Goal: Task Accomplishment & Management: Manage account settings

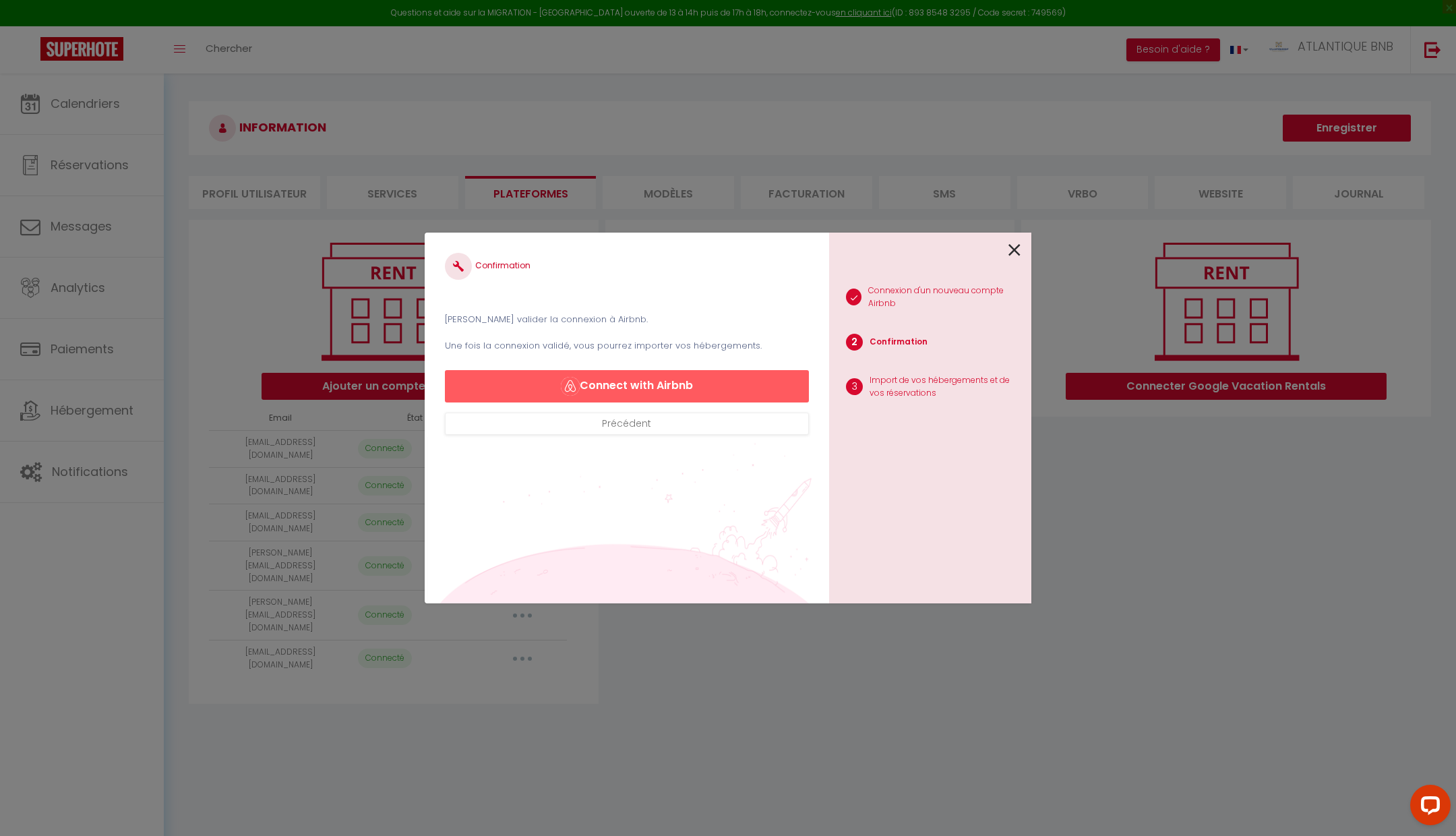
scroll to position [53, 0]
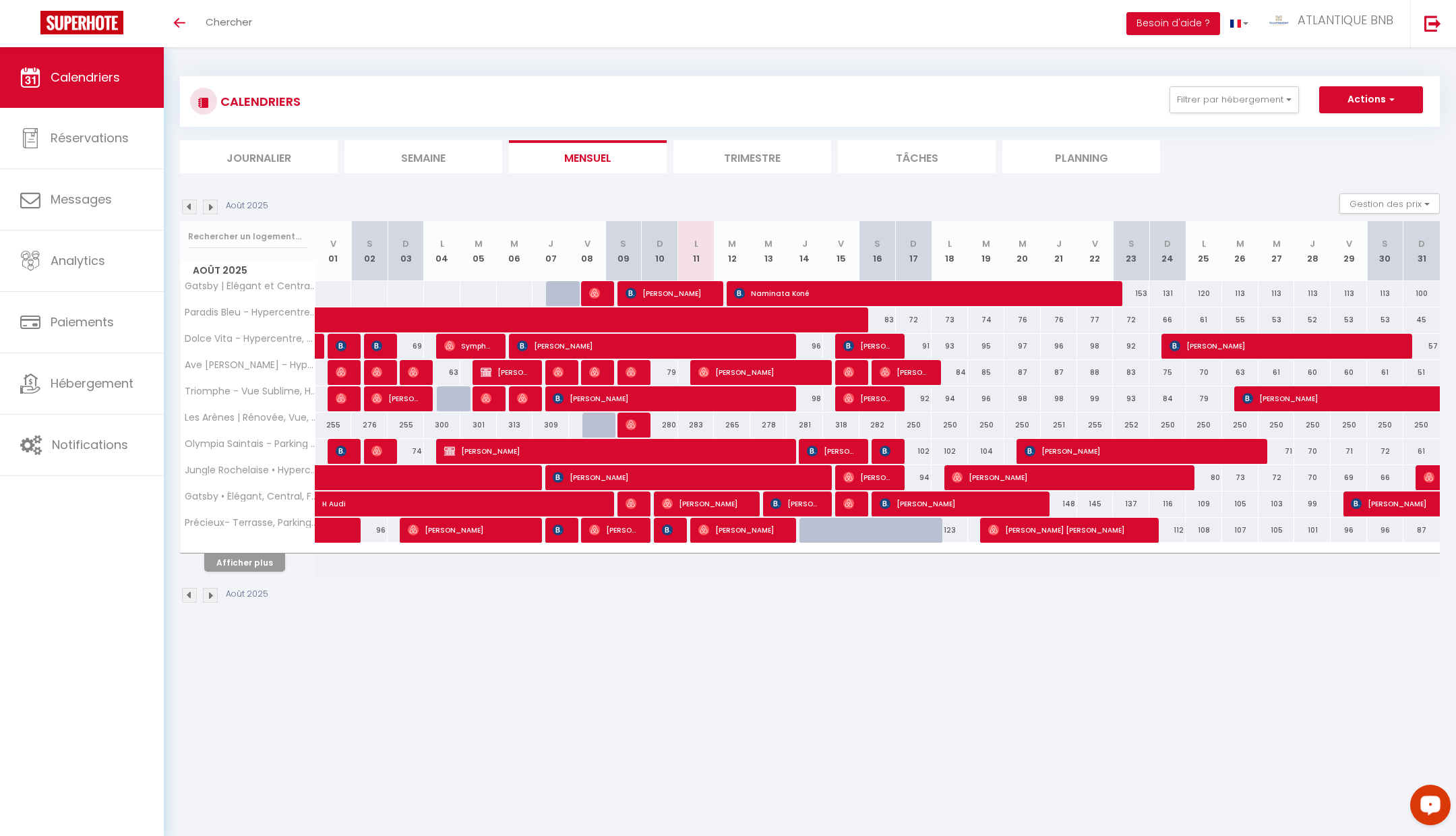
click at [1427, 804] on icon "Open LiveChat chat widget" at bounding box center [1430, 804] width 13 height 9
click at [918, 710] on body "Questions et aide sur la MIGRATION - Salle Zoom ouverte de 13 à 14h puis de 17h…" at bounding box center [728, 465] width 1456 height 836
click at [260, 555] on button "Afficher plus" at bounding box center [244, 562] width 81 height 19
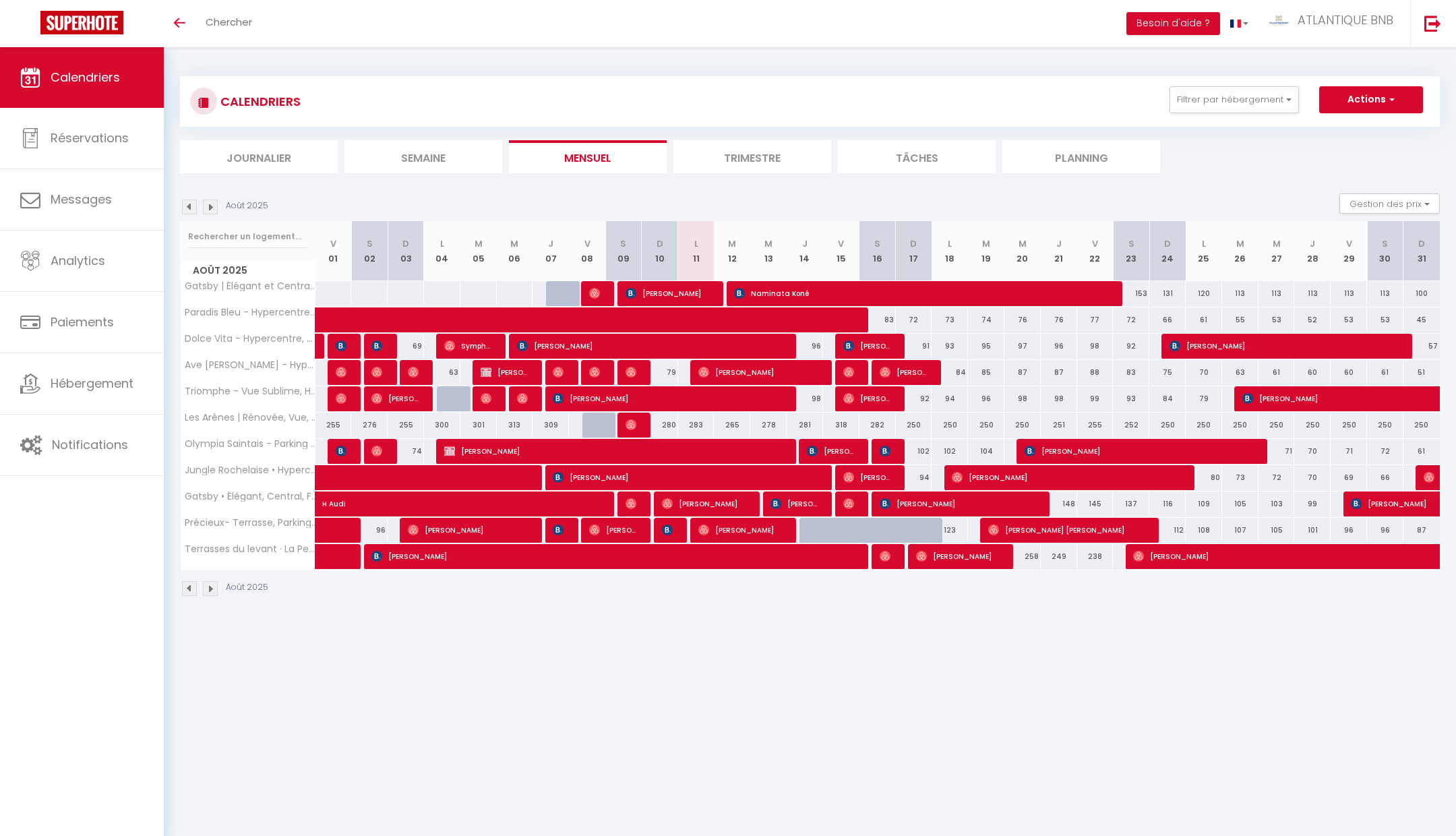
click at [865, 627] on body "Questions et aide sur la MIGRATION - Salle Zoom ouverte de 13 à 14h puis de 17h…" at bounding box center [728, 465] width 1456 height 836
click at [1309, 21] on span "ATLANTIQUE BNB" at bounding box center [1345, 19] width 95 height 17
click at [1331, 63] on link "Paramètres" at bounding box center [1356, 67] width 99 height 23
select select "28"
select select "fr"
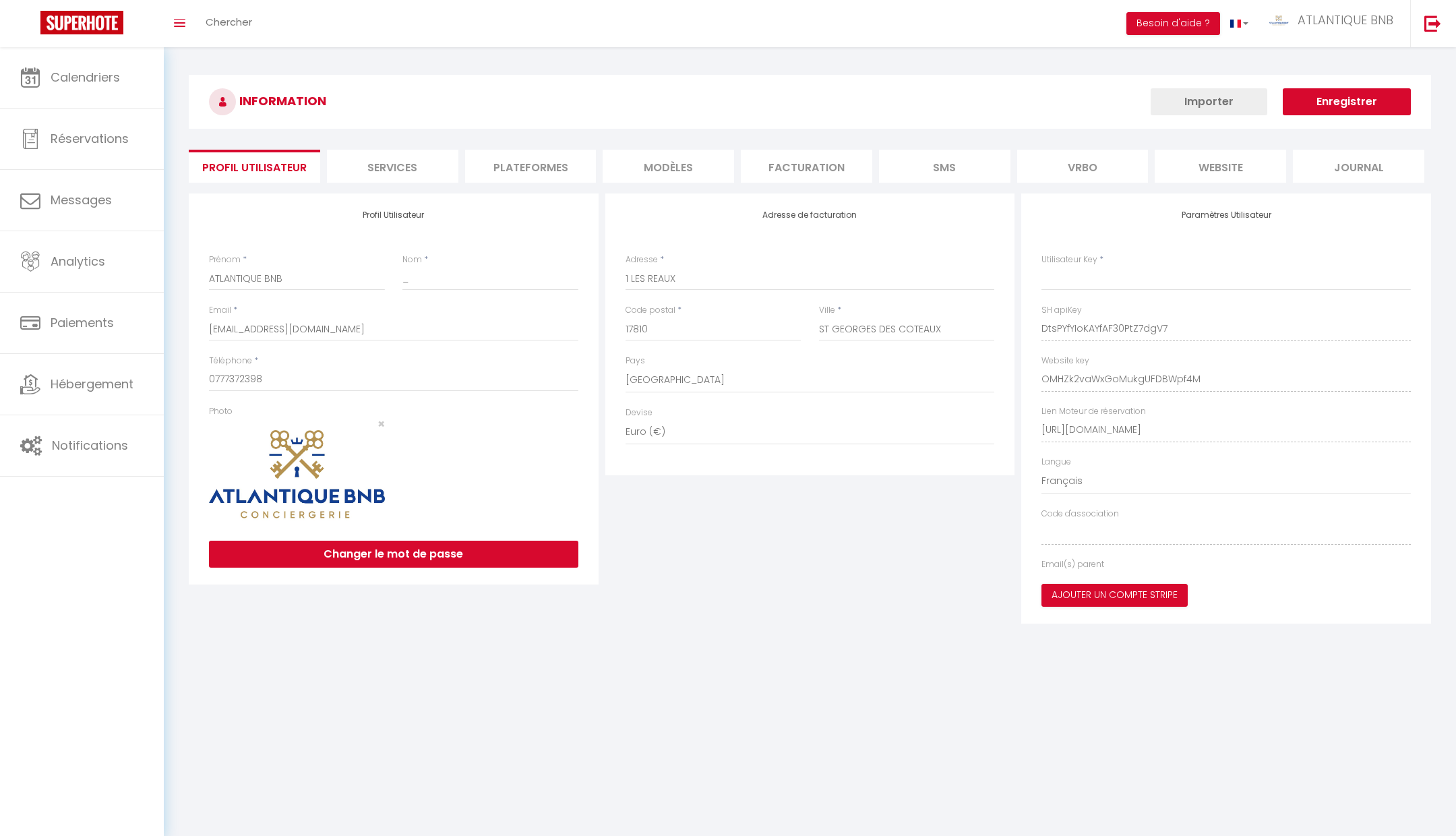
type input "DtsPYfYIoKAYfAF30PtZ7dgV7"
type input "OMHZk2vaWxGoMukgUFDBWpf4M"
type input "https://app.superhote.com/#/get-available-rentals/OMHZk2vaWxGoMukgUFDBWpf4M"
select select "fr"
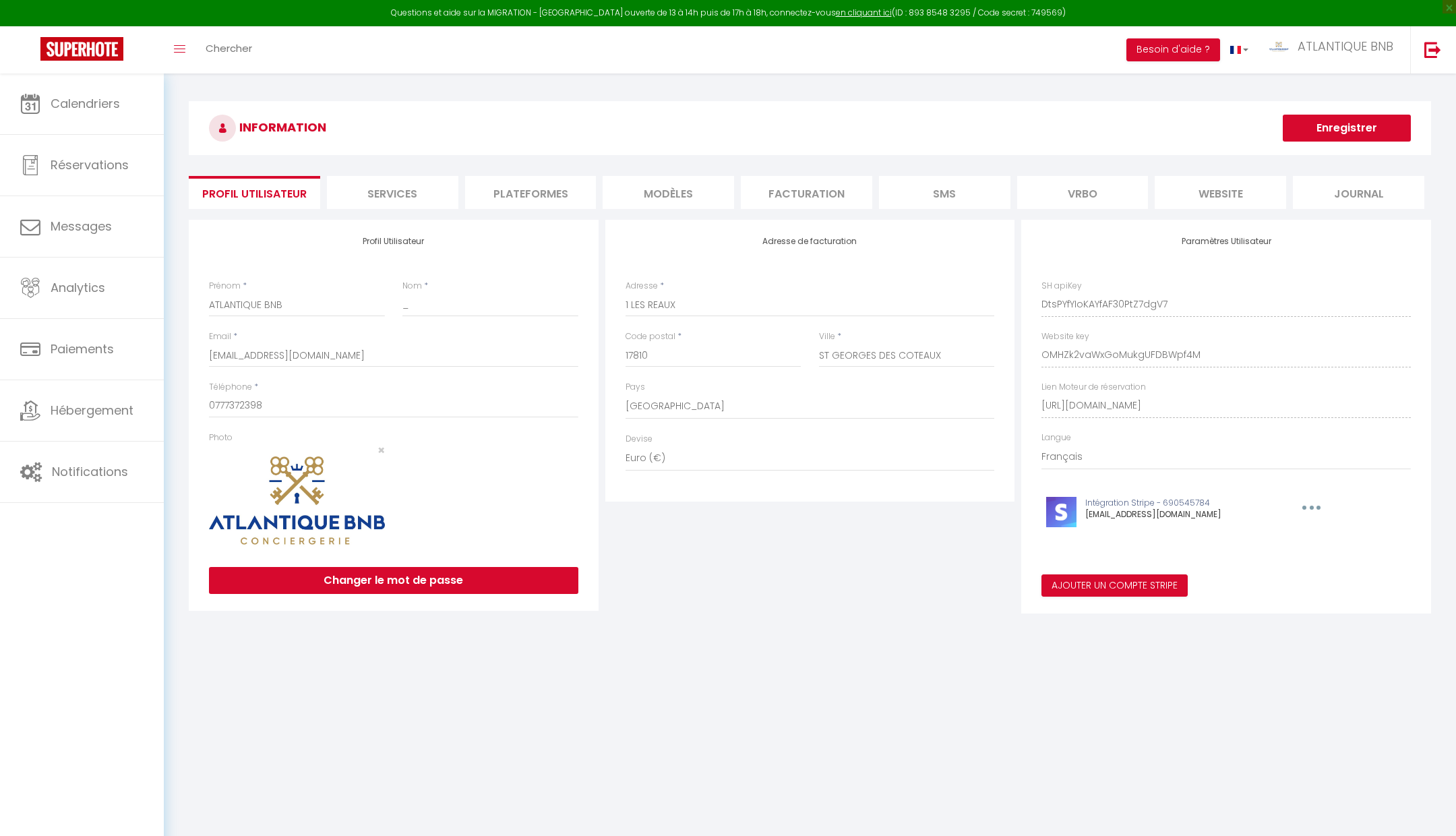
click at [529, 186] on li "Plateformes" at bounding box center [530, 193] width 131 height 33
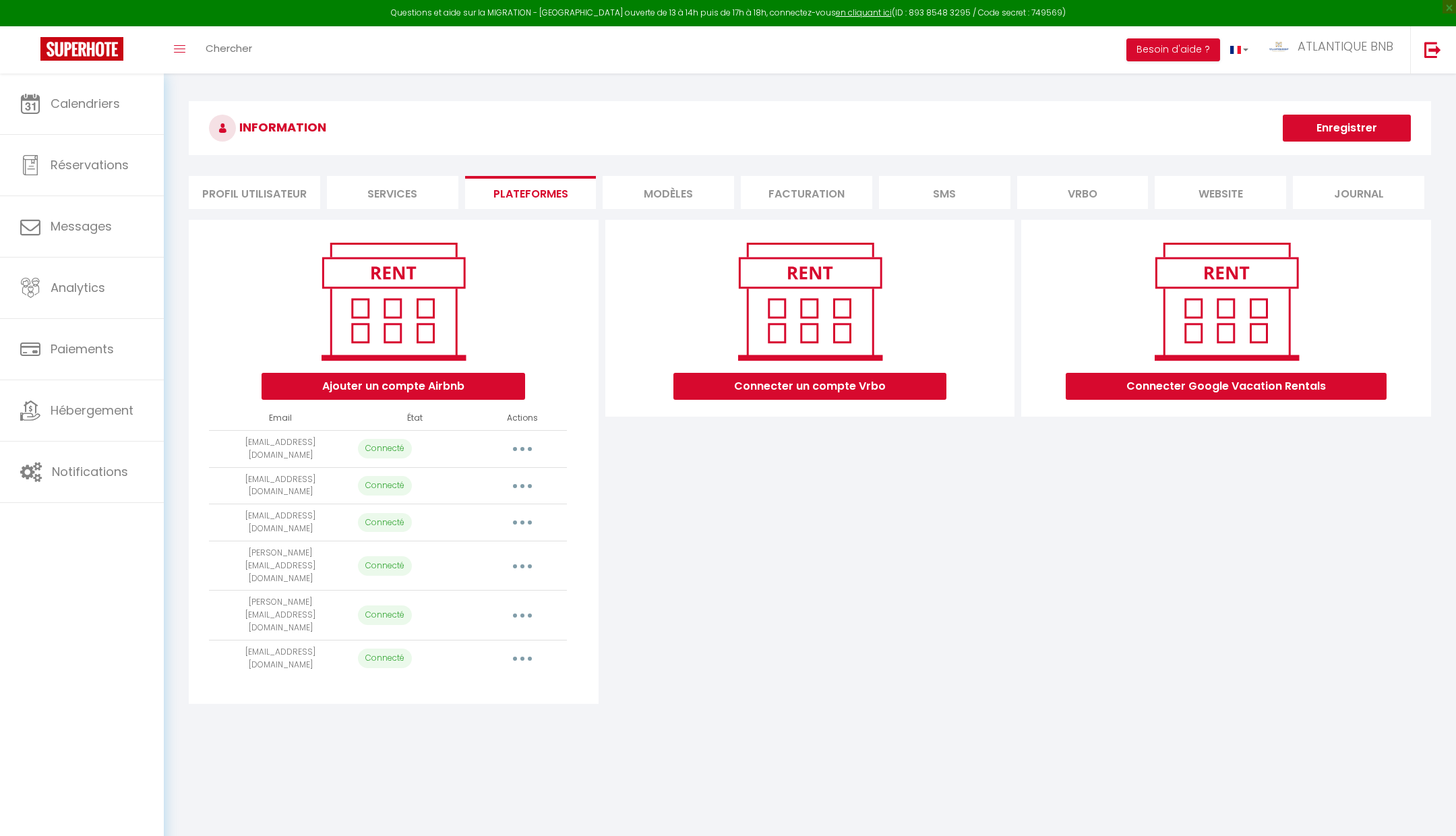
click at [520, 447] on icon "button" at bounding box center [522, 449] width 4 height 4
click at [691, 461] on div "Connecter un compte Vrbo" at bounding box center [810, 462] width 417 height 484
click at [519, 445] on button "button" at bounding box center [522, 449] width 38 height 21
click at [458, 498] on link "Supprimer" at bounding box center [463, 504] width 149 height 23
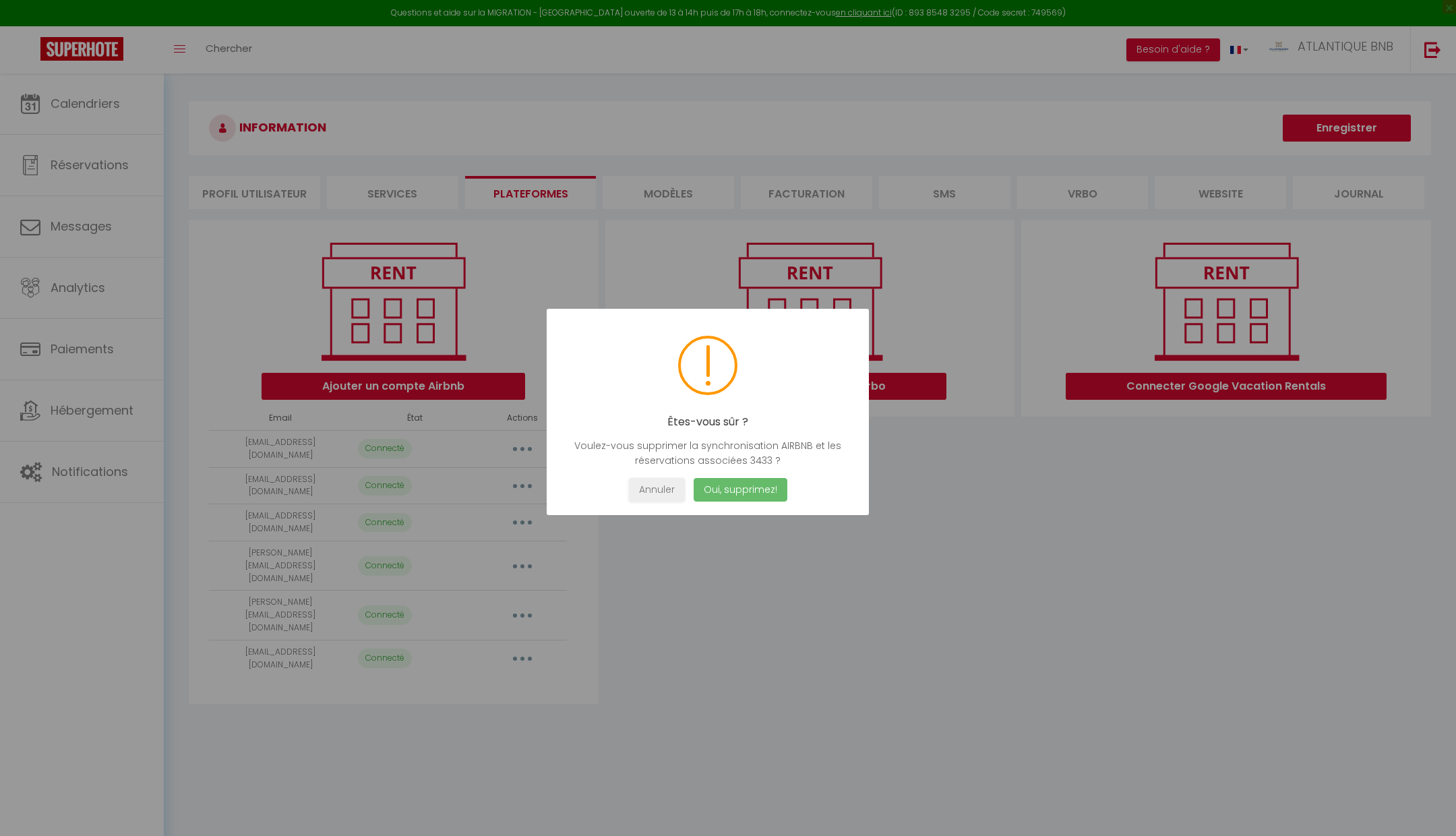
click at [731, 490] on button "Oui, supprimez!" at bounding box center [740, 490] width 93 height 23
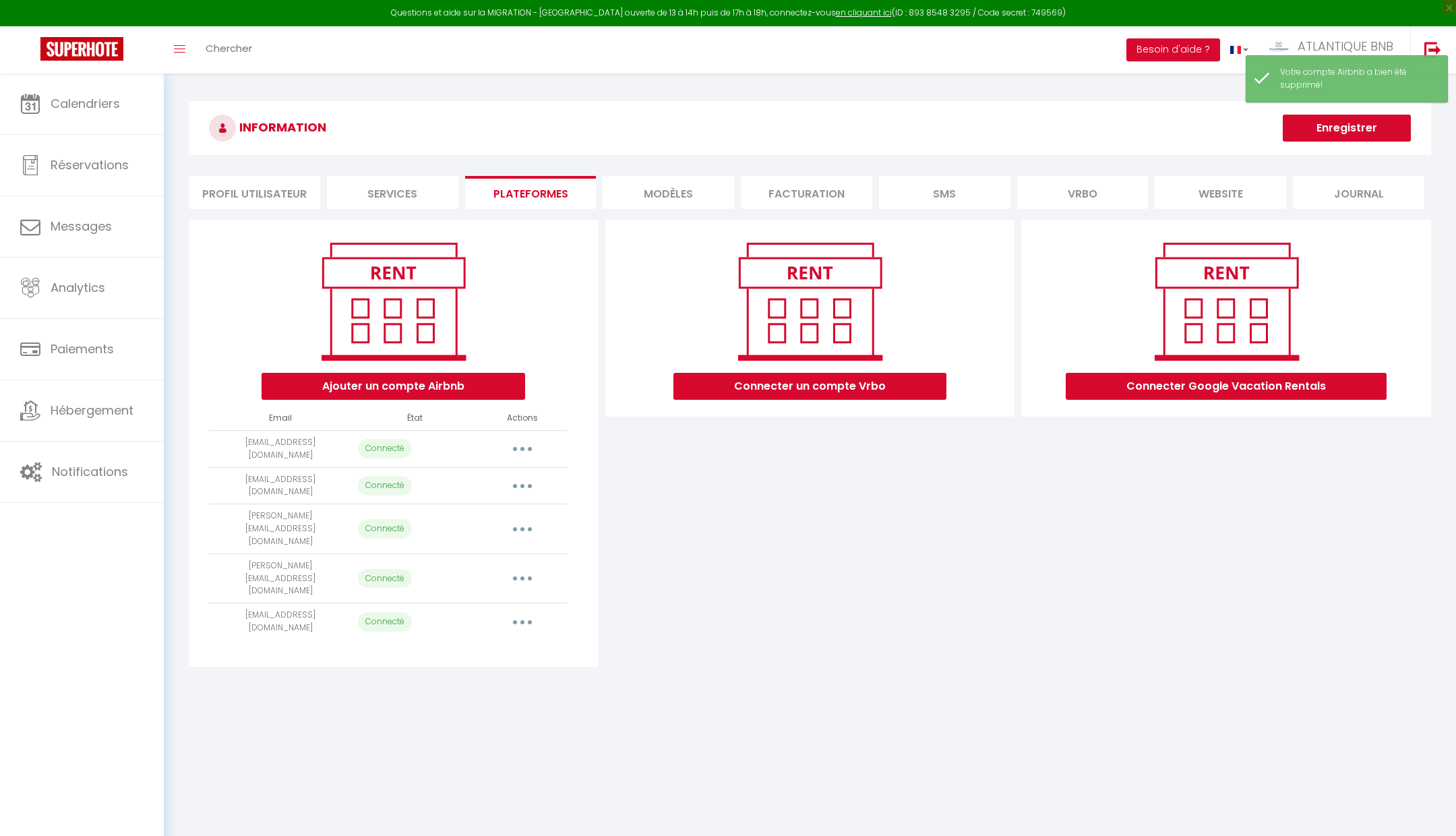
click at [730, 490] on div "Connecter un compte Vrbo" at bounding box center [810, 443] width 417 height 447
click at [527, 442] on button "button" at bounding box center [522, 449] width 38 height 21
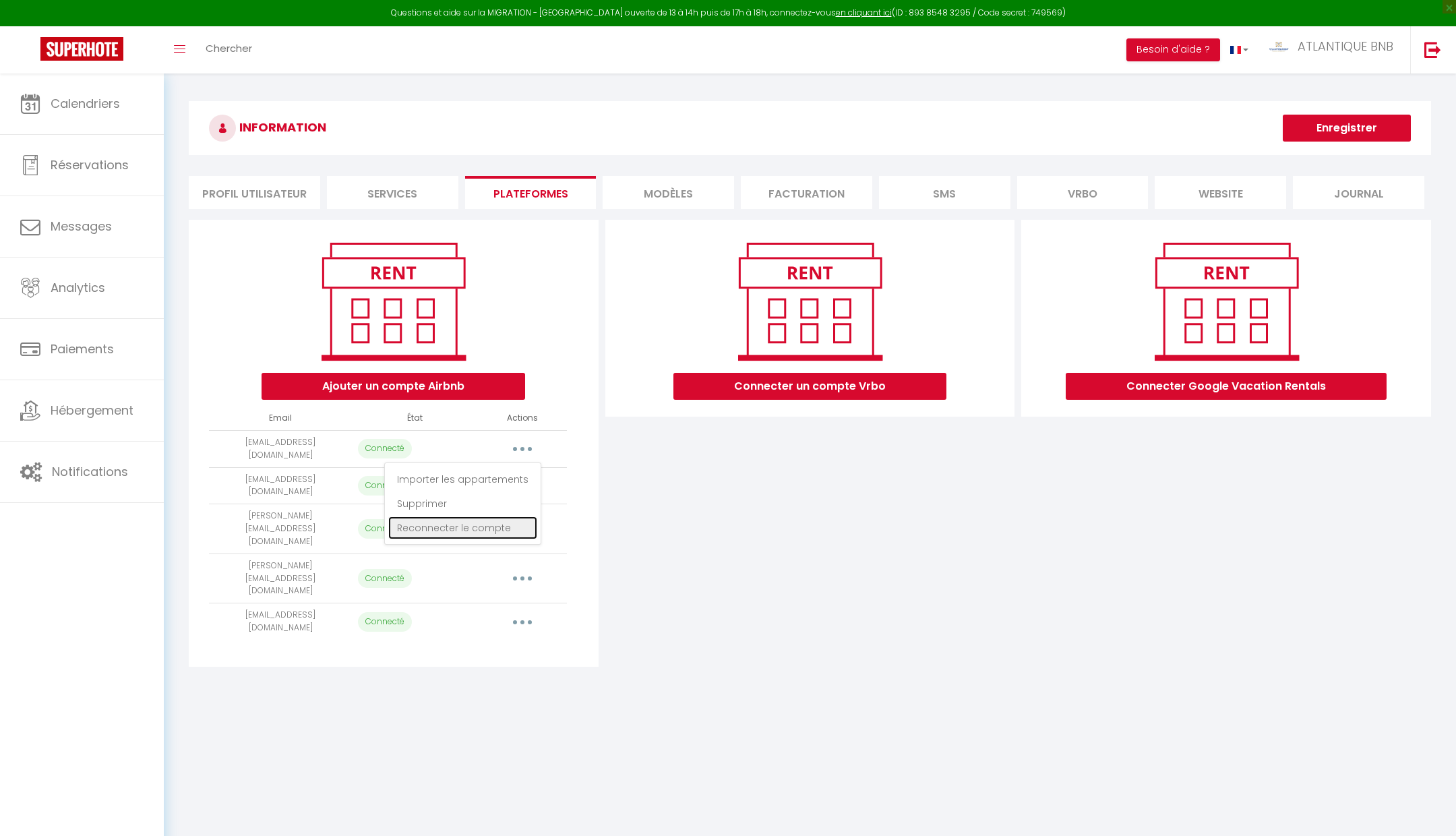
click at [487, 519] on link "Reconnecter le compte" at bounding box center [463, 528] width 149 height 23
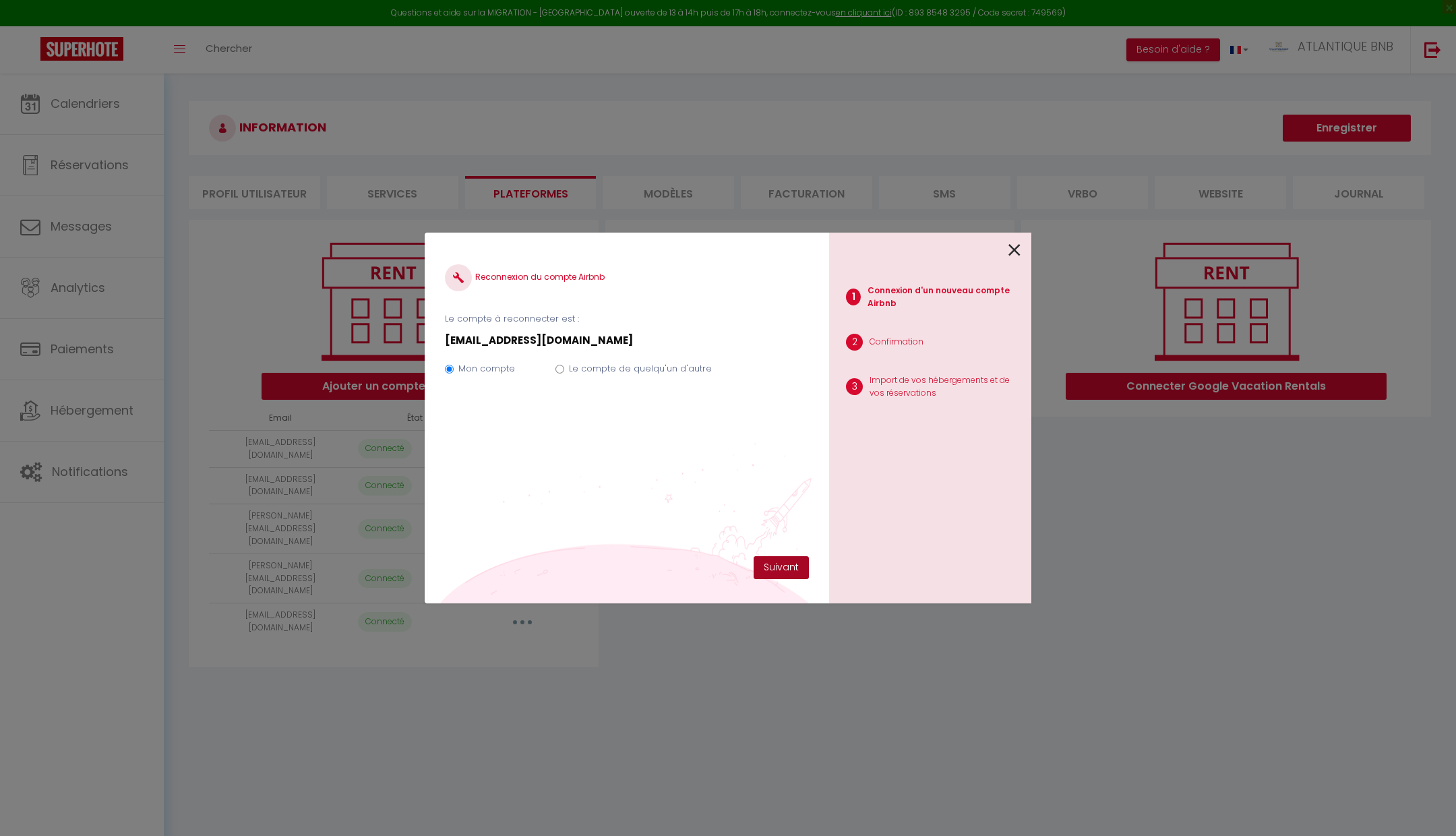
click at [782, 564] on button "Suivant" at bounding box center [781, 568] width 56 height 23
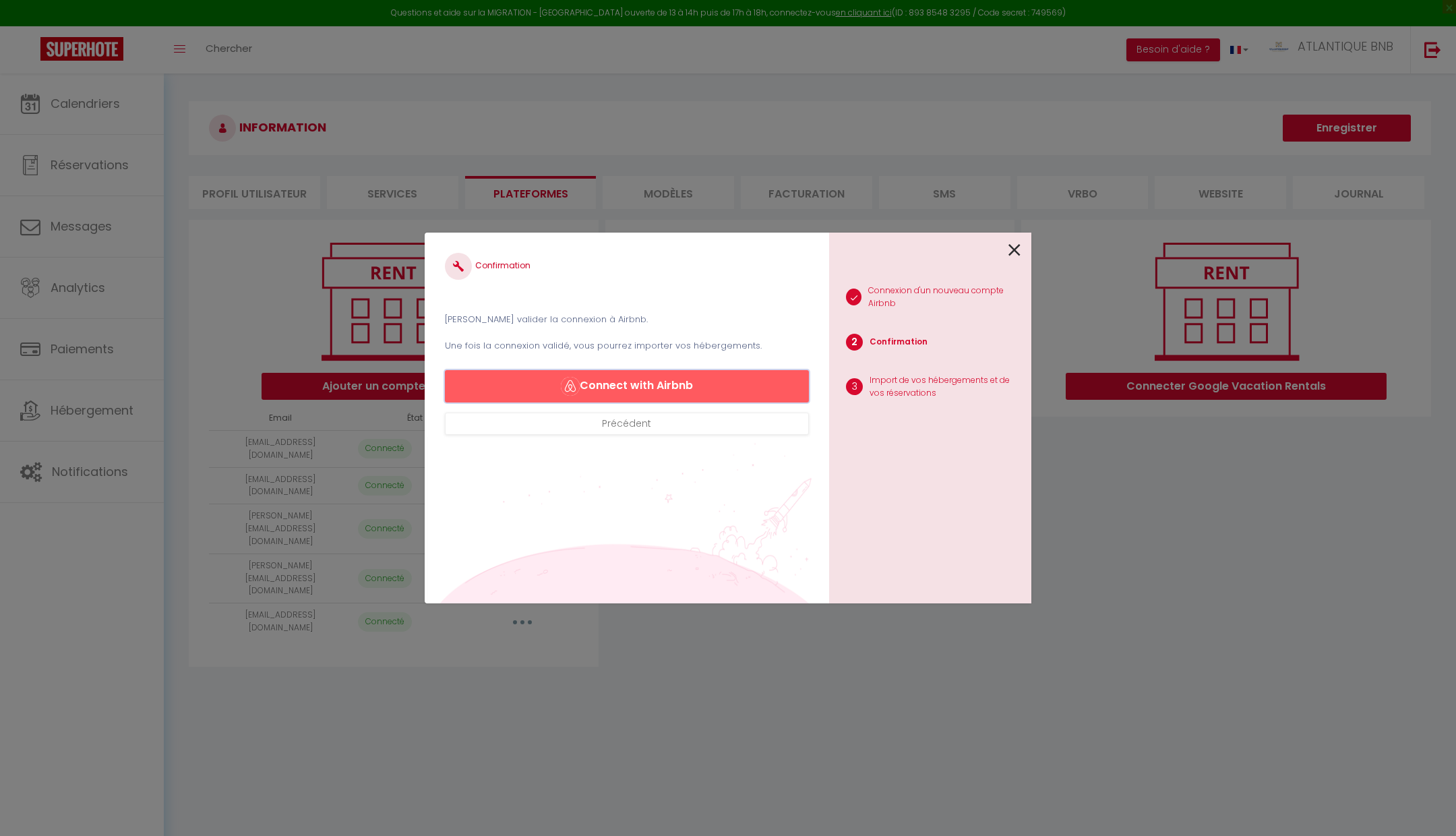
click at [631, 379] on button "Connect with Airbnb" at bounding box center [627, 386] width 364 height 32
click at [1018, 261] on link at bounding box center [1014, 248] width 12 height 29
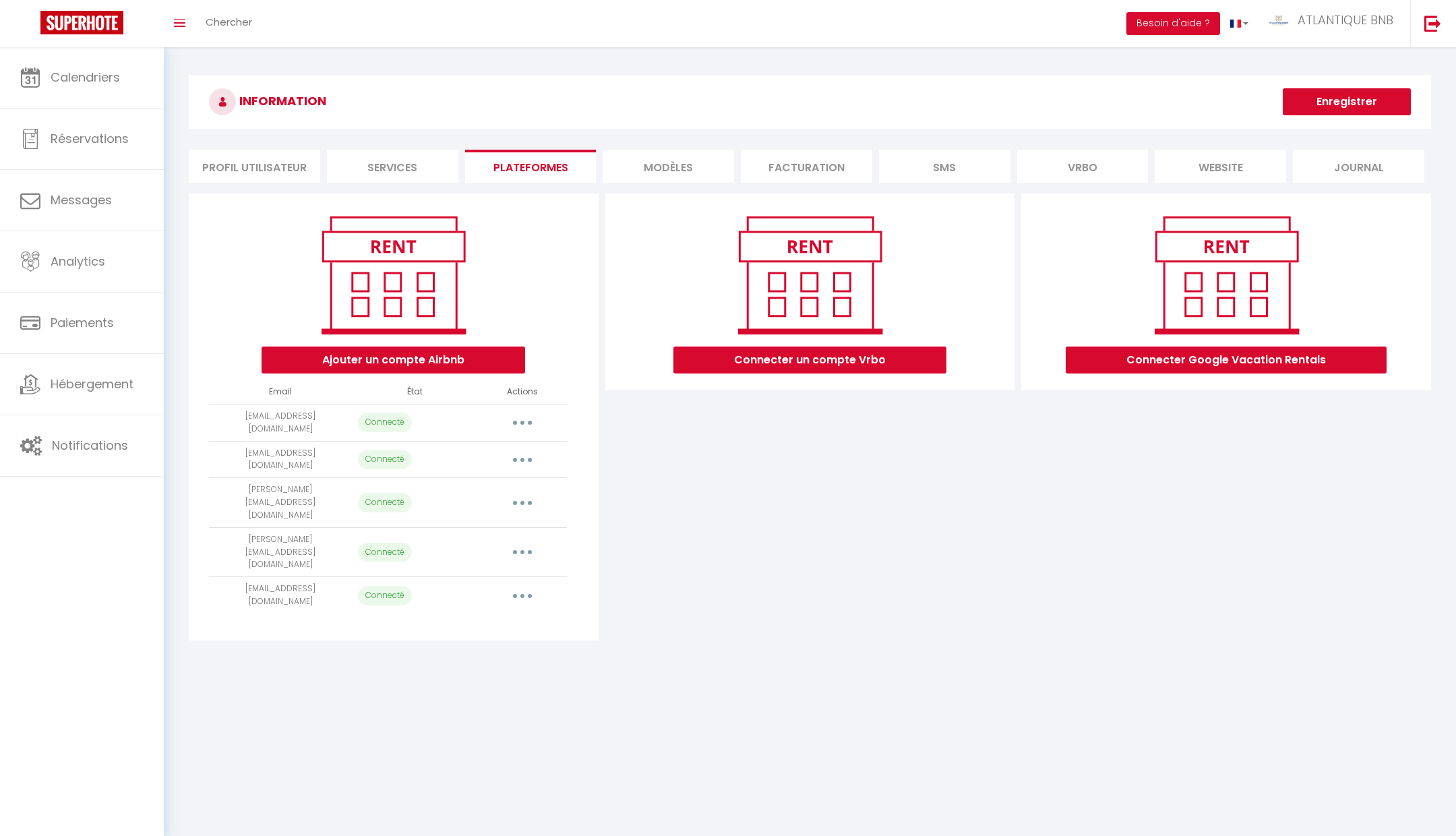
select select
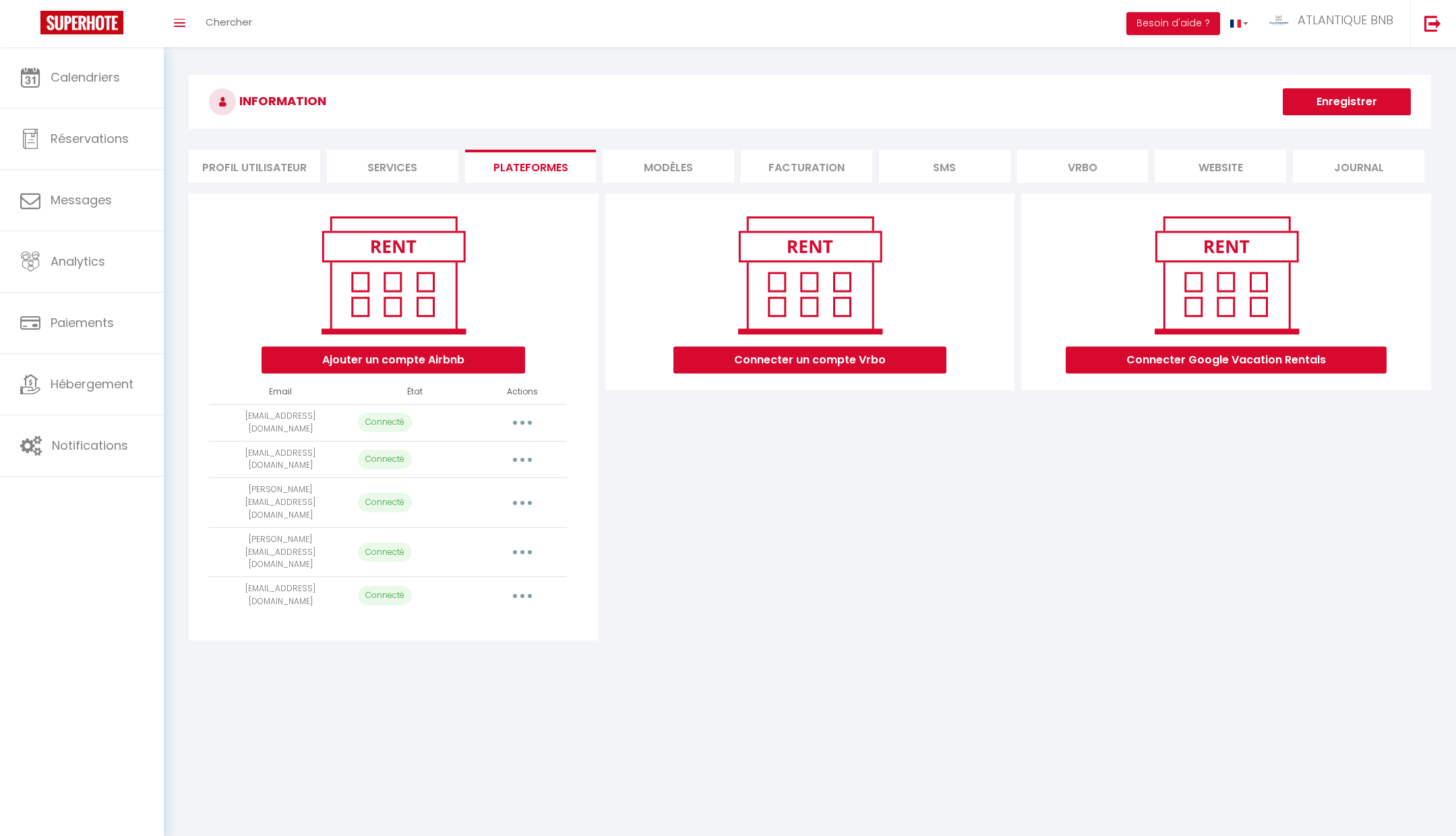
select select
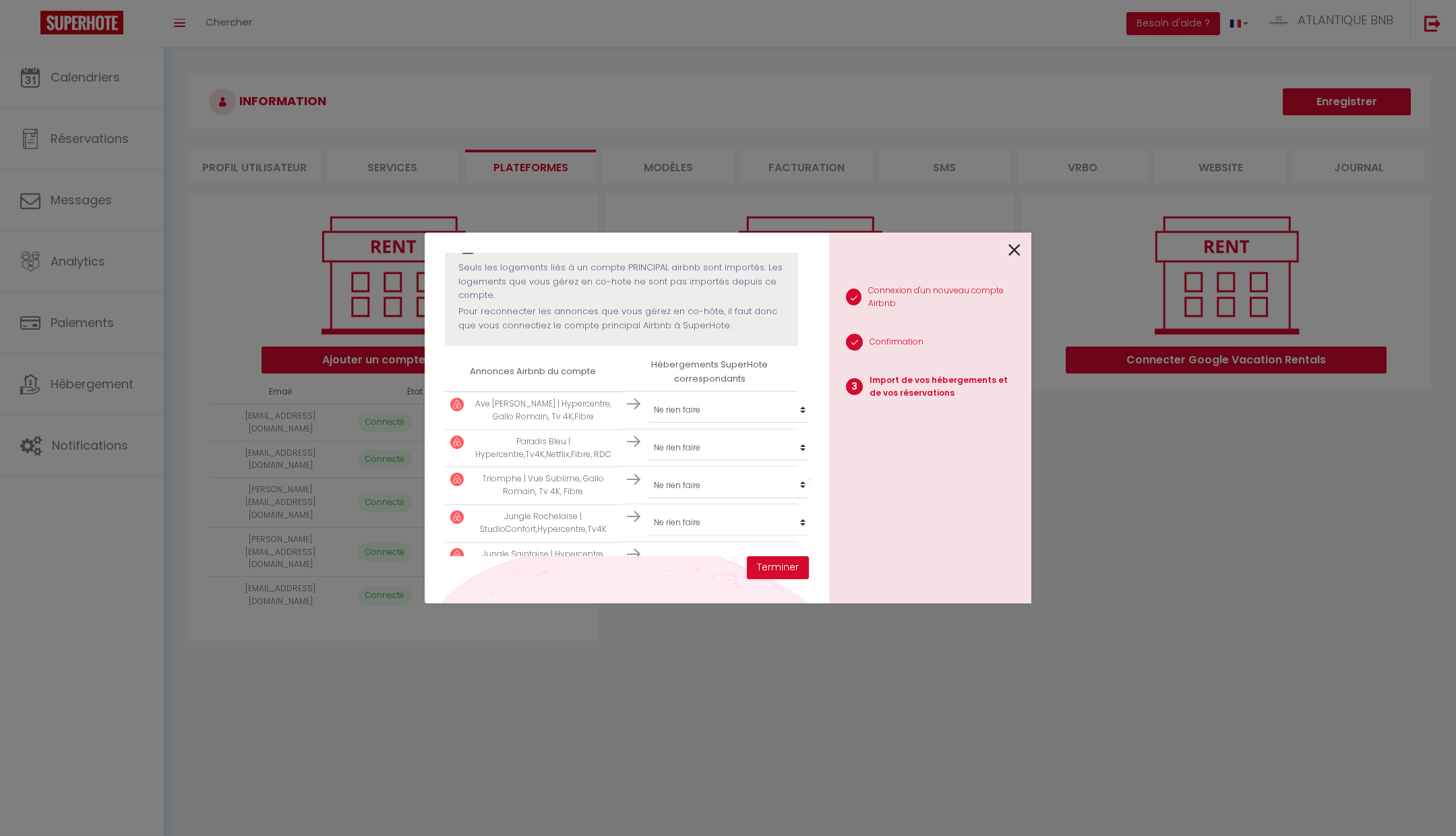
scroll to position [242, 0]
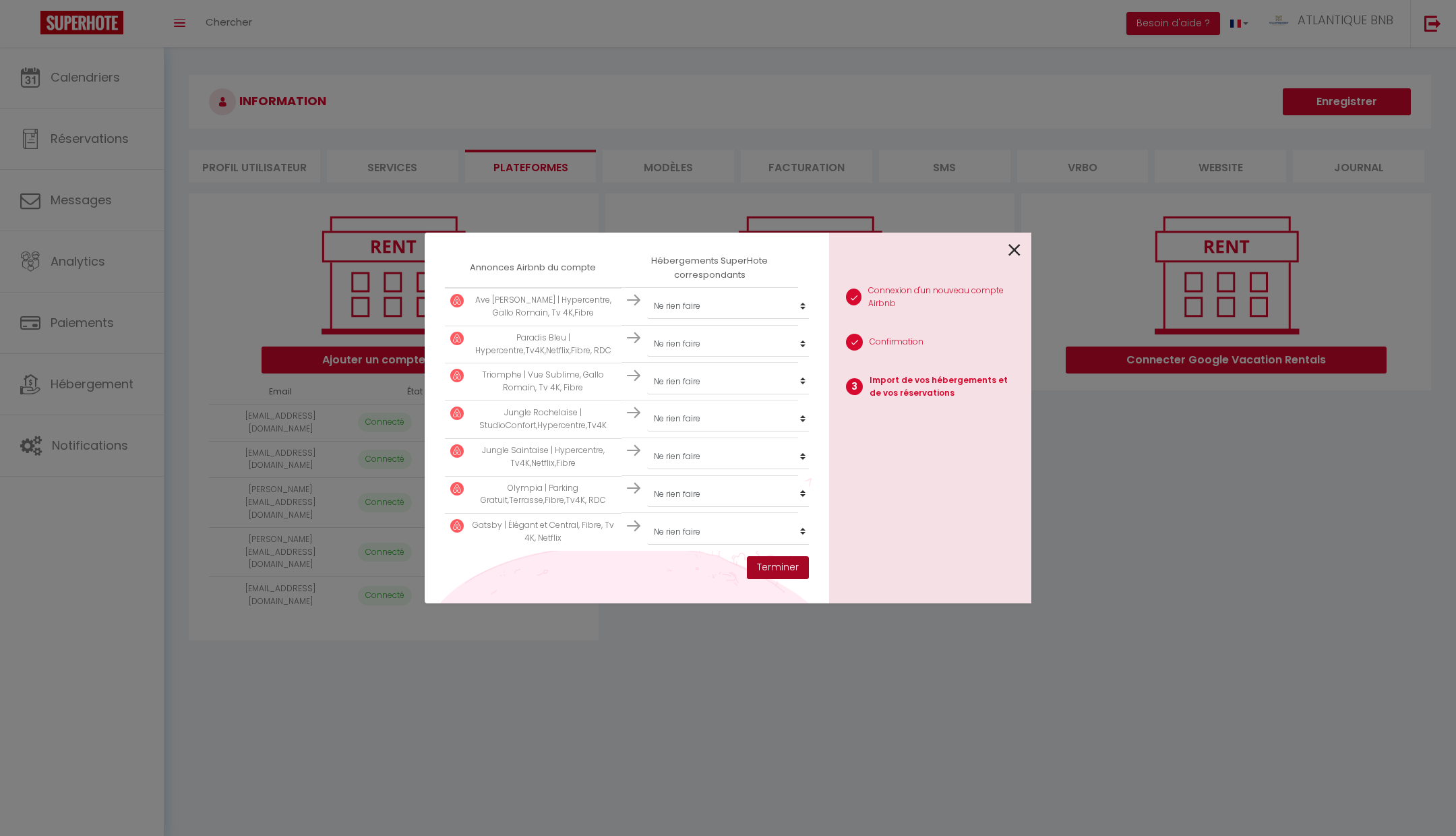
click at [782, 559] on button "Terminer" at bounding box center [778, 568] width 62 height 23
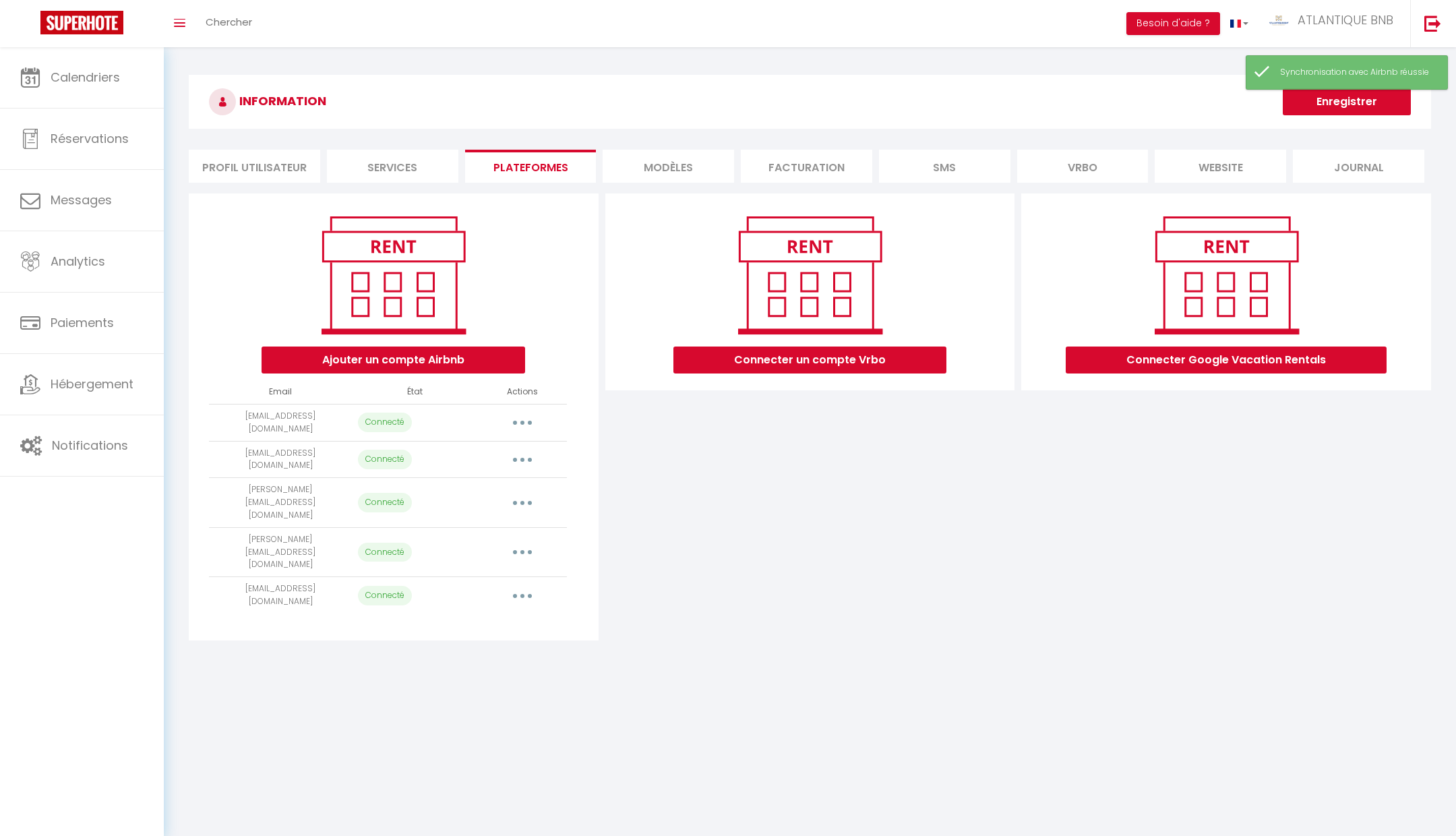
click at [1325, 99] on button "Enregistrer" at bounding box center [1346, 102] width 128 height 27
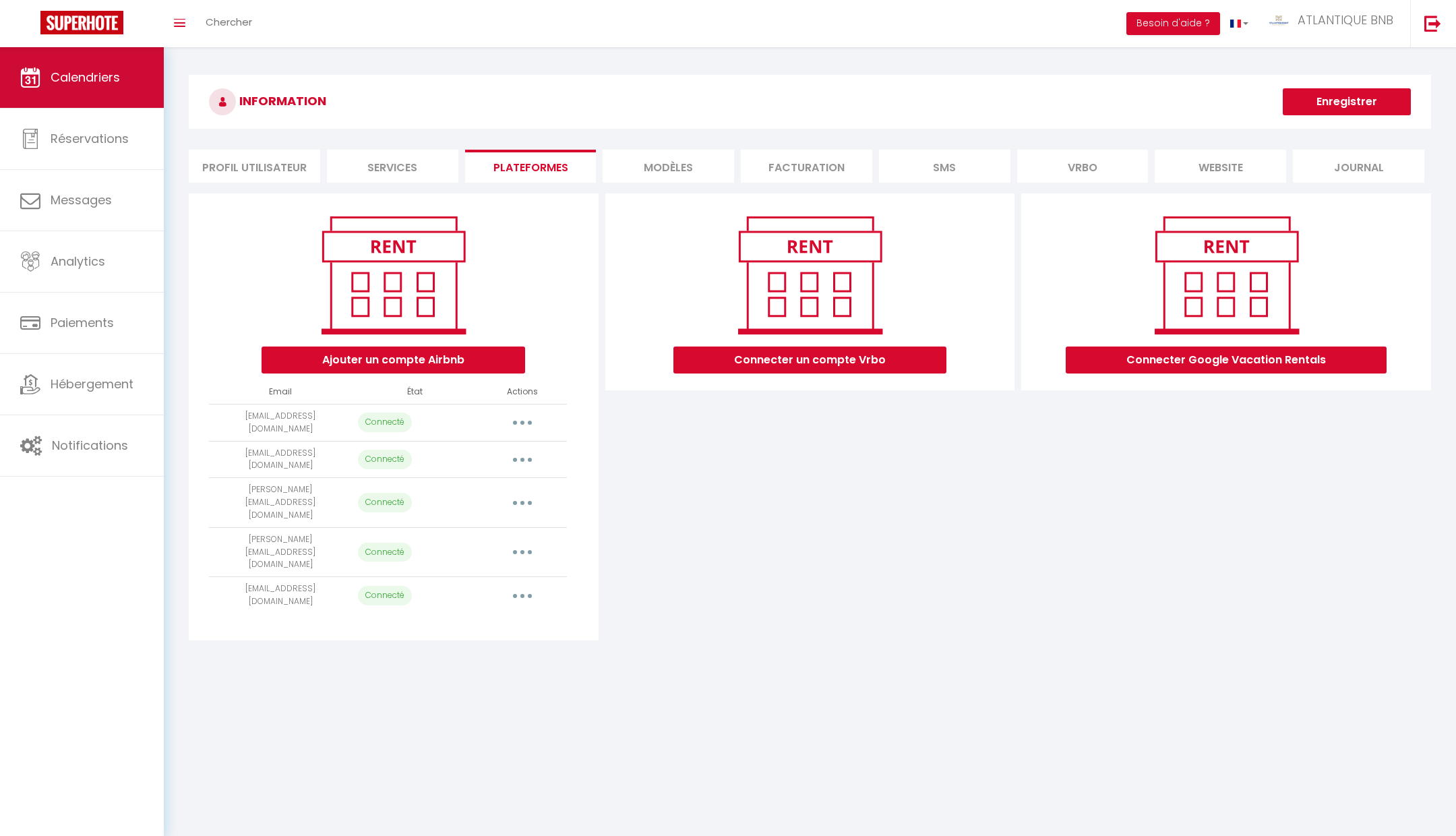
click at [98, 71] on span "Calendriers" at bounding box center [85, 77] width 69 height 17
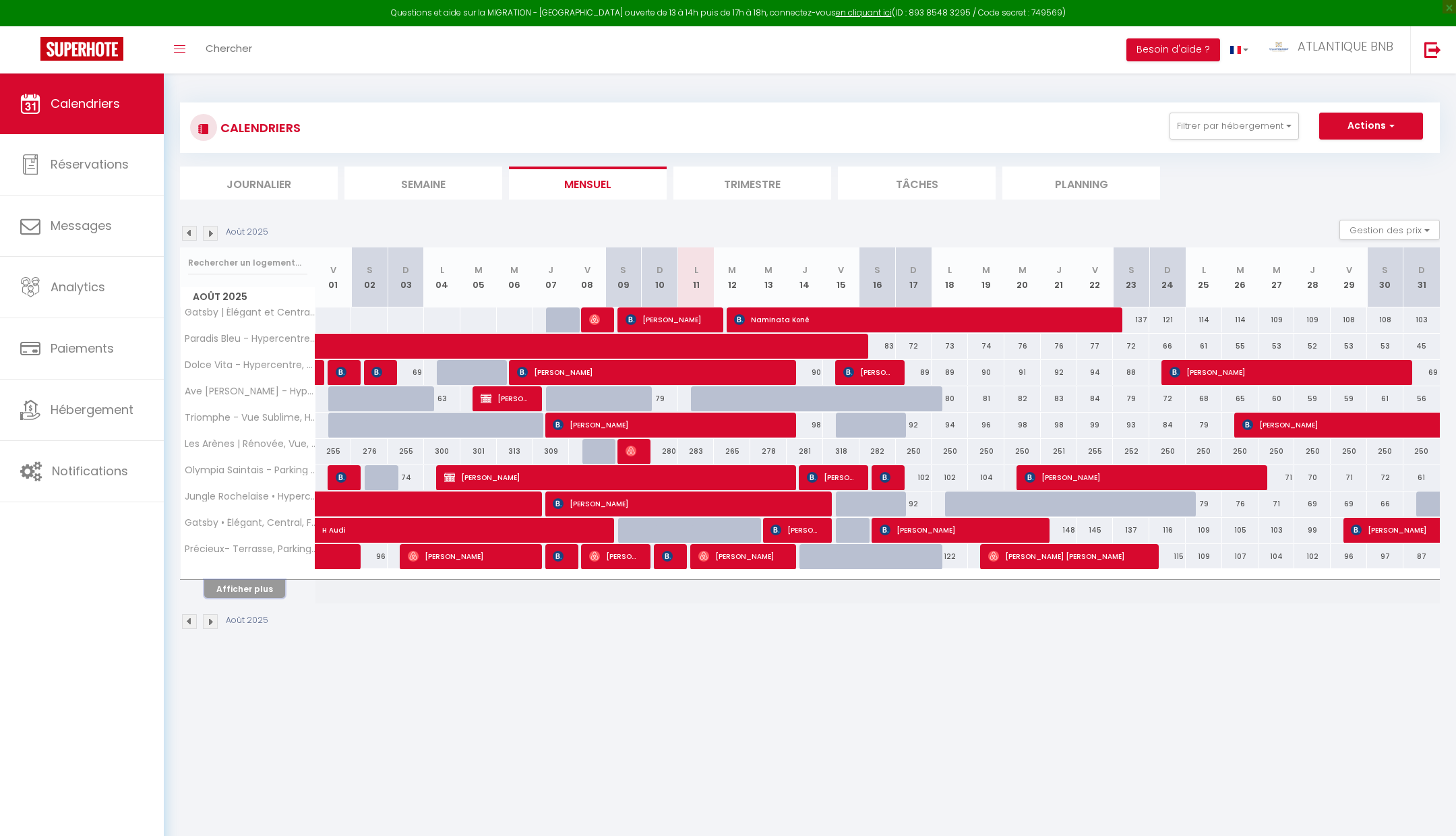
click at [248, 588] on button "Afficher plus" at bounding box center [244, 589] width 81 height 19
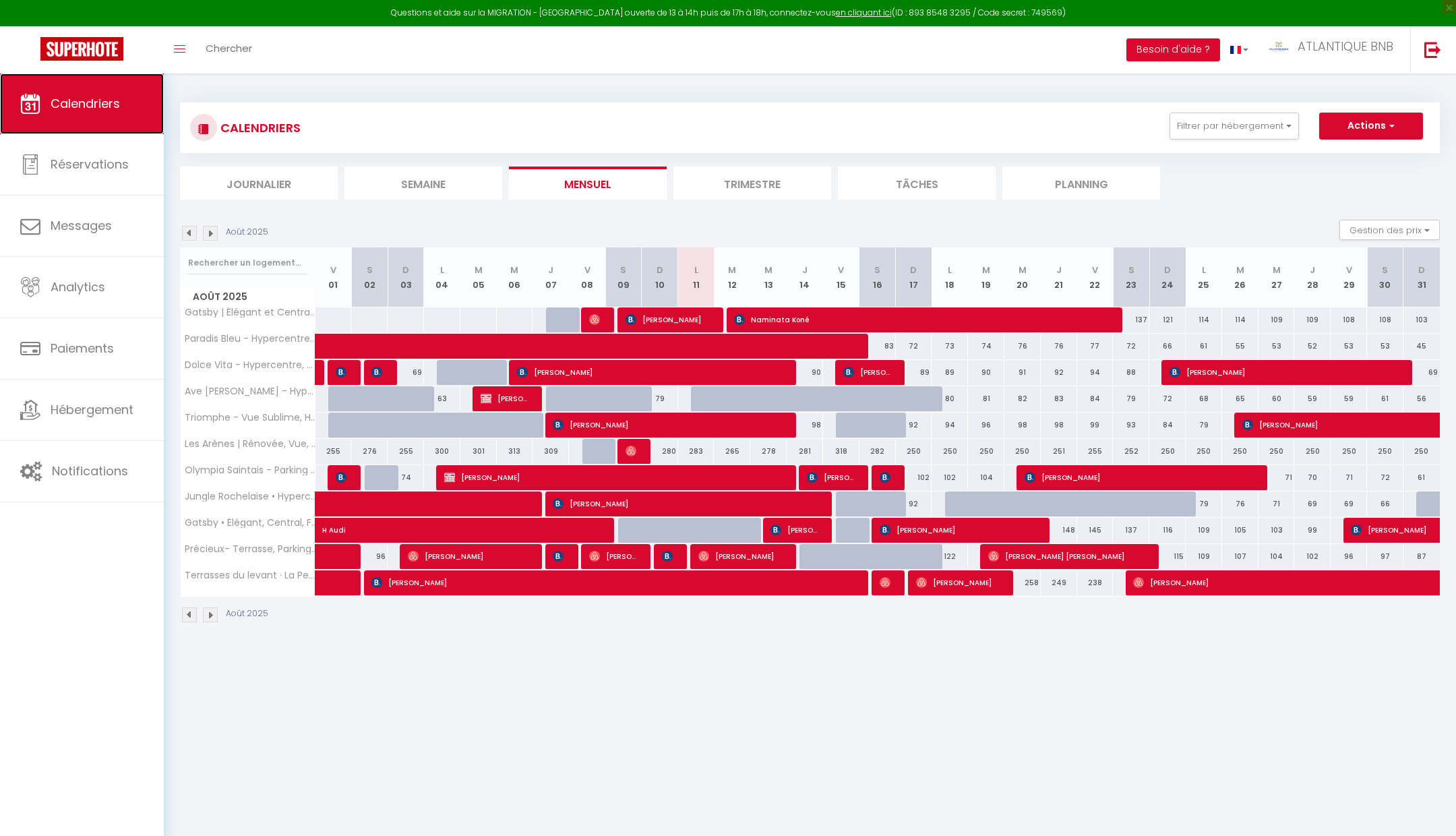
click at [89, 102] on span "Calendriers" at bounding box center [85, 103] width 69 height 17
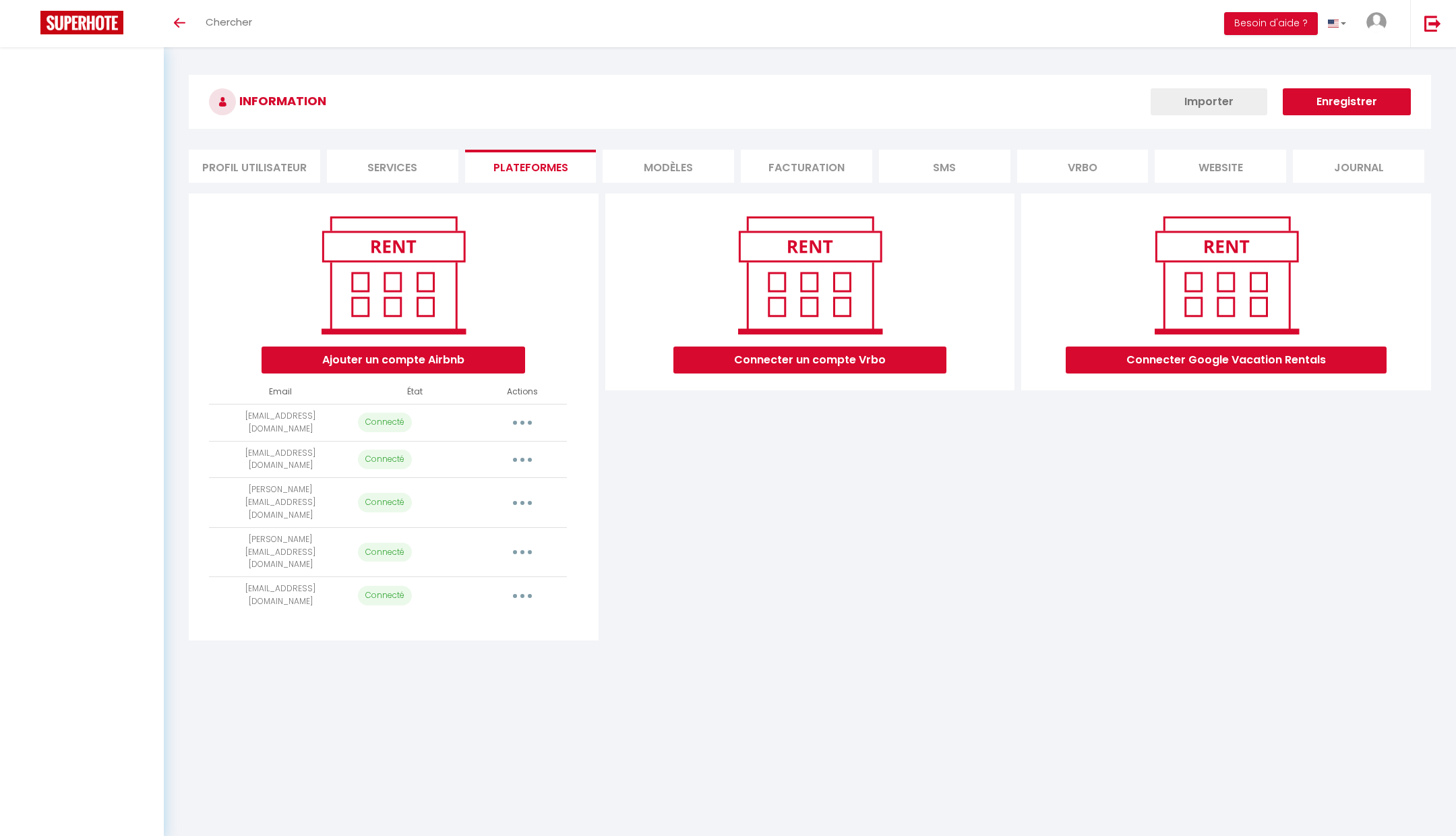
scroll to position [53, 0]
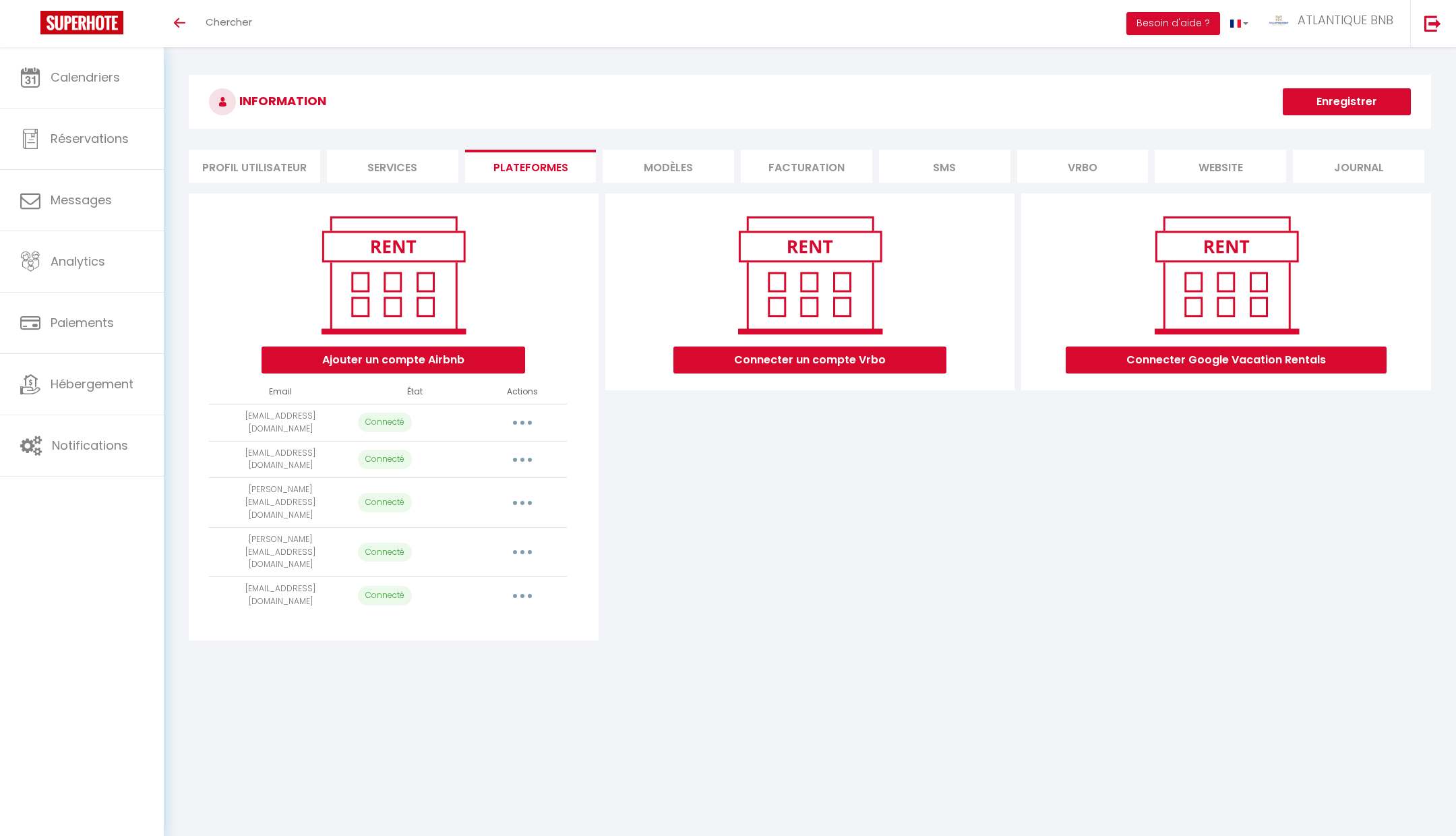
click at [610, 479] on div "Connecter un compte Vrbo" at bounding box center [810, 417] width 417 height 447
click at [103, 90] on link "Calendriers" at bounding box center [82, 77] width 164 height 60
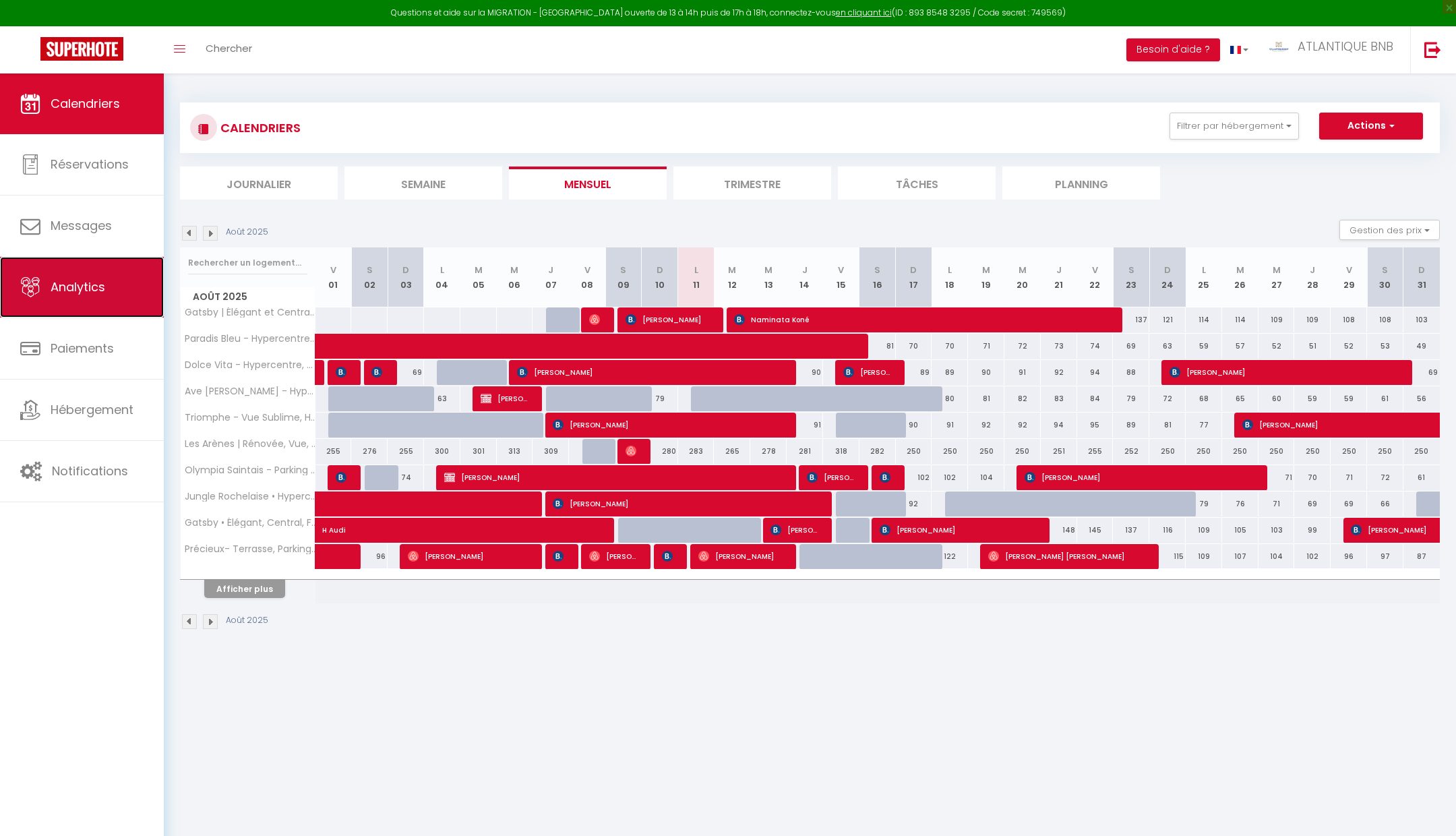
click at [93, 261] on link "Analytics" at bounding box center [82, 287] width 164 height 60
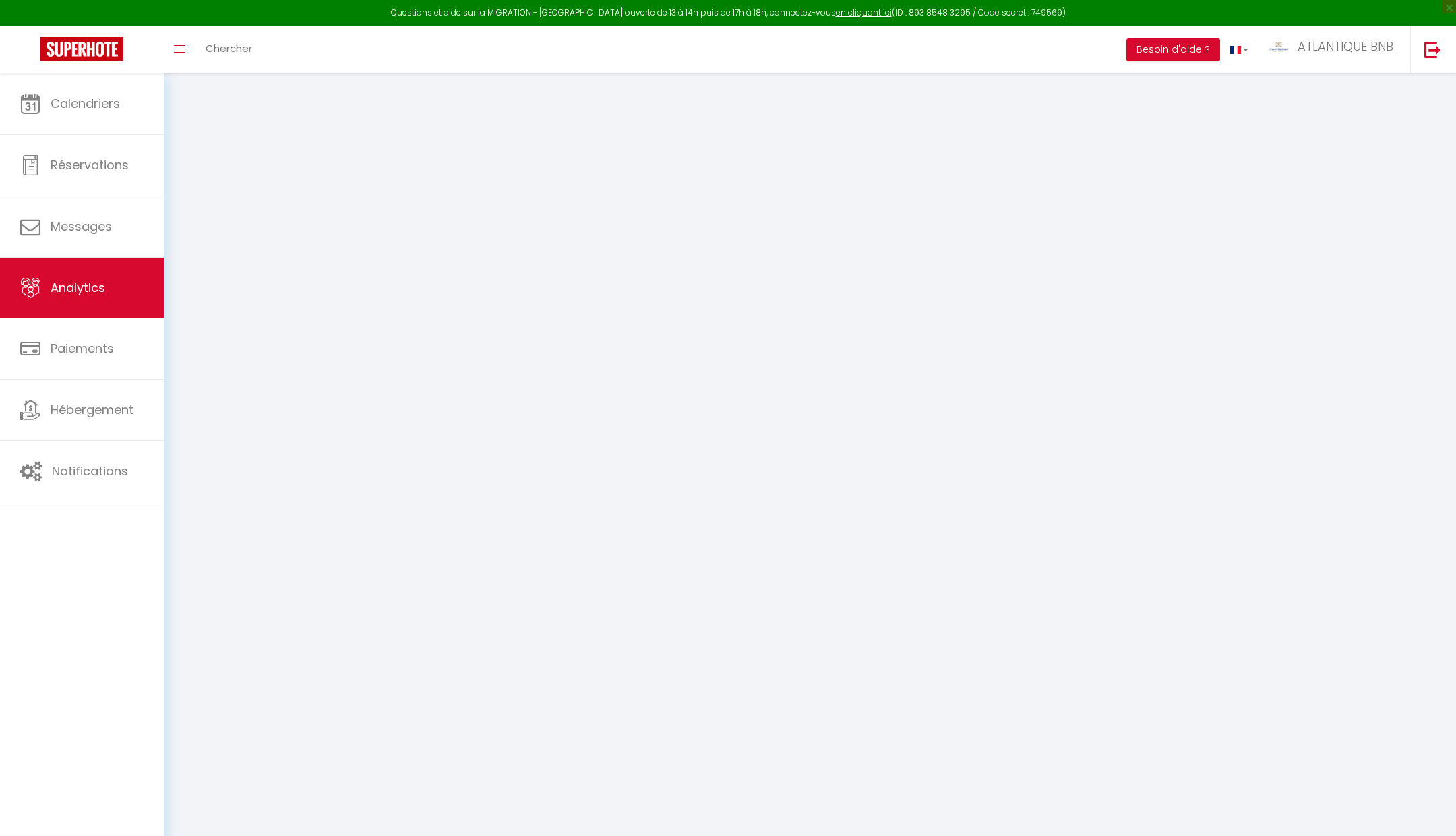
select select "2025"
select select "8"
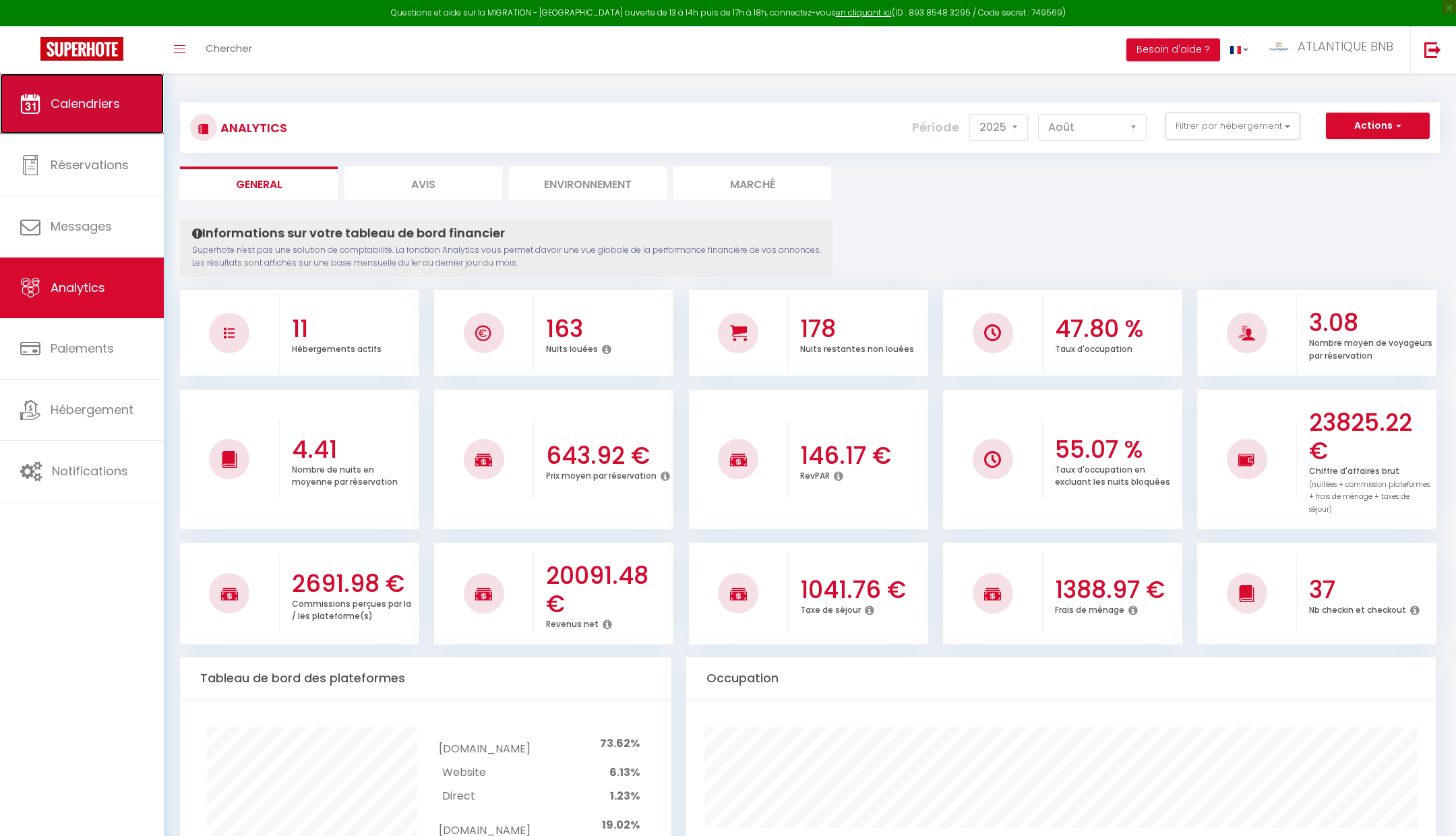
click at [66, 126] on link "Calendriers" at bounding box center [82, 103] width 164 height 60
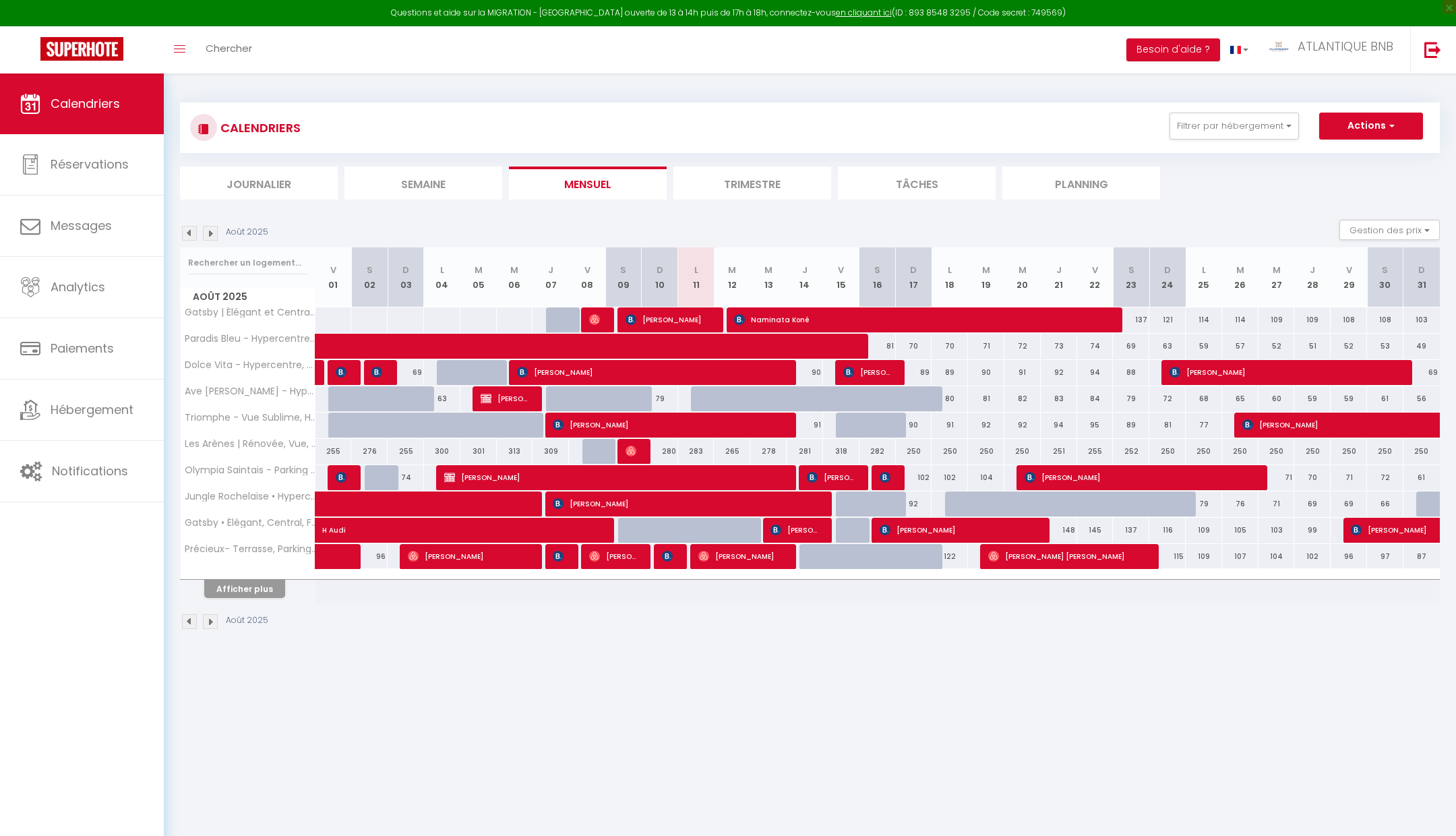
click at [610, 658] on body "Questions et aide sur la MIGRATION - Salle Zoom ouverte de 13 à 14h puis de 17h…" at bounding box center [728, 491] width 1456 height 836
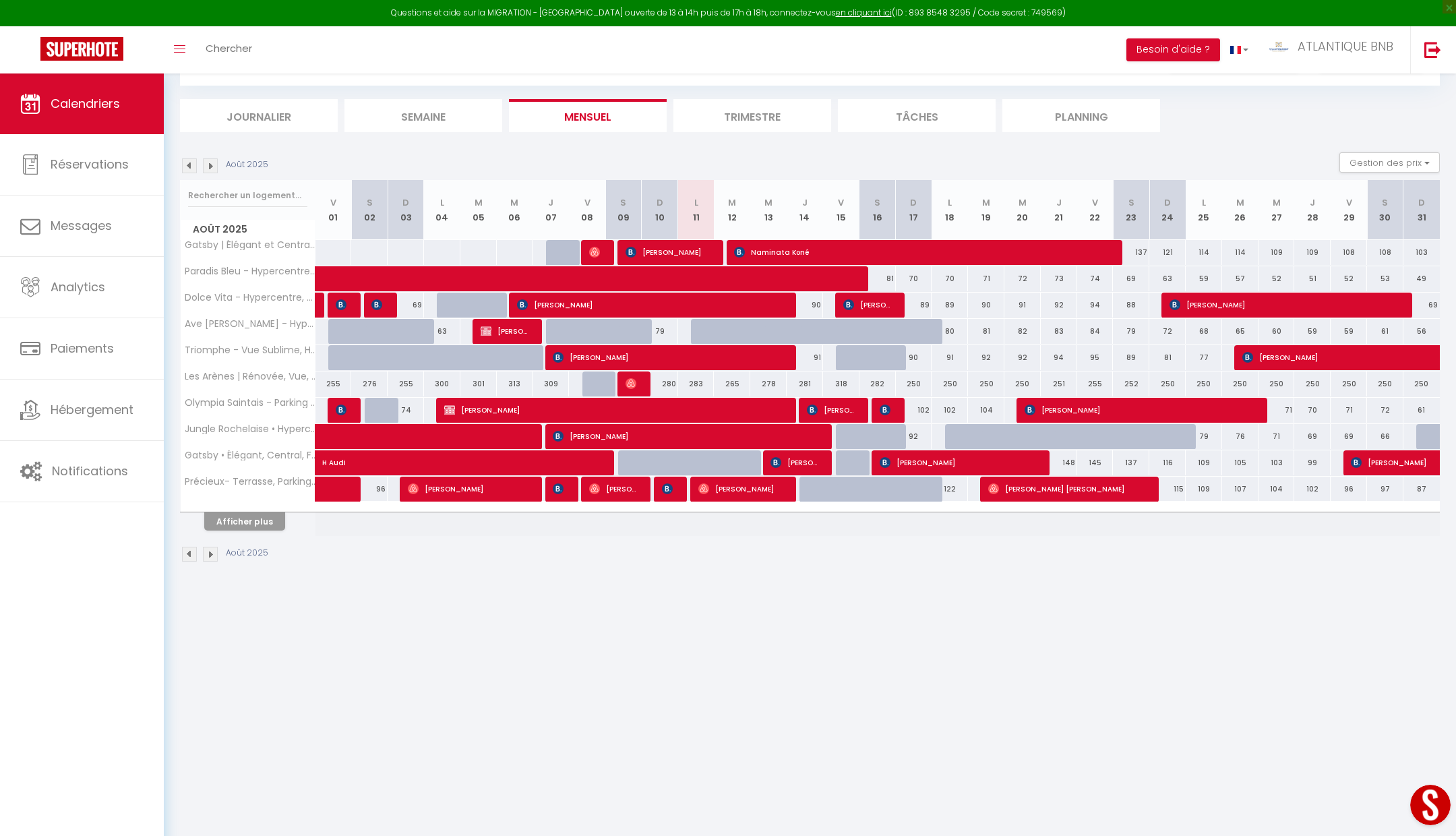
scroll to position [73, 0]
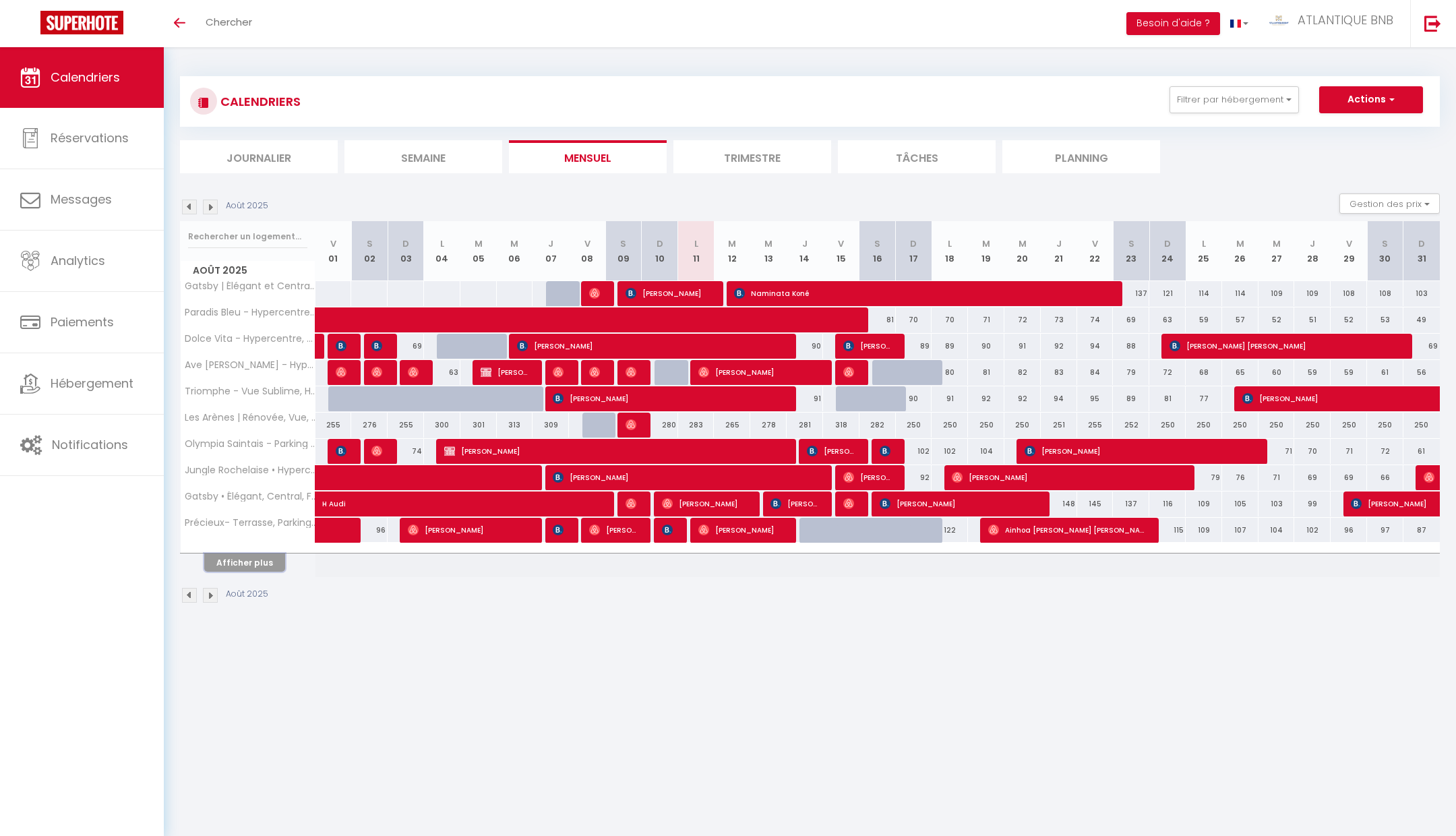
click at [244, 557] on button "Afficher plus" at bounding box center [244, 562] width 81 height 19
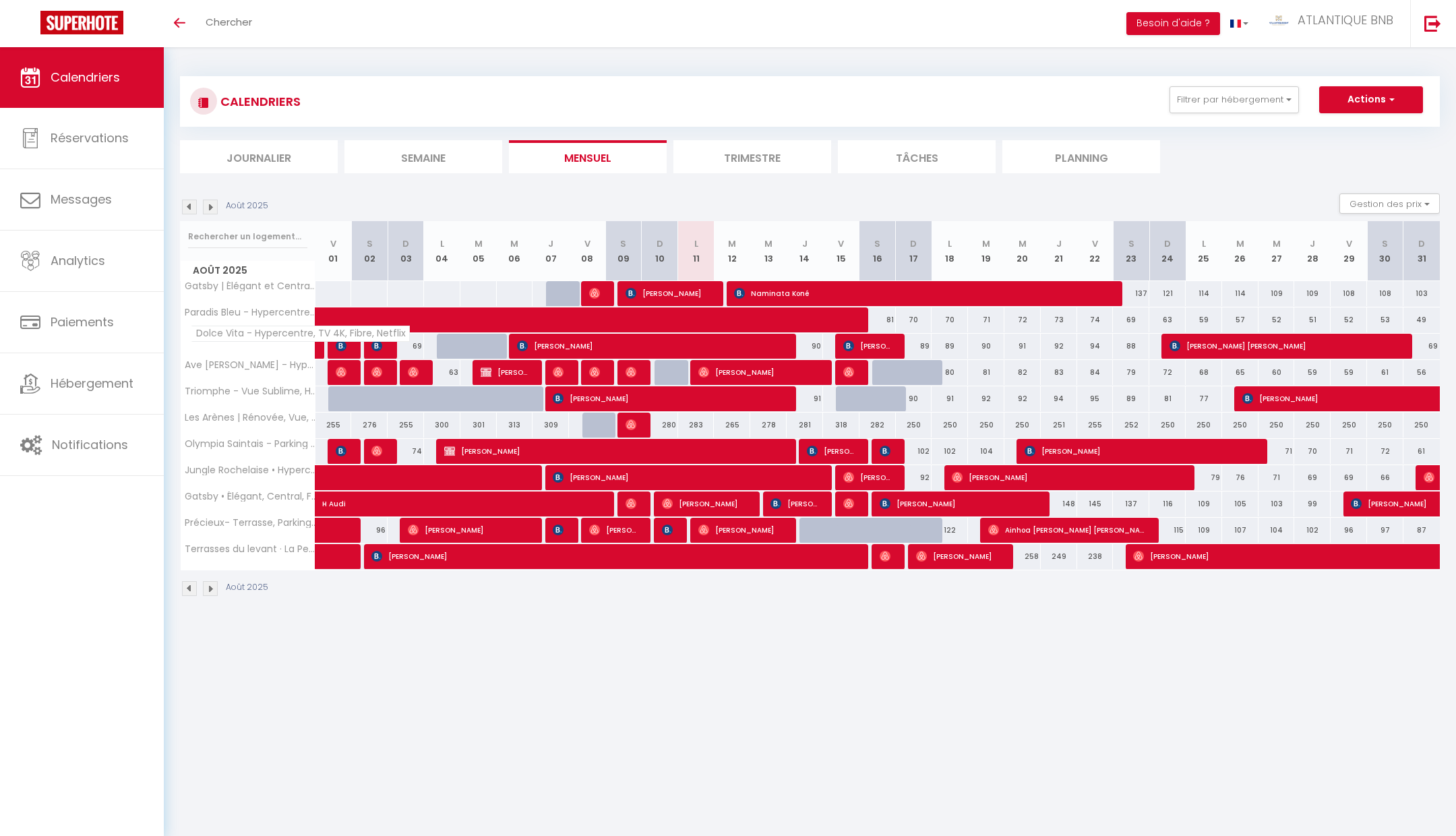
click at [233, 335] on span "Dolce Vita - Hypercentre, TV 4K, Fibre, Netflix" at bounding box center [300, 333] width 219 height 17
drag, startPoint x: 201, startPoint y: 332, endPoint x: 402, endPoint y: 328, distance: 201.0
type textarea "Dolce Vita - Hypercentre, TV 4K, Fibre, Netflix"
click at [402, 328] on span "Dolce Vita - Hypercentre, TV 4K, Fibre, Netflix" at bounding box center [300, 333] width 219 height 17
copy span "Dolce Vita - Hypercentre, TV 4K, Fibre, Netflix"
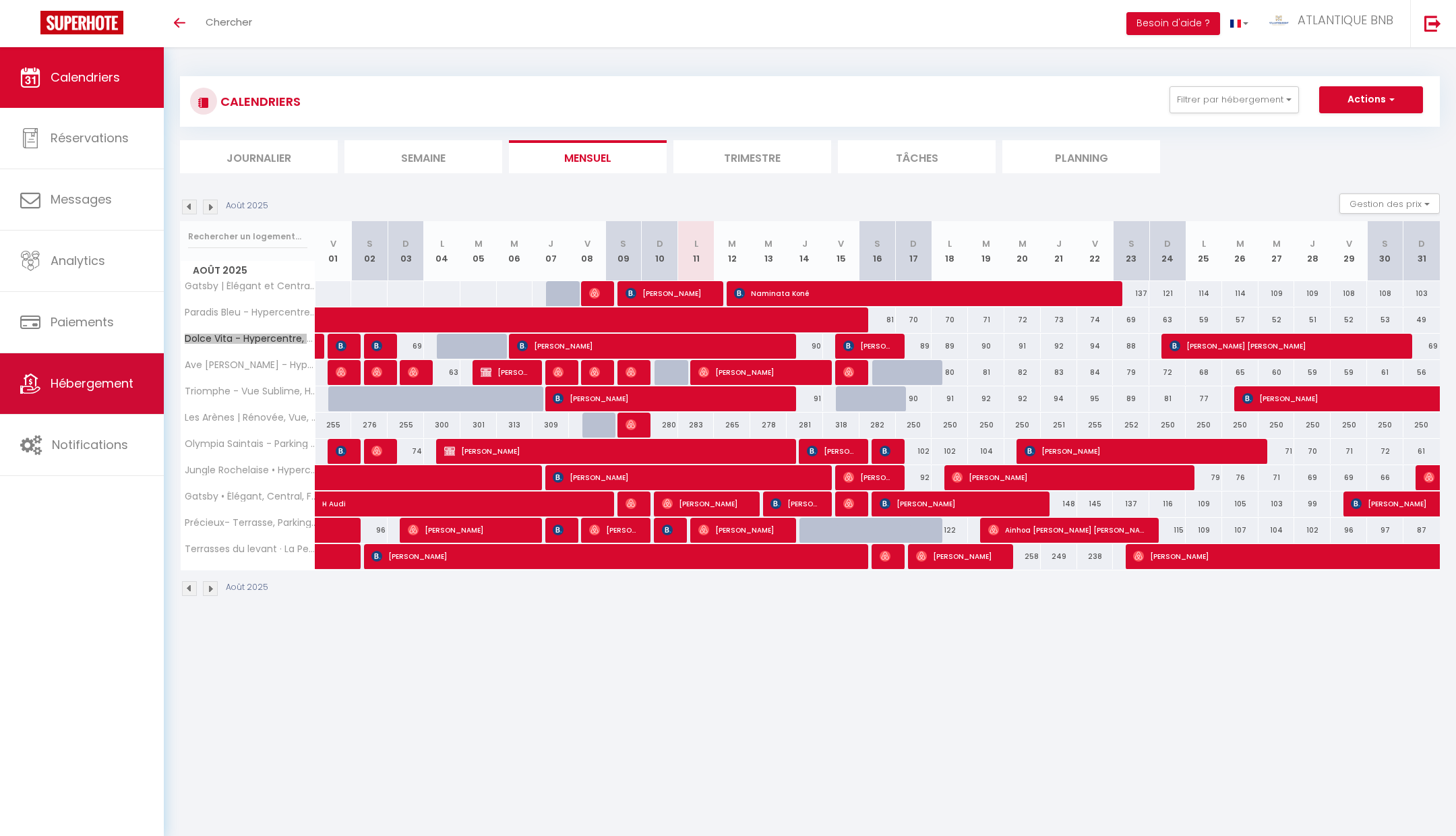
click at [125, 391] on span "Hébergement" at bounding box center [92, 383] width 83 height 17
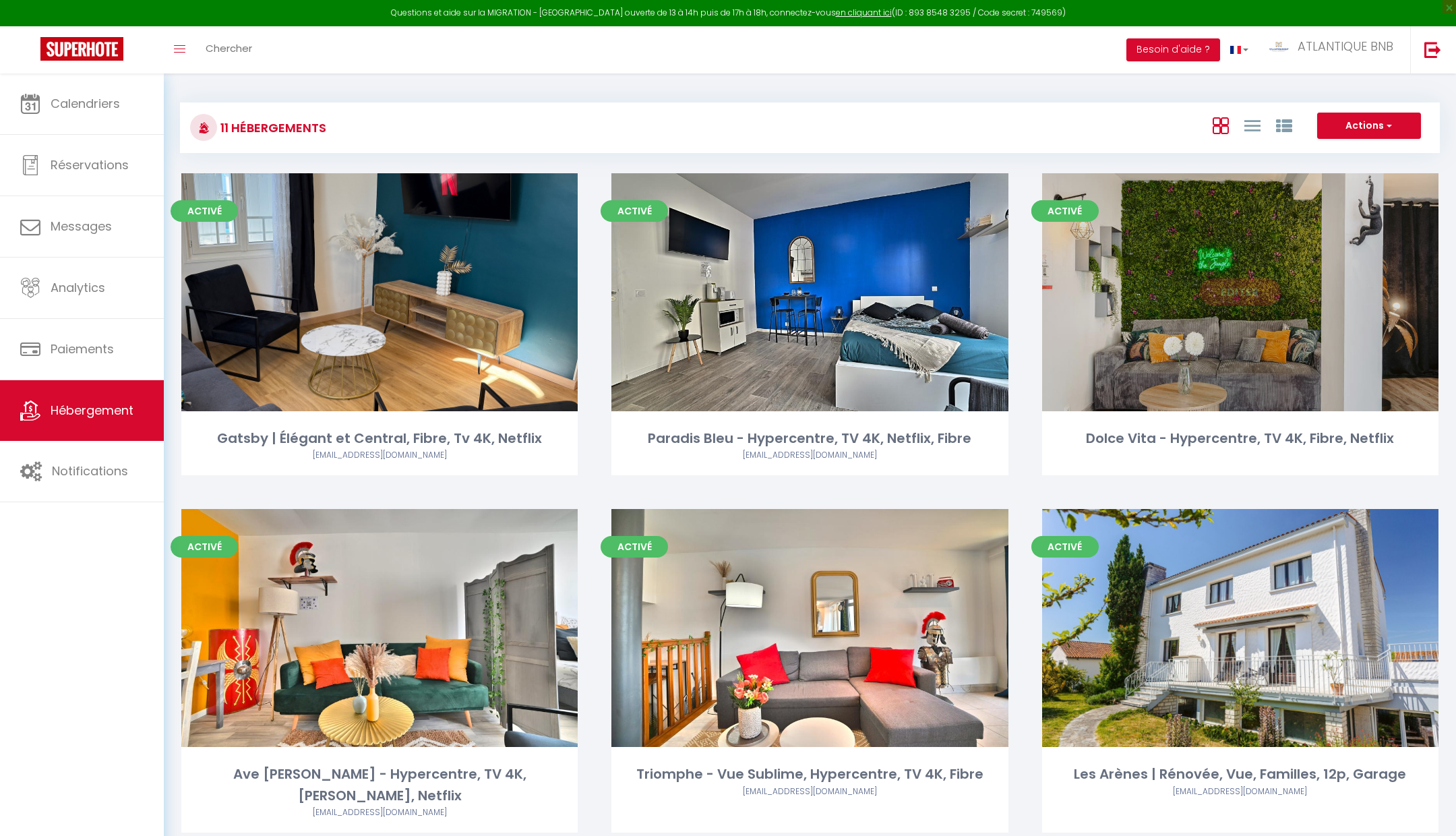
click at [1235, 294] on link "Editer" at bounding box center [1240, 292] width 81 height 27
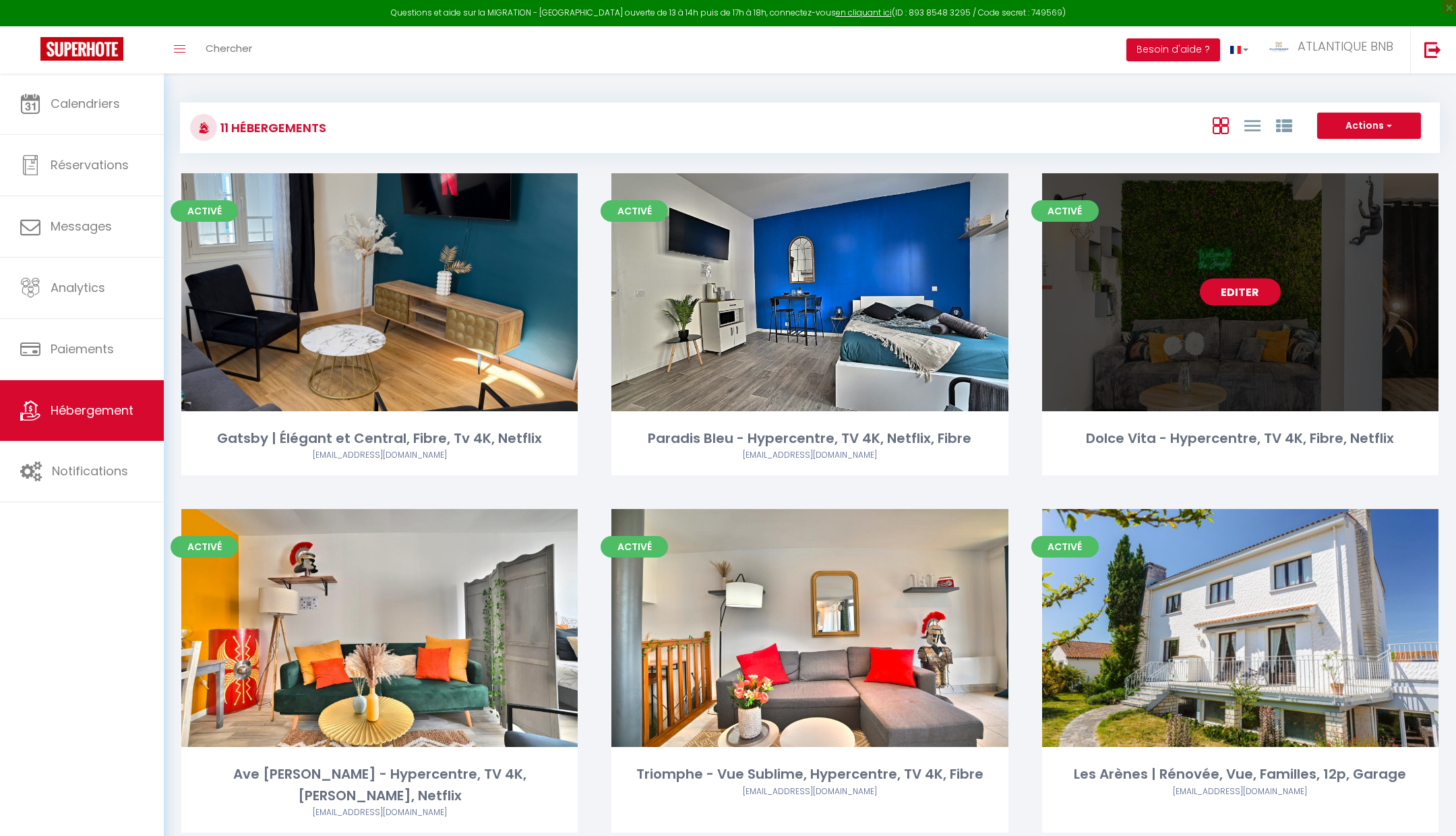
click at [1235, 294] on link "Editer" at bounding box center [1240, 292] width 81 height 27
select select "3"
select select "2"
select select "1"
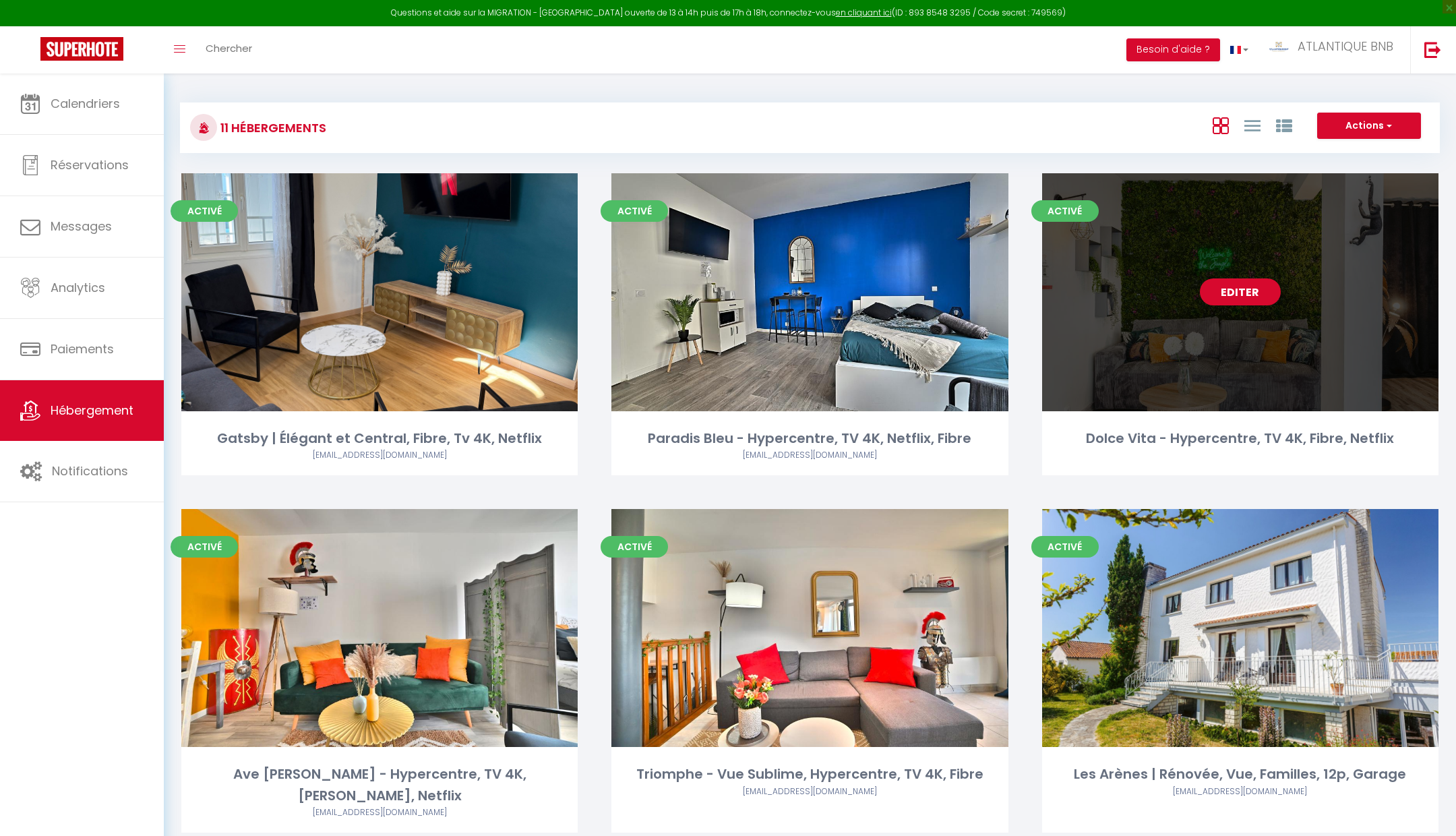
select select
select select "28"
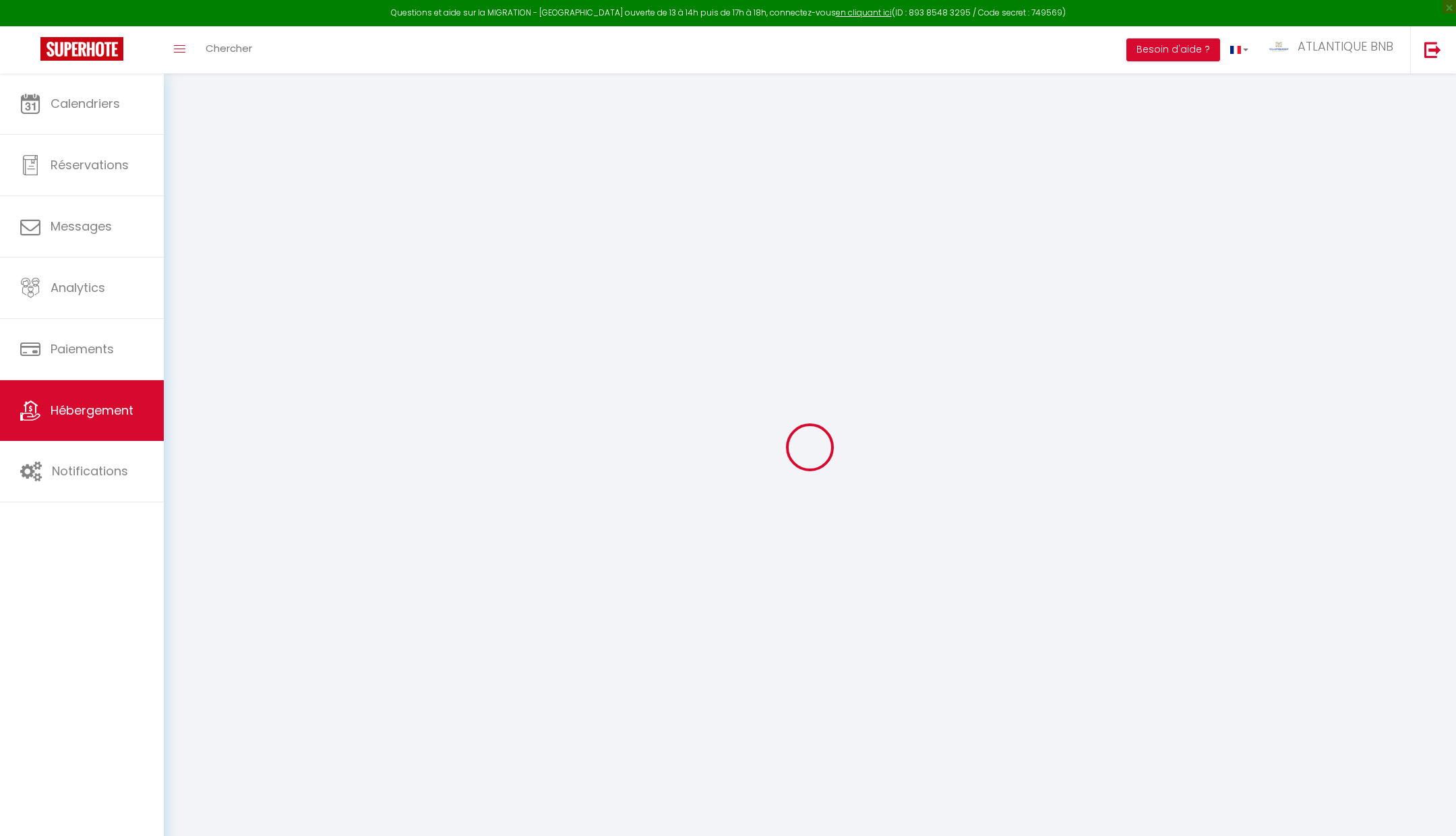
select select
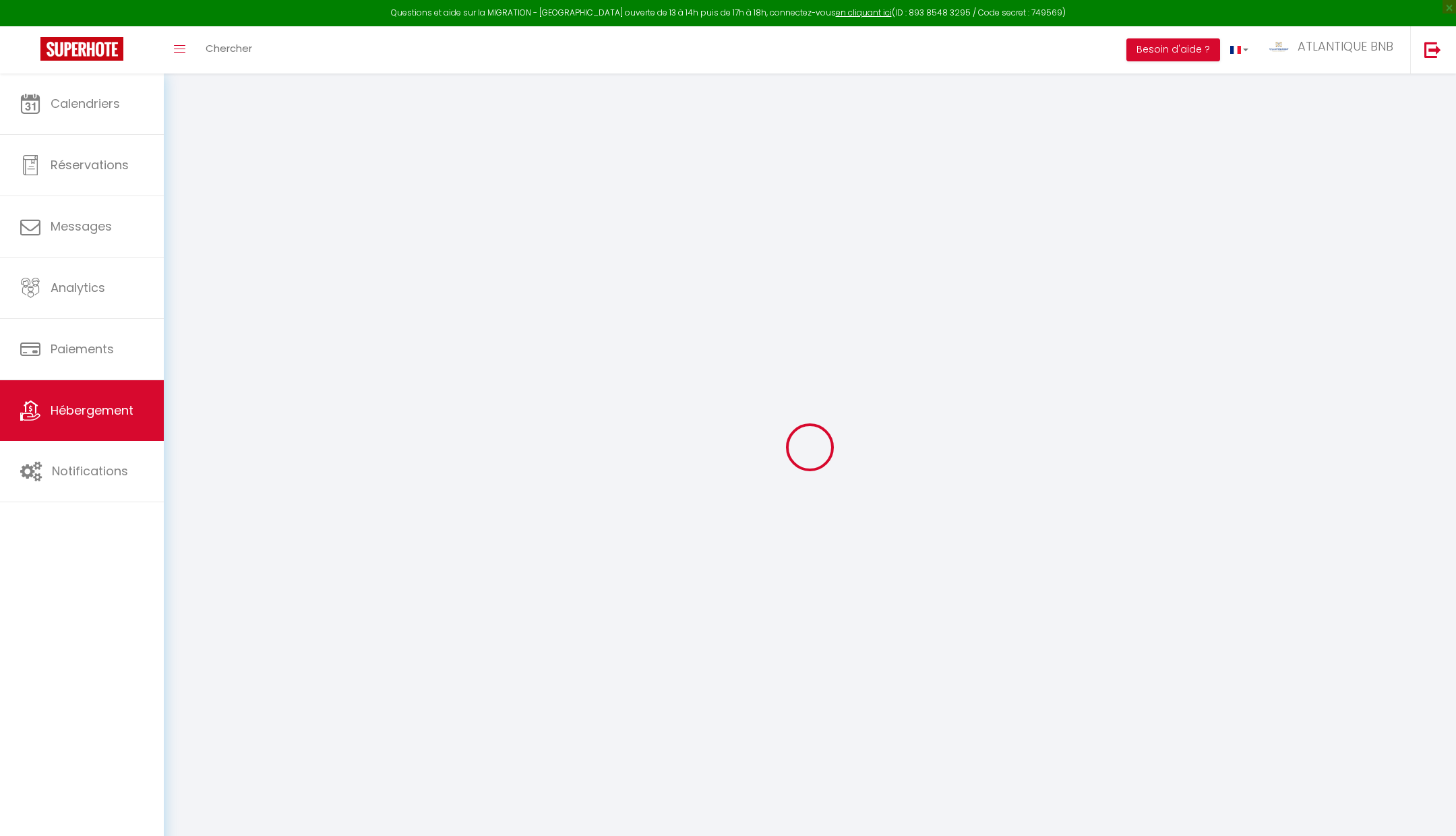
select select
checkbox input "false"
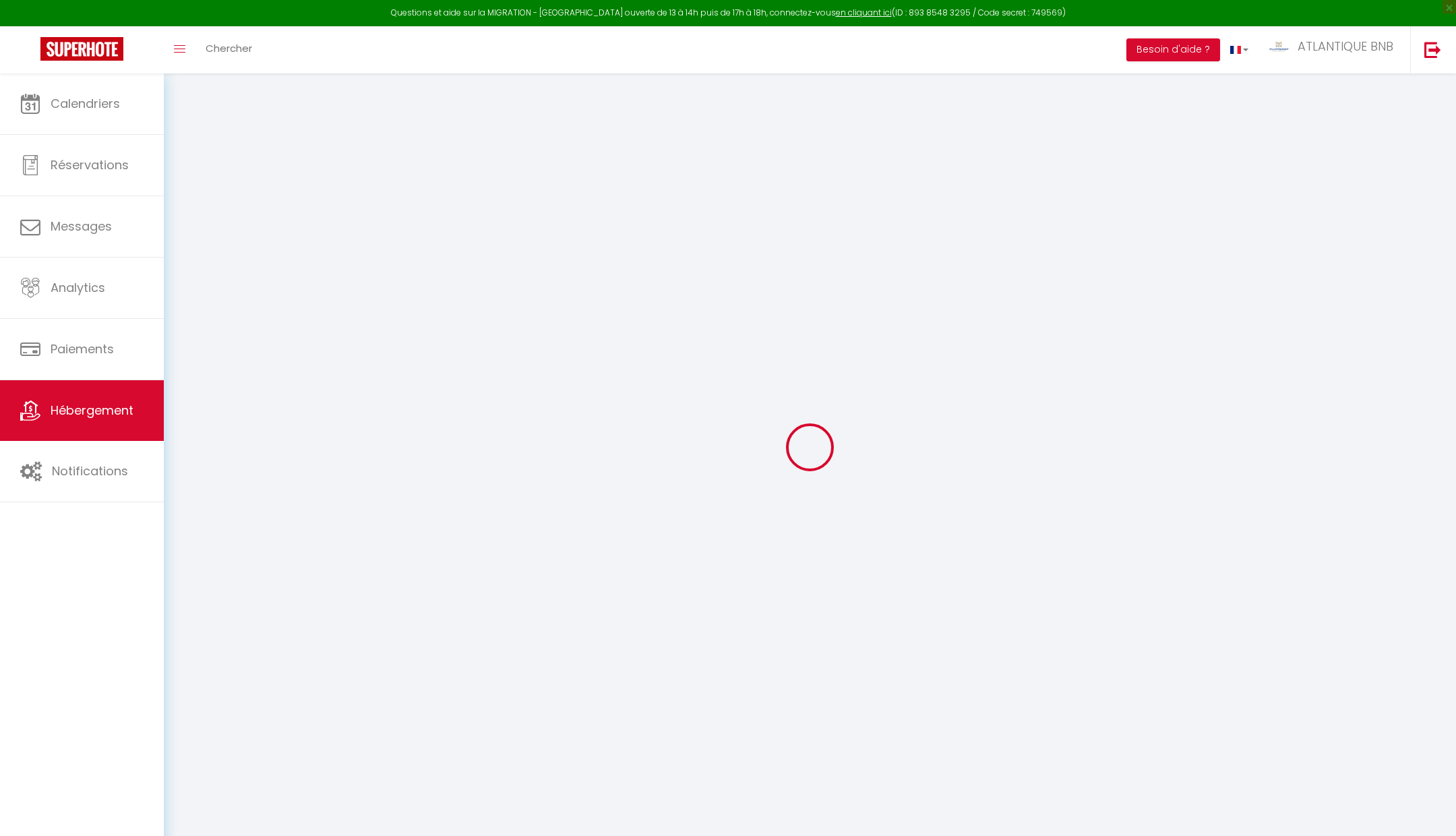
select select
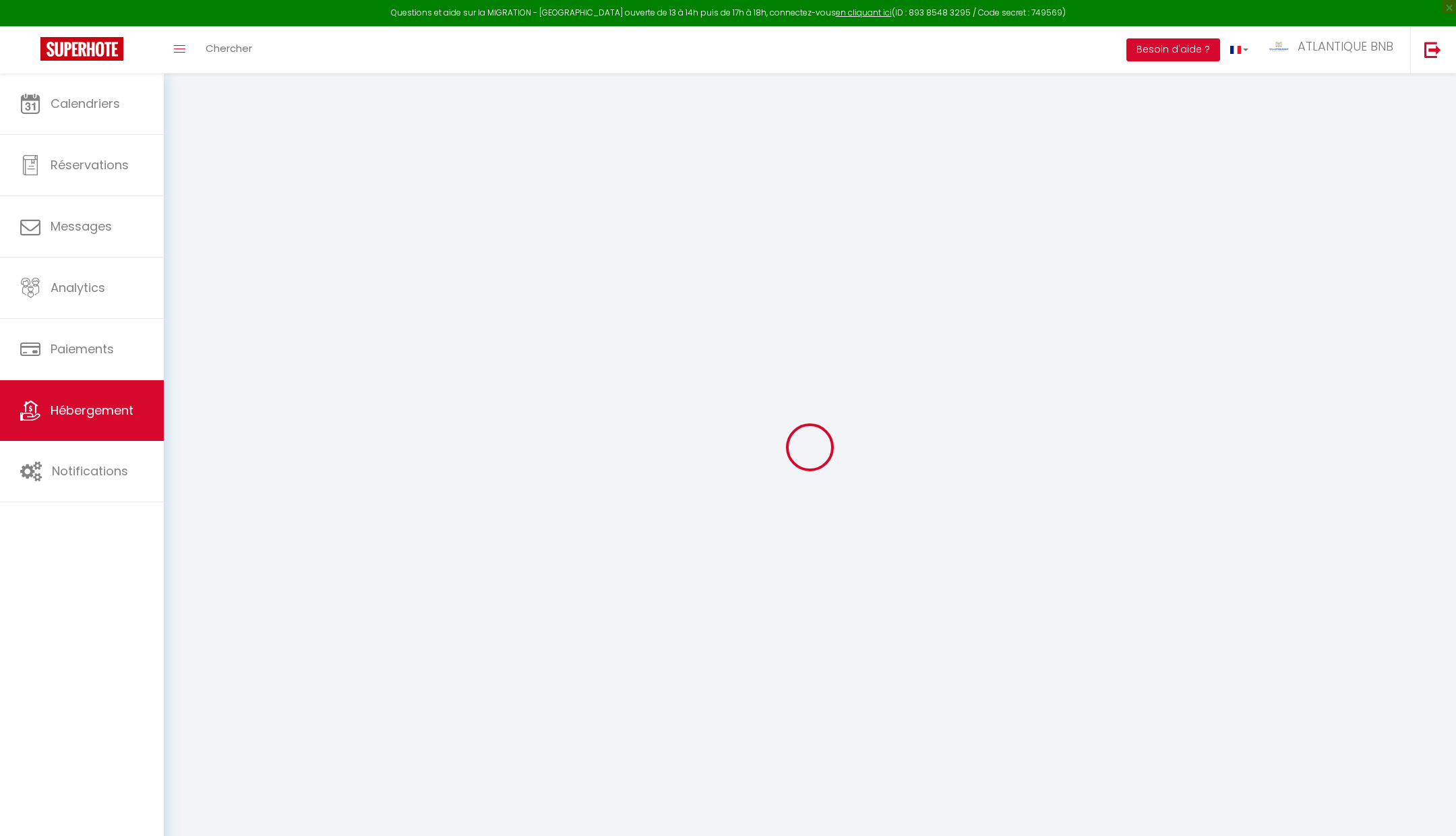
select select
checkbox input "false"
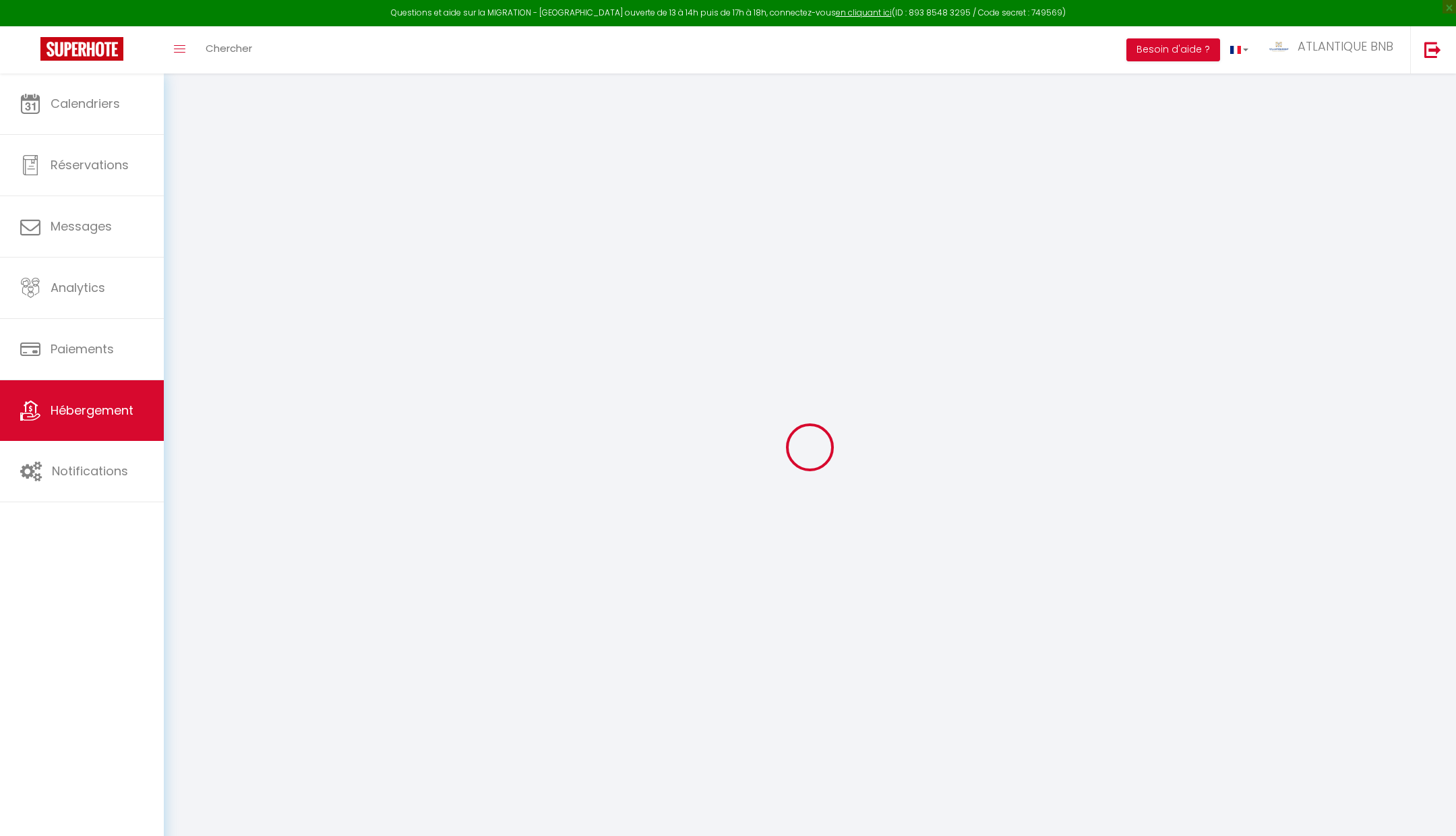
checkbox input "false"
select select
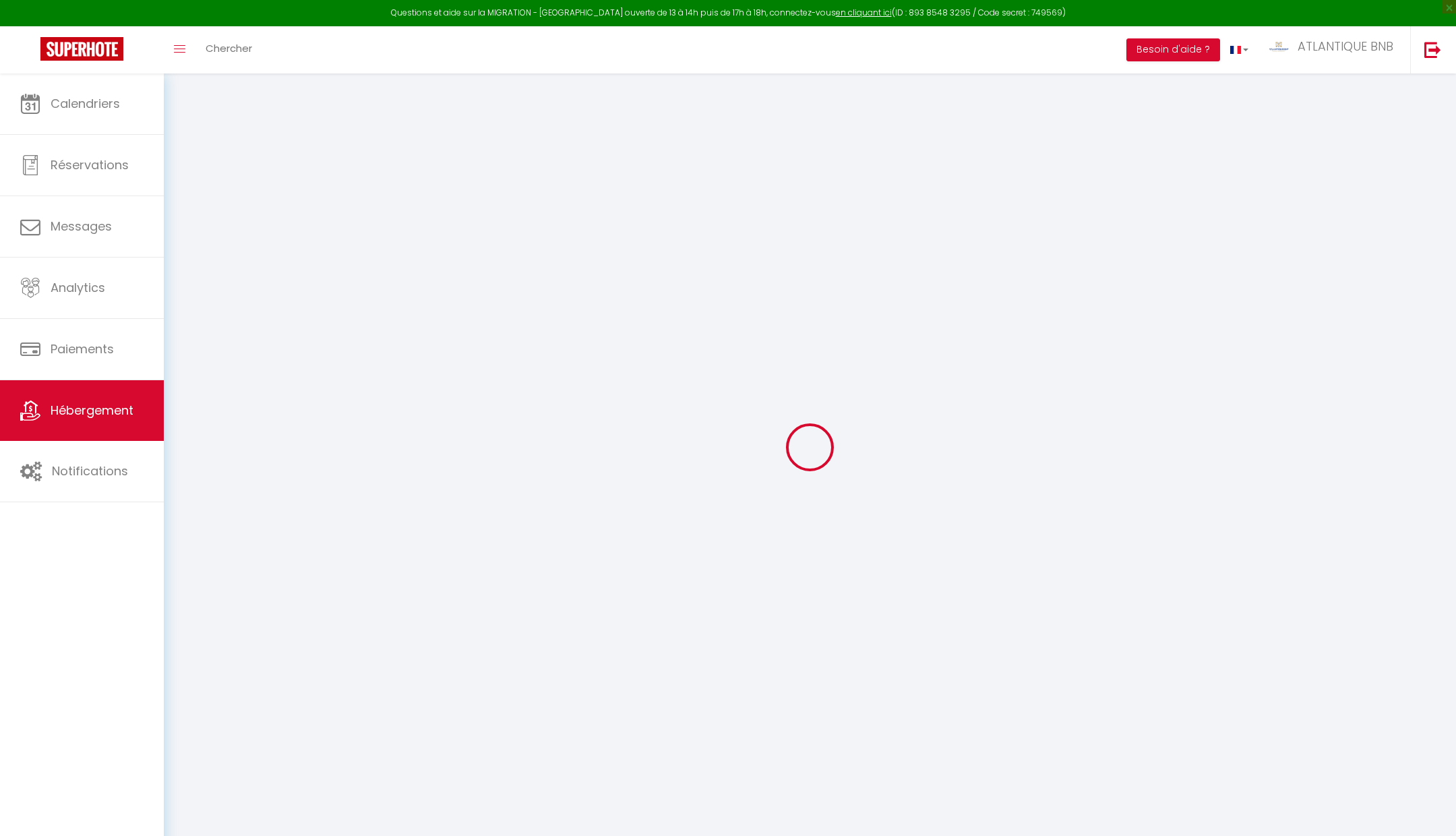
select select
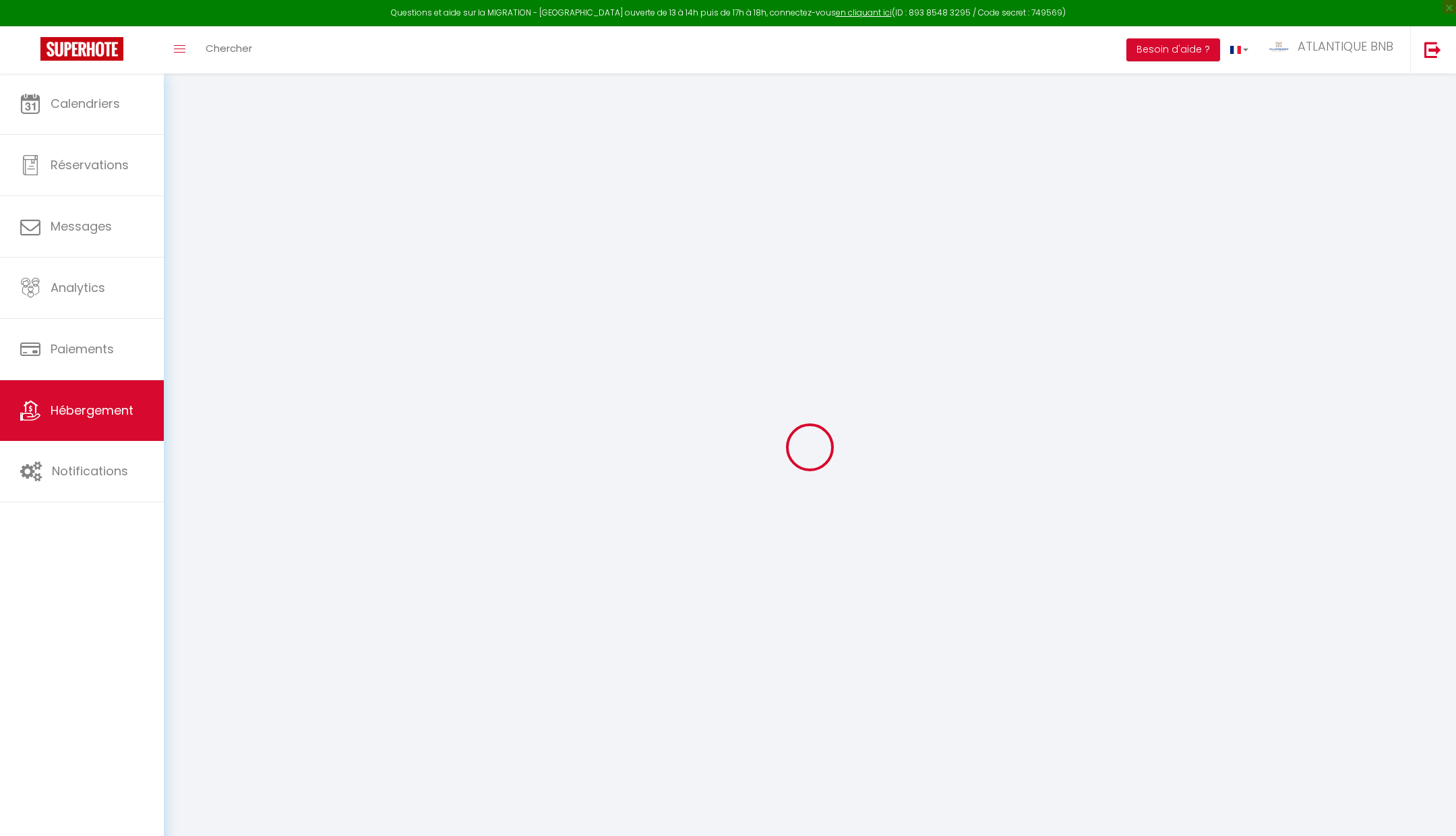
checkbox input "false"
select select
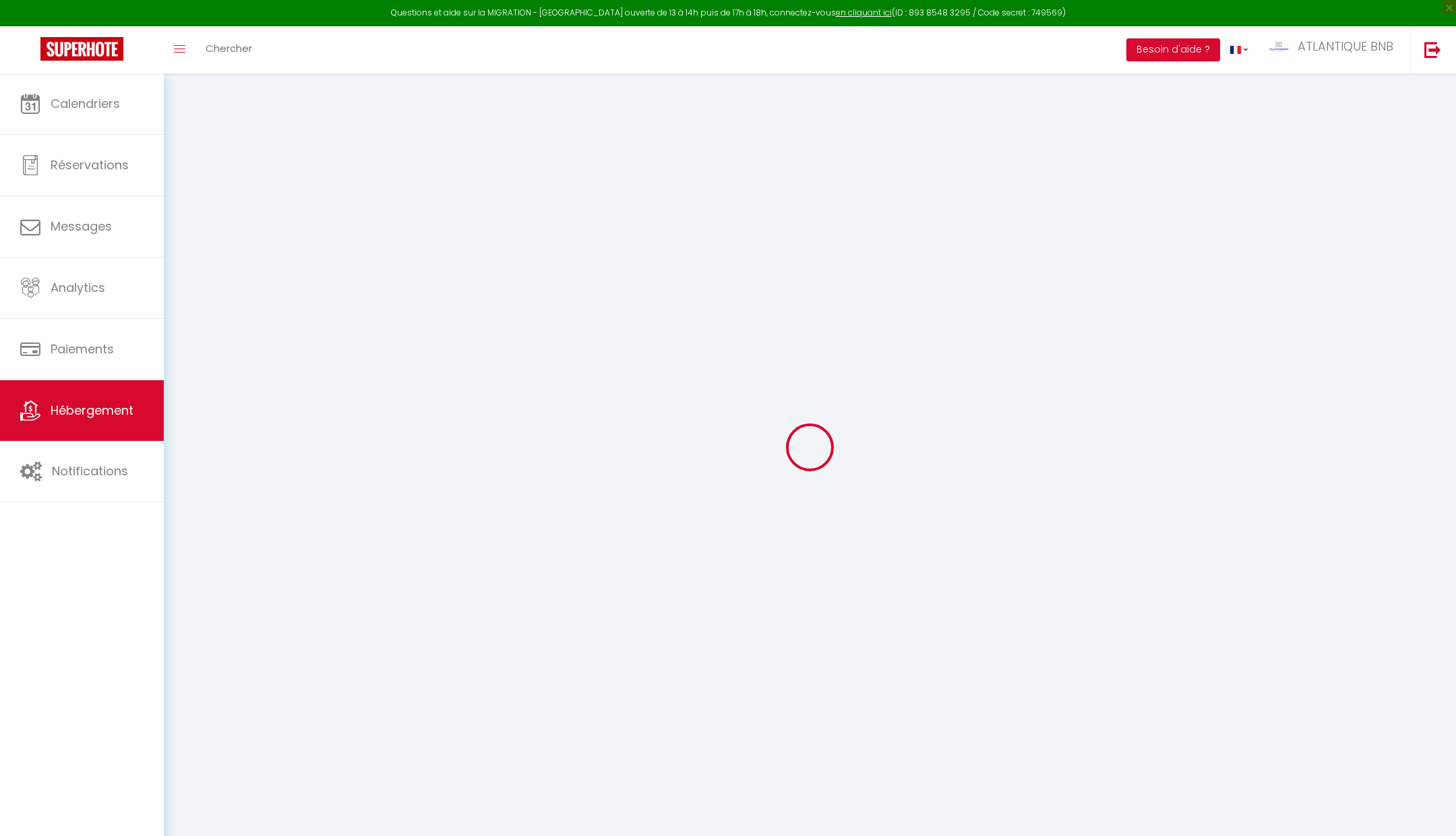
select select
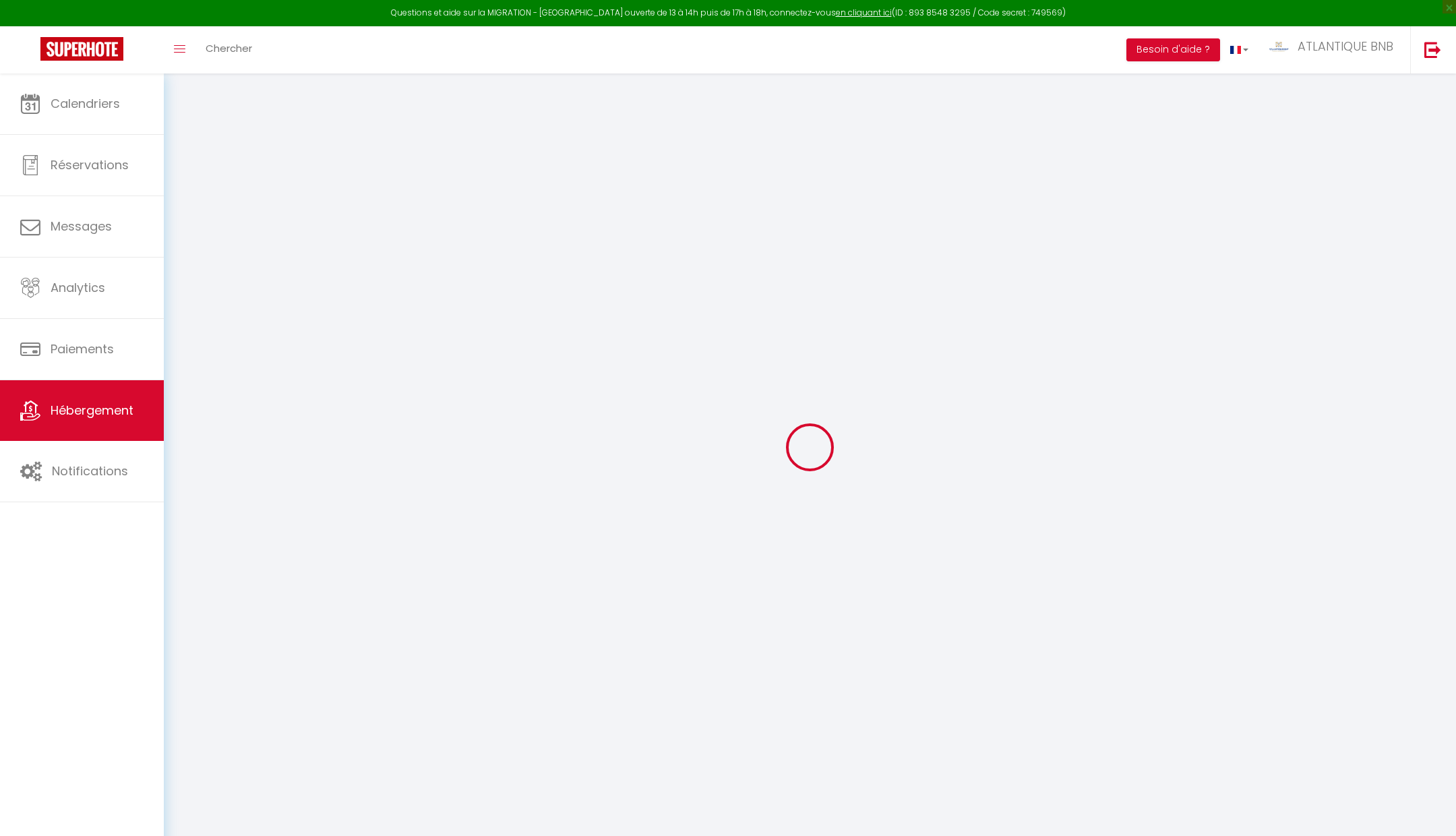
select select
checkbox input "false"
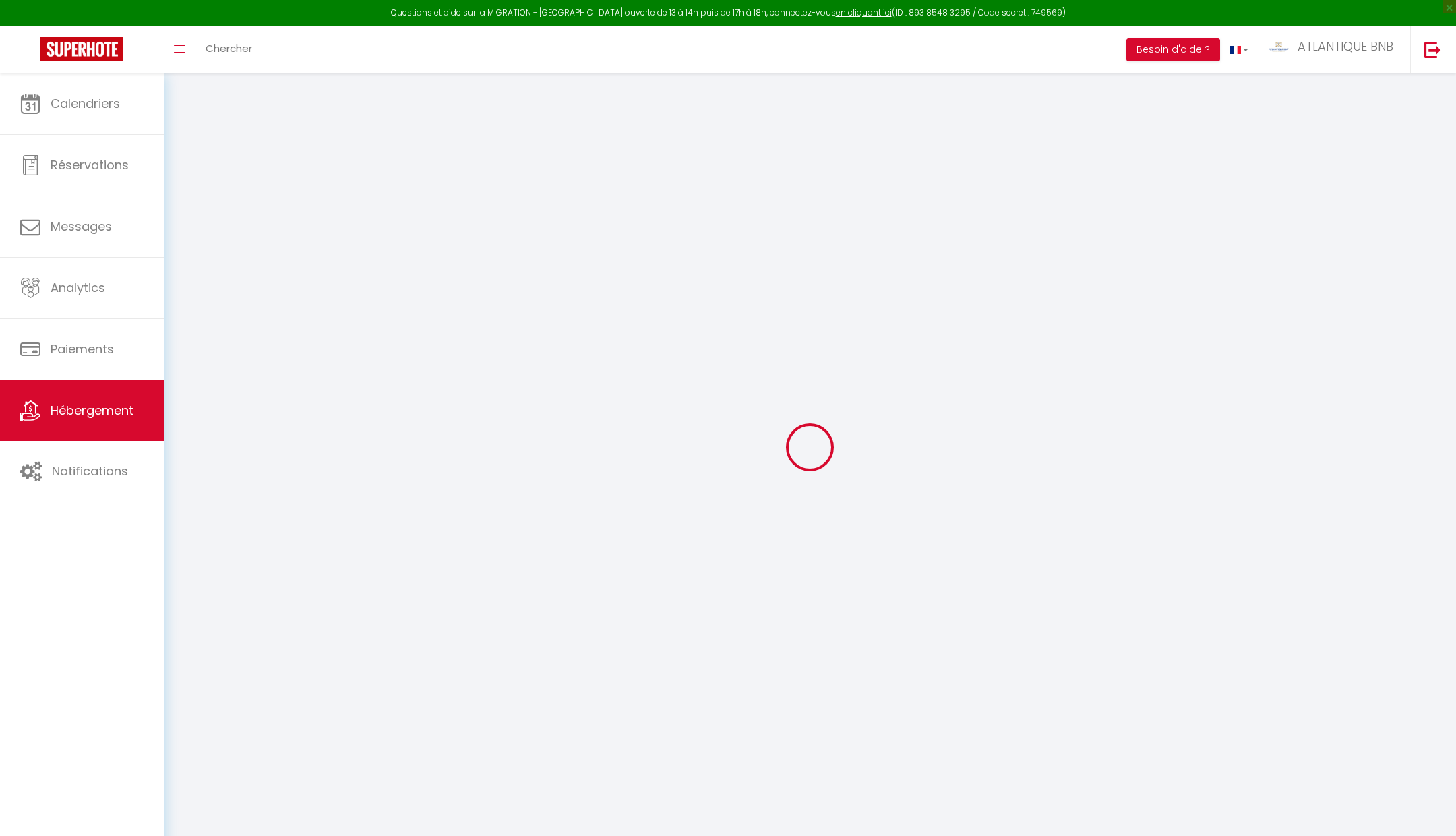
checkbox input "false"
select select
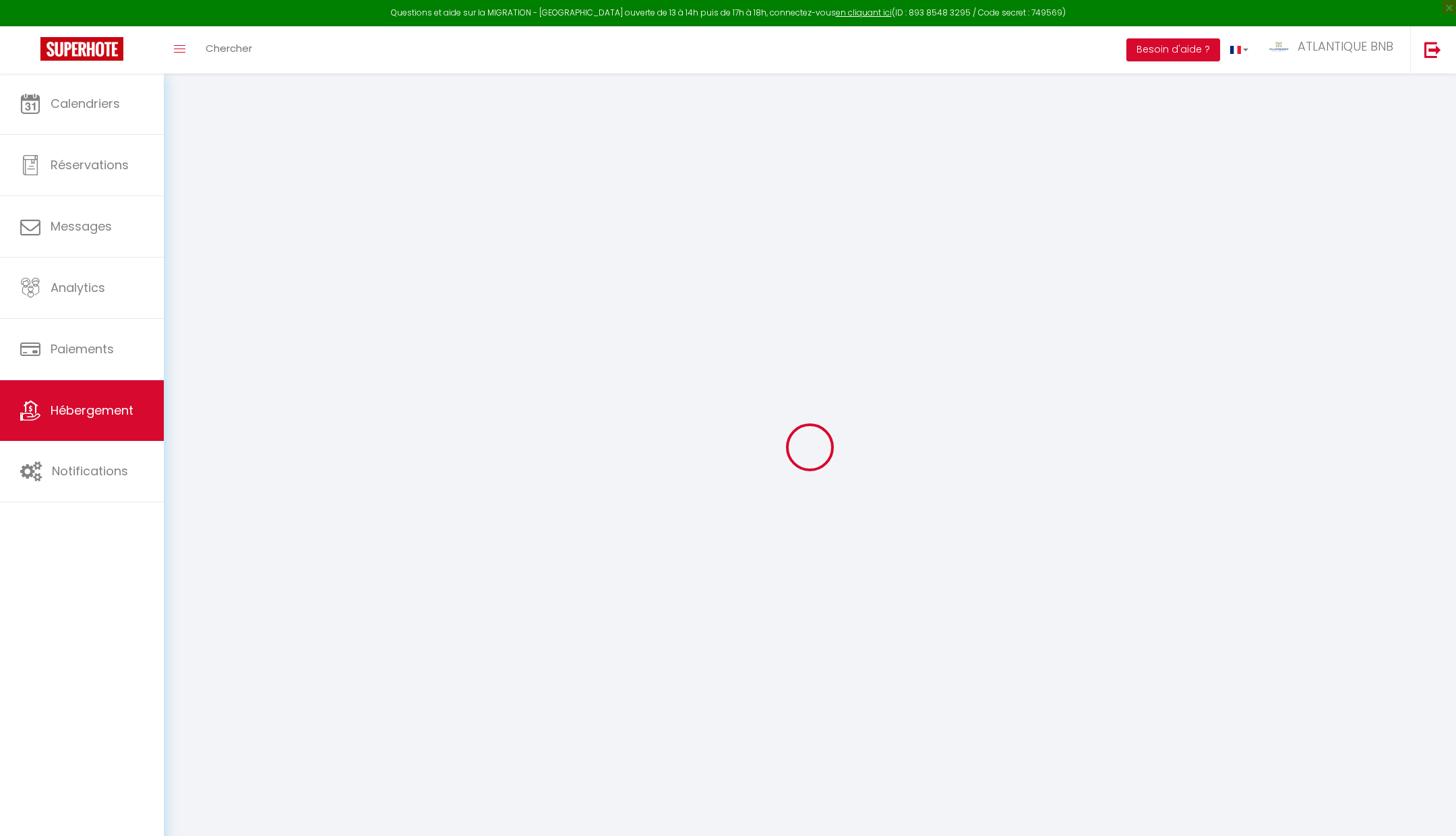
select select
checkbox input "false"
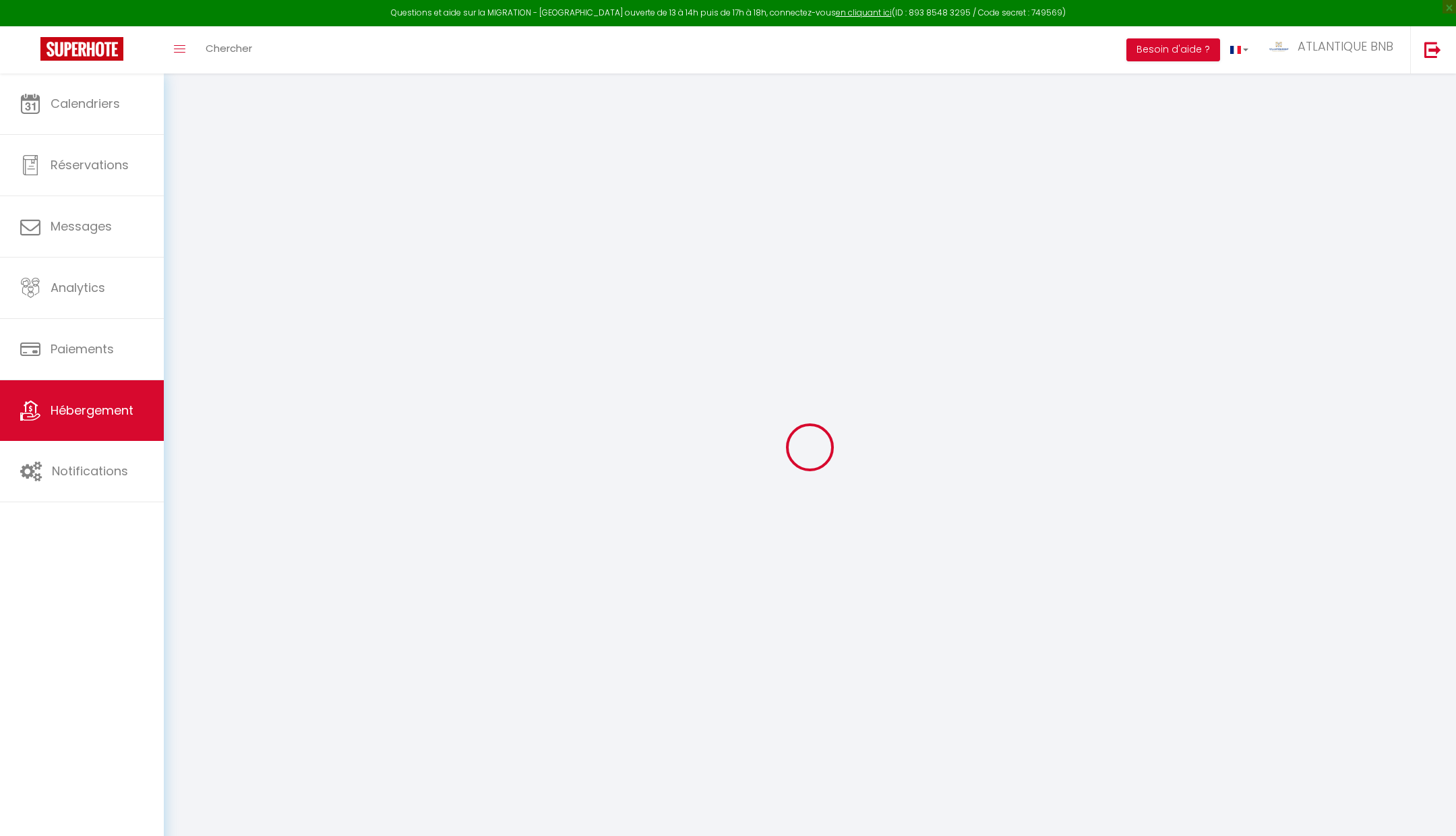
checkbox input "false"
select select
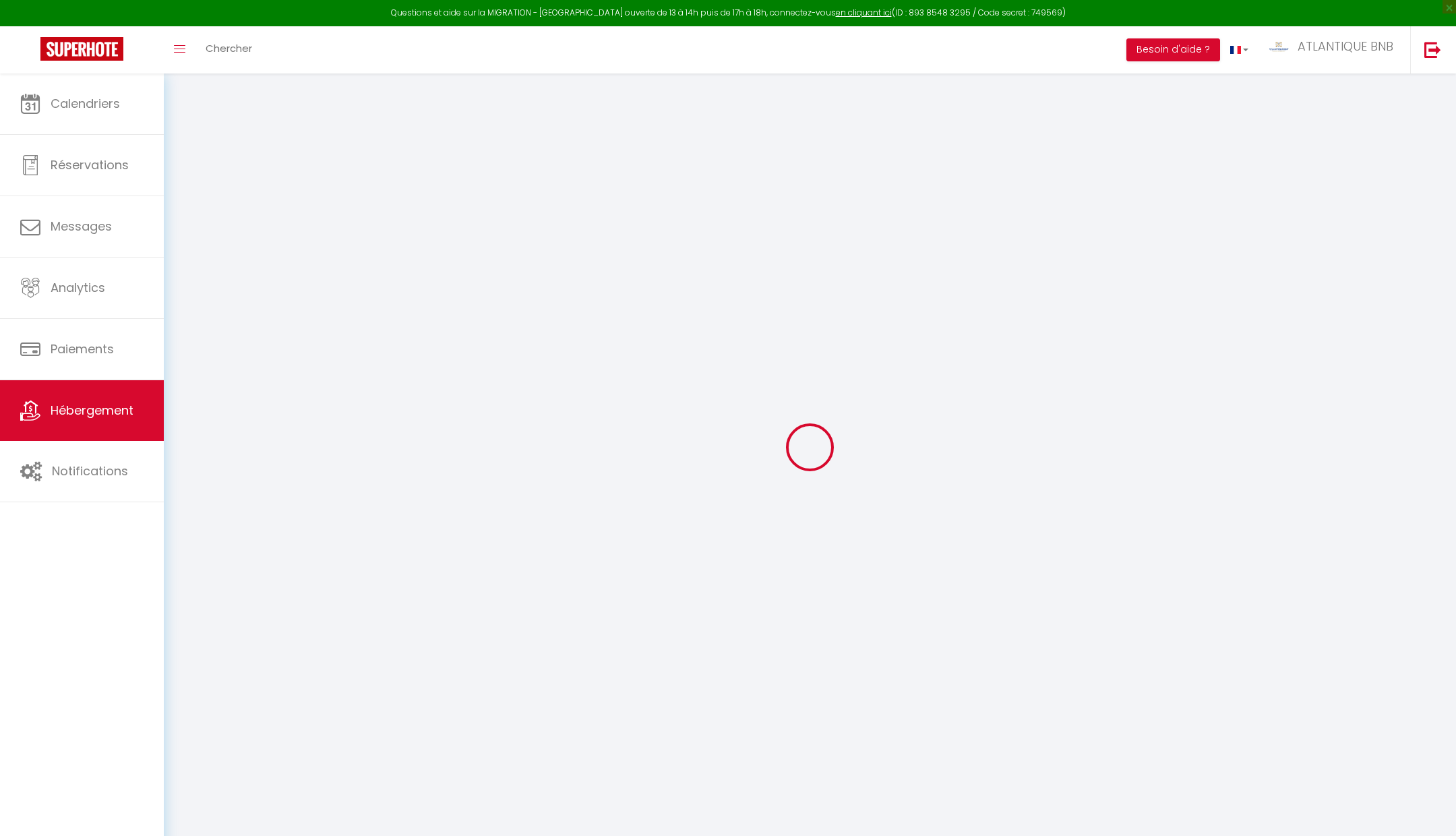
type input "Dolce Vita - Hypercentre, TV 4K, Fibre, Netflix"
type input "1 LES REAUX"
type input "17810"
type input "ST GEORGES DES COTEAUX"
type input "55"
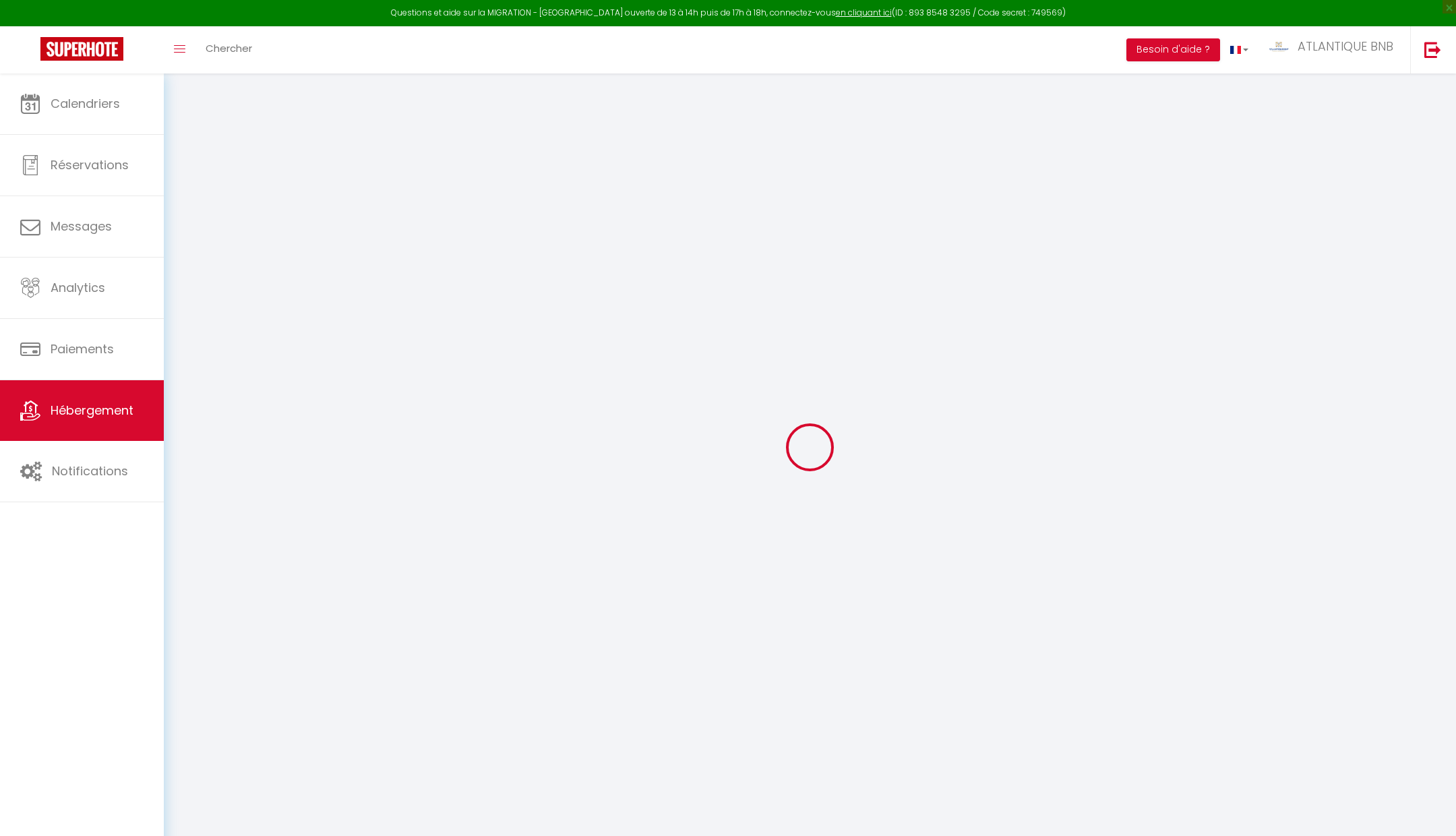
type input "8"
type input "35"
type input "5"
type input "300"
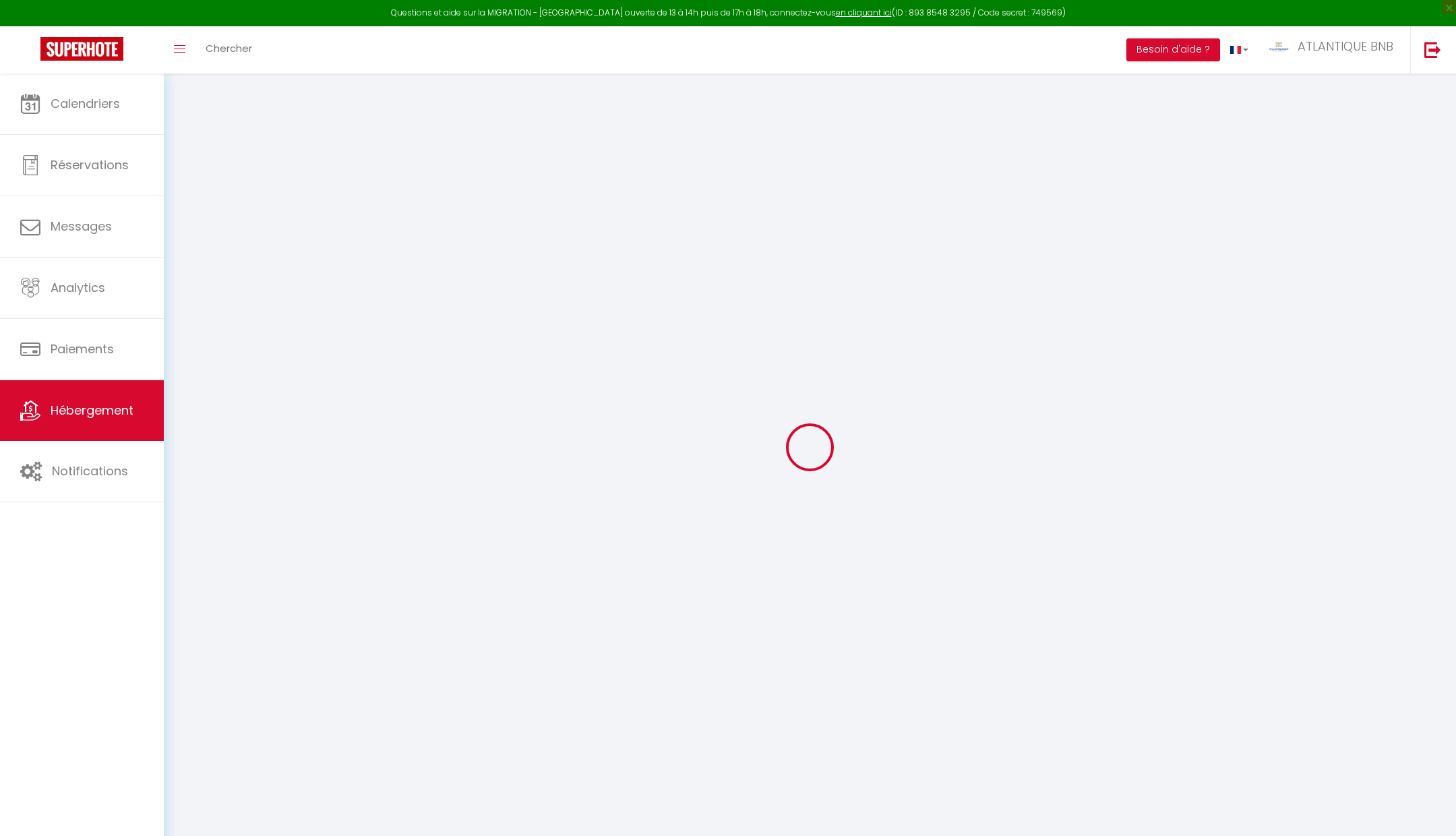
select select
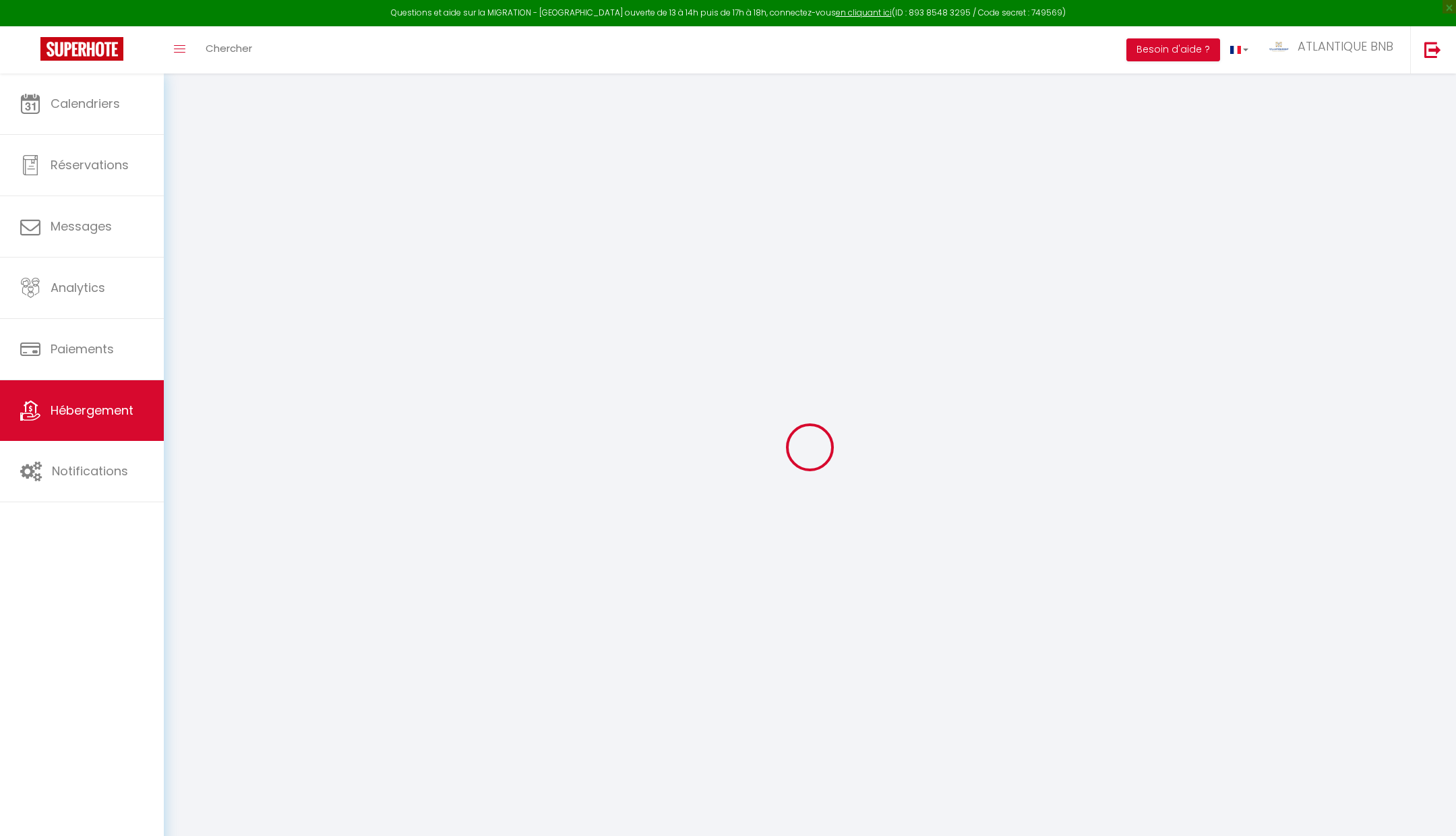
type input "2 Rue de l'Artois"
type input "17100"
type input "Saintes"
type input "[EMAIL_ADDRESS][DOMAIN_NAME]"
select select "8758"
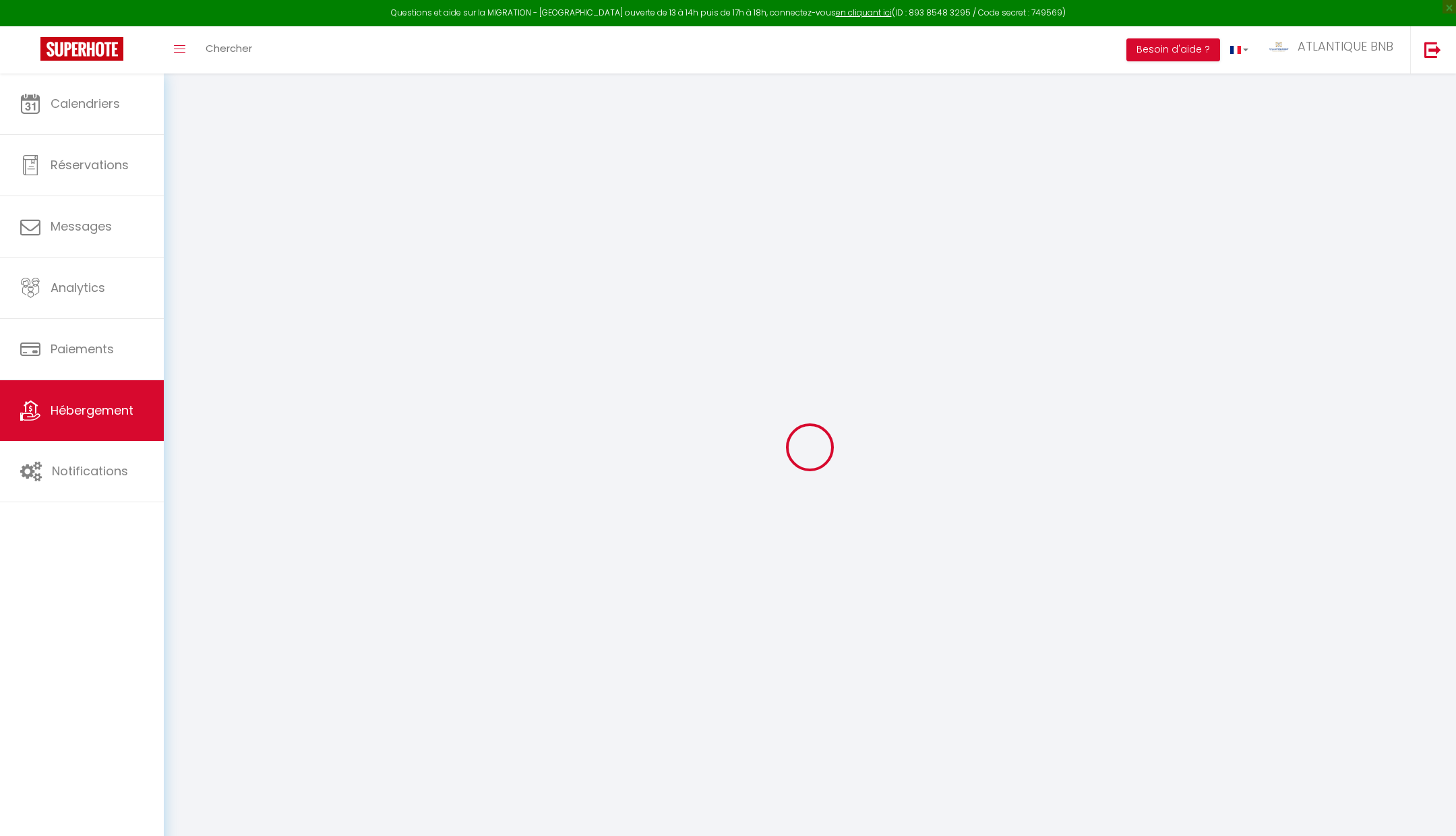
checkbox input "true"
checkbox input "false"
checkbox input "true"
checkbox input "false"
radio input "true"
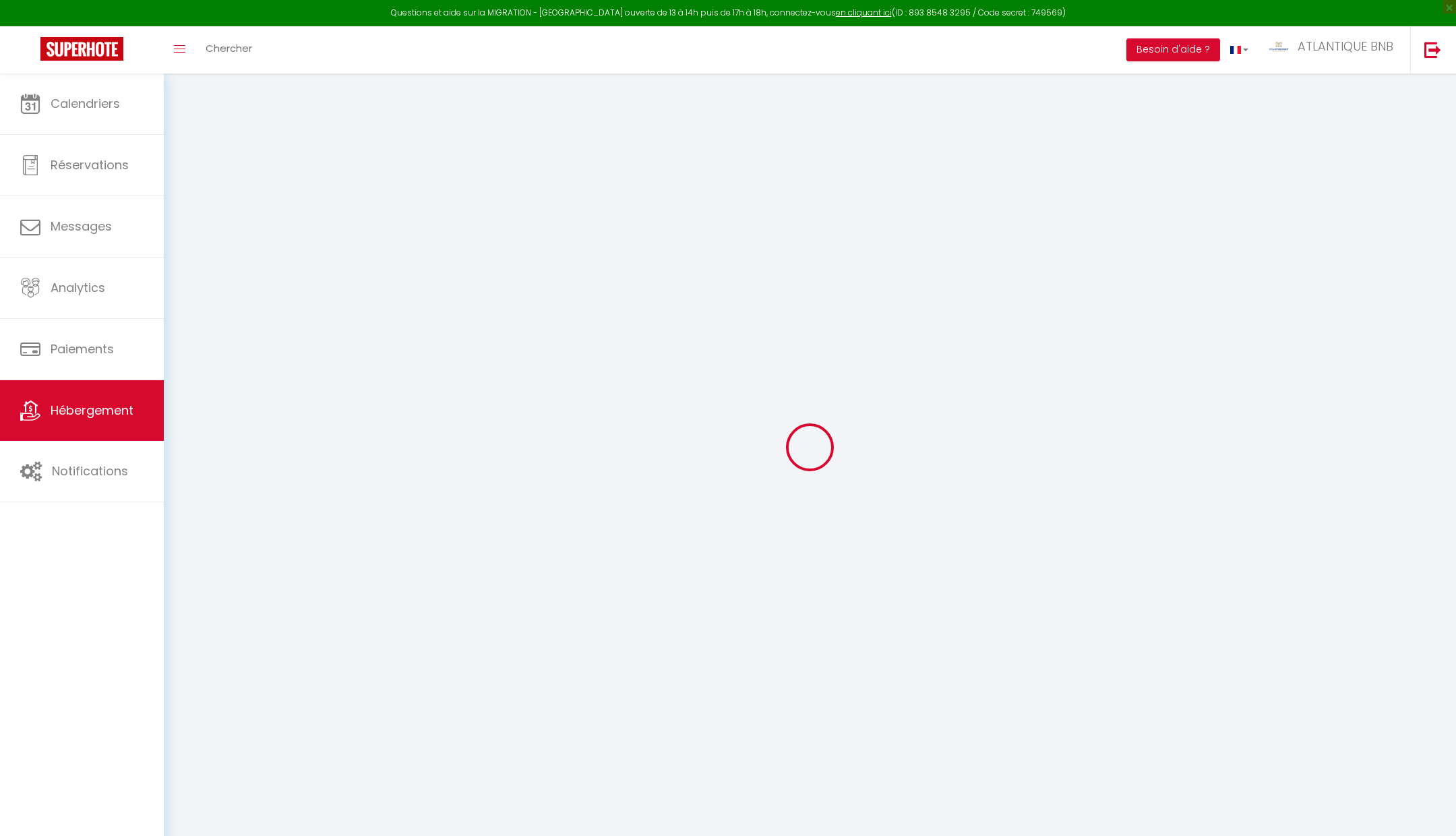
type input "0"
select select "16526"
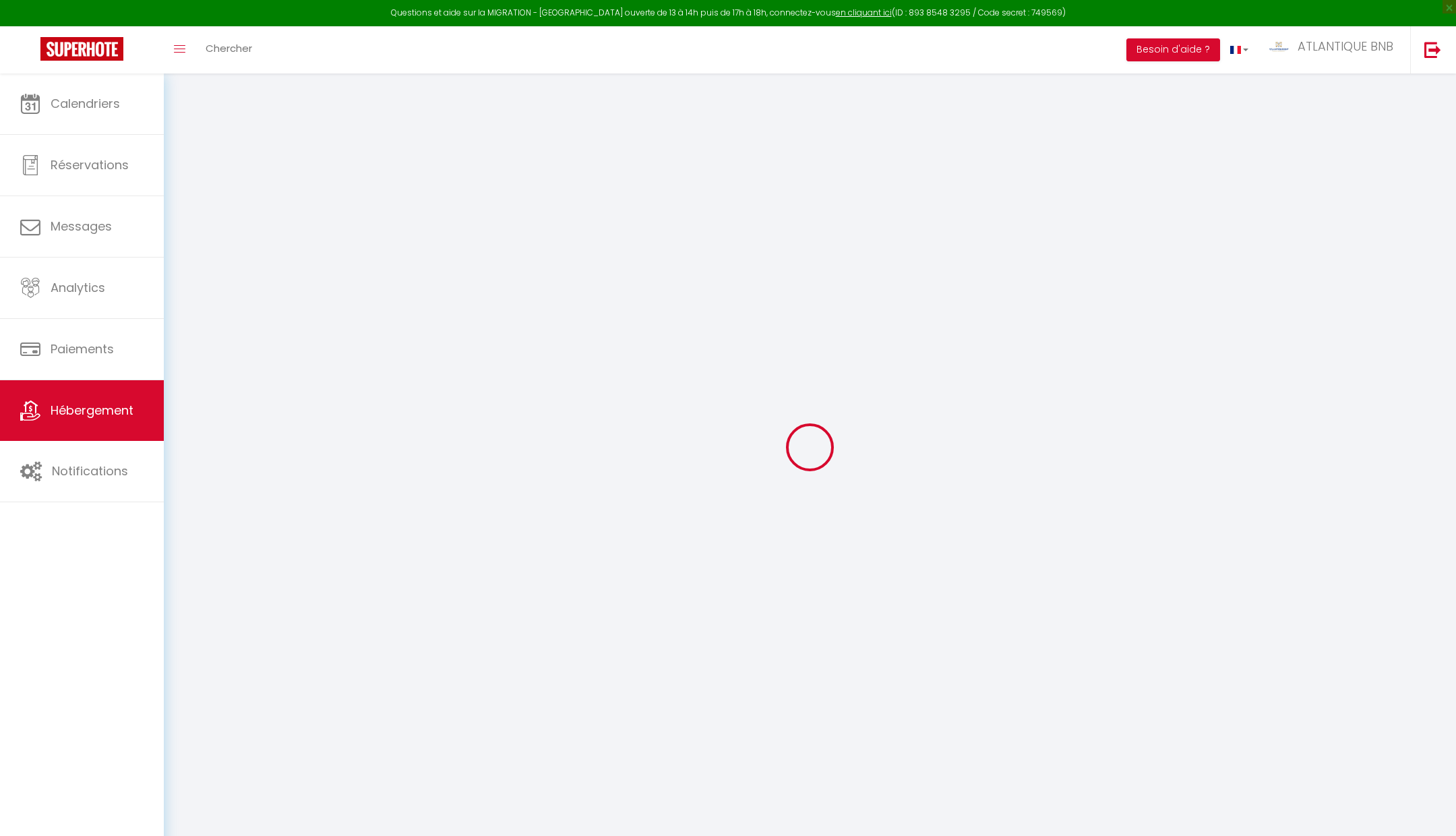
select select "14850"
select select
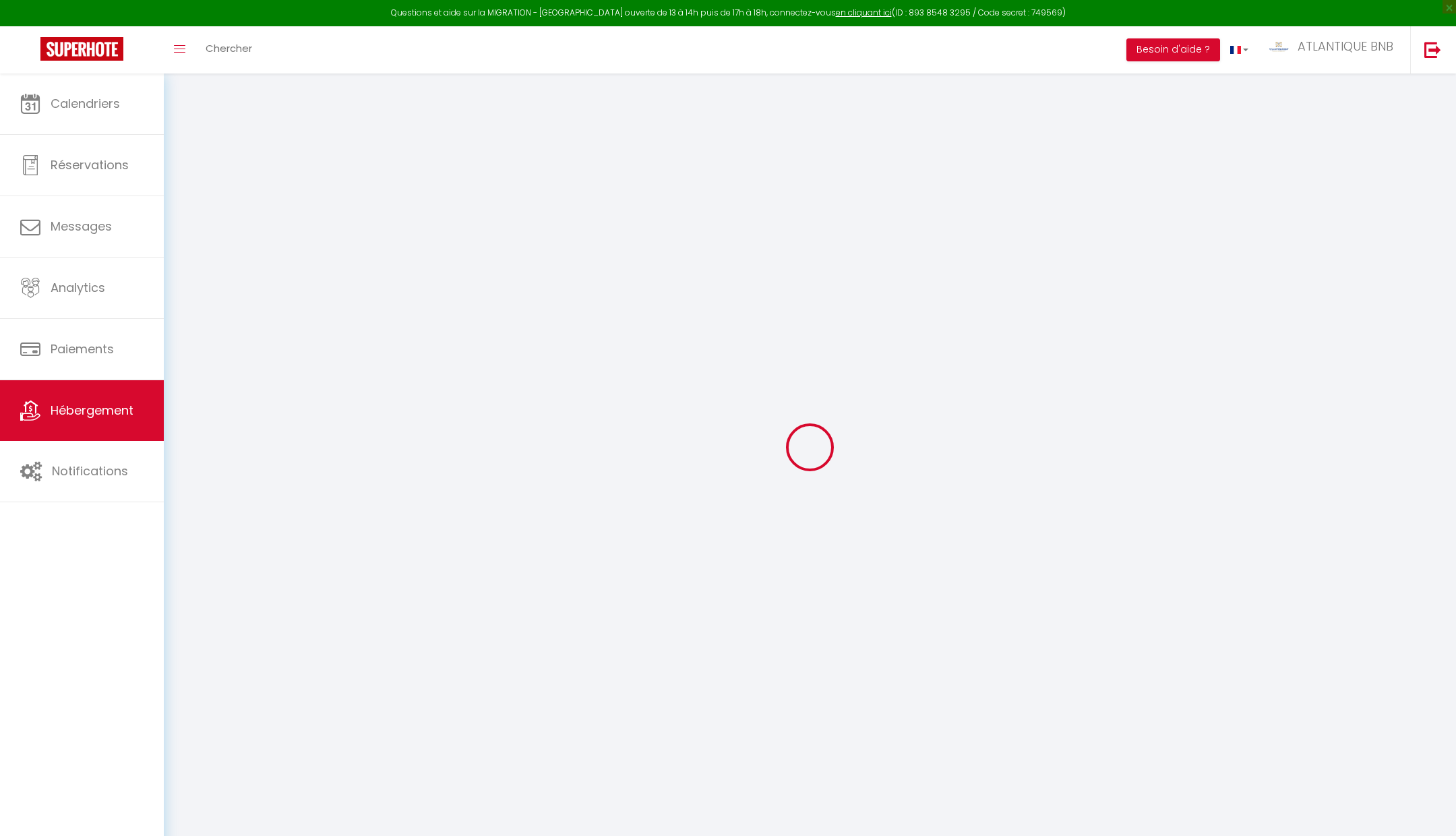
select select
checkbox input "true"
checkbox input "false"
checkbox input "true"
checkbox input "false"
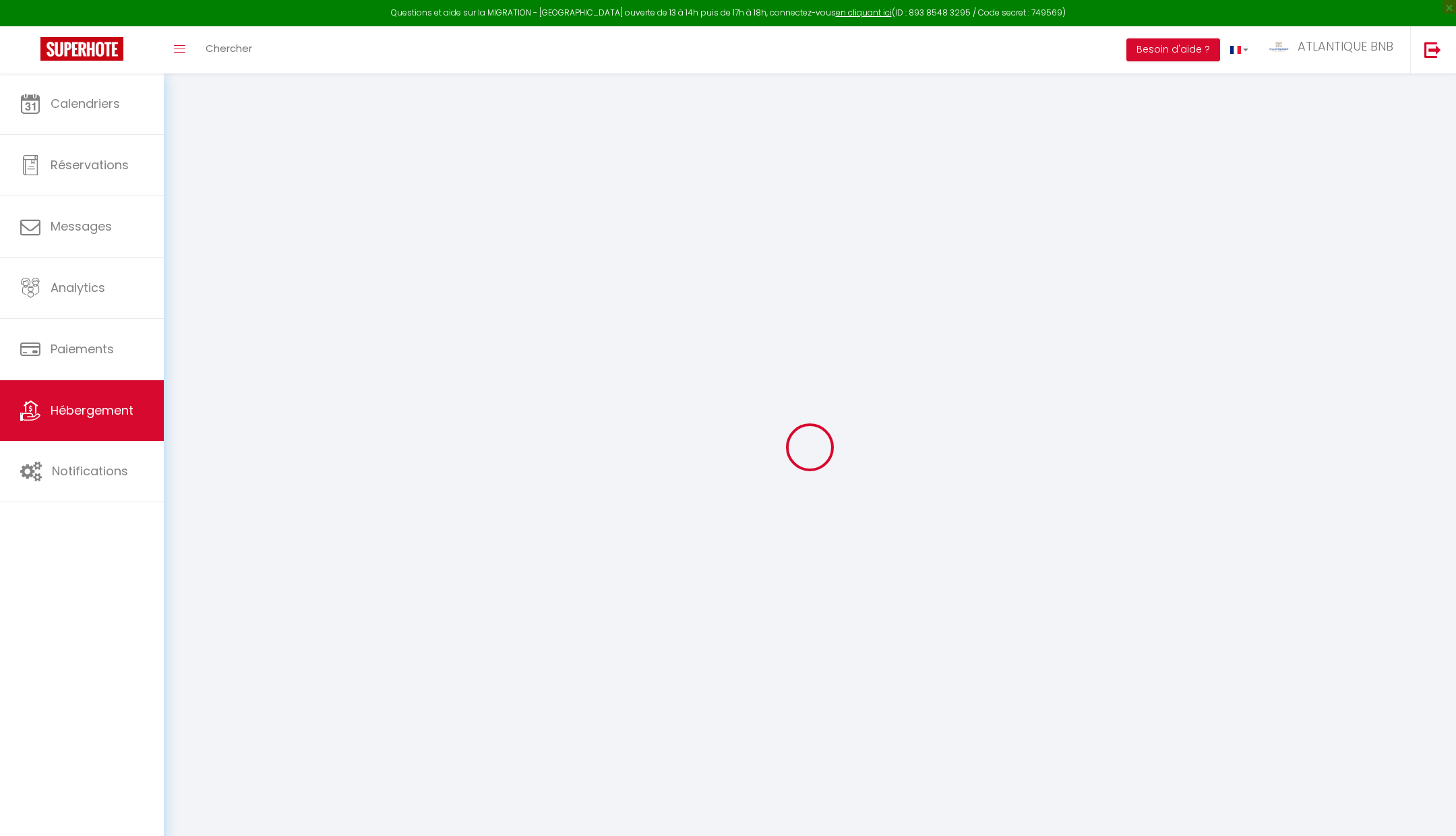
select select
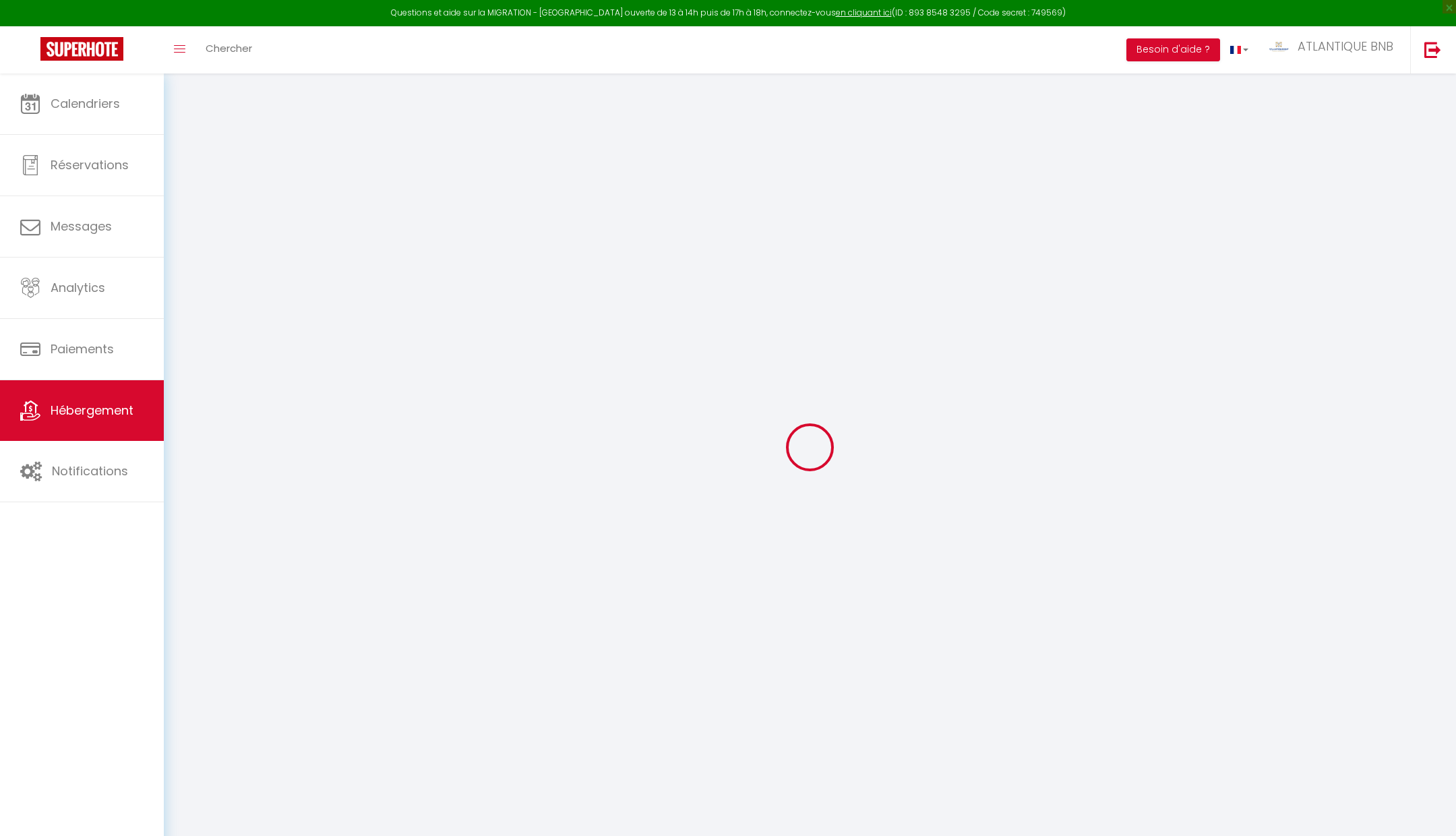
checkbox input "true"
checkbox input "false"
checkbox input "true"
checkbox input "false"
select select
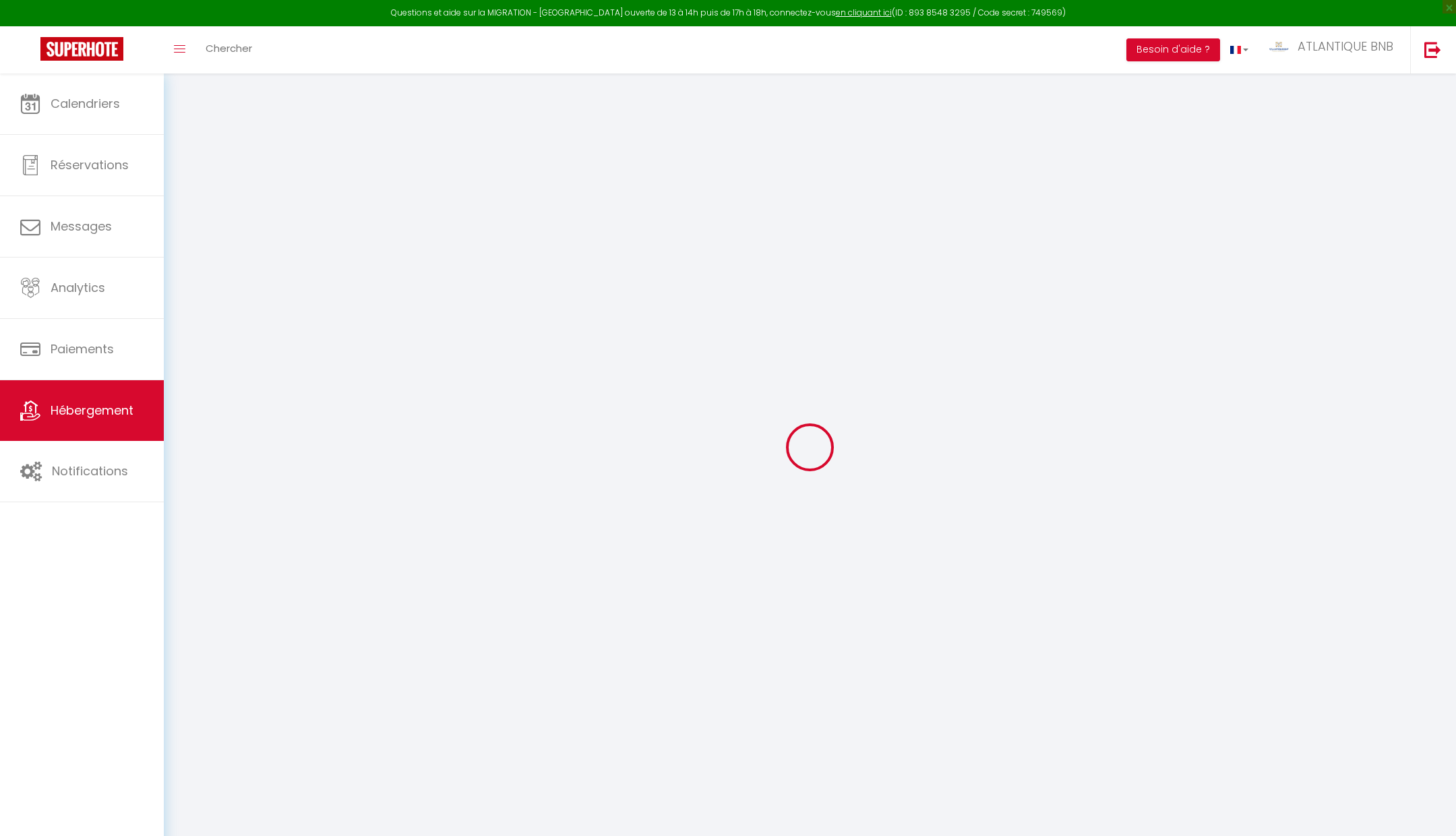
select select
checkbox input "true"
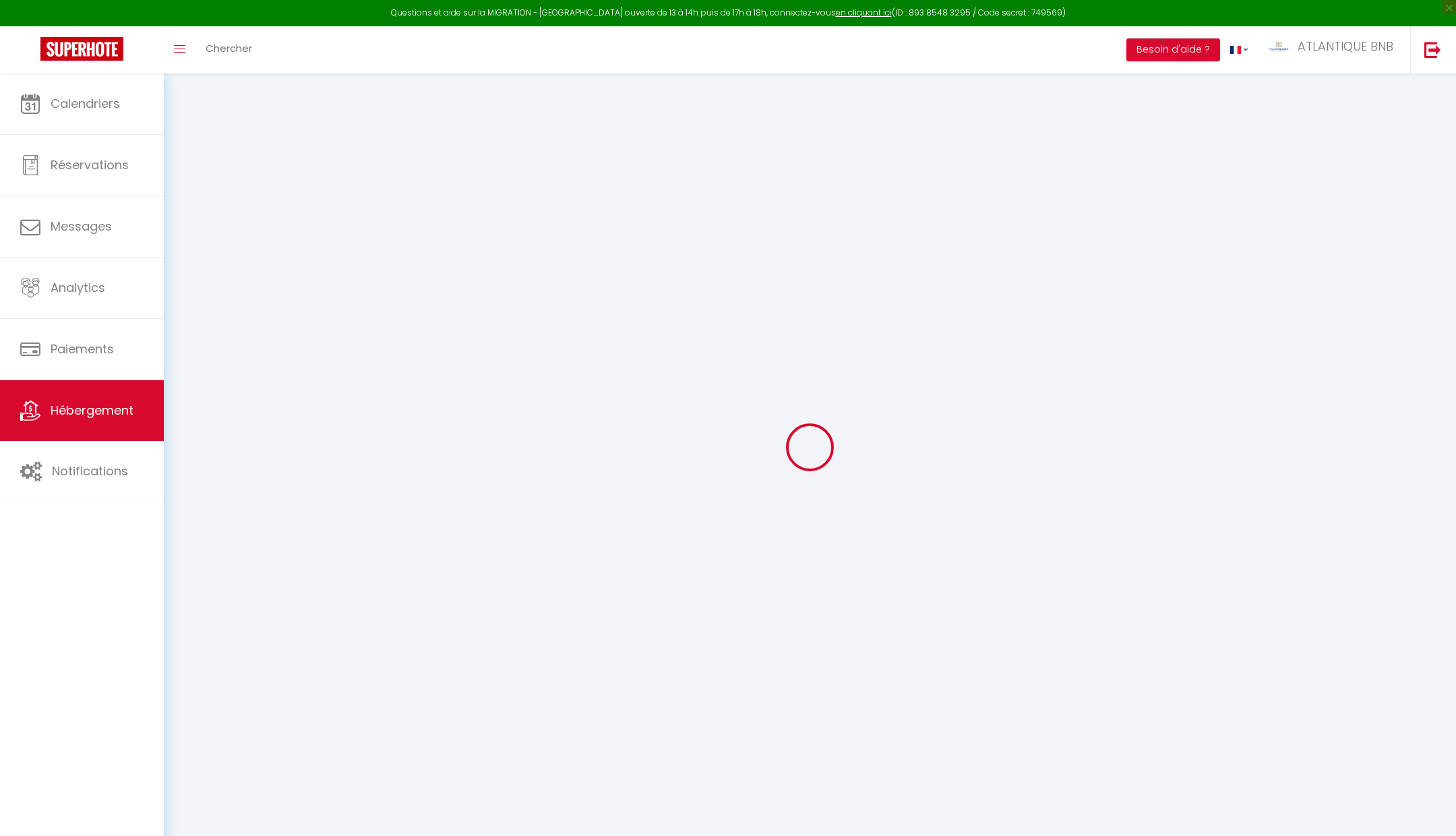
checkbox input "false"
checkbox input "true"
checkbox input "false"
checkbox input "true"
checkbox input "false"
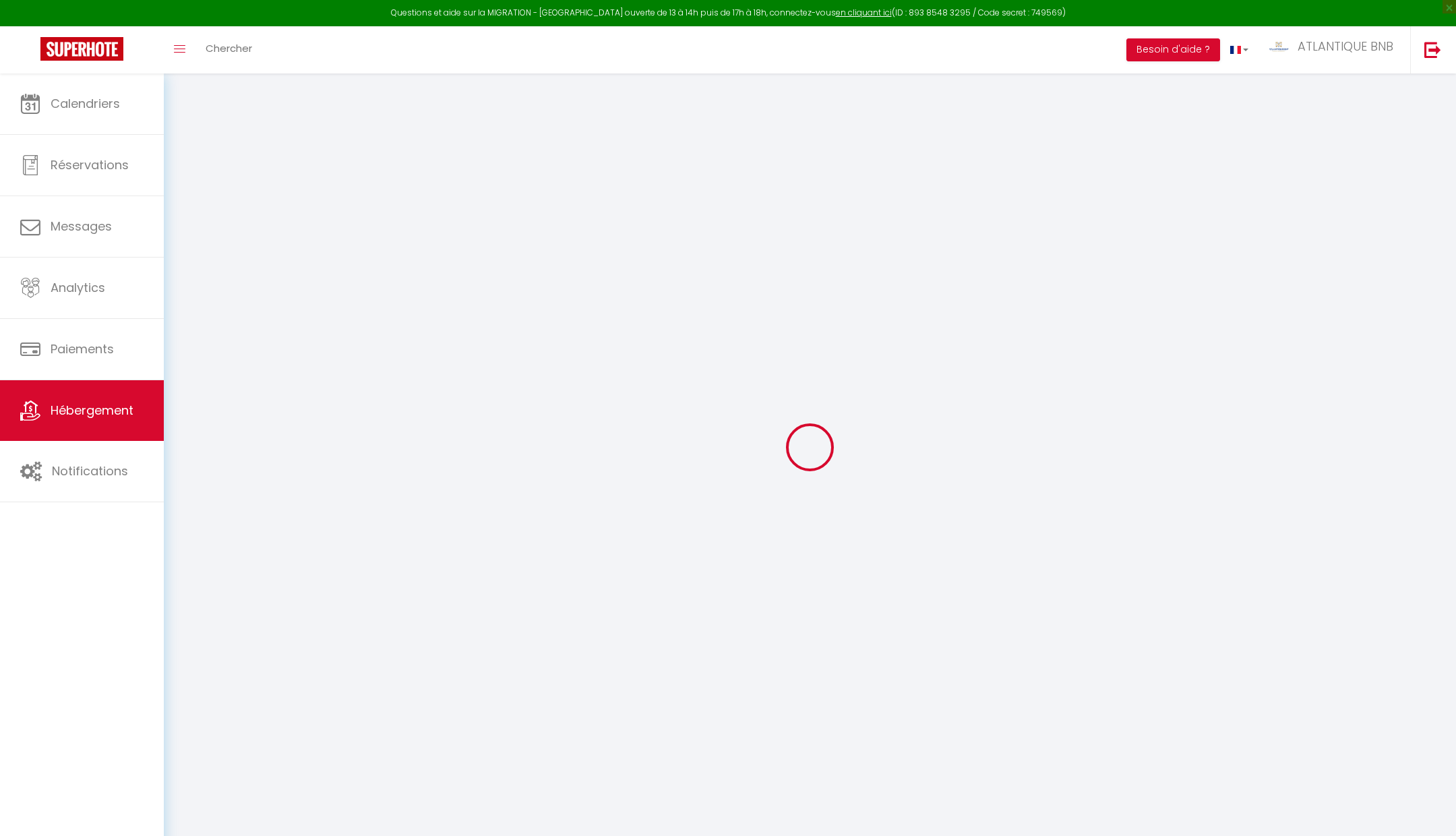
checkbox input "true"
checkbox input "false"
select select "17:00"
select select
select select "11:00"
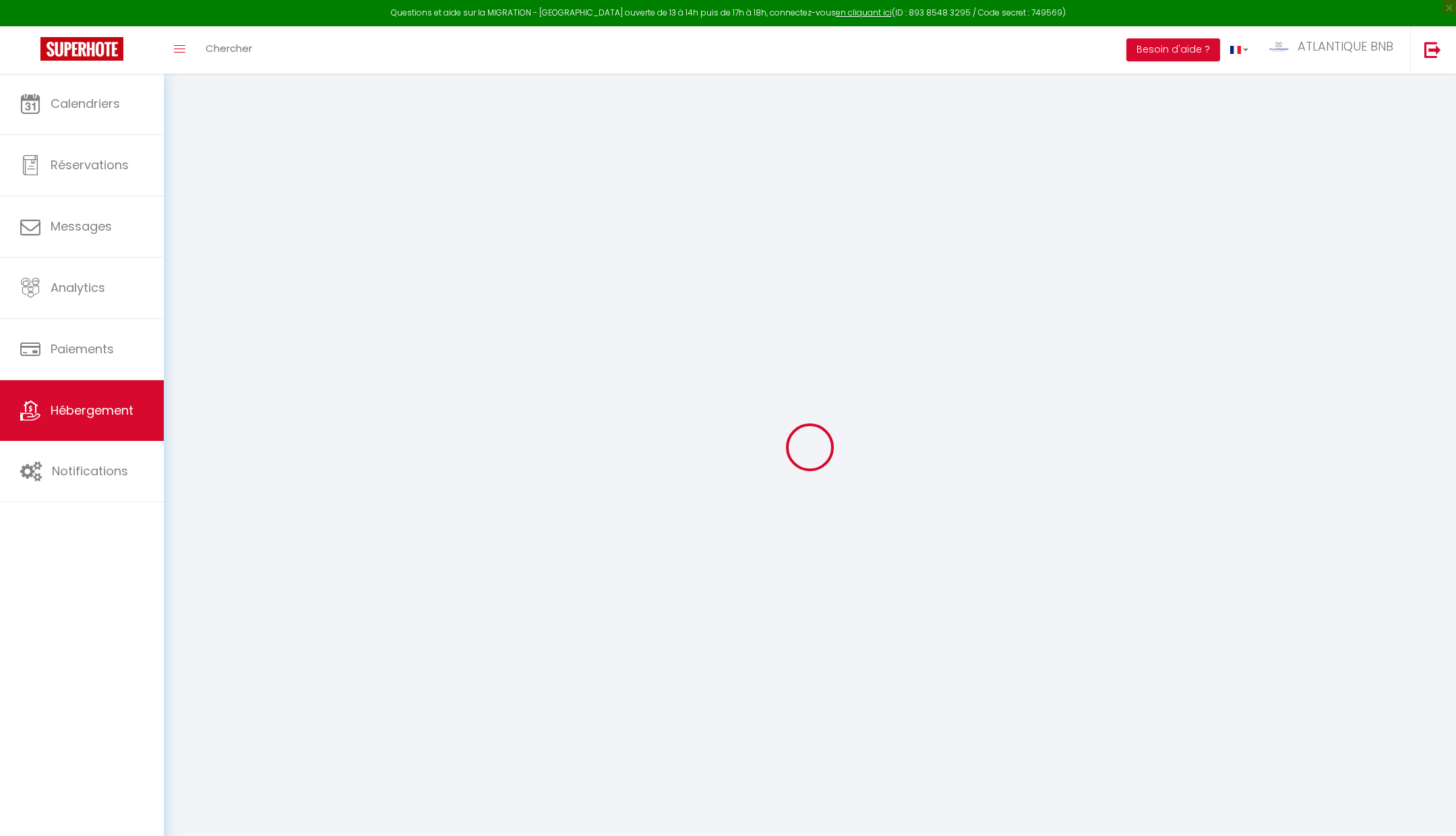
select select "30"
select select "120"
select select
checkbox input "true"
checkbox input "false"
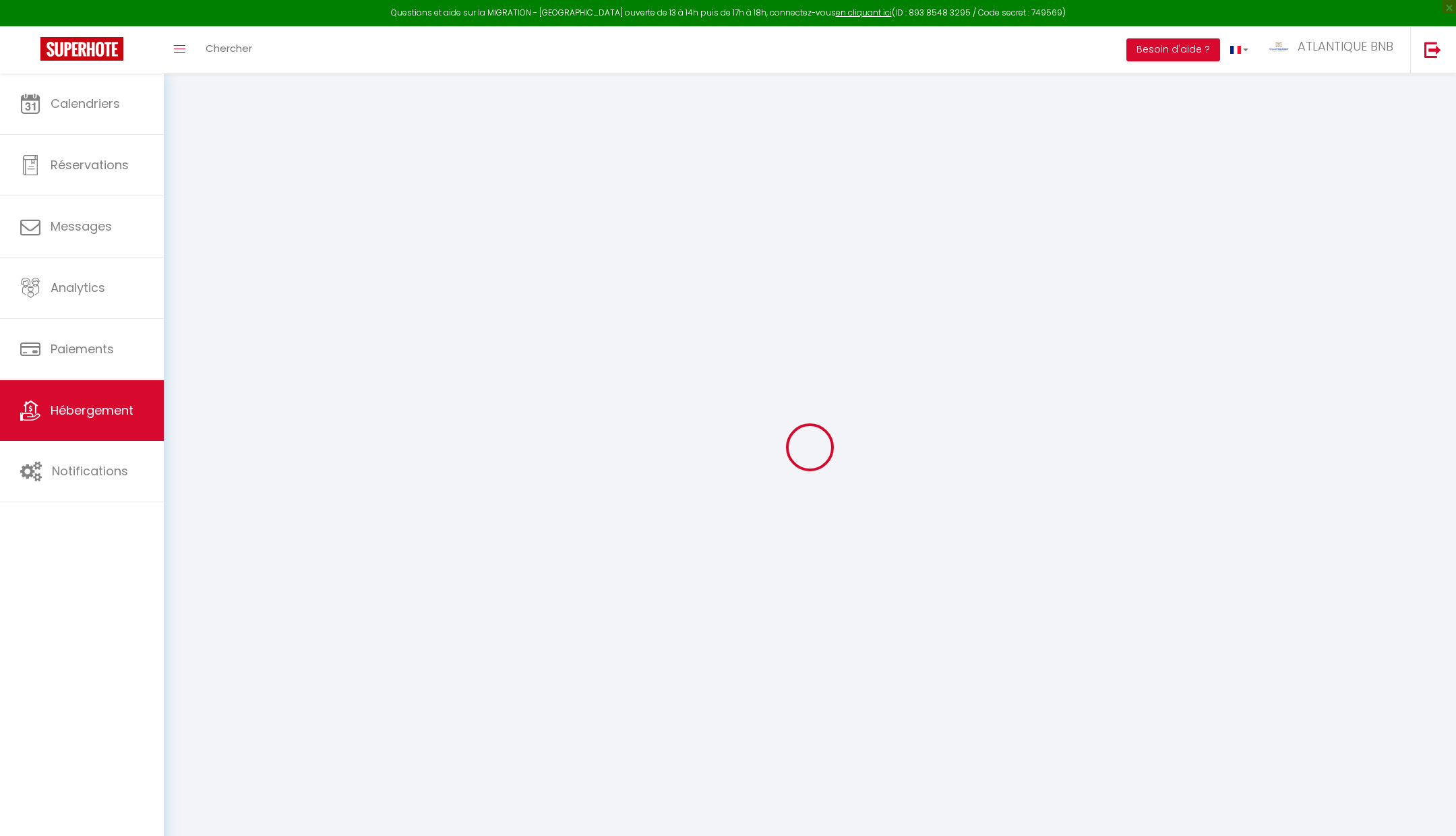
checkbox input "true"
checkbox input "false"
select select
checkbox input "true"
checkbox input "false"
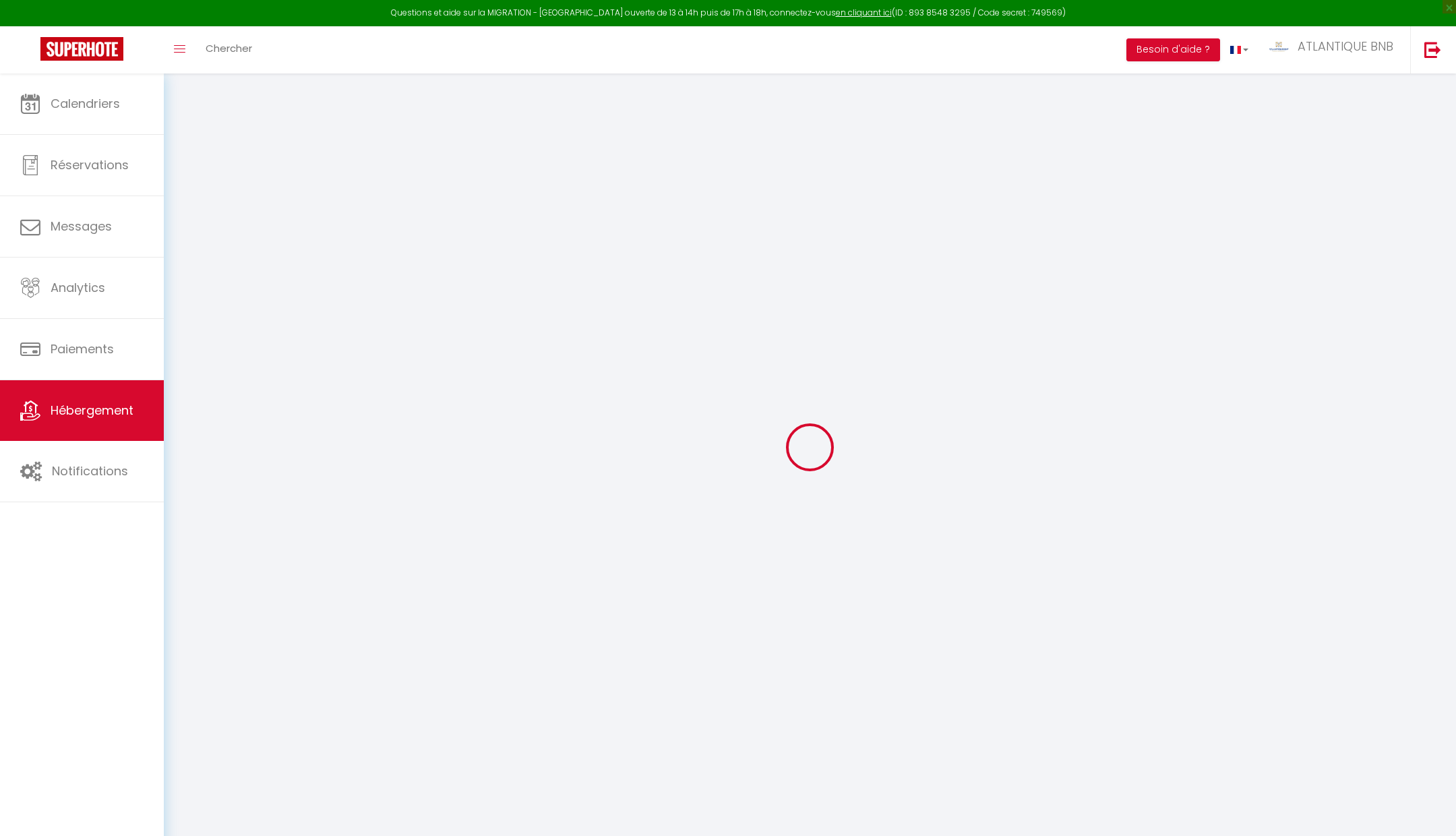
checkbox input "true"
checkbox input "false"
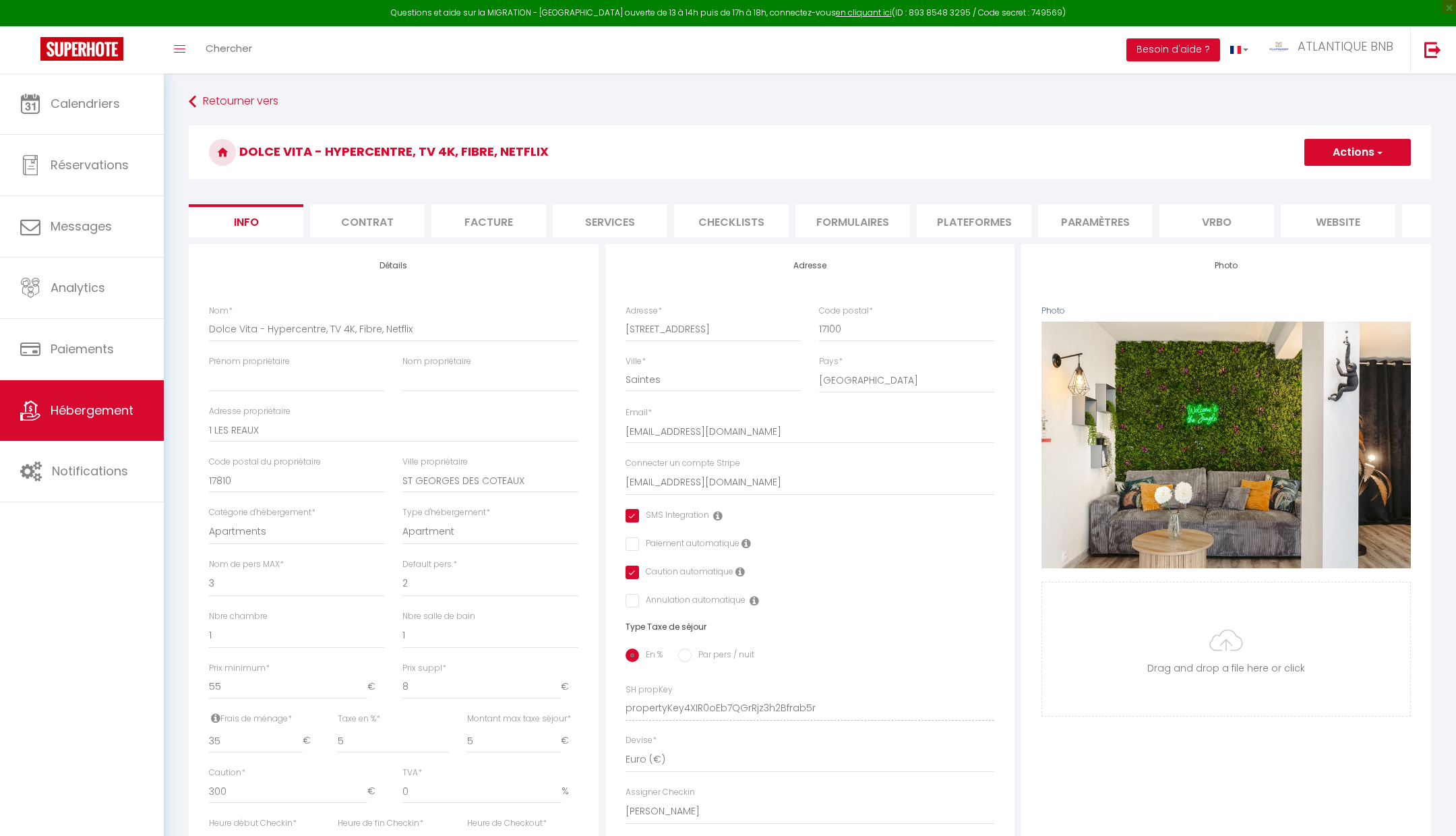
select select
checkbox input "true"
checkbox input "false"
checkbox input "true"
checkbox input "false"
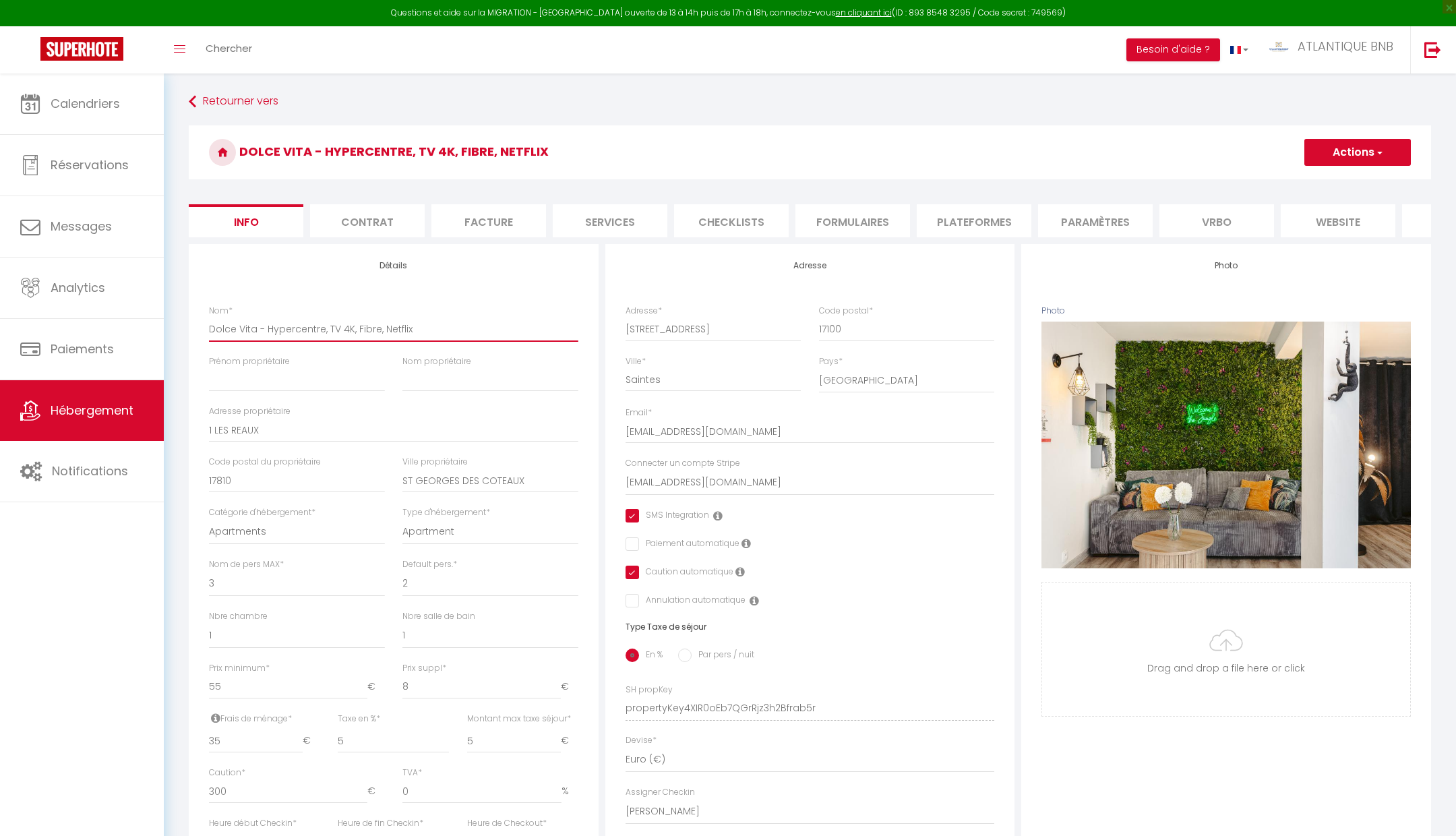
drag, startPoint x: 255, startPoint y: 322, endPoint x: 188, endPoint y: 321, distance: 67.0
click at [189, 321] on div "Détails Nom * Dolce Vita - Hypercentre, TV 4K, Fibre, Netflix Prénom propriétai…" at bounding box center [393, 645] width 410 height 804
type input "< - Hypercentre, TV 4K, Fibre, Netflix"
select select
checkbox input "true"
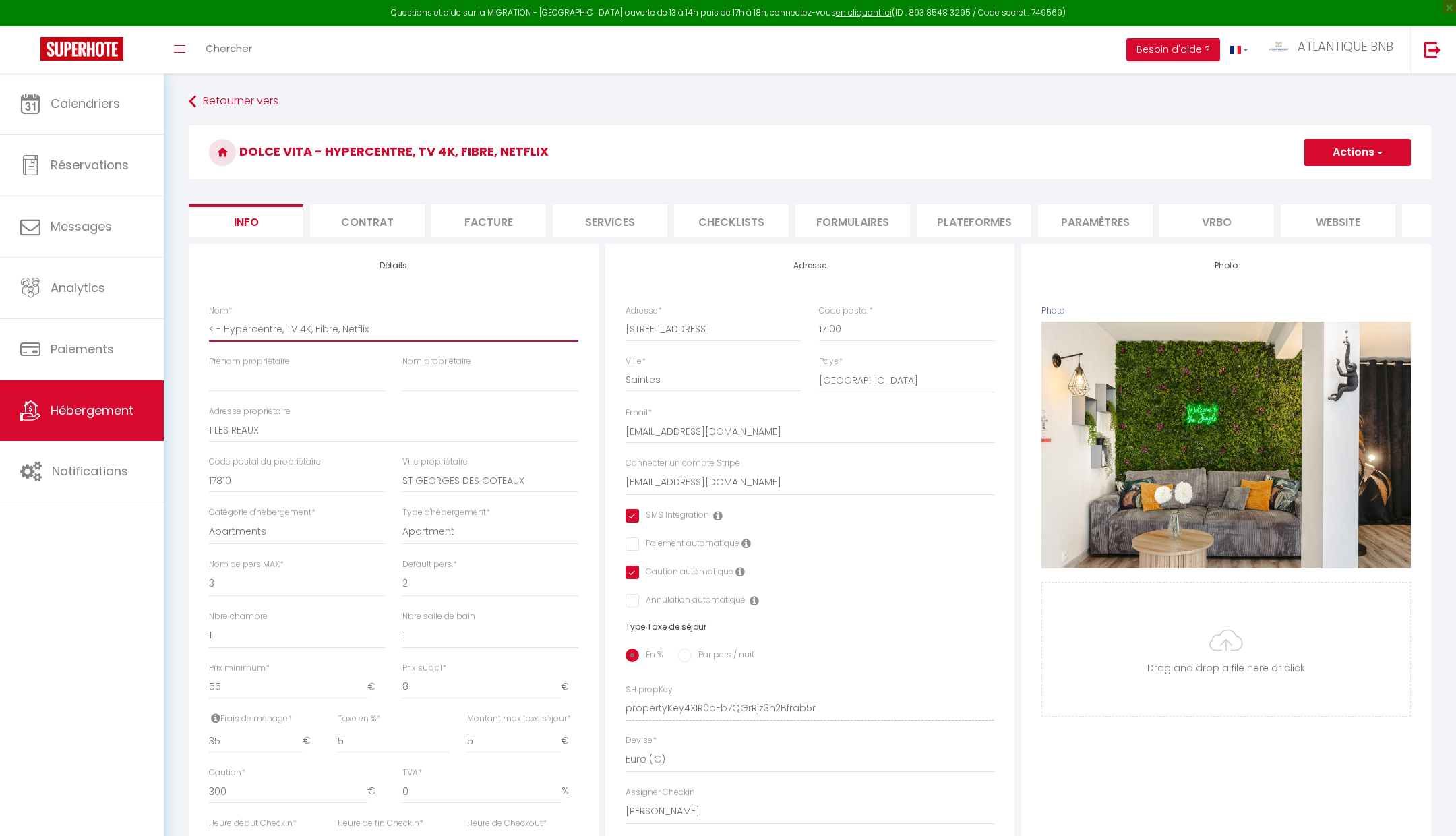
checkbox input "false"
checkbox input "true"
checkbox input "false"
type input "<j - Hypercentre, TV 4K, Fibre, Netflix"
select select
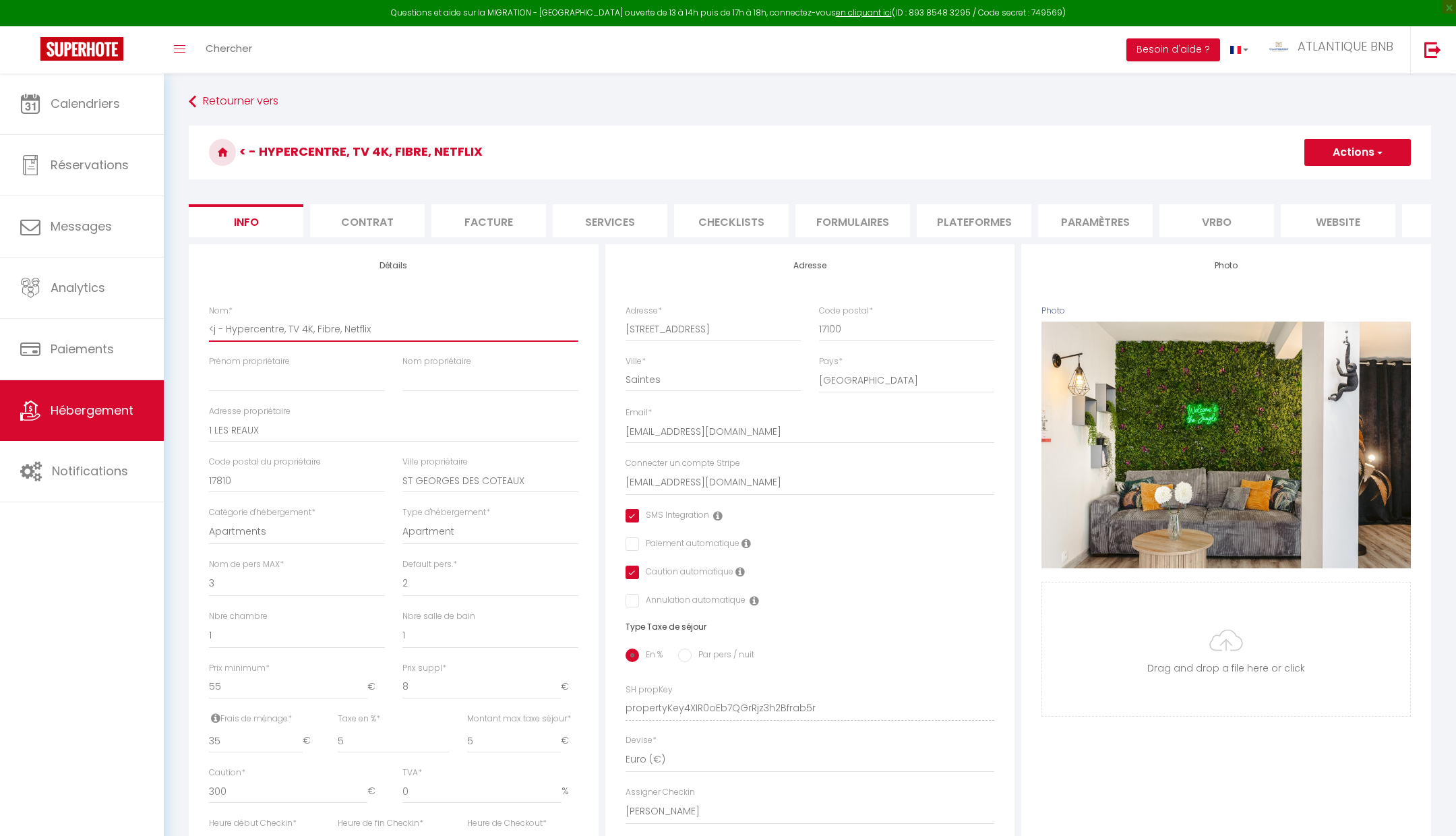
checkbox input "true"
checkbox input "false"
checkbox input "true"
checkbox input "false"
type input "< - Hypercentre, TV 4K, Fibre, Netflix"
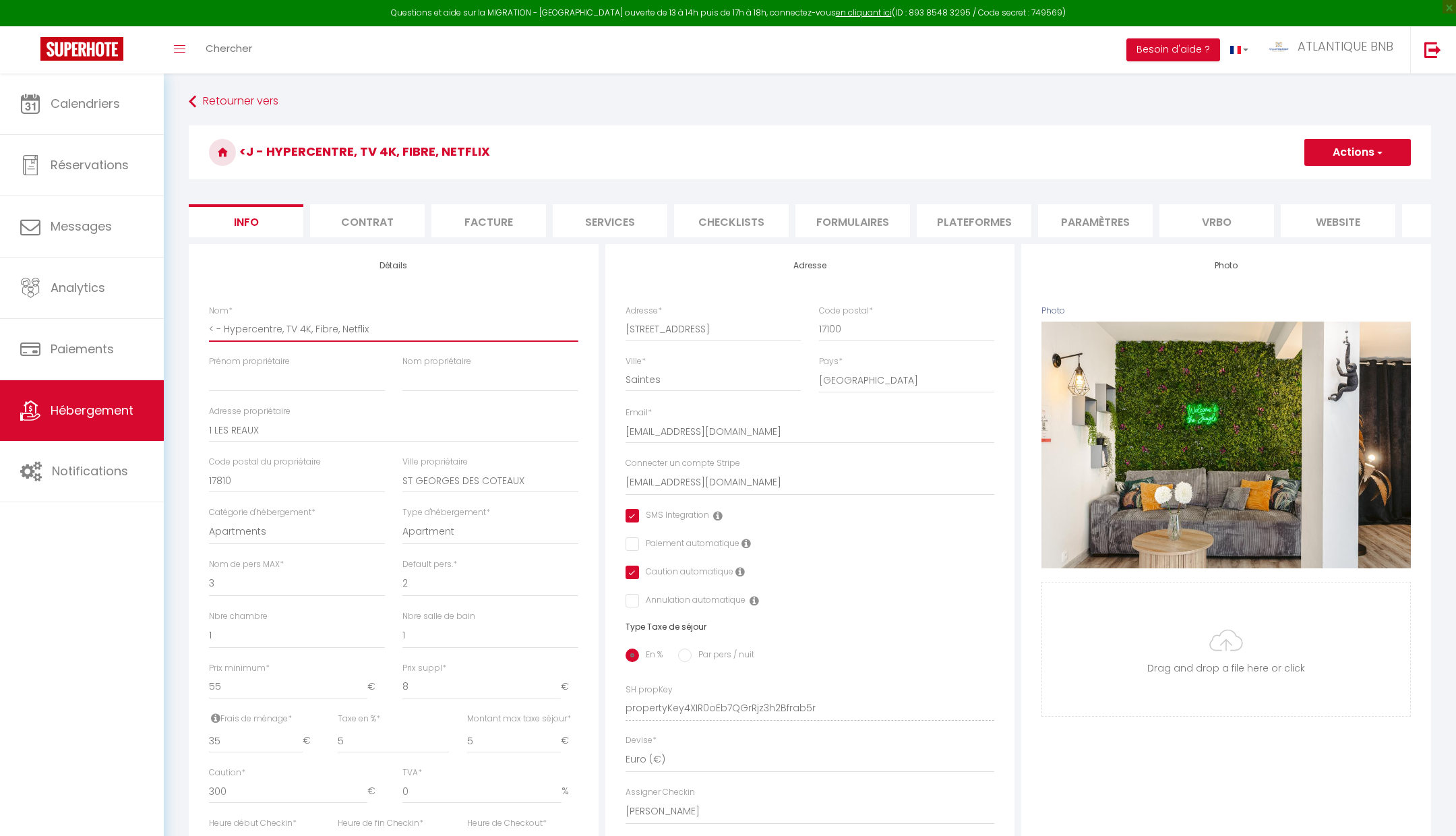
select select
checkbox input "true"
checkbox input "false"
checkbox input "true"
checkbox input "false"
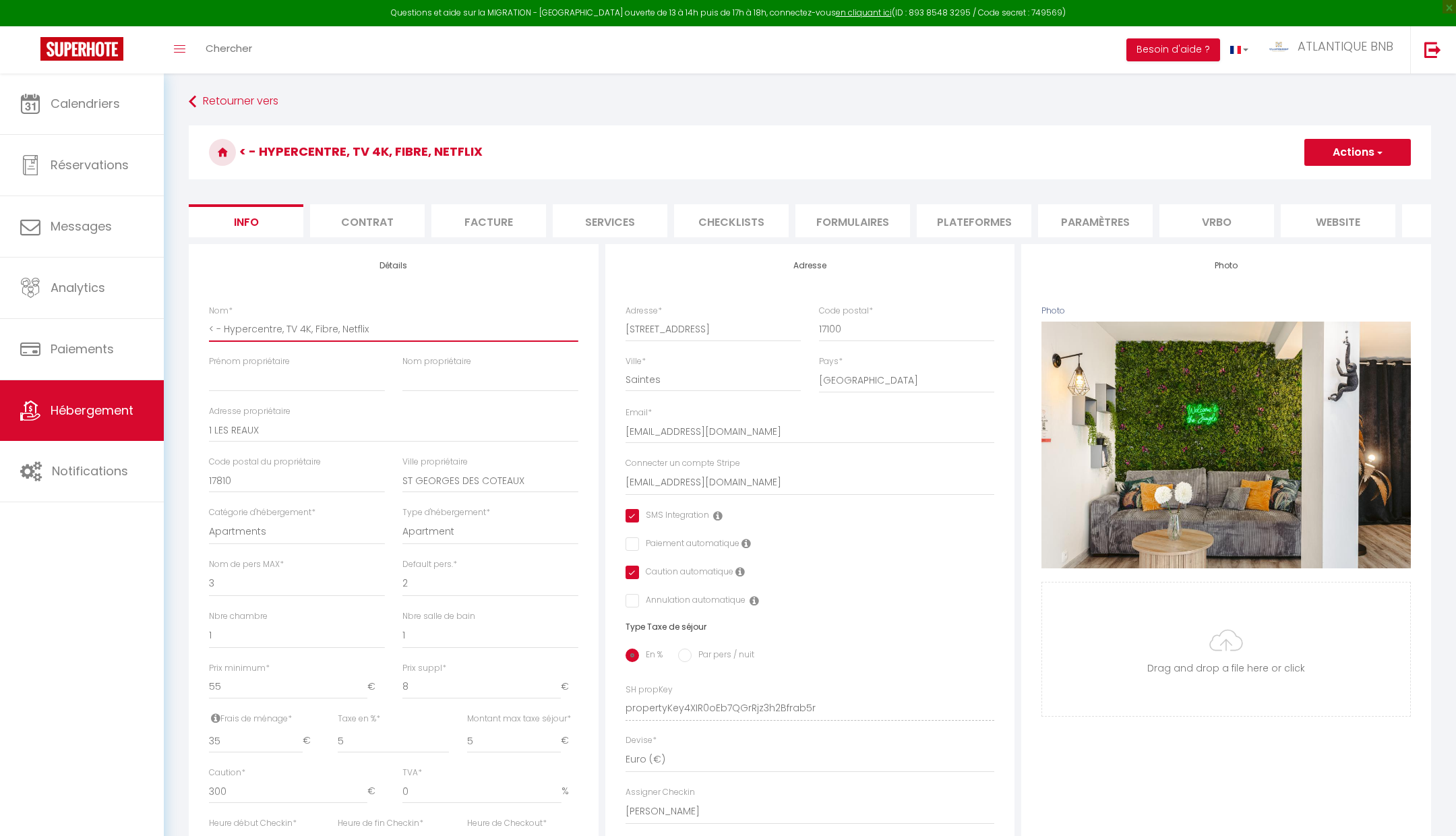
type input "- Hypercentre, TV 4K, Fibre, Netflix"
select select
checkbox input "true"
checkbox input "false"
checkbox input "true"
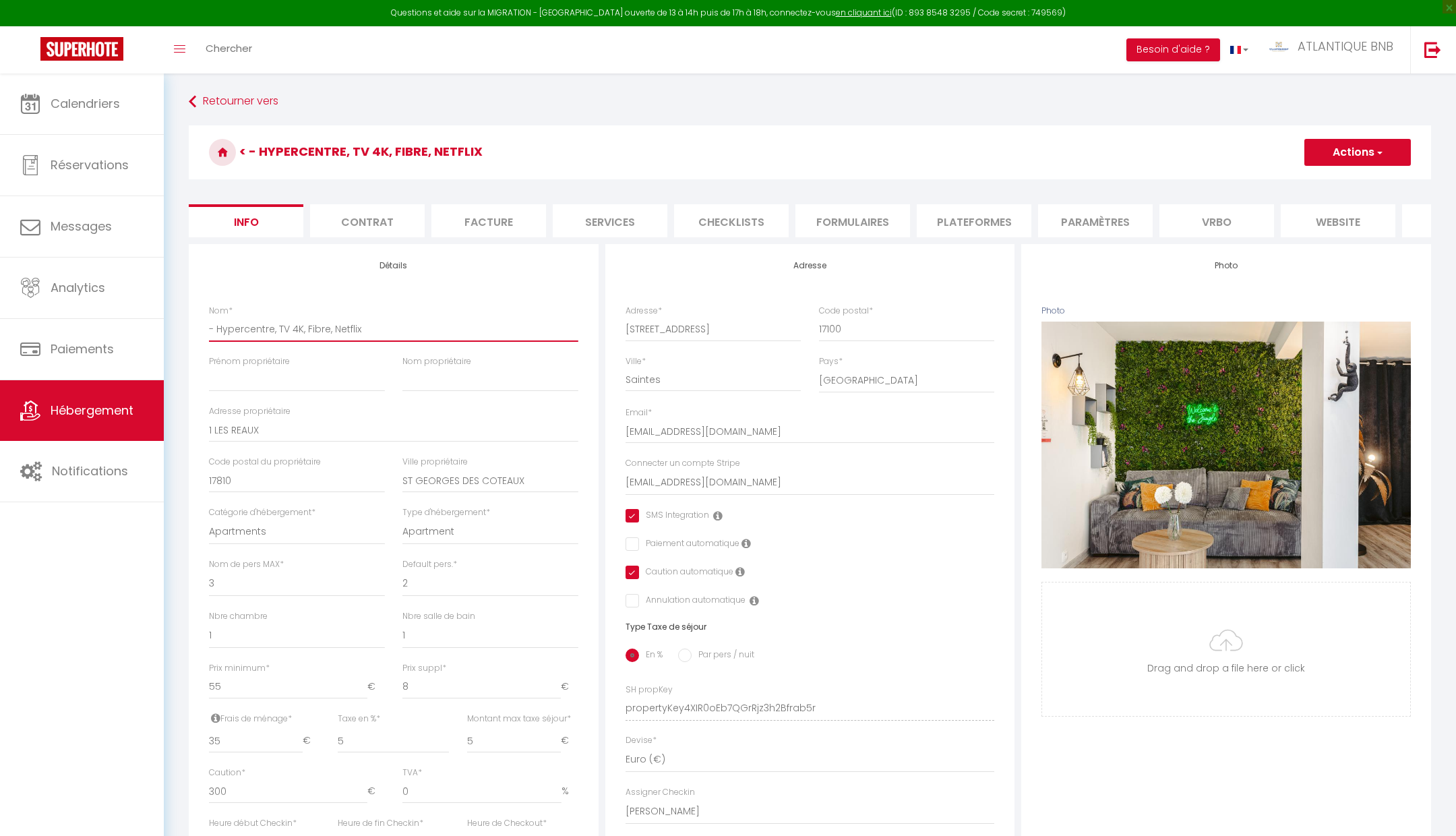
checkbox input "false"
type input "J - Hypercentre, TV 4K, Fibre, Netflix"
select select
checkbox input "true"
checkbox input "false"
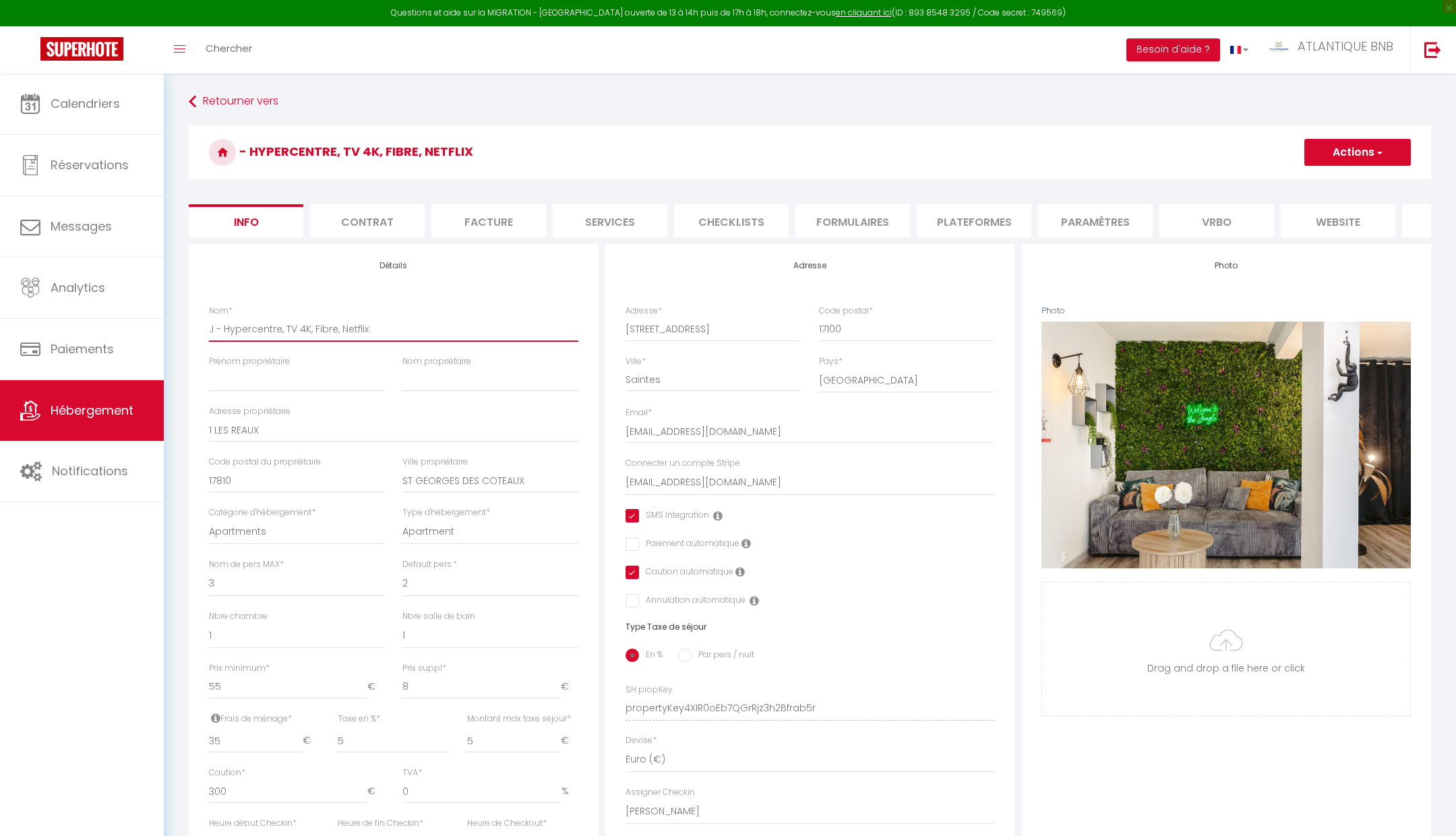
checkbox input "true"
checkbox input "false"
type input "Ju - Hypercentre, TV 4K, Fibre, Netflix"
select select
checkbox input "true"
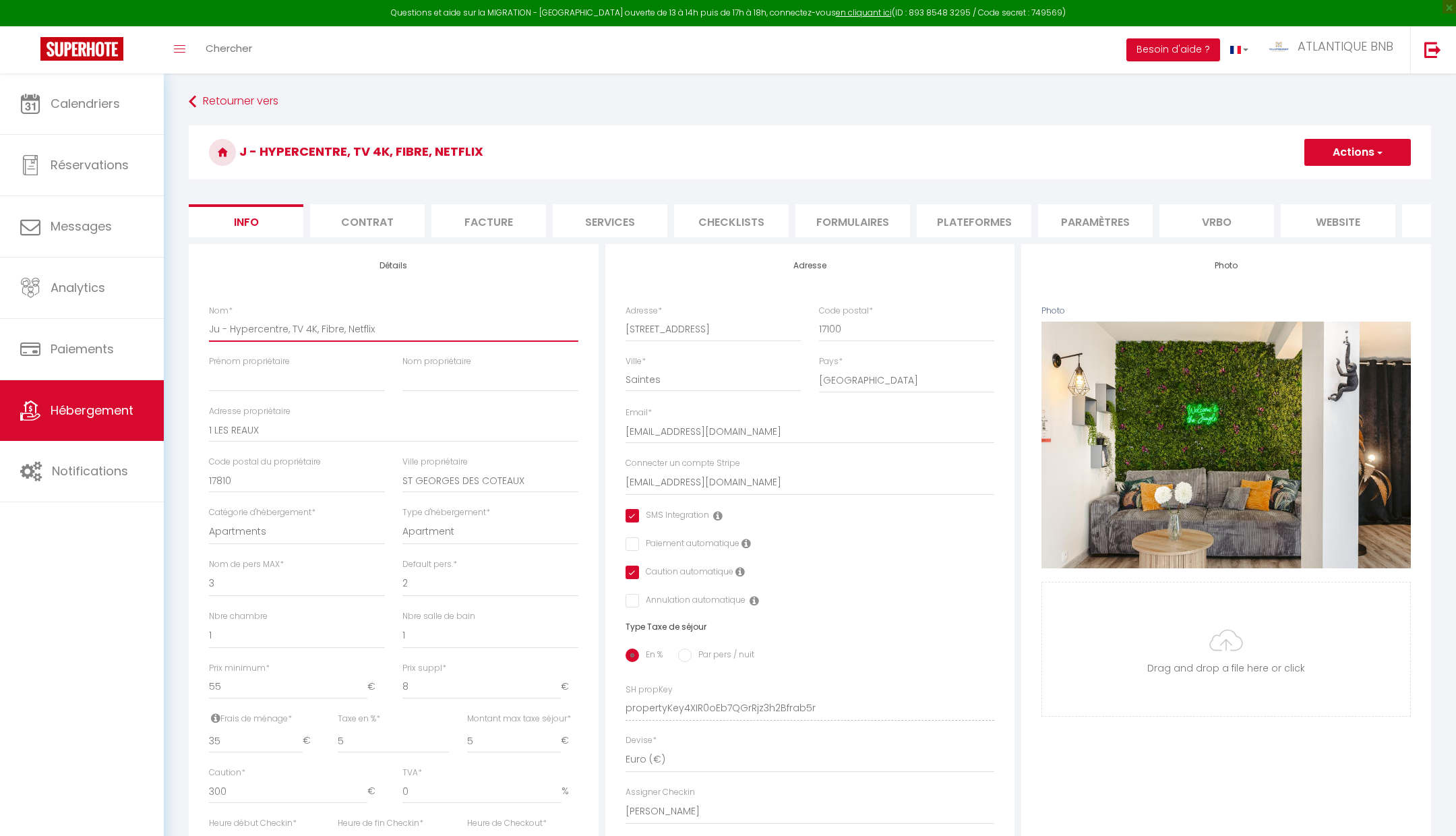
checkbox input "false"
checkbox input "true"
checkbox input "false"
type input "Jun - Hypercentre, TV 4K, Fibre, Netflix"
select select
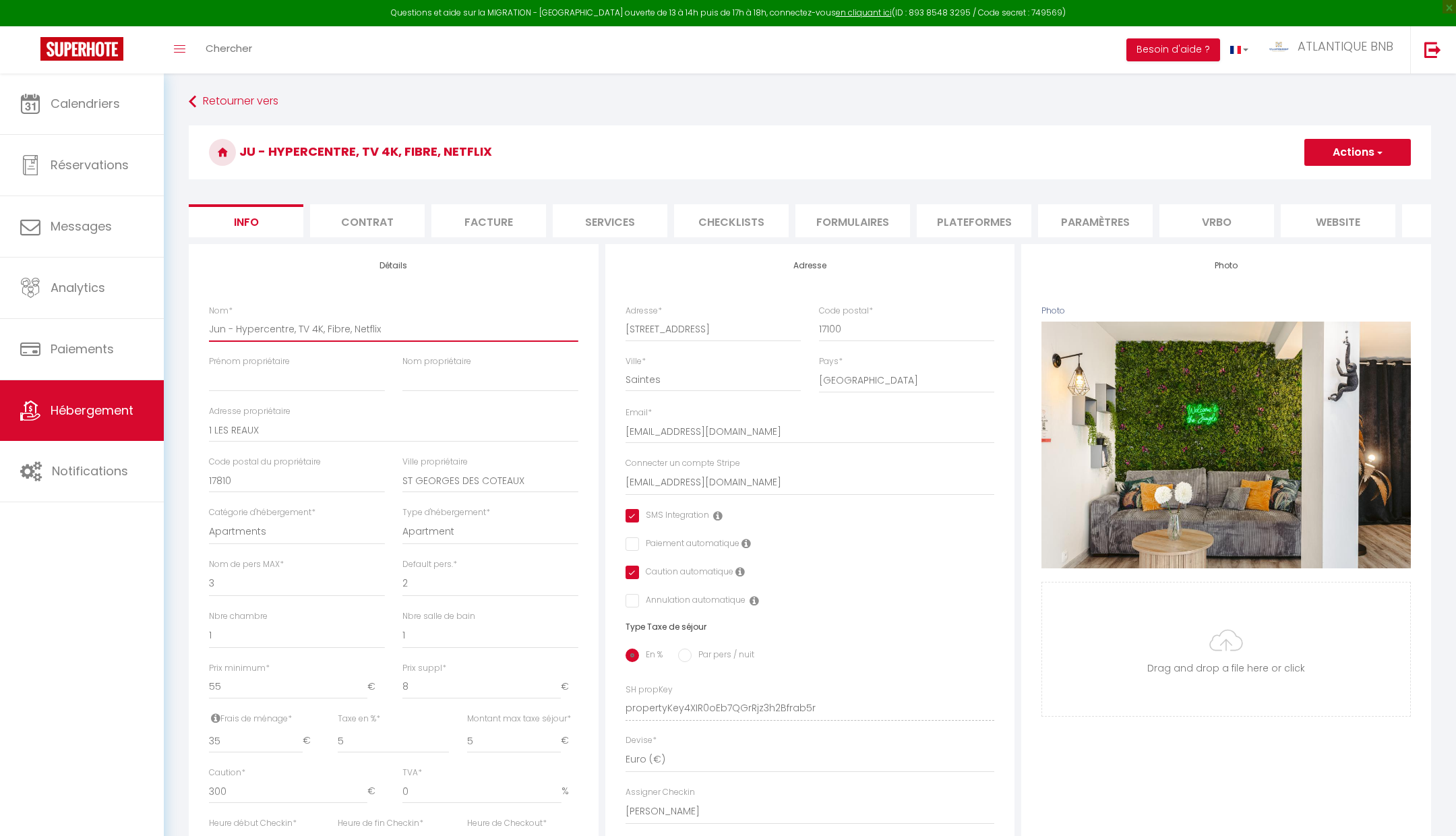
checkbox input "true"
checkbox input "false"
checkbox input "true"
checkbox input "false"
type input "Jung - Hypercentre, TV 4K, Fibre, Netflix"
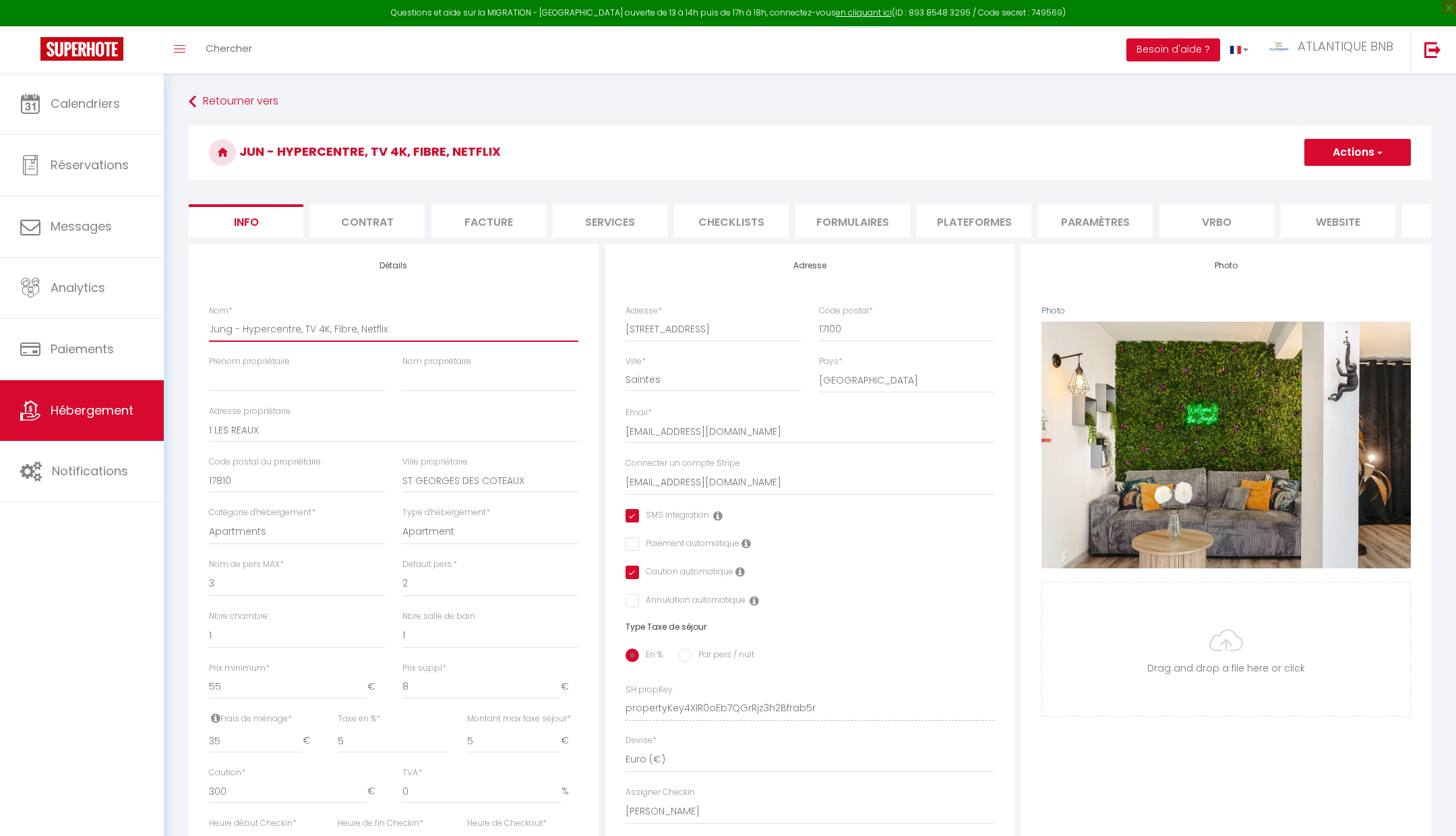
select select
checkbox input "true"
checkbox input "false"
checkbox input "true"
checkbox input "false"
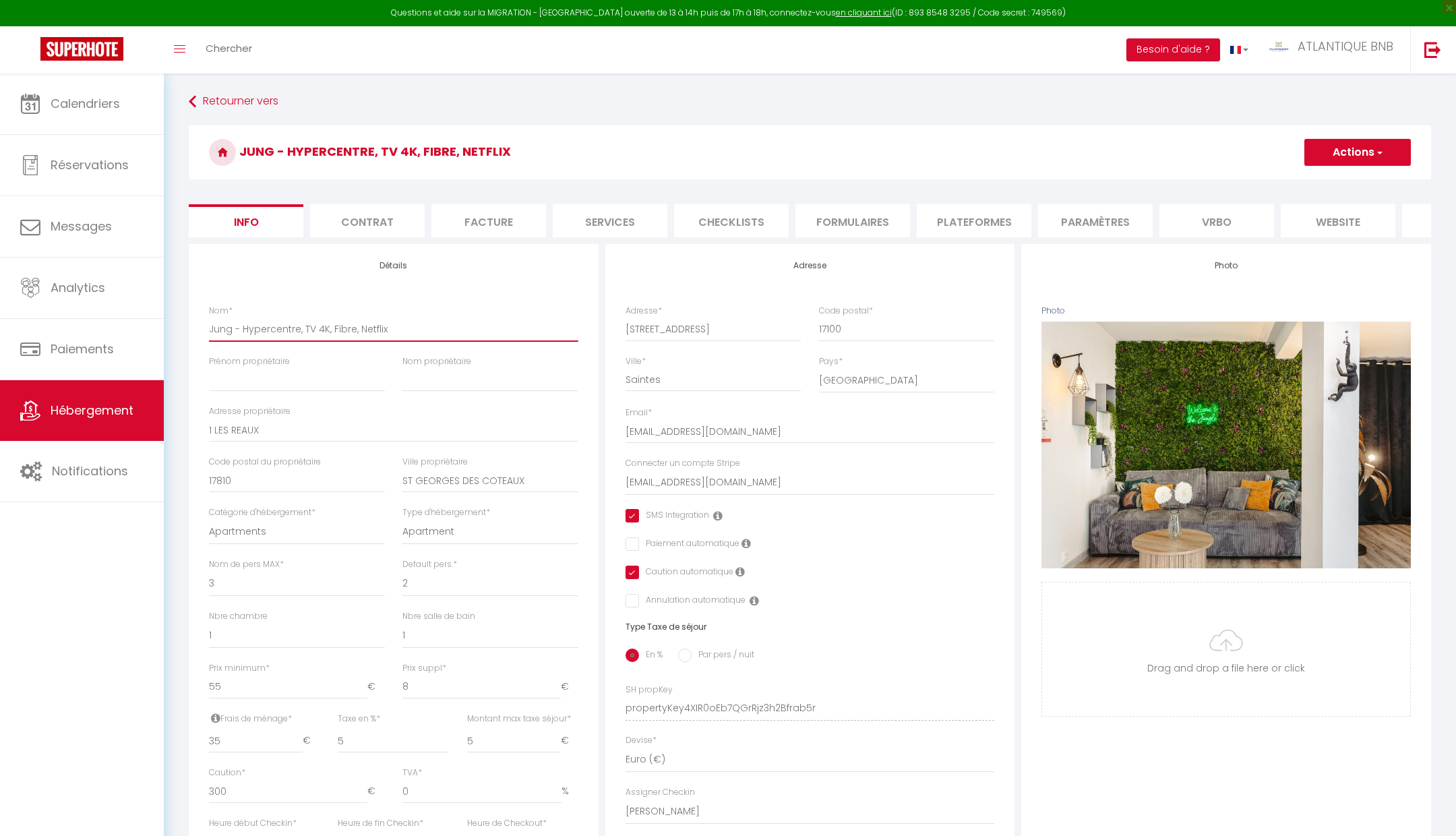
type input "Jungl - Hypercentre, TV 4K, Fibre, Netflix"
select select
checkbox input "true"
click at [695, 134] on h3 "Jungle Saintaise - Hypercentre, TV 4K, Fibre, Netflix" at bounding box center [809, 152] width 1242 height 54
click at [1328, 148] on button "Actions" at bounding box center [1357, 153] width 106 height 27
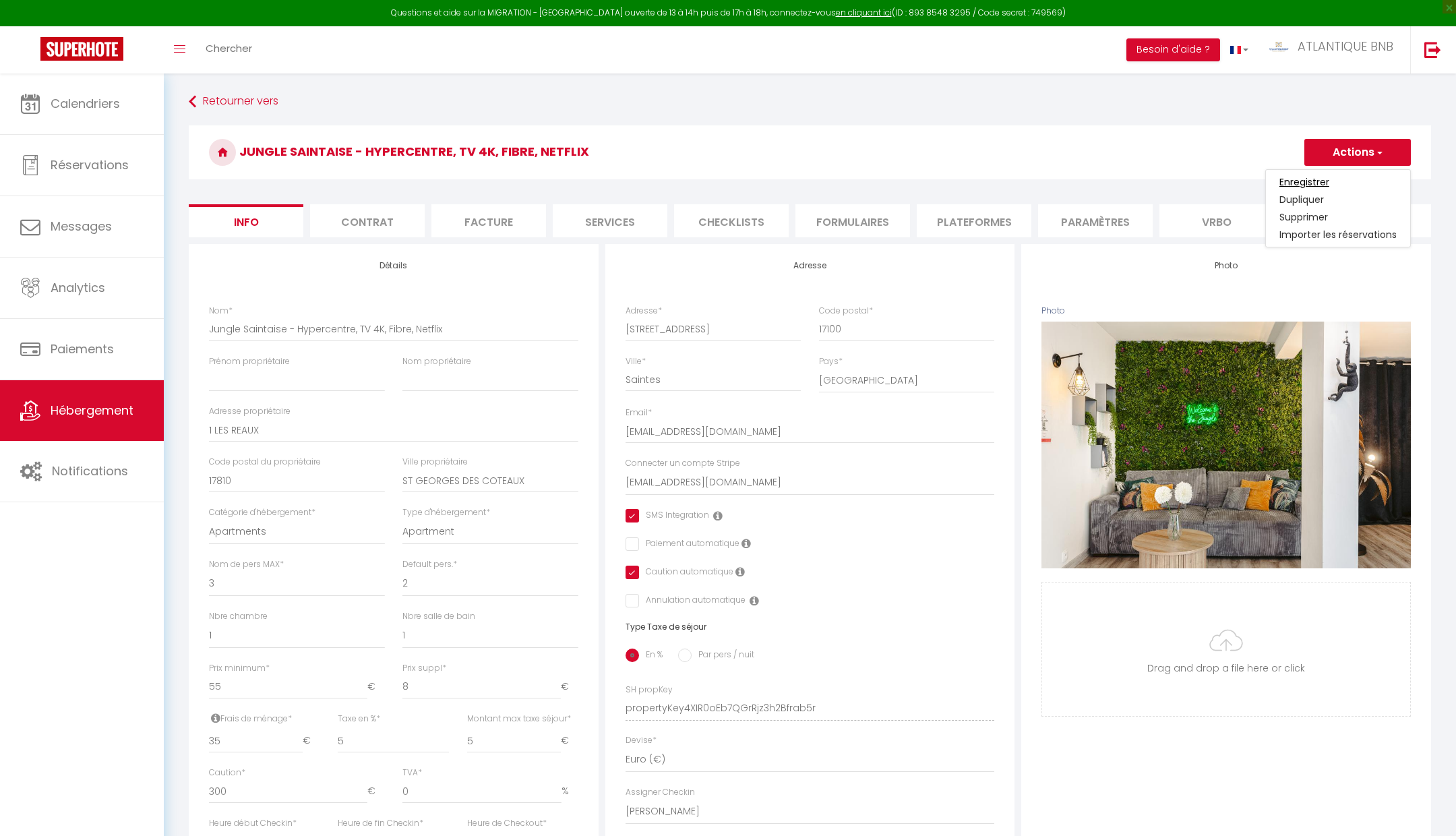
click at [1309, 180] on input "Enregistrer" at bounding box center [1303, 182] width 50 height 14
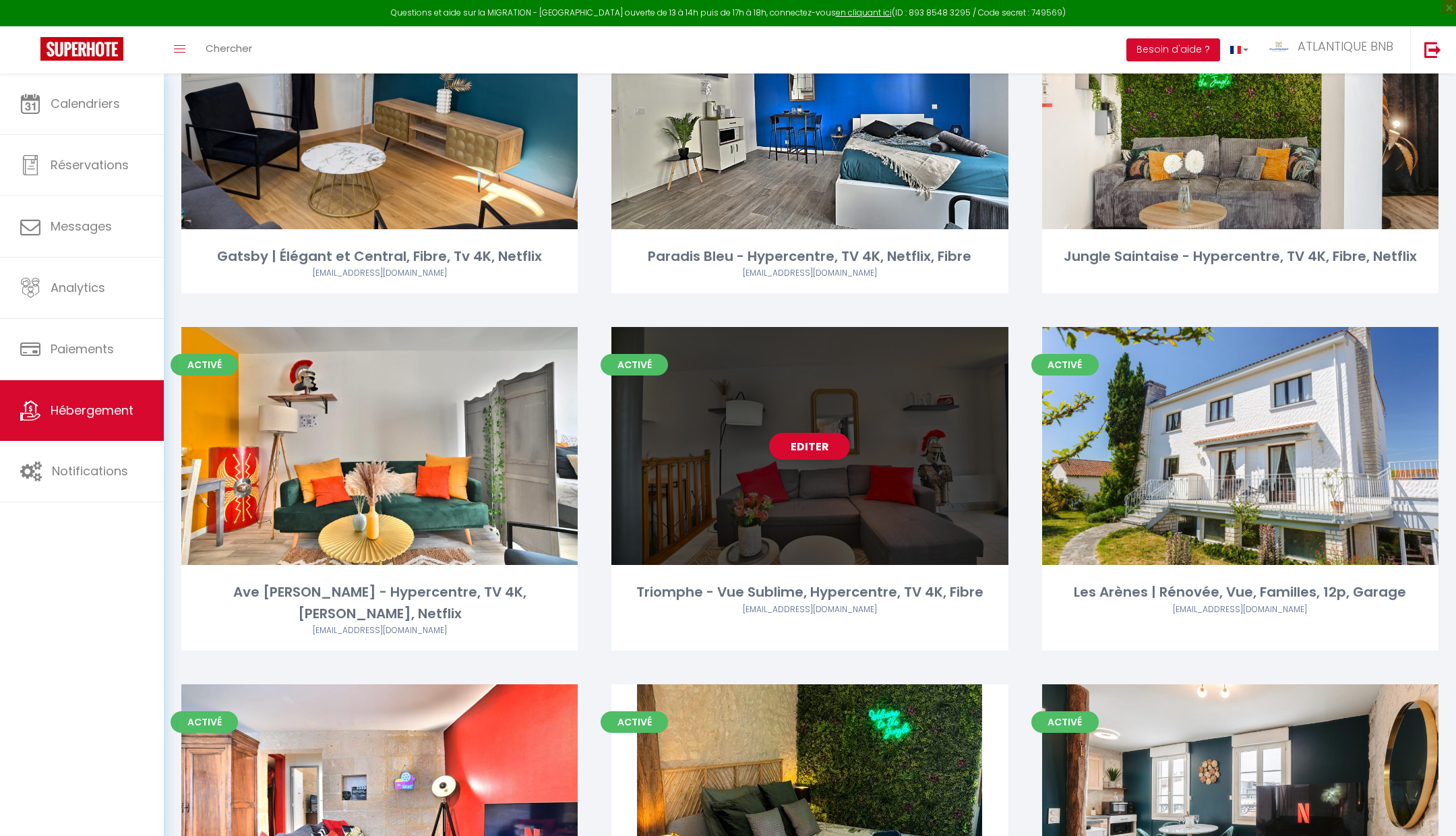
scroll to position [170, 0]
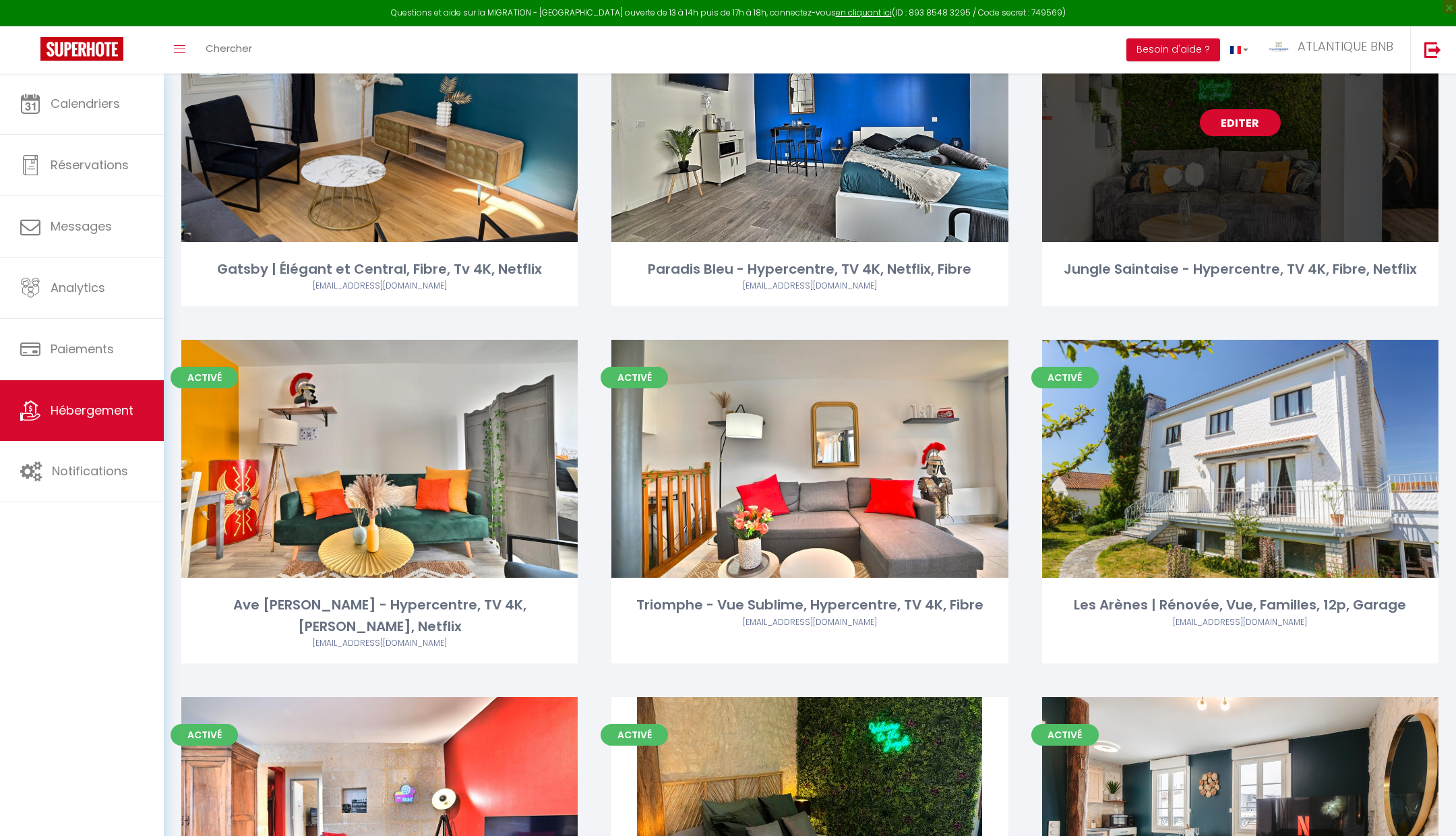
click at [1249, 119] on link "Editer" at bounding box center [1240, 123] width 81 height 27
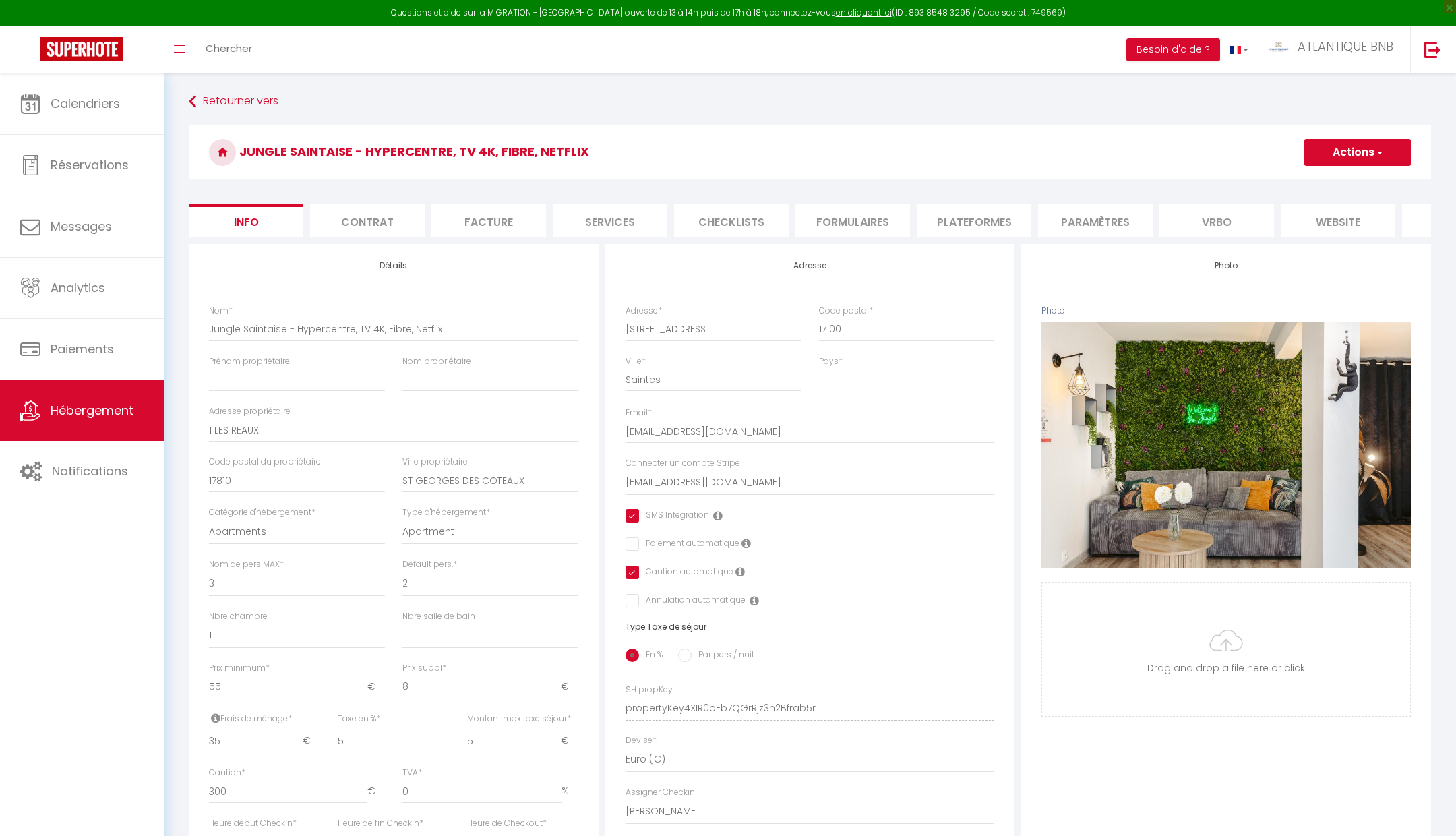
click at [948, 229] on li "Plateformes" at bounding box center [974, 221] width 115 height 33
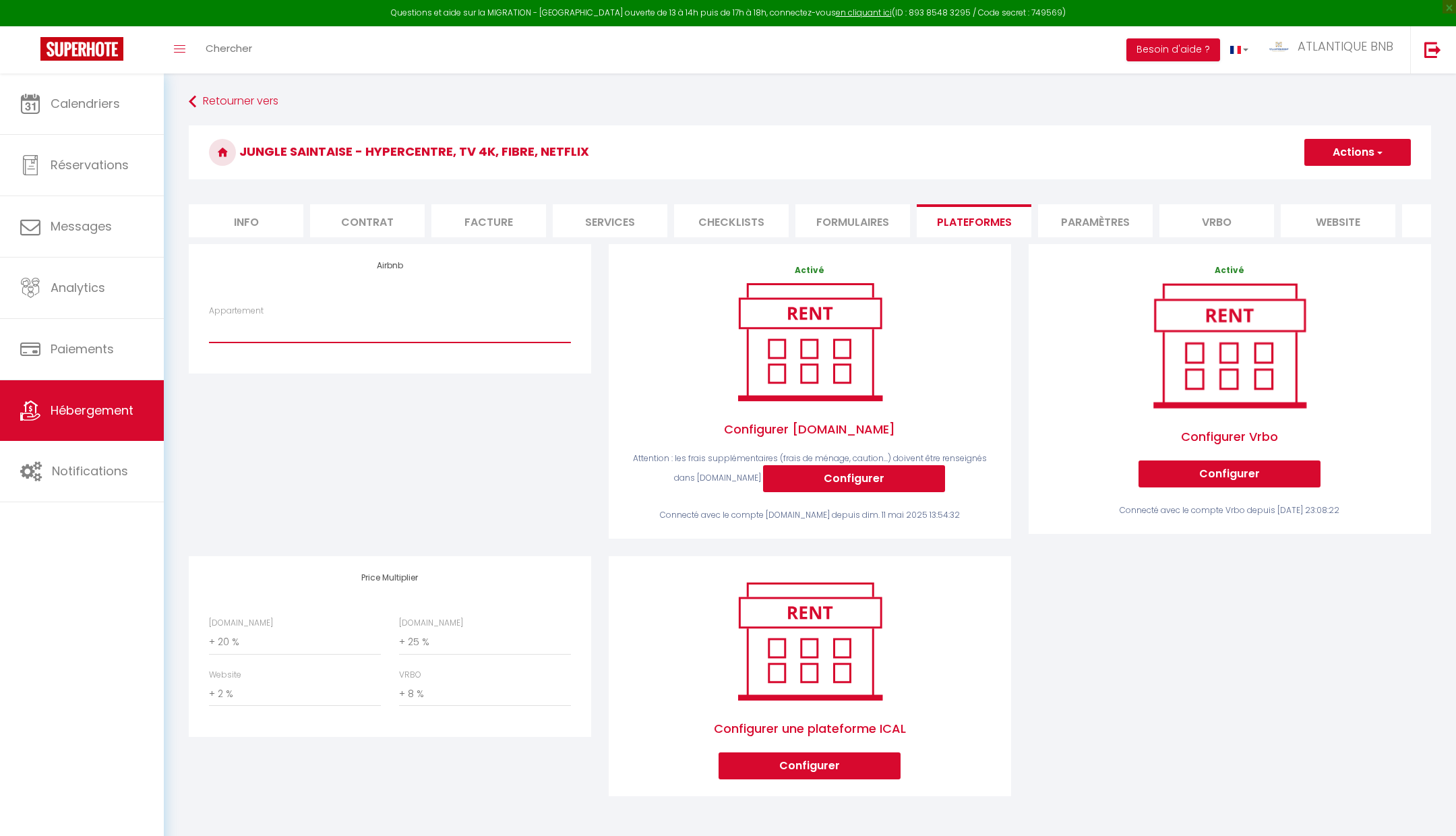
click at [434, 324] on select "Ave César | Hypercentre, Gallo Romain, Tv 4K,Fibre - atlantique.bnb@gmail.com P…" at bounding box center [390, 329] width 362 height 25
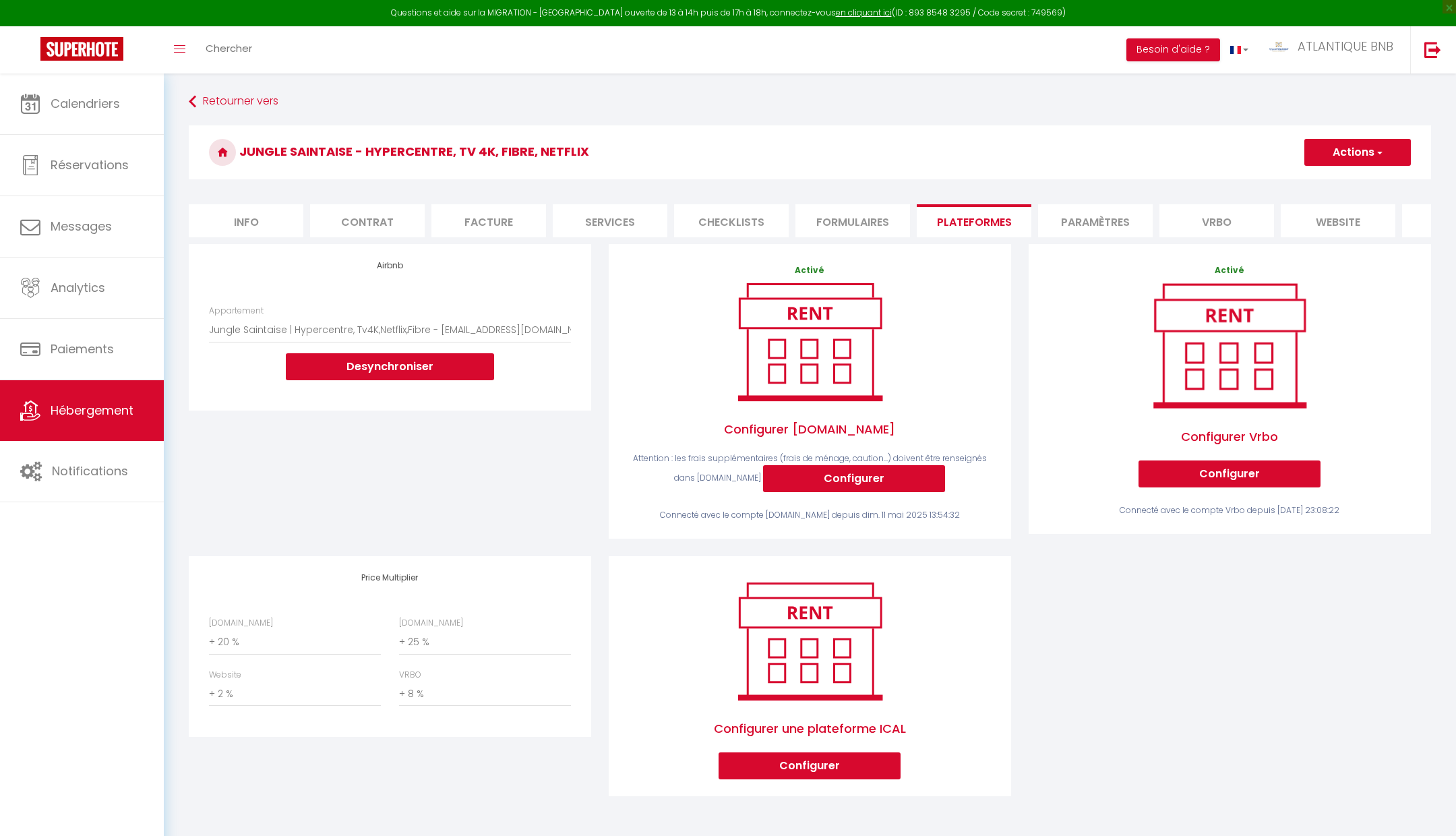
click at [405, 426] on div "Airbnb Appartement Ave César | Hypercentre, Gallo Romain, Tv 4K,Fibre - atlanti…" at bounding box center [390, 399] width 420 height 312
click at [1350, 154] on button "Actions" at bounding box center [1357, 153] width 106 height 27
click at [1321, 147] on button "Actions" at bounding box center [1357, 153] width 106 height 27
click at [1324, 180] on link "Enregistrer" at bounding box center [1356, 182] width 106 height 18
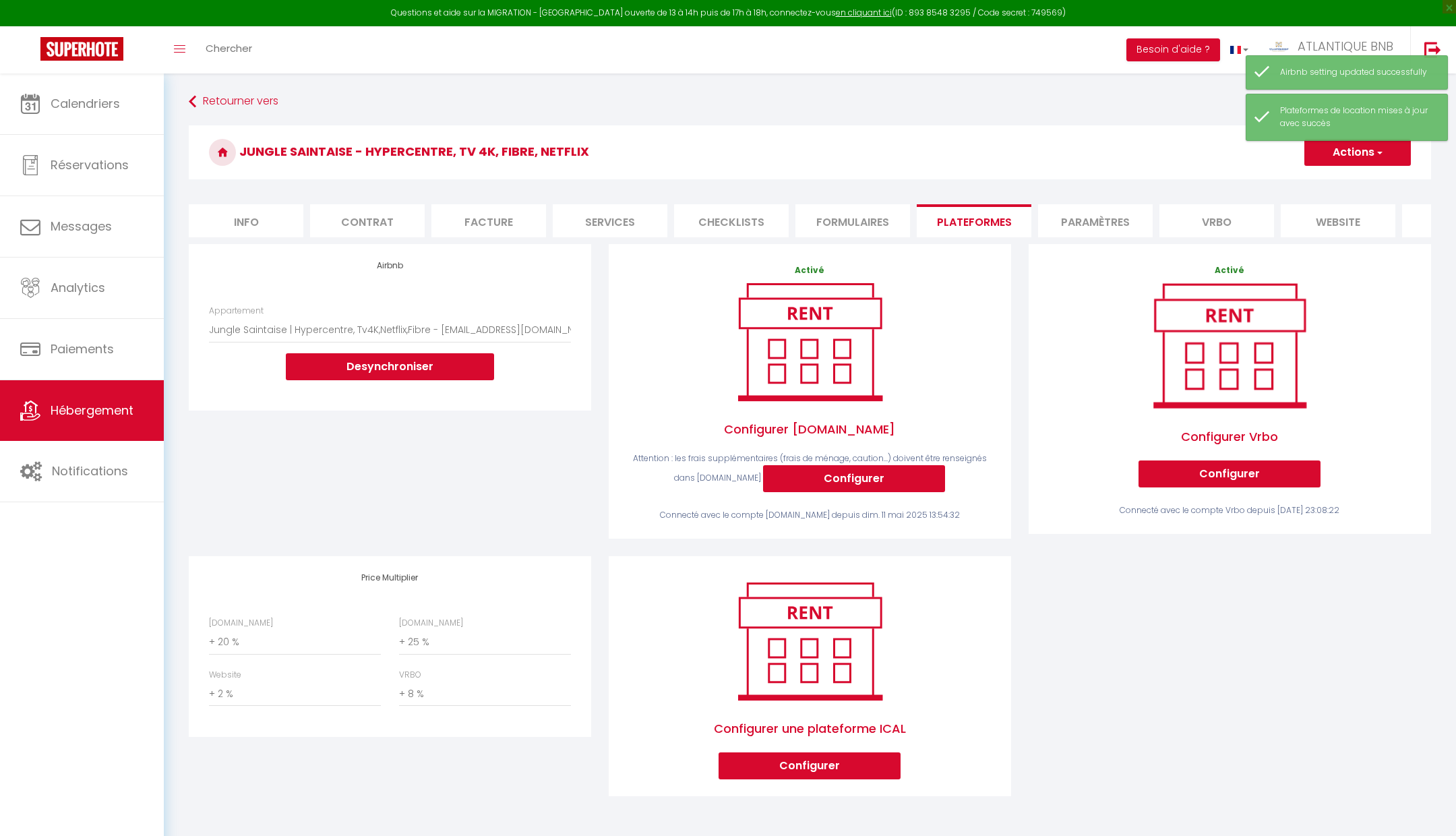
click at [440, 121] on div "Retourner vers Jungle Saintaise - Hypercentre, TV 4K, Fibre, Netflix Actions En…" at bounding box center [809, 451] width 1259 height 724
click at [102, 120] on link "Calendriers" at bounding box center [82, 103] width 164 height 60
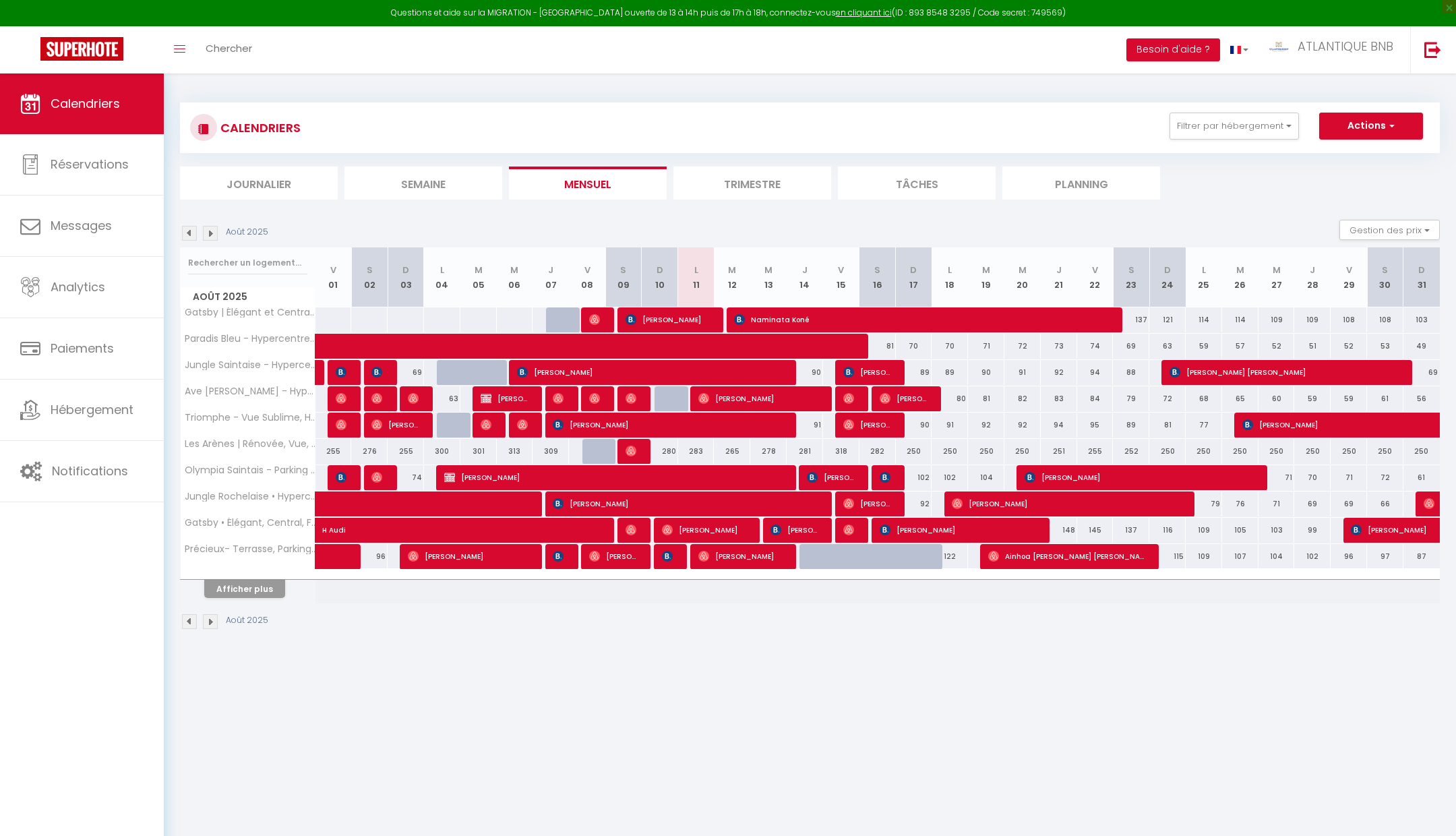
click at [789, 741] on body "Questions et aide sur la MIGRATION - Salle Zoom ouverte de 13 à 14h puis de 17h…" at bounding box center [728, 491] width 1456 height 836
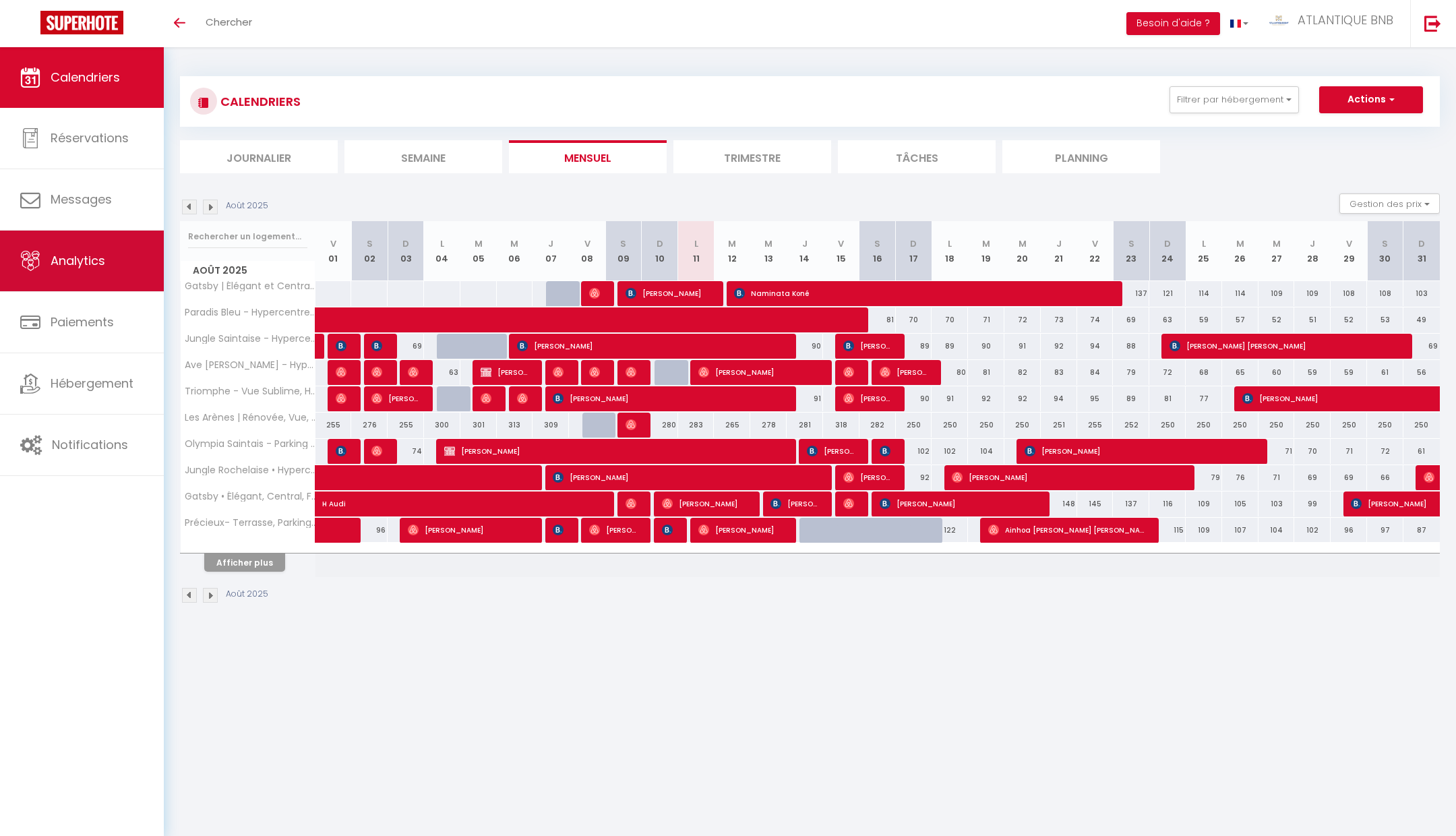
click at [55, 285] on link "Analytics" at bounding box center [82, 261] width 164 height 60
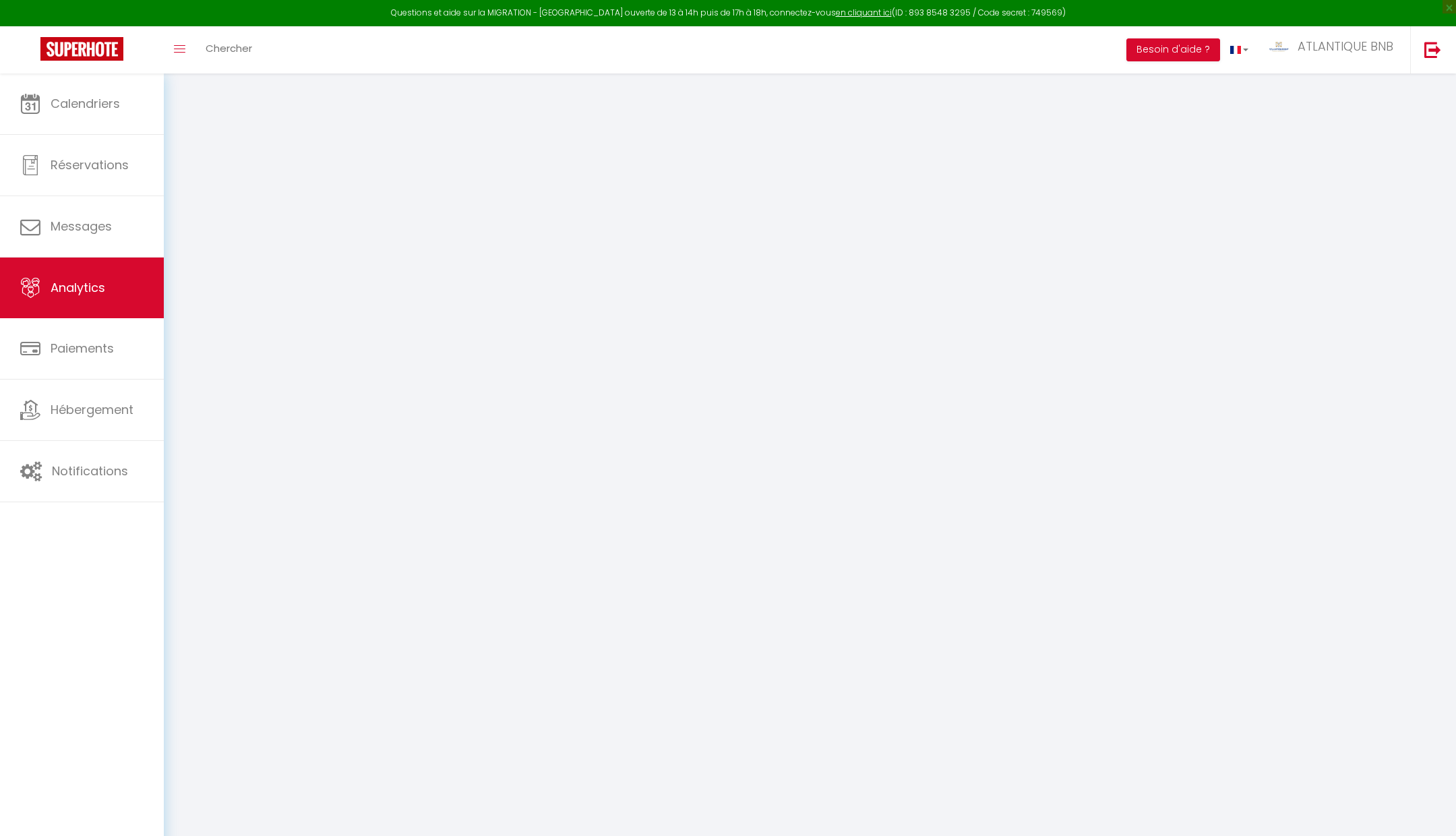
select select "2025"
select select "8"
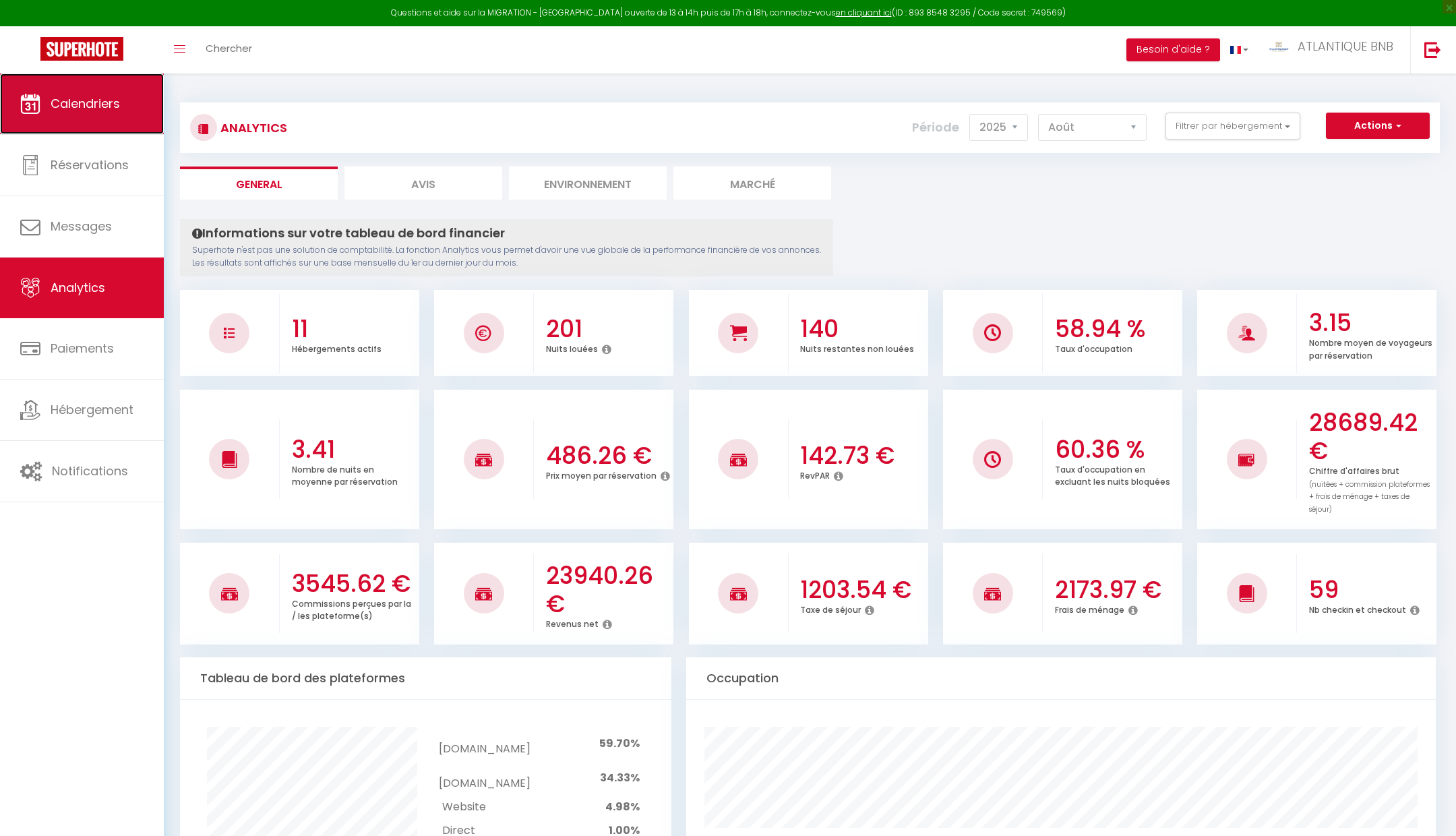
click at [47, 114] on link "Calendriers" at bounding box center [82, 103] width 164 height 60
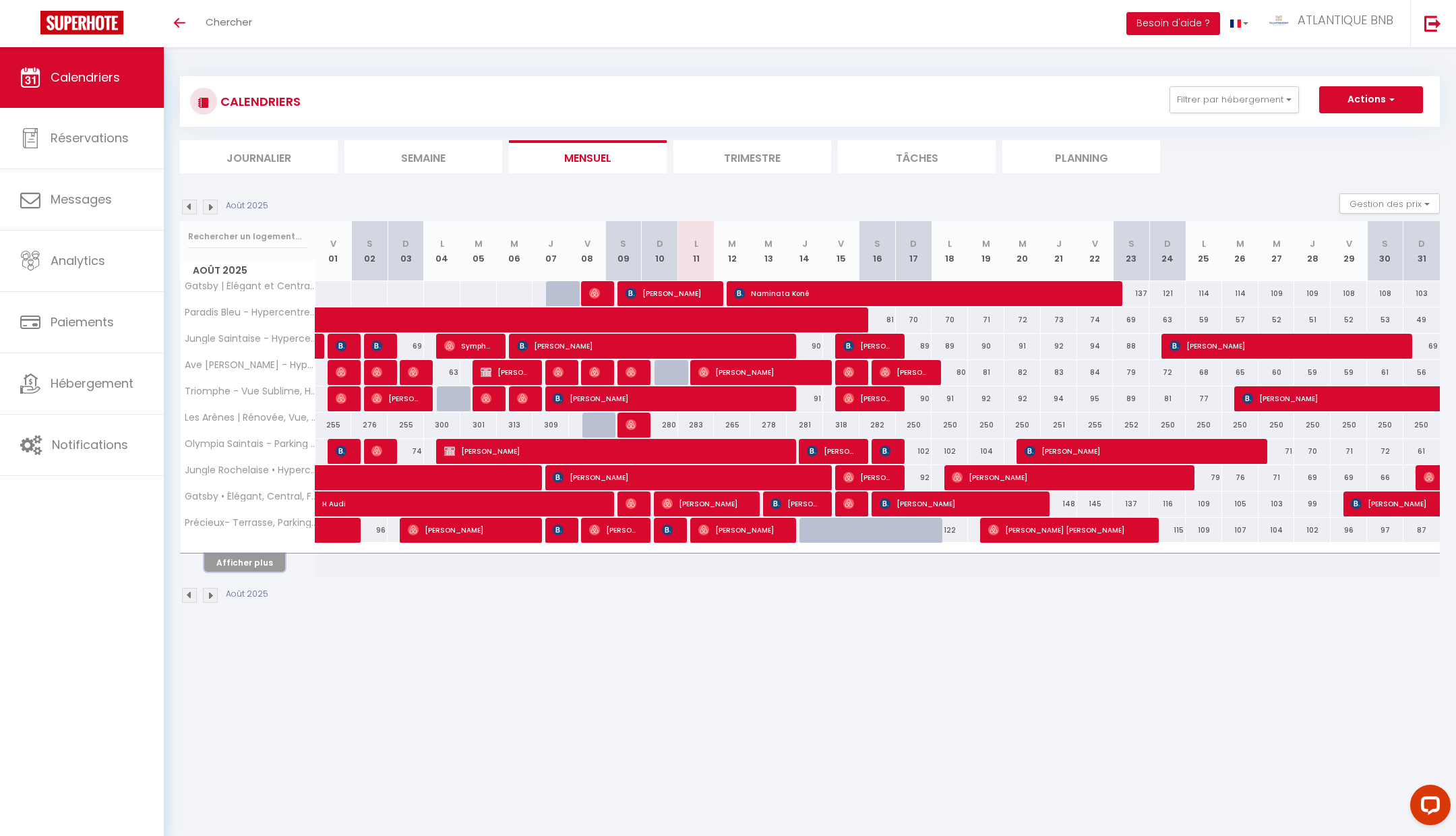
click at [262, 561] on button "Afficher plus" at bounding box center [244, 562] width 81 height 19
click at [580, 648] on body "Questions et aide sur la MIGRATION - Salle Zoom ouverte de 13 à 14h puis de 17h…" at bounding box center [728, 465] width 1456 height 836
click at [1305, 12] on span "ATLANTIQUE BNB" at bounding box center [1345, 19] width 95 height 17
click at [1330, 60] on link "Paramètres" at bounding box center [1356, 67] width 99 height 23
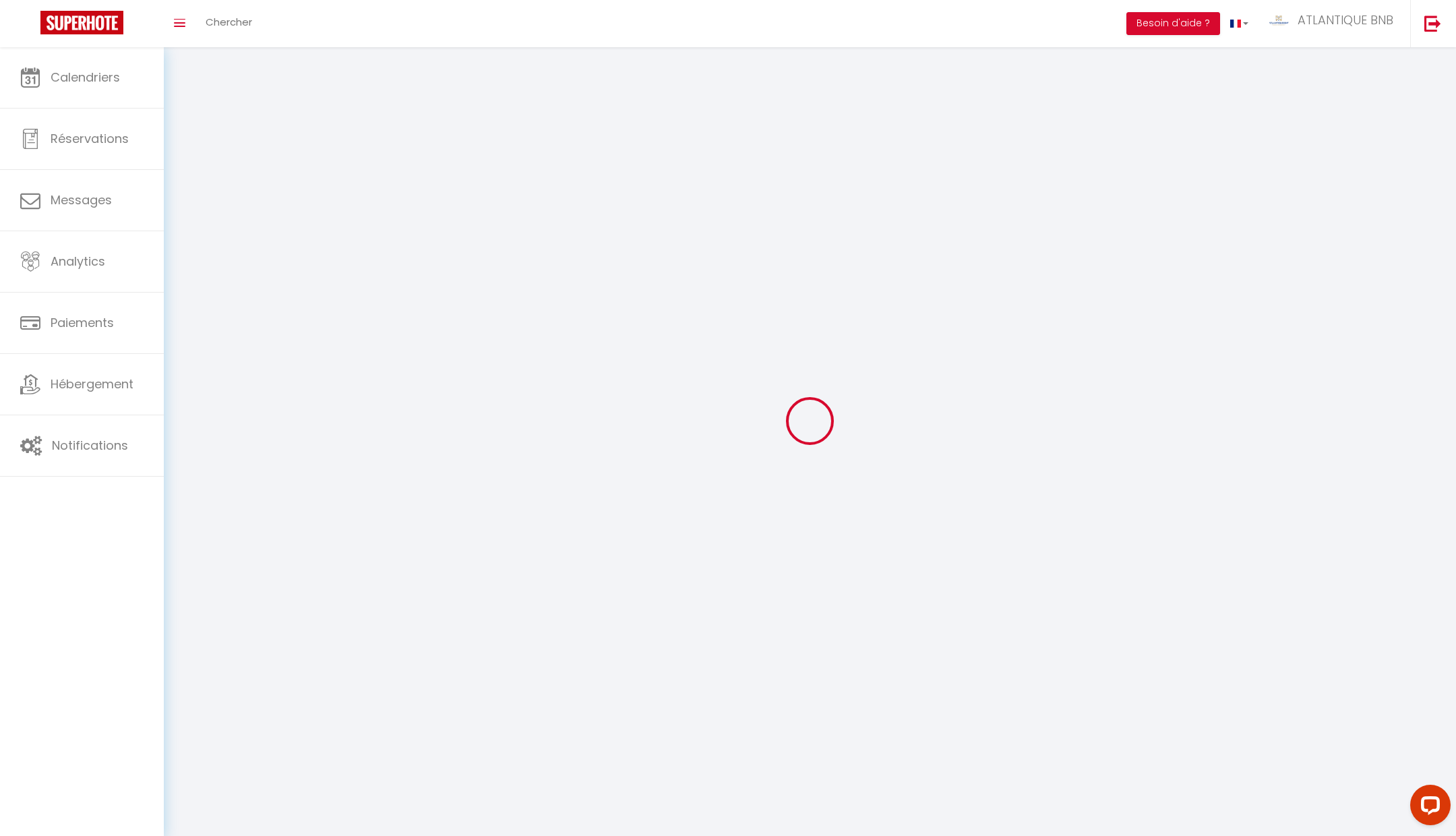
type input "ATLANTIQUE BNB"
type input "_"
type input "0777372398"
type input "1 LES REAUX"
type input "17810"
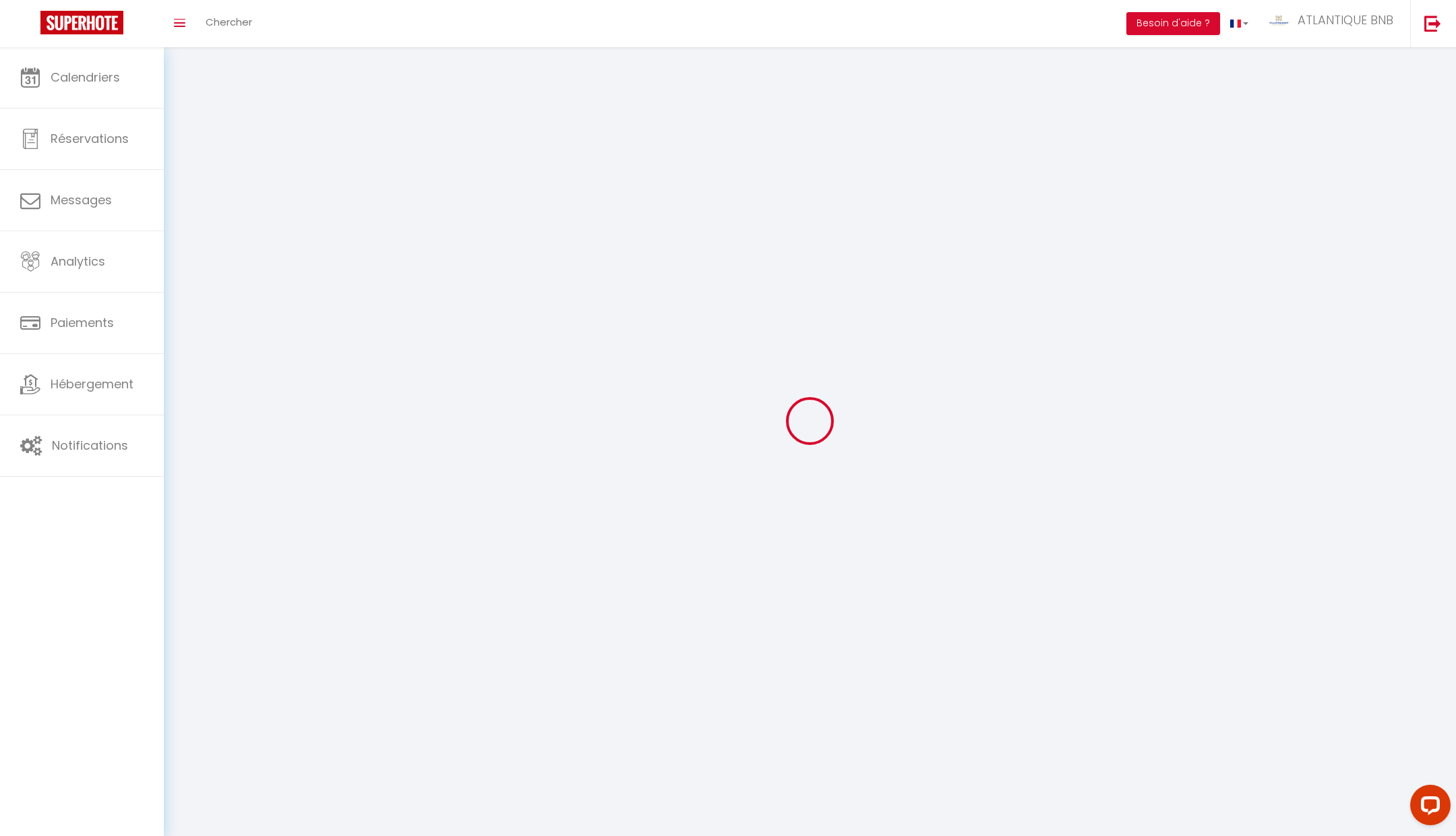
type input "ST GEORGES DES COTEAUX"
type input "DtsPYfYIoKAYfAF30PtZ7dgV7"
type input "OMHZk2vaWxGoMukgUFDBWpf4M"
type input "https://app.superhote.com/#/get-available-rentals/OMHZk2vaWxGoMukgUFDBWpf4M"
select select "28"
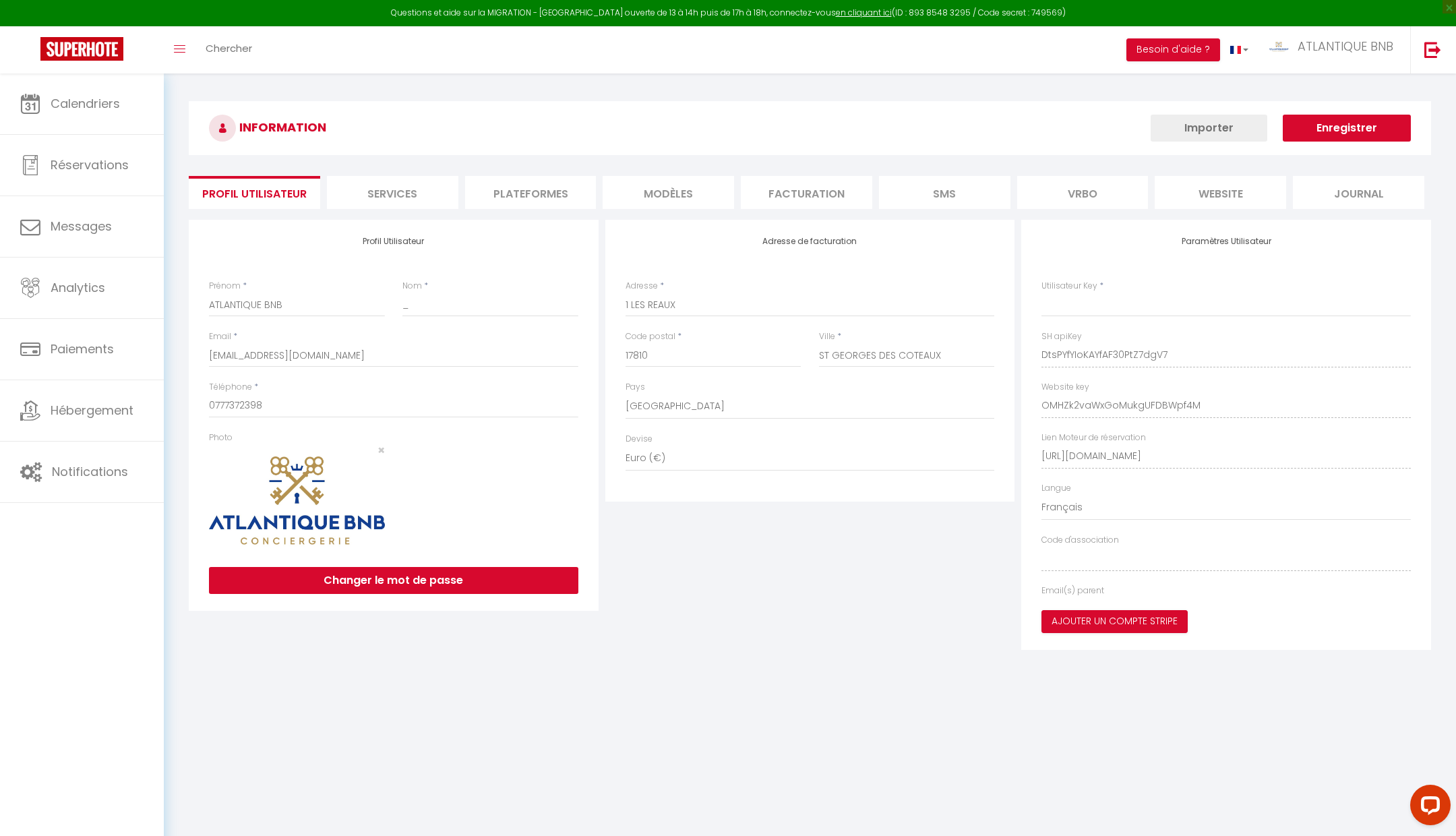
type input "DtsPYfYIoKAYfAF30PtZ7dgV7"
type input "OMHZk2vaWxGoMukgUFDBWpf4M"
type input "https://app.superhote.com/#/get-available-rentals/OMHZk2vaWxGoMukgUFDBWpf4M"
select select "fr"
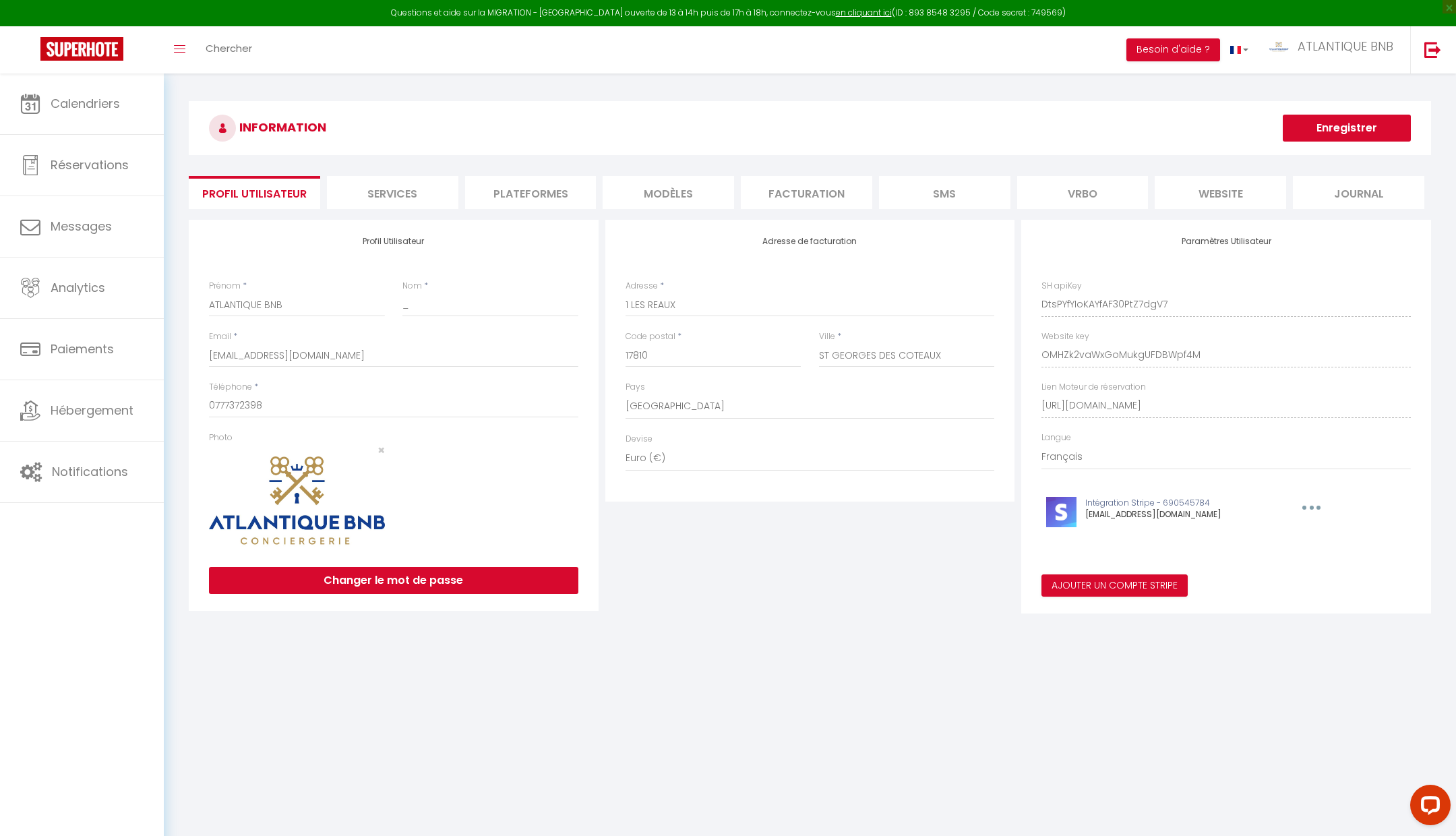
click at [555, 194] on li "Plateformes" at bounding box center [530, 193] width 131 height 33
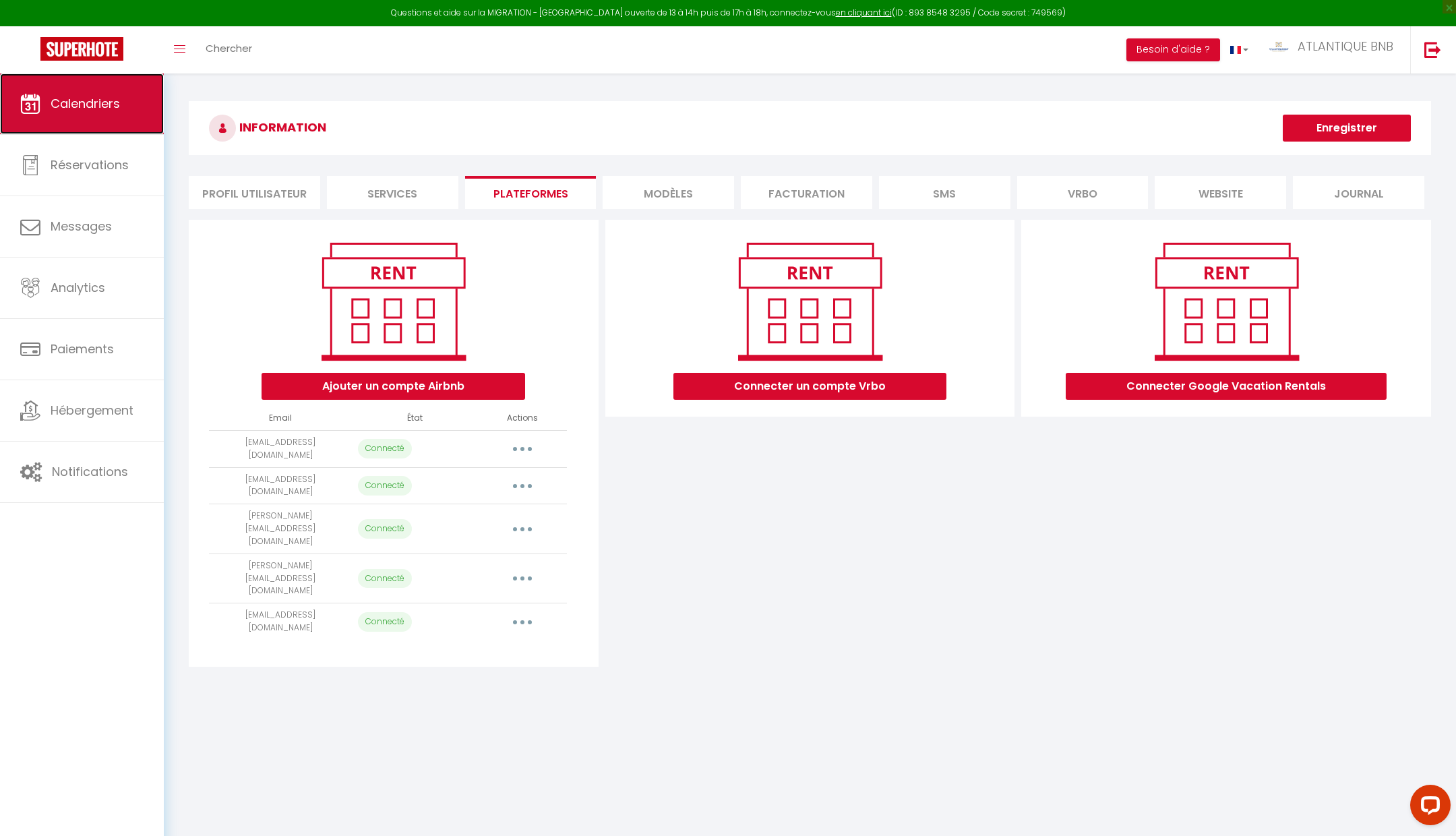
click at [60, 99] on span "Calendriers" at bounding box center [85, 103] width 69 height 17
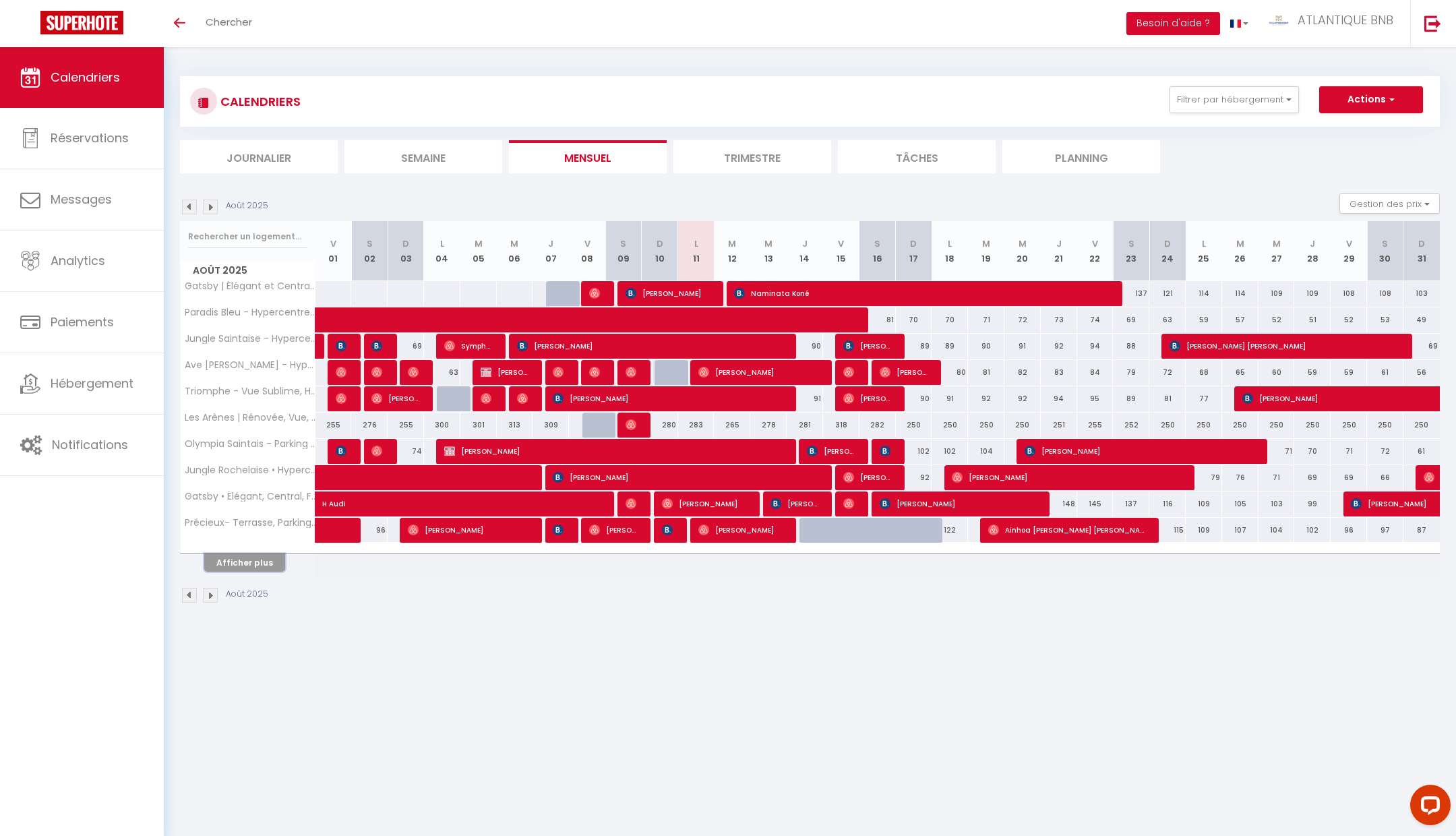
click at [258, 555] on button "Afficher plus" at bounding box center [244, 562] width 81 height 19
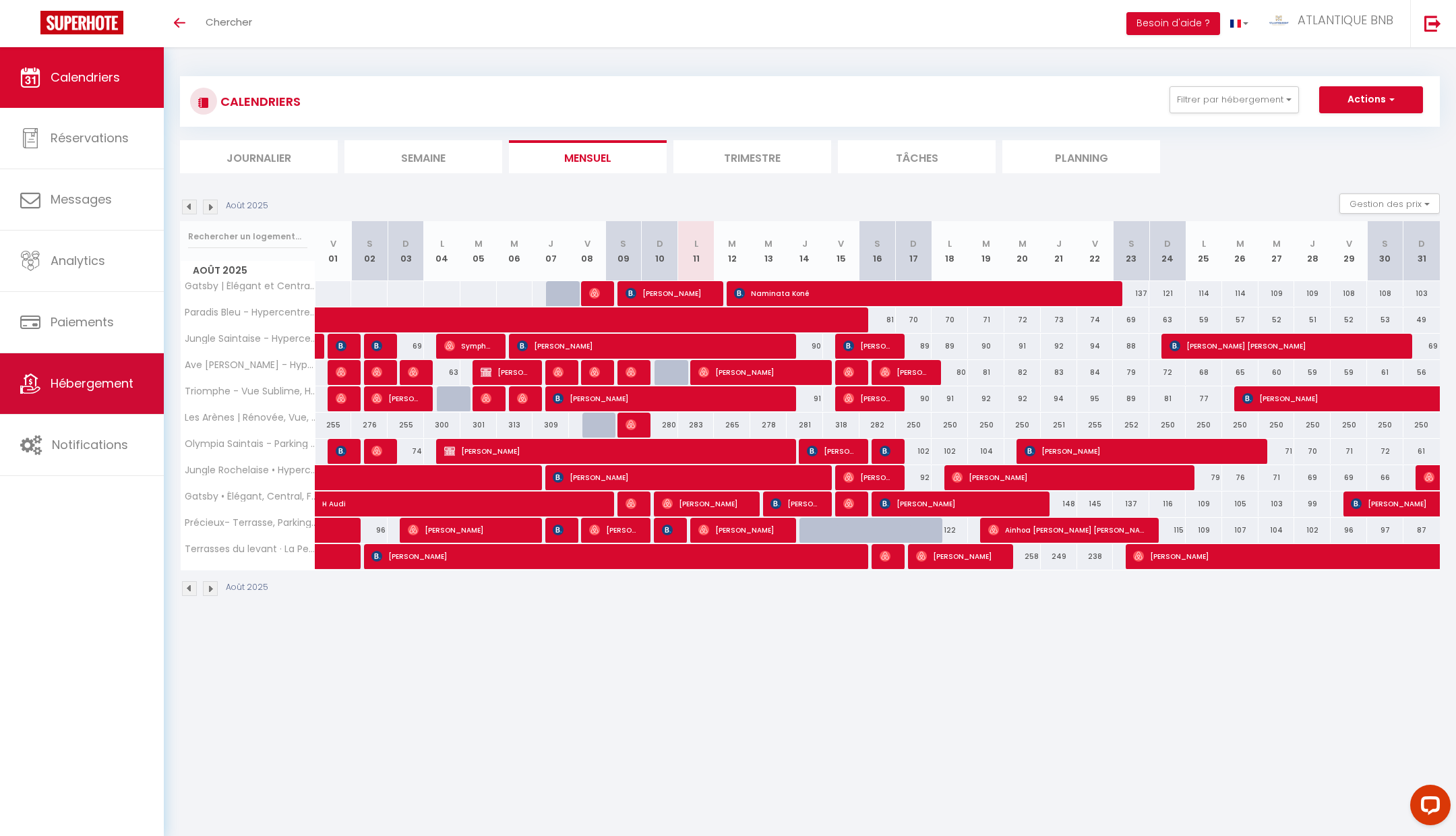
click at [71, 373] on link "Hébergement" at bounding box center [82, 384] width 164 height 60
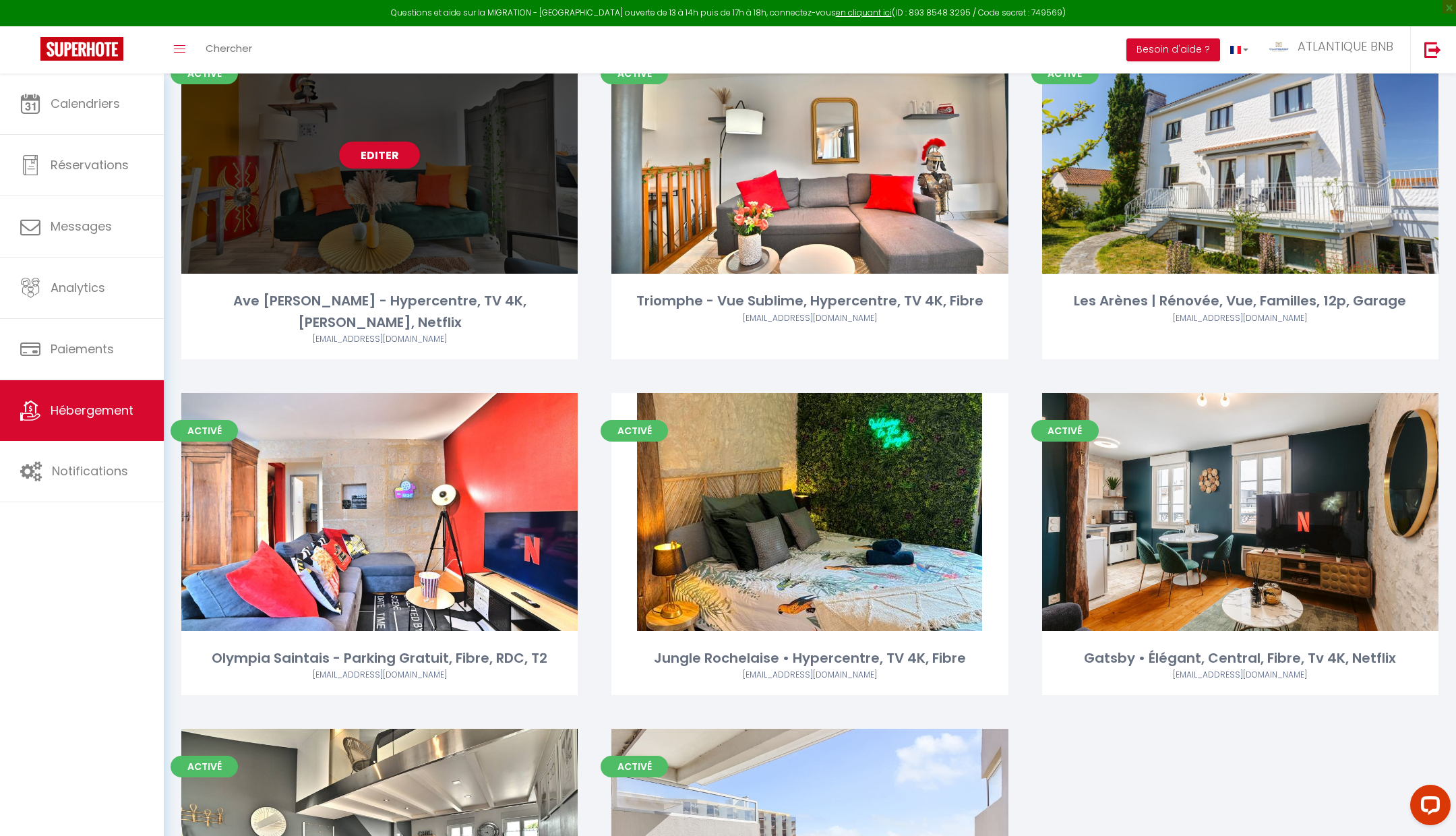
scroll to position [718, 0]
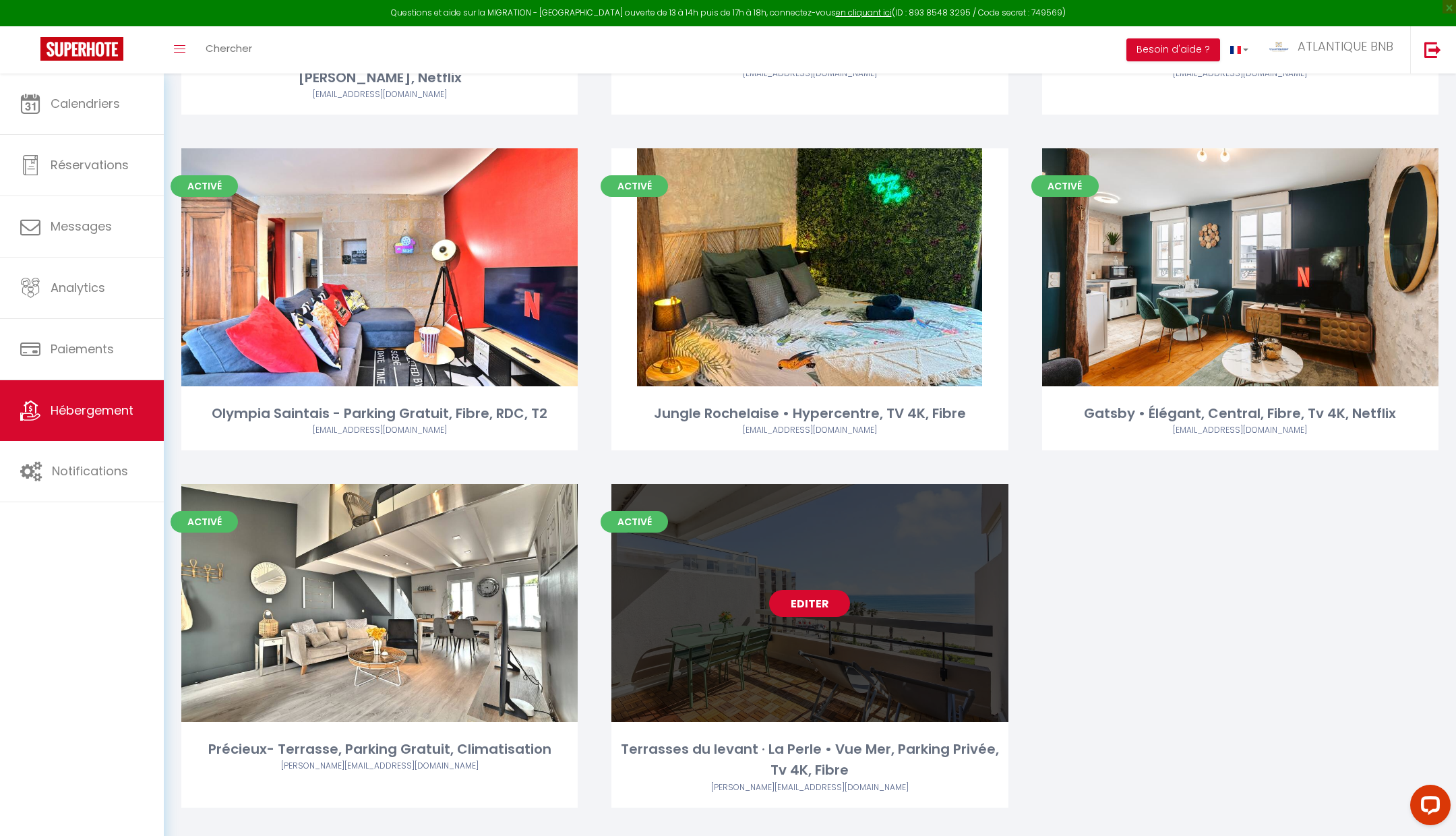
click at [811, 590] on link "Editer" at bounding box center [808, 603] width 81 height 27
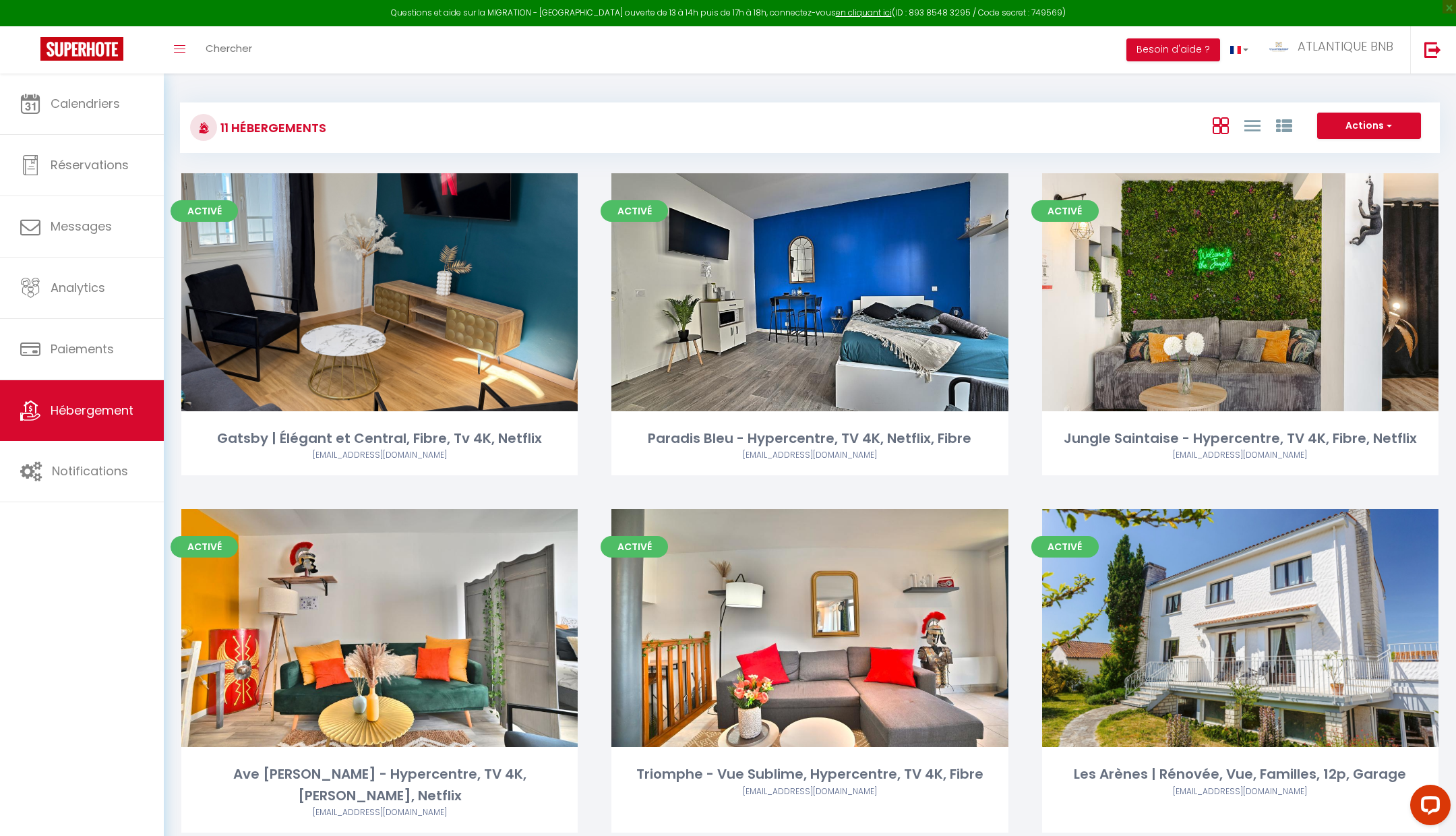
select select "3"
select select "2"
select select "1"
select select
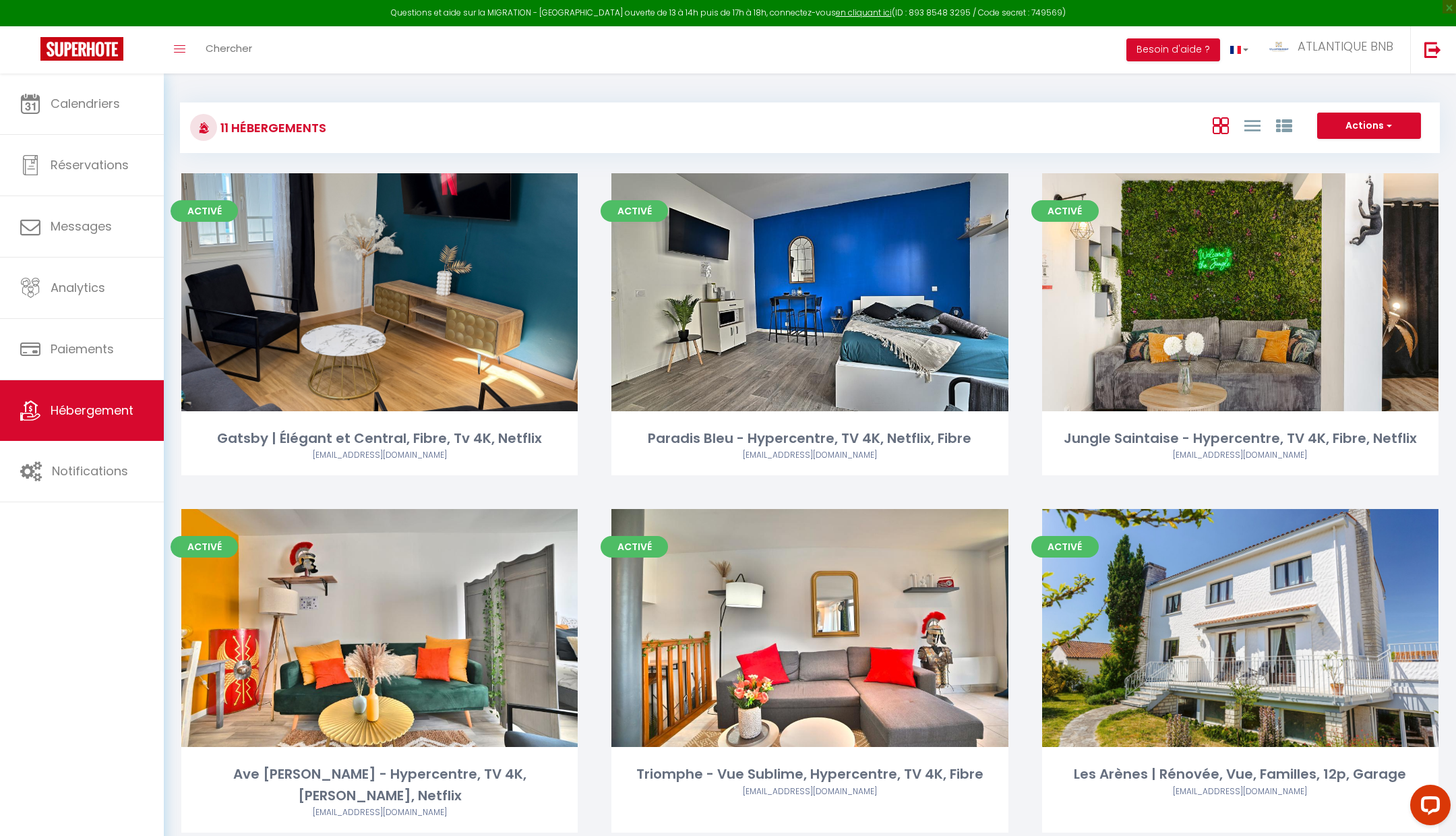
select select "28"
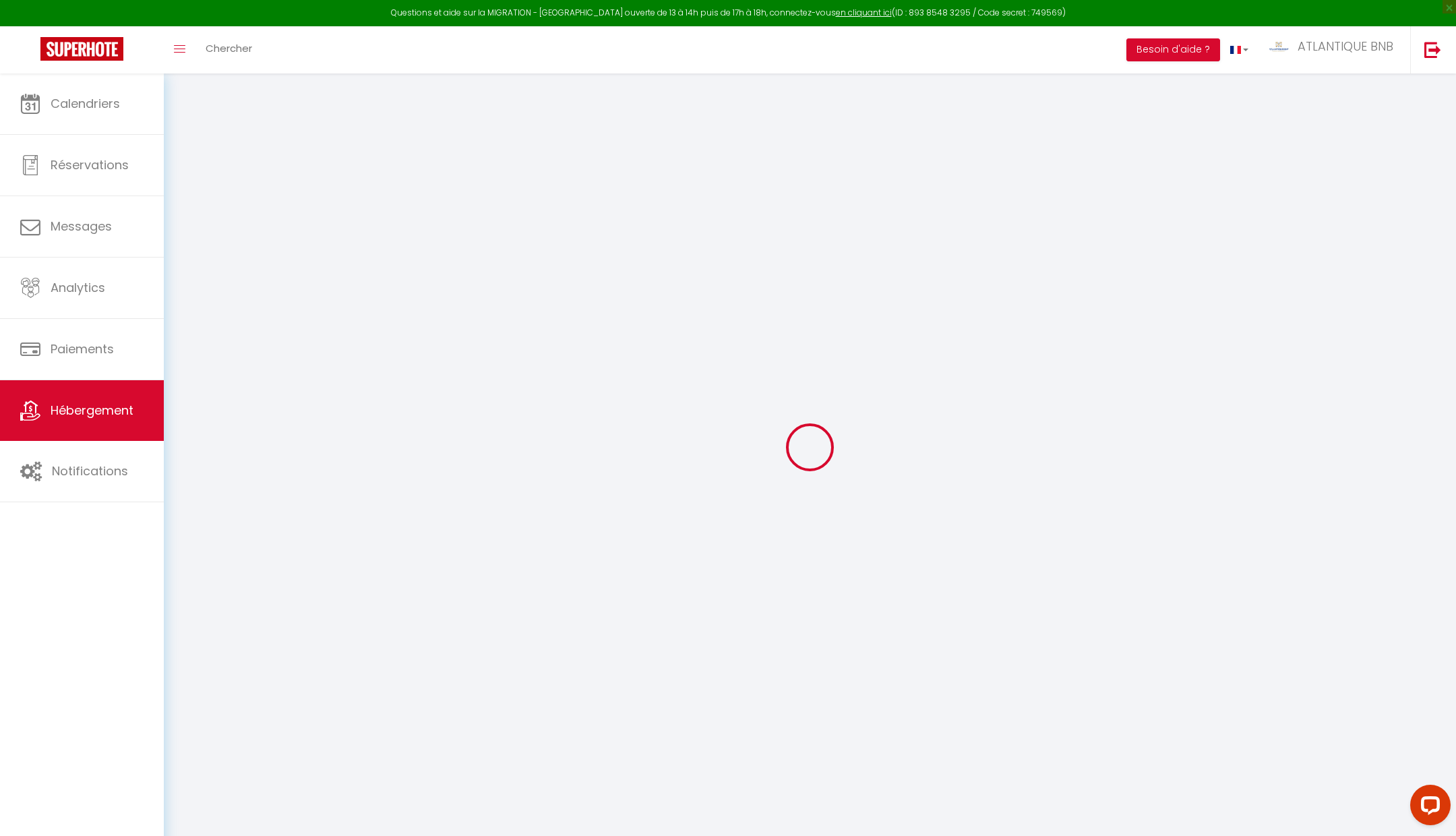
select select
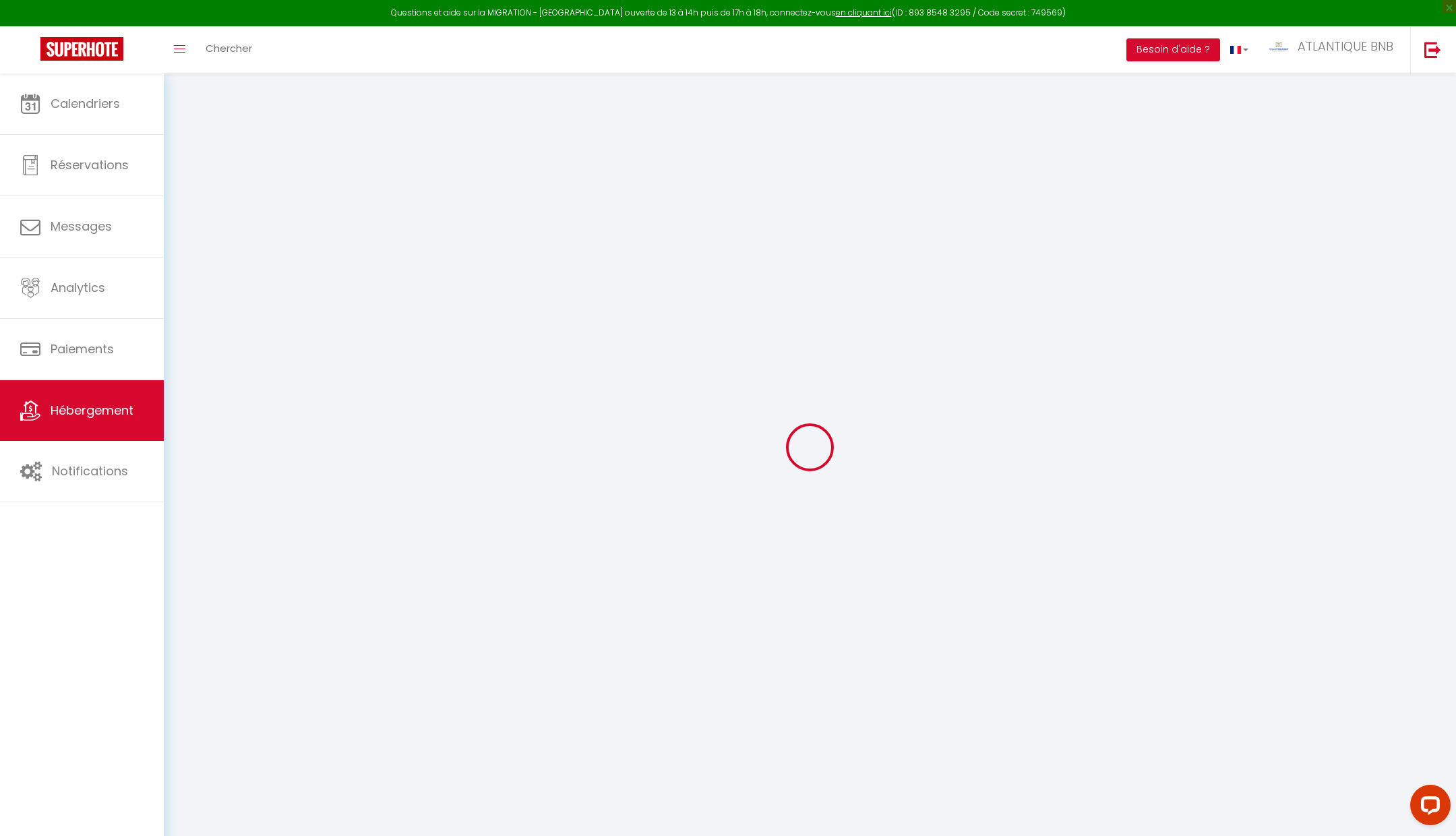
select select
checkbox input "false"
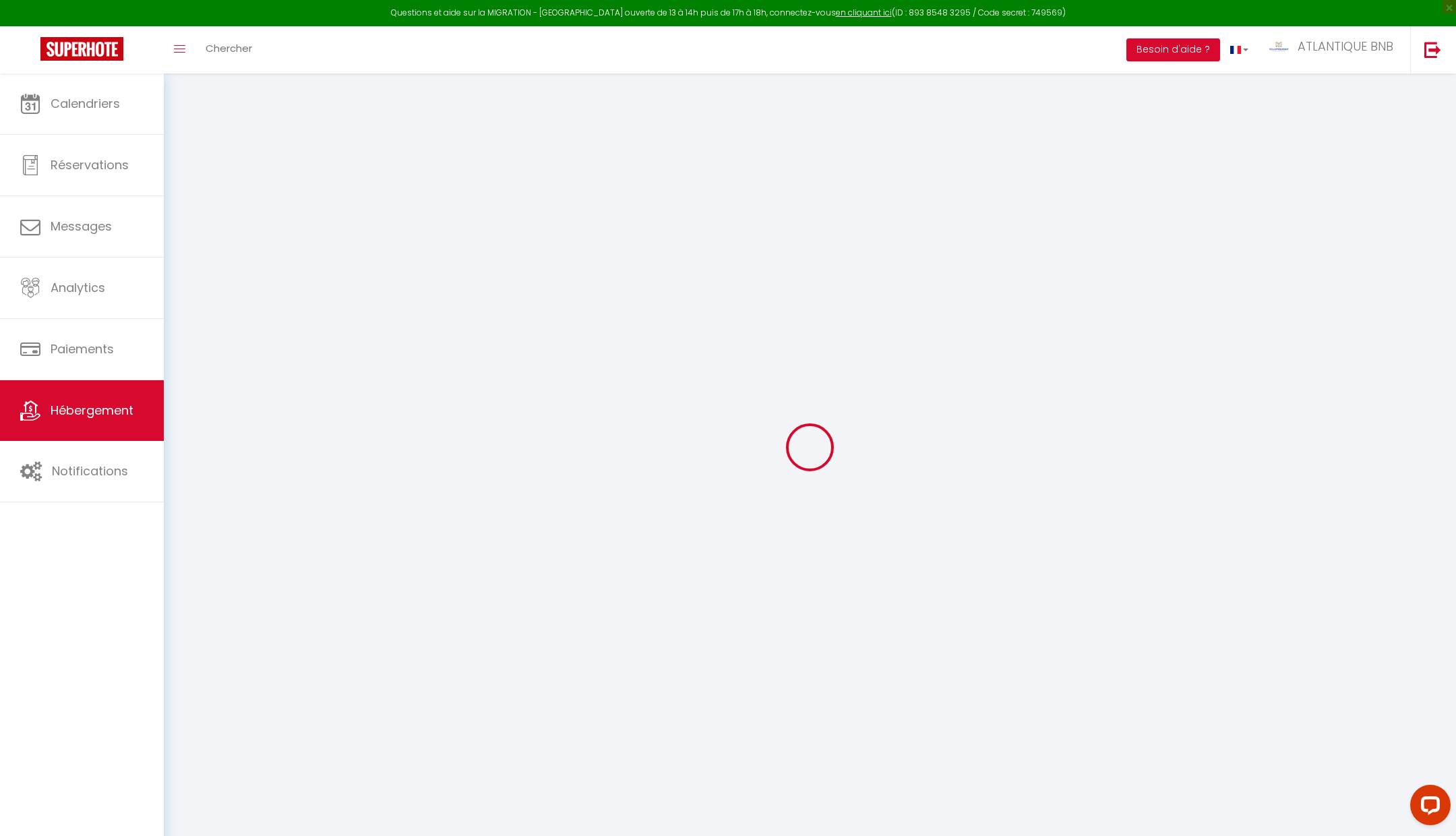
select select
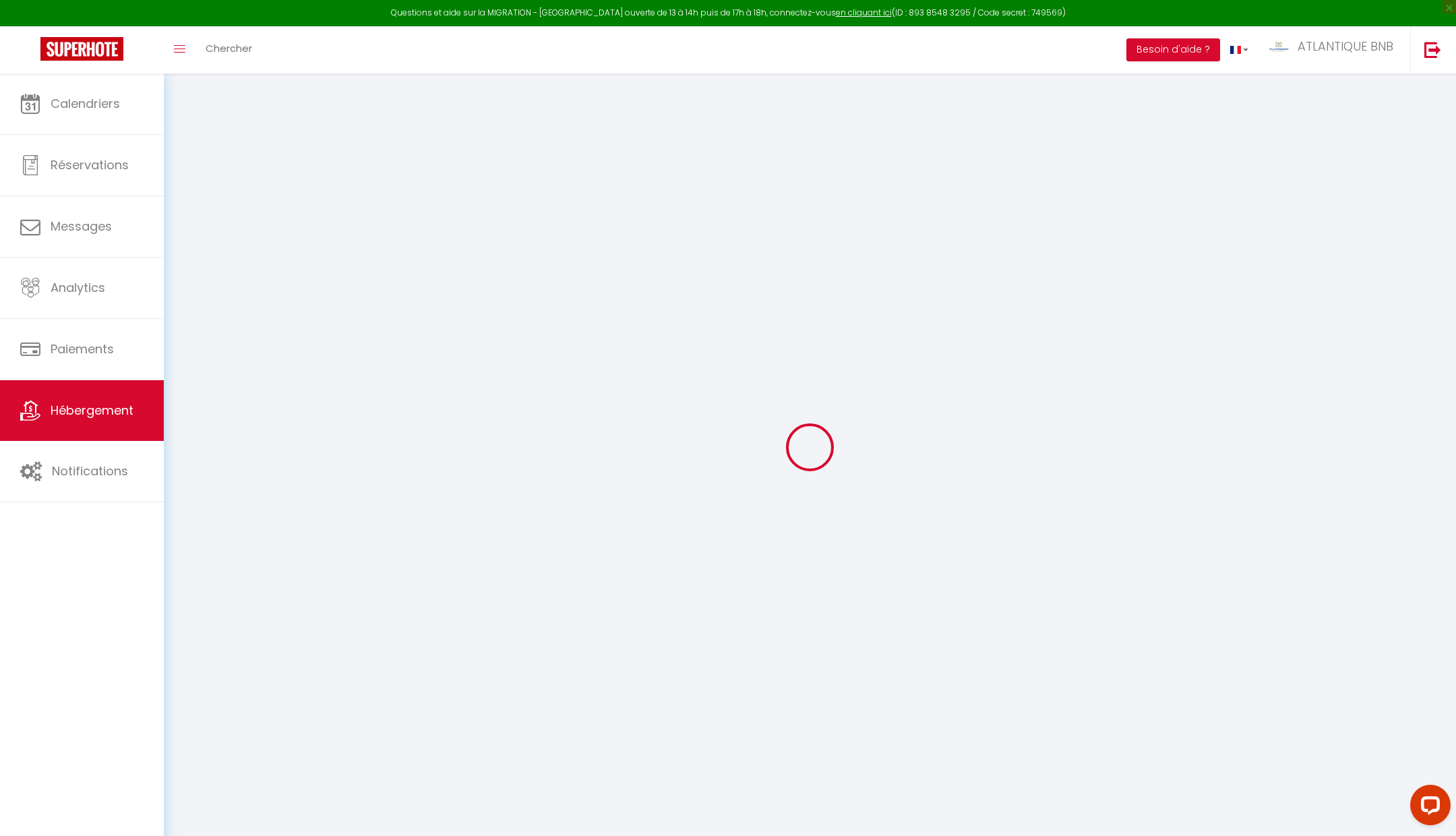
select select
checkbox input "false"
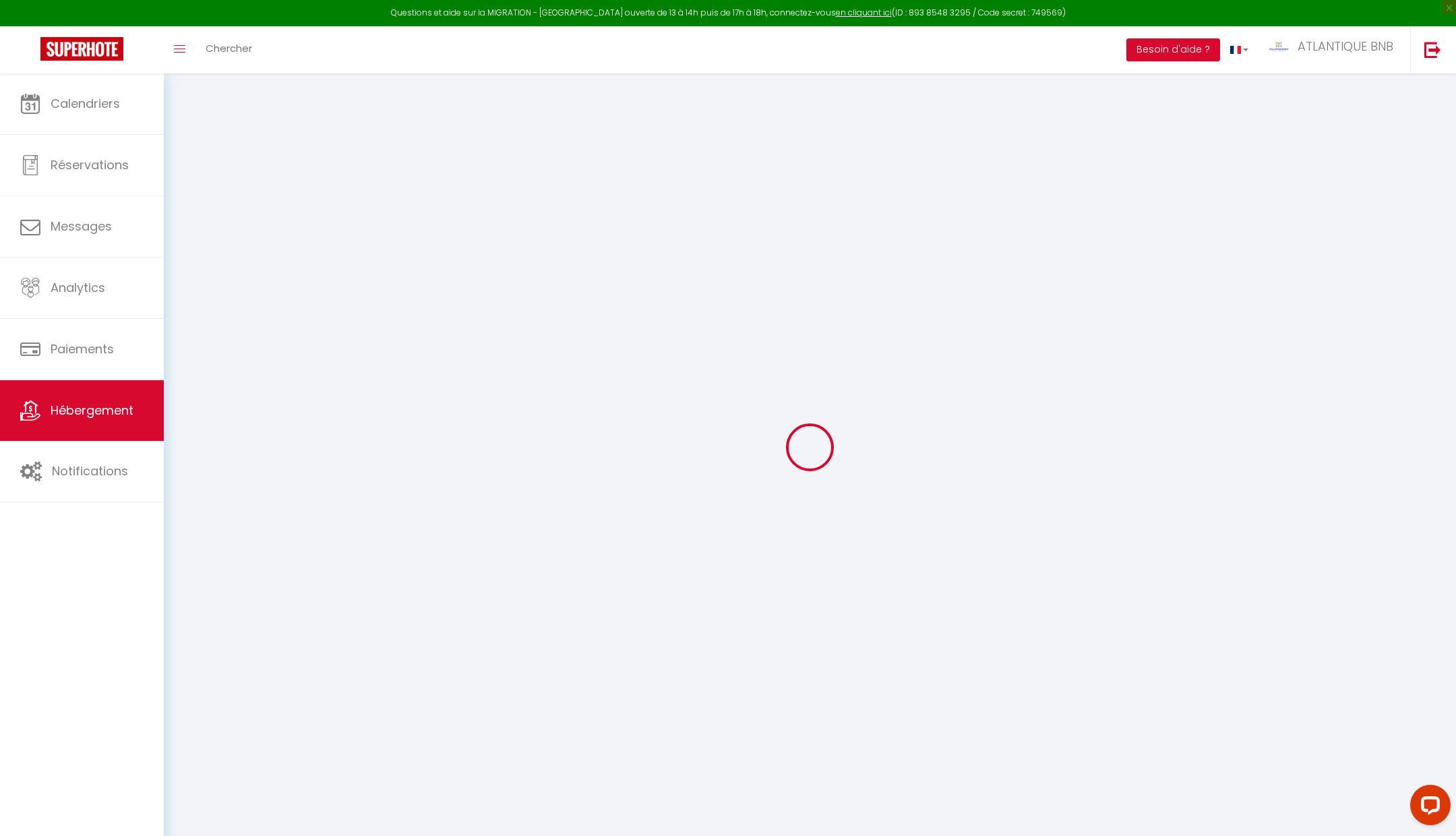
checkbox input "false"
select select
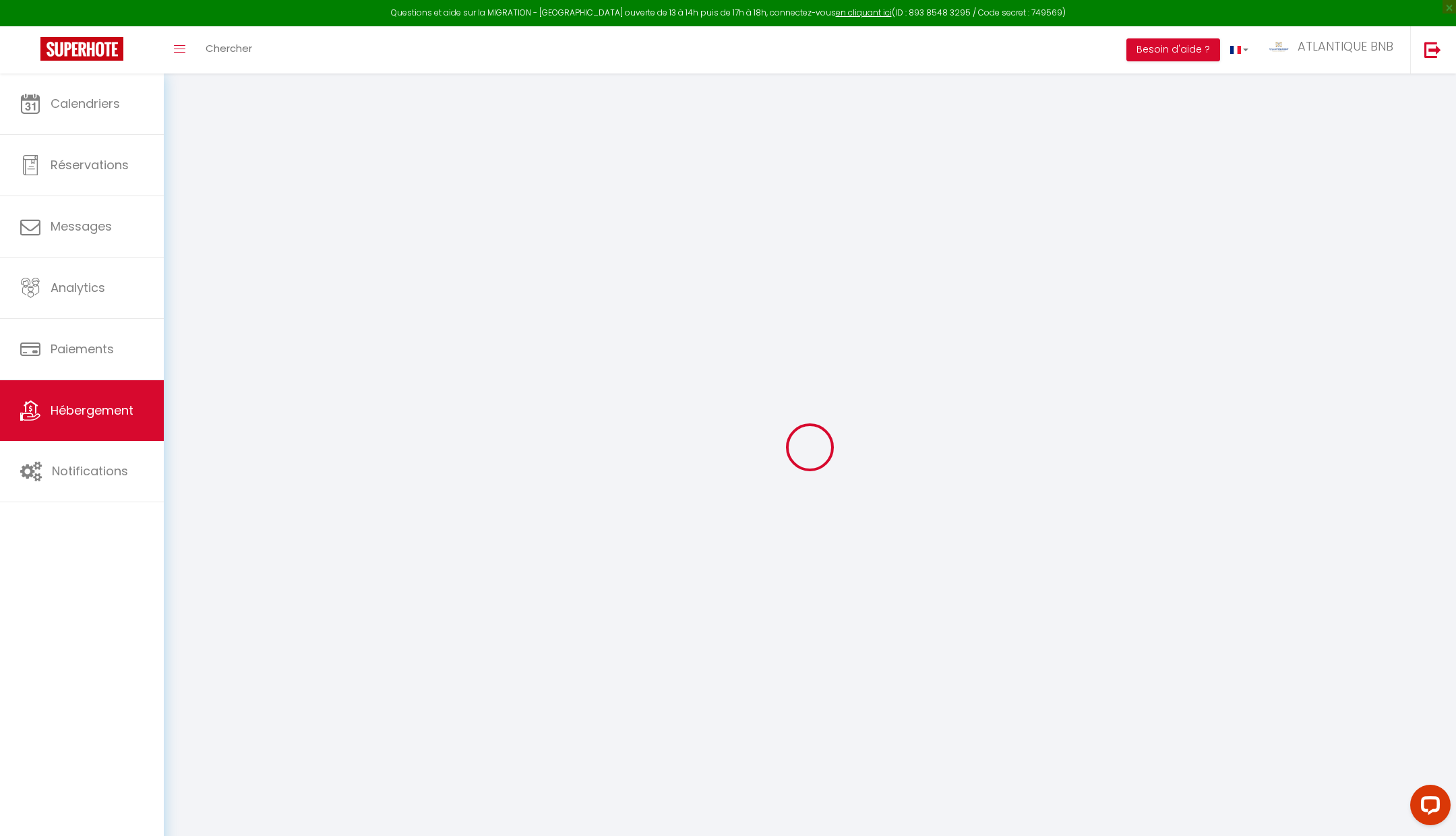
select select
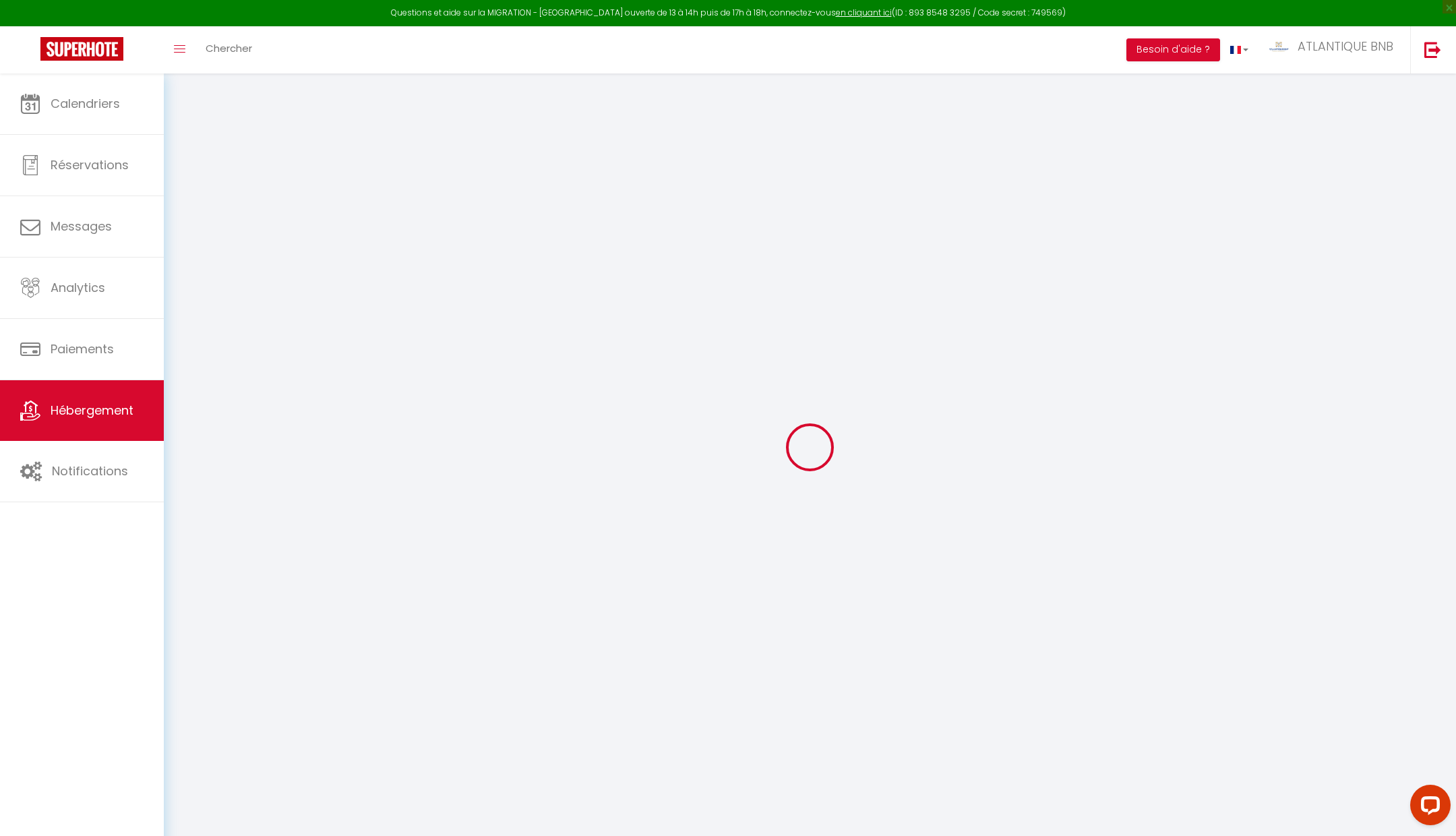
checkbox input "false"
select select
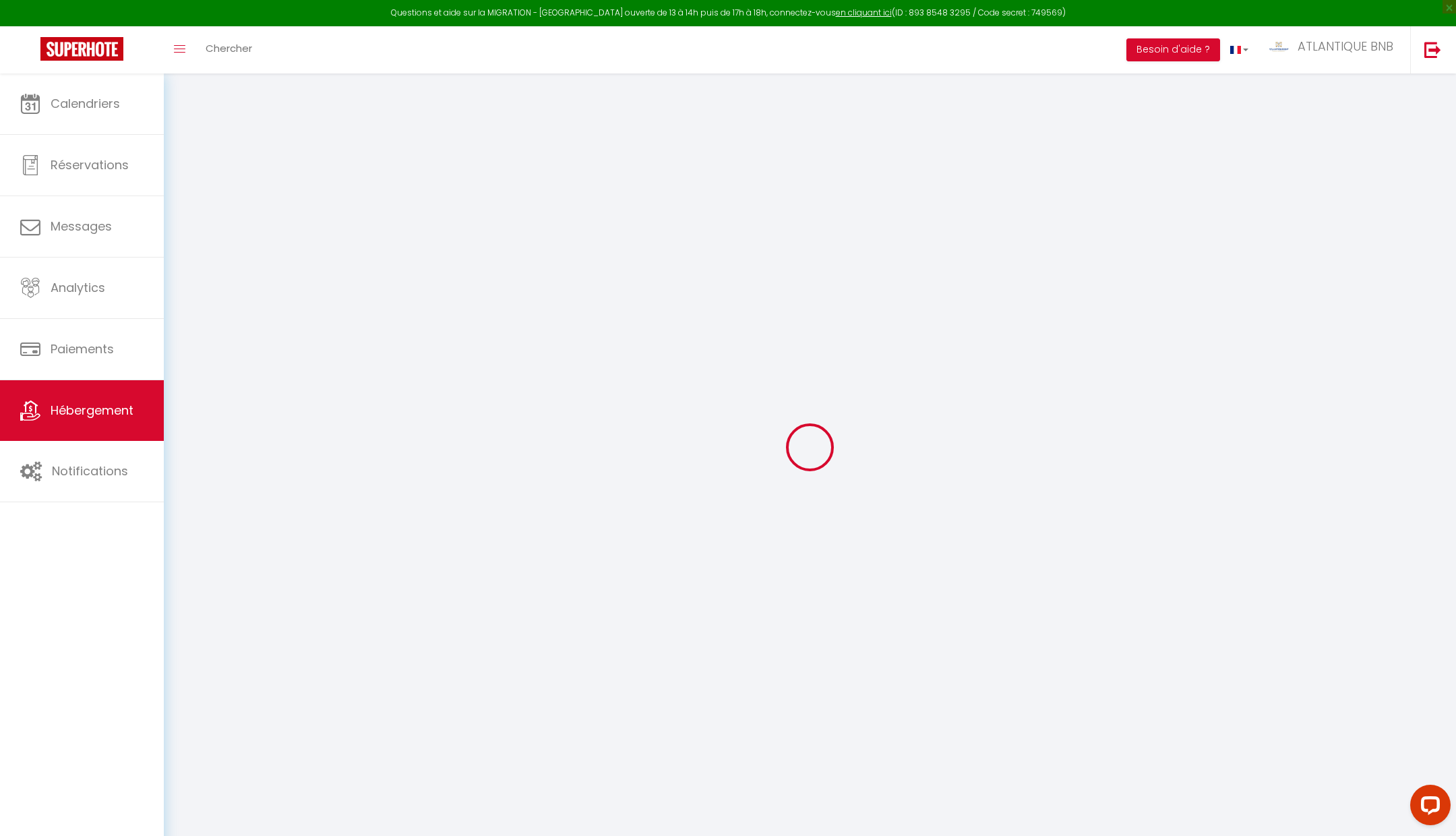
select select
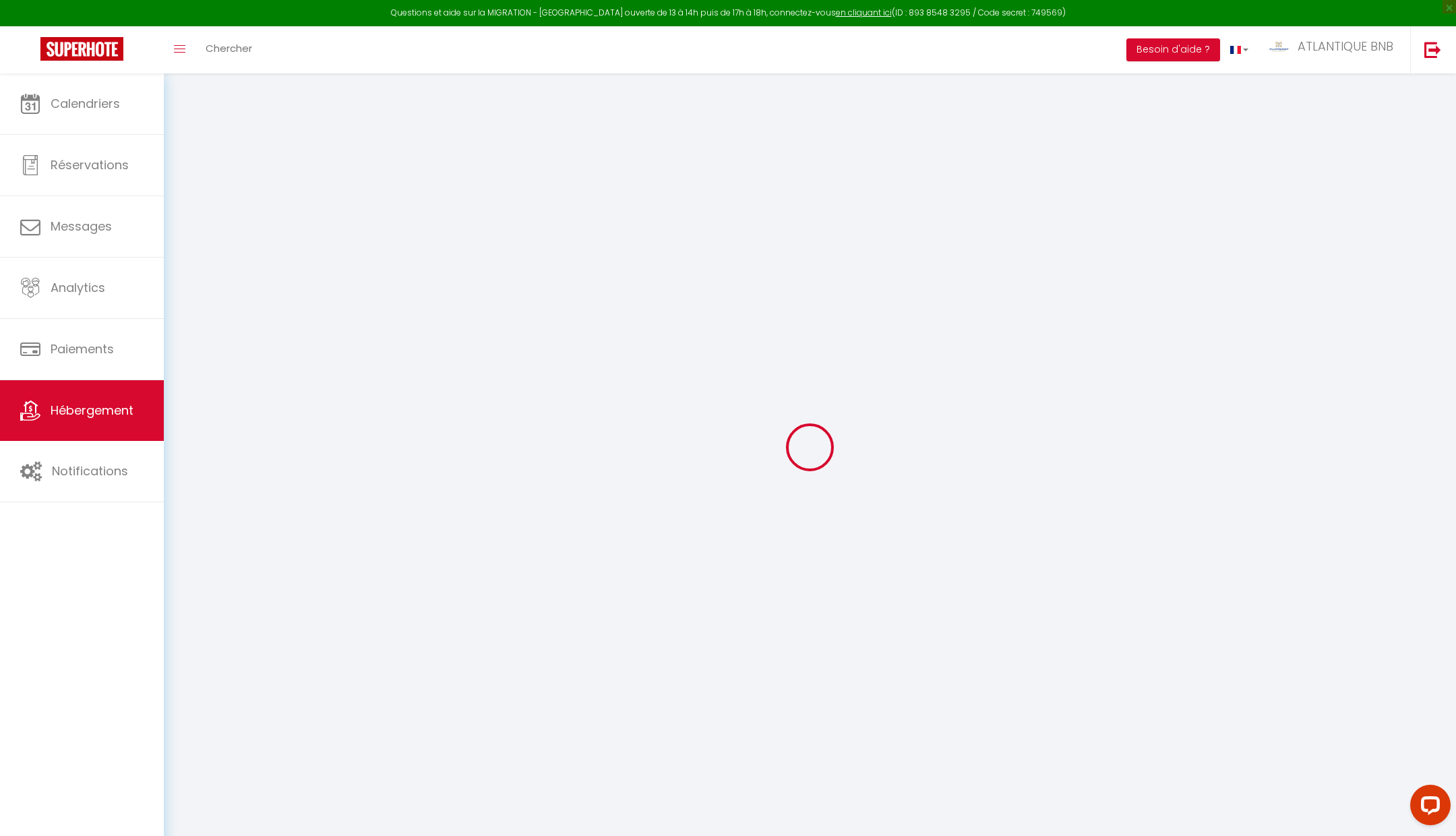
select select
checkbox input "false"
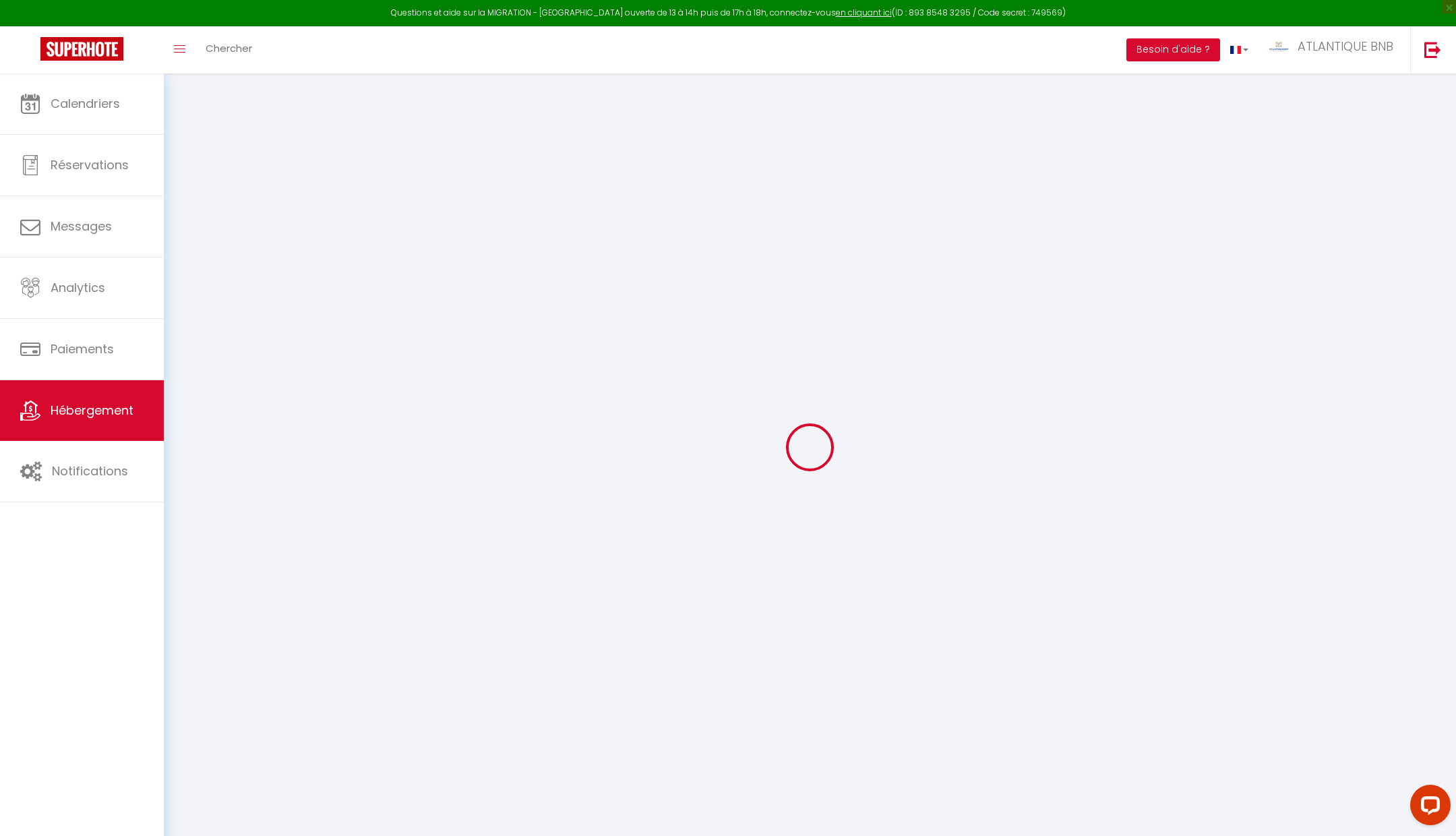
checkbox input "false"
select select
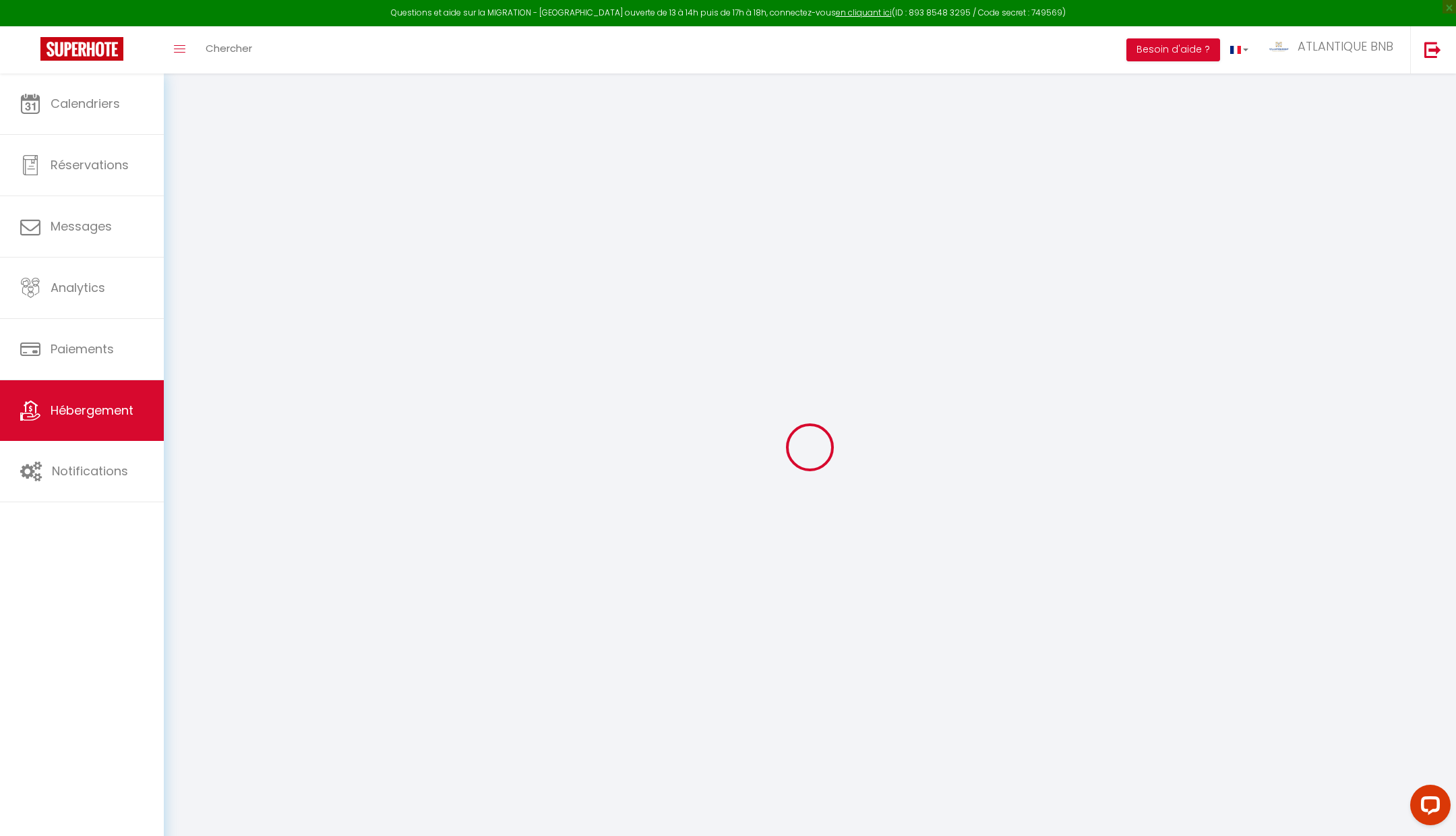
select select
checkbox input "false"
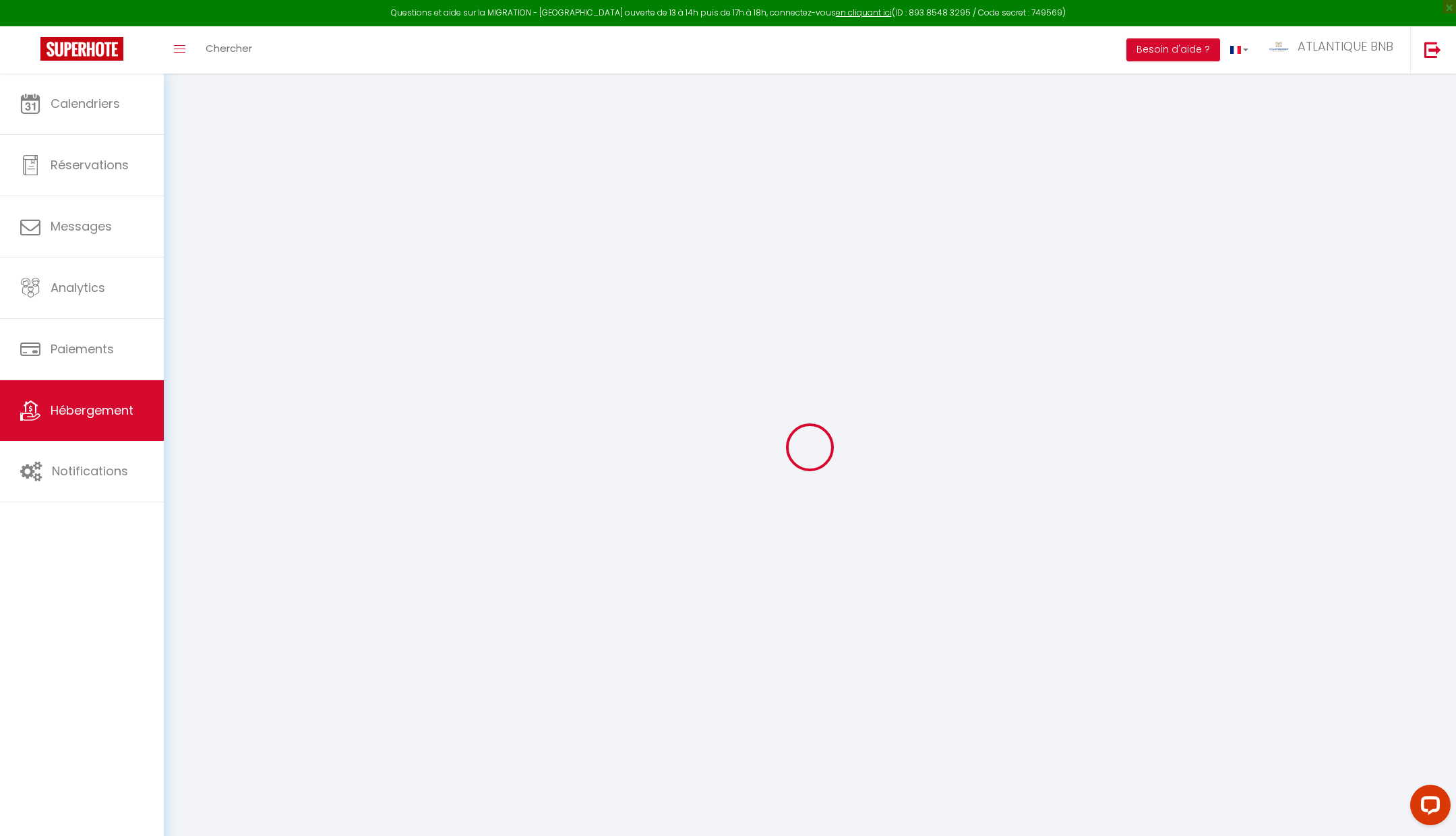
checkbox input "false"
select select
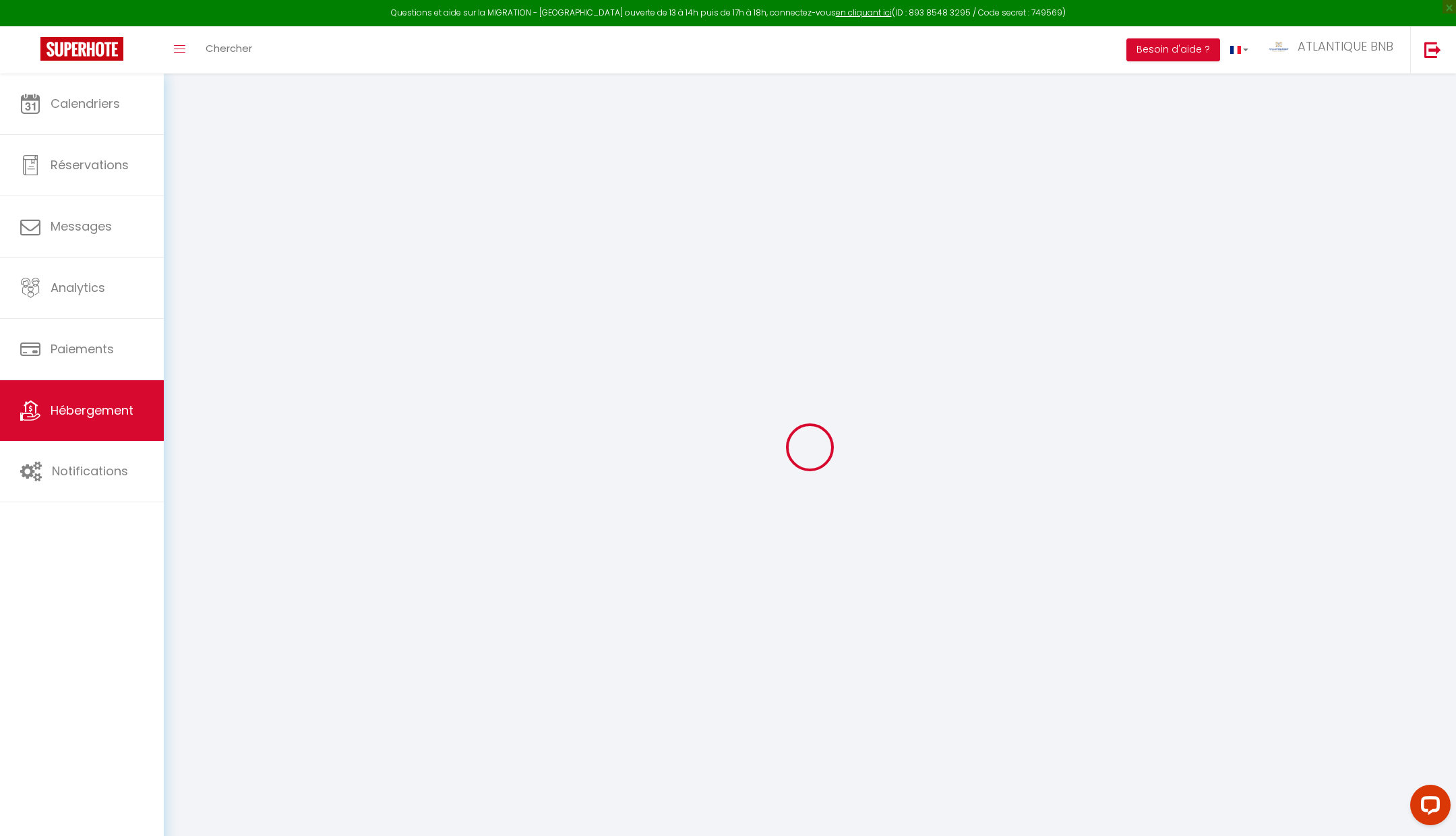
type input "Terrasses du levant · La Perle • Vue Mer, Parking Privée, Tv 4K, Fibre"
type input "ATLANTIQUE"
type input "BNB"
type input "1 LES REAUX"
type input "17810"
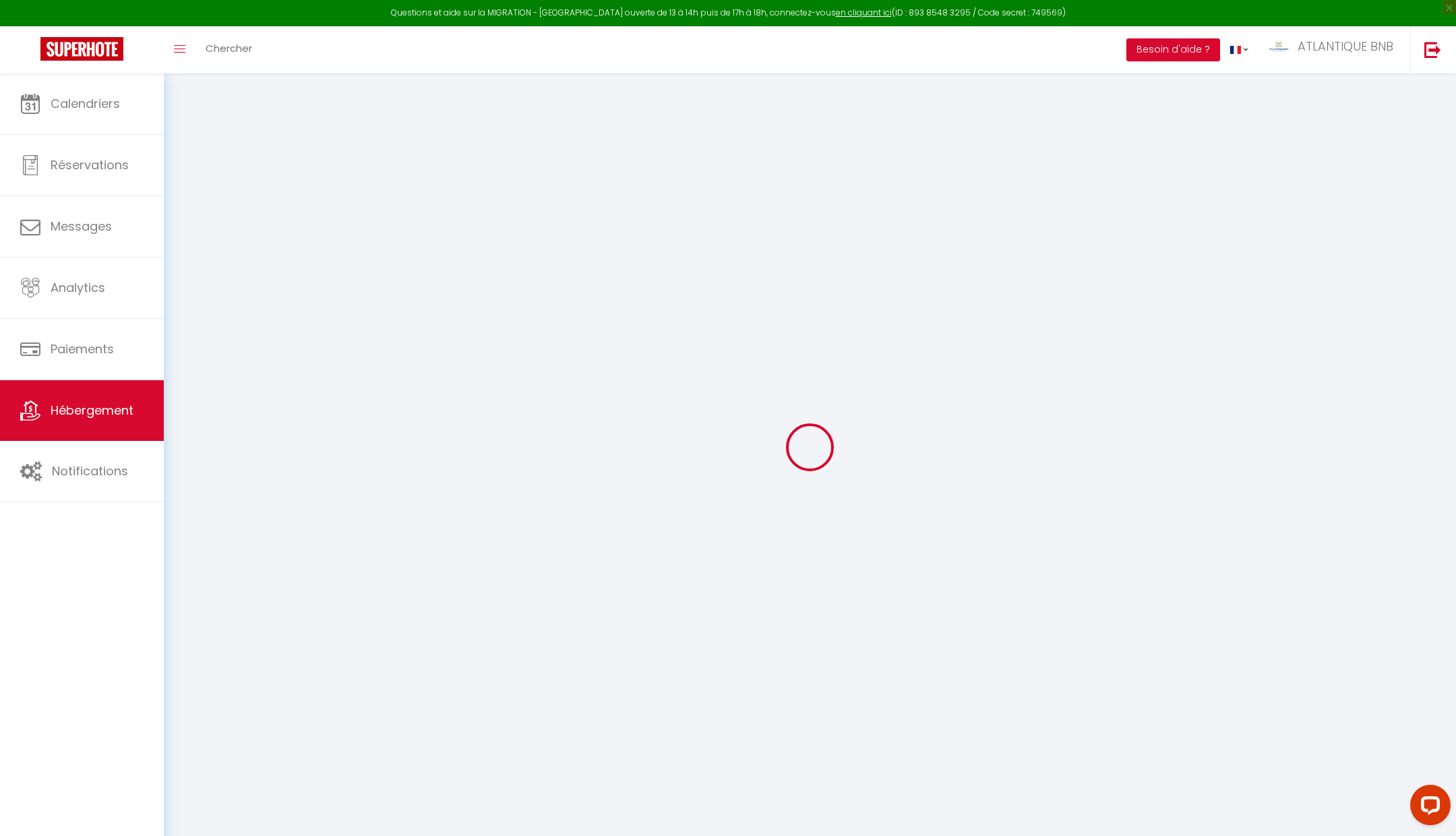
type input "ST GEORGES DES COTEAUX"
select select "2"
type input "100"
type input "70"
type input "5.24"
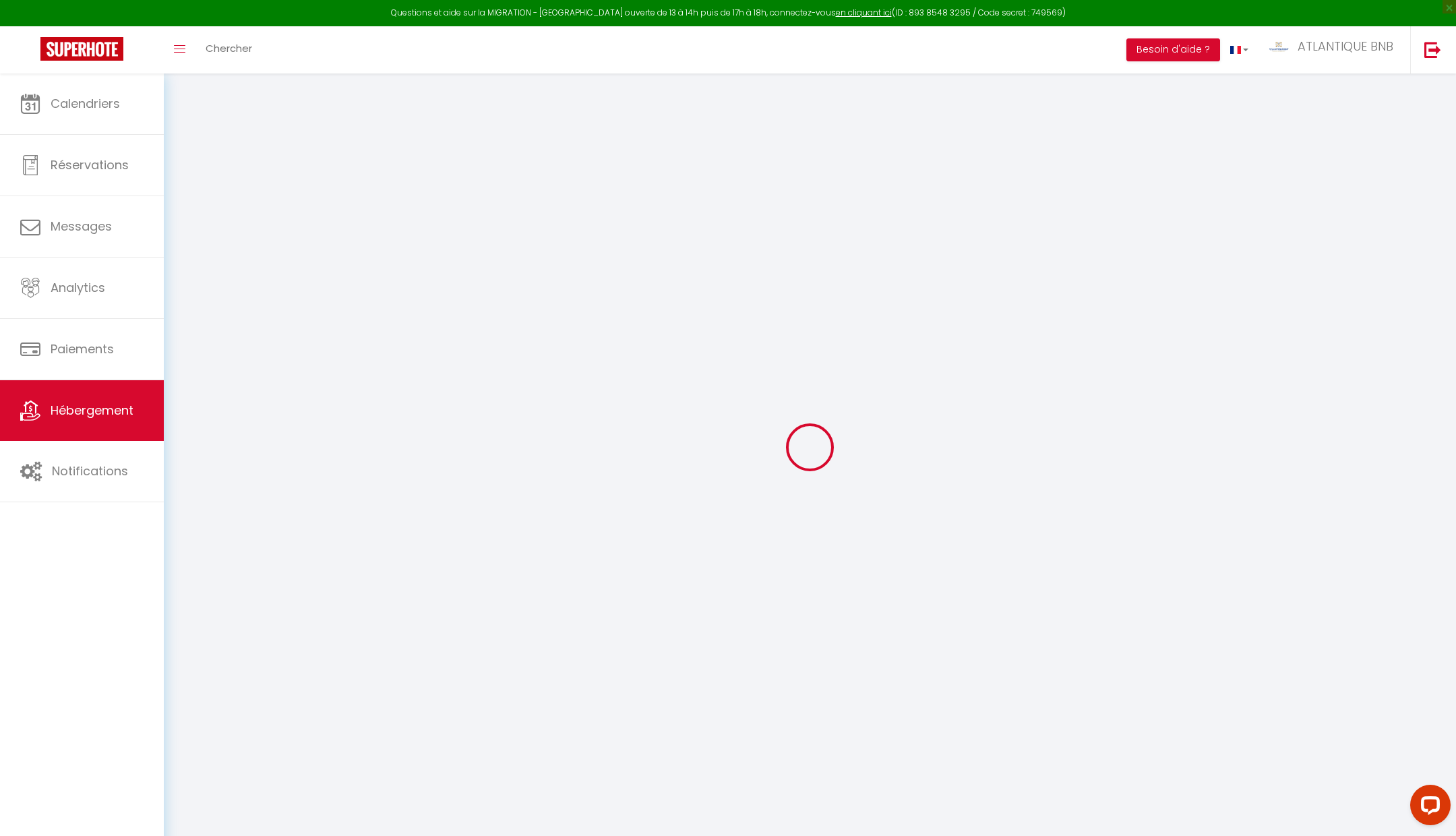
type input "3.93"
type input "350"
select select
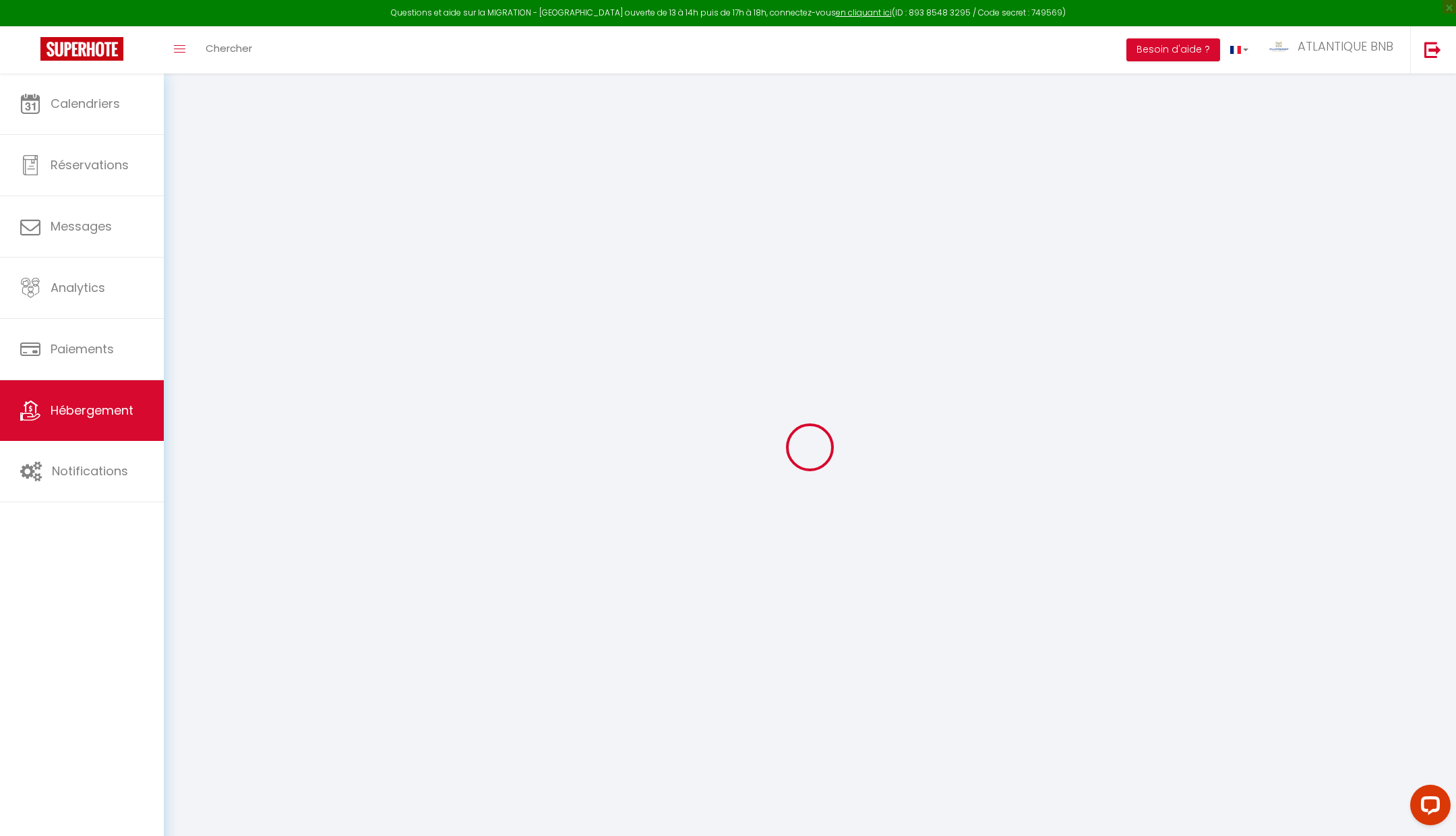
select select
type input "[STREET_ADDRESS]"
type input "66140"
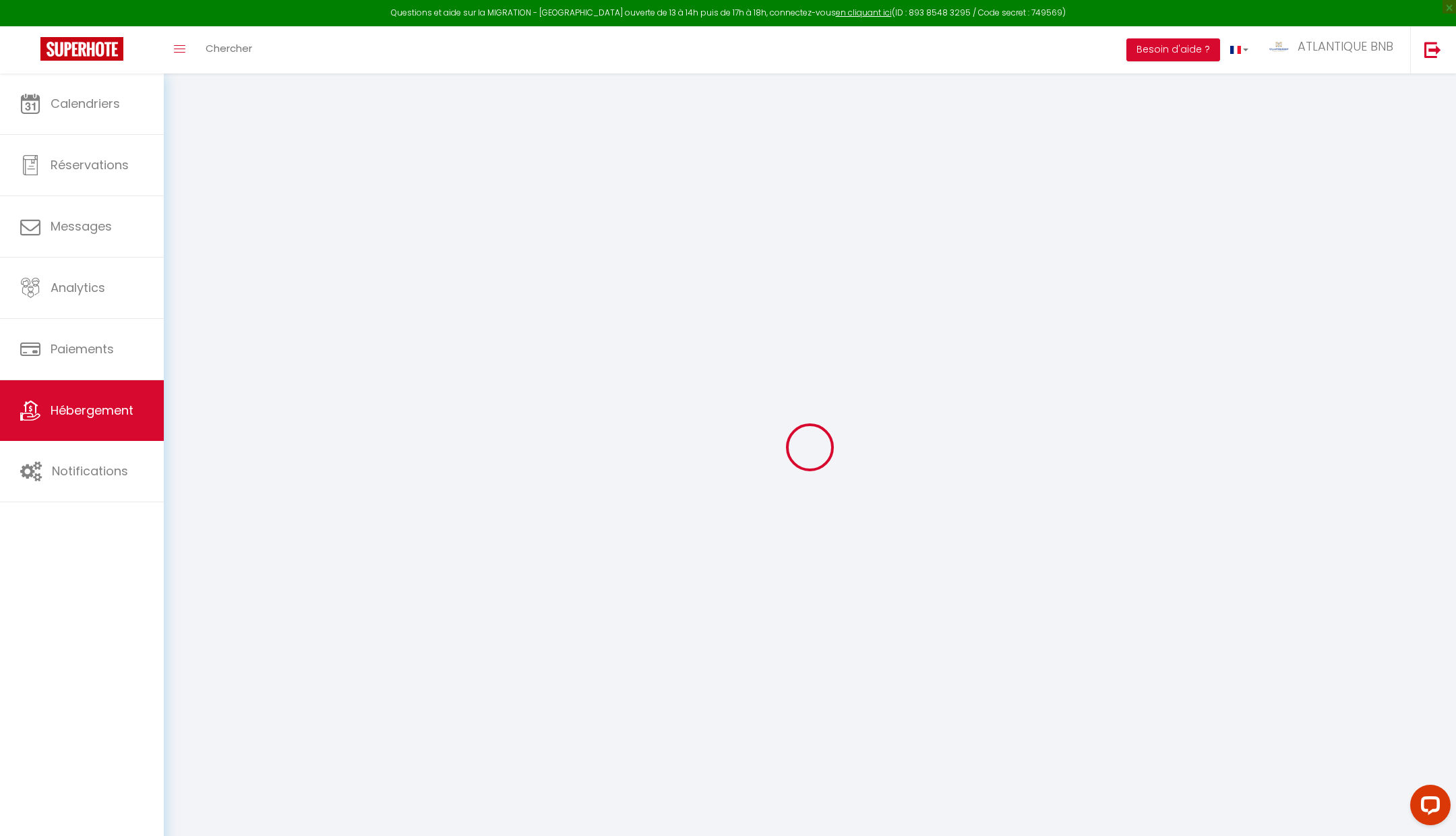
type input "Canet-[GEOGRAPHIC_DATA]"
type input "[EMAIL_ADDRESS][DOMAIN_NAME]"
select select "8758"
checkbox input "true"
checkbox input "false"
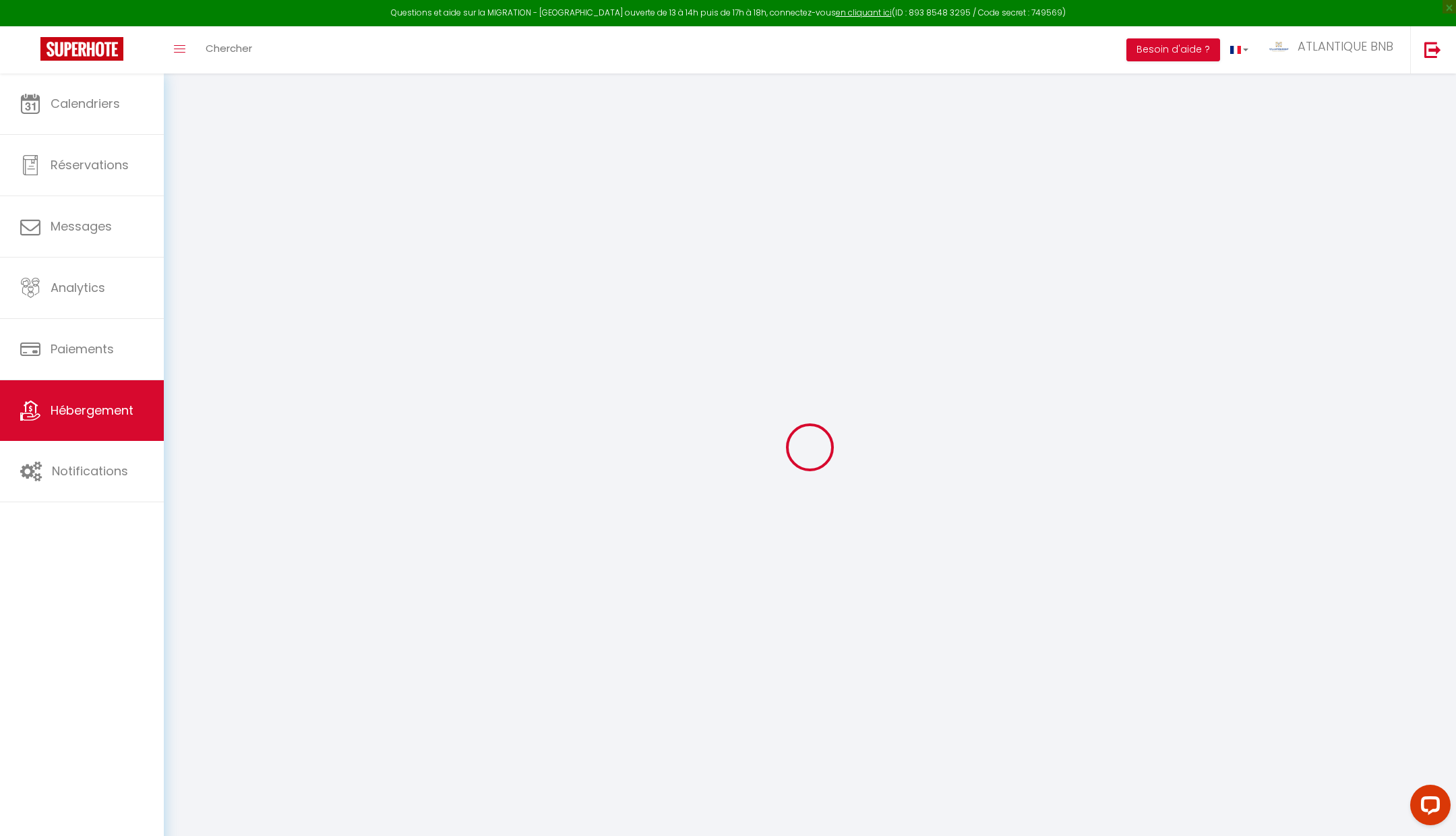
checkbox input "true"
checkbox input "false"
radio input "true"
type input "70"
type input "0"
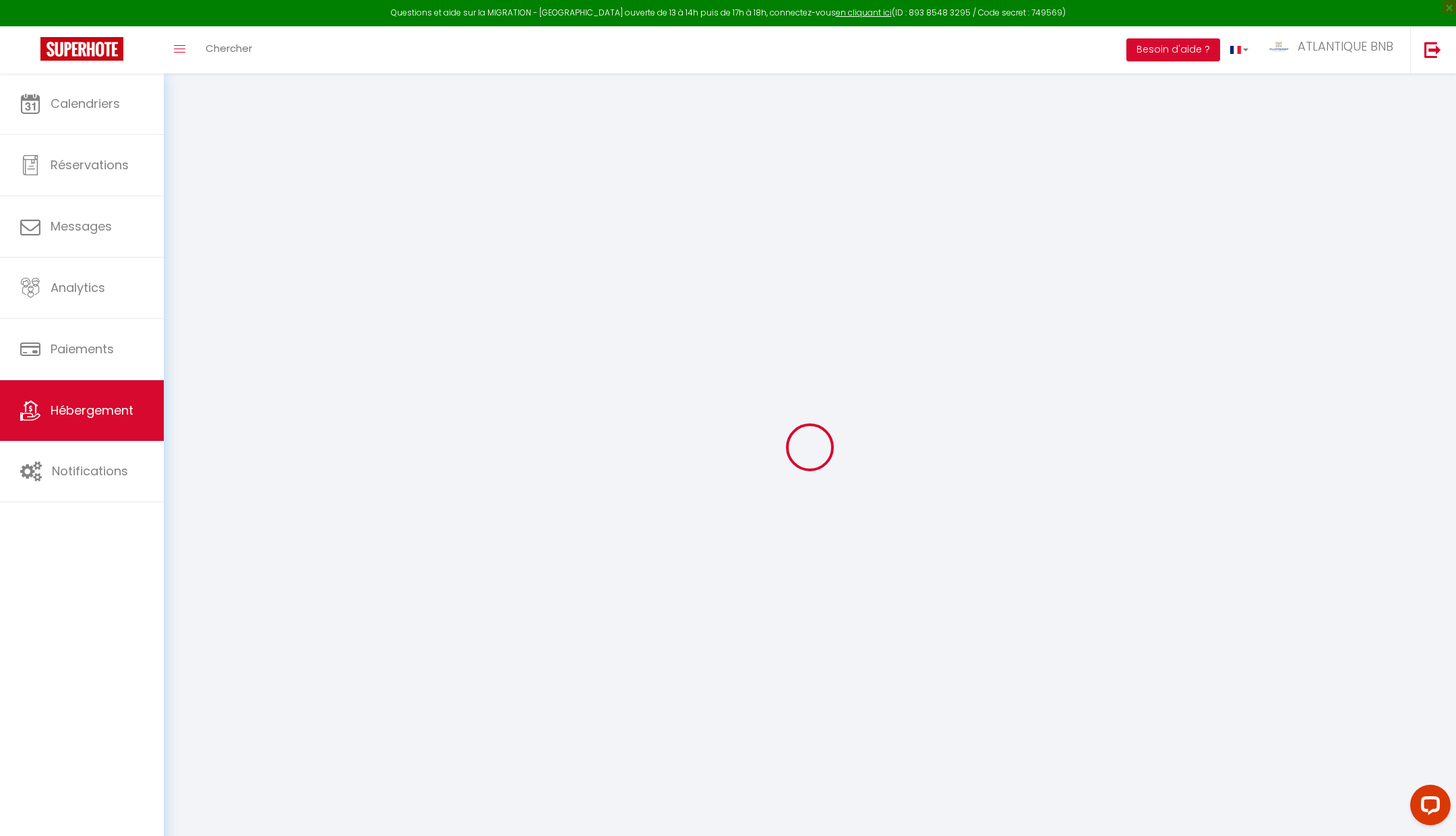
type input "0"
select select
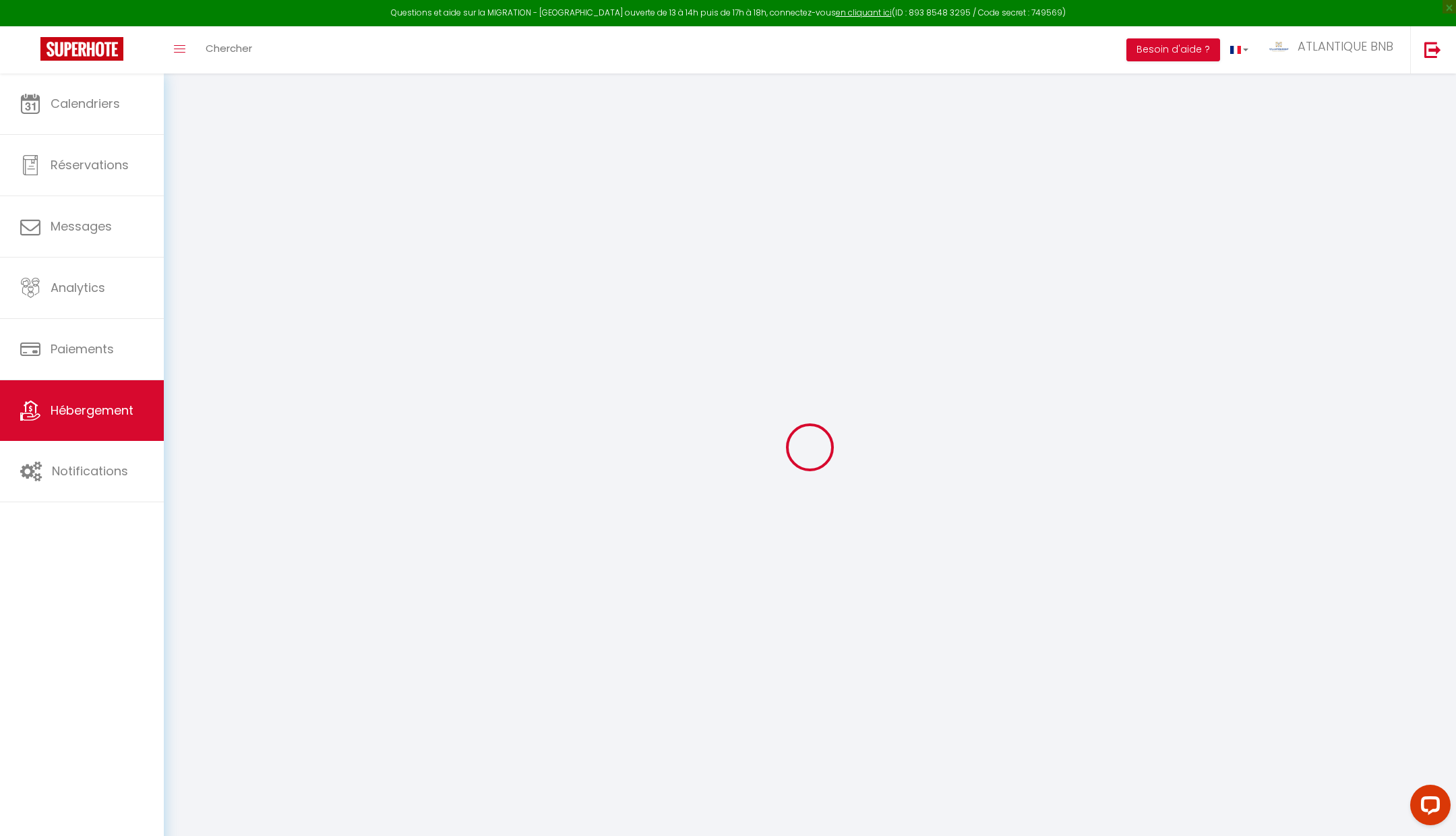
select select
checkbox input "true"
checkbox input "false"
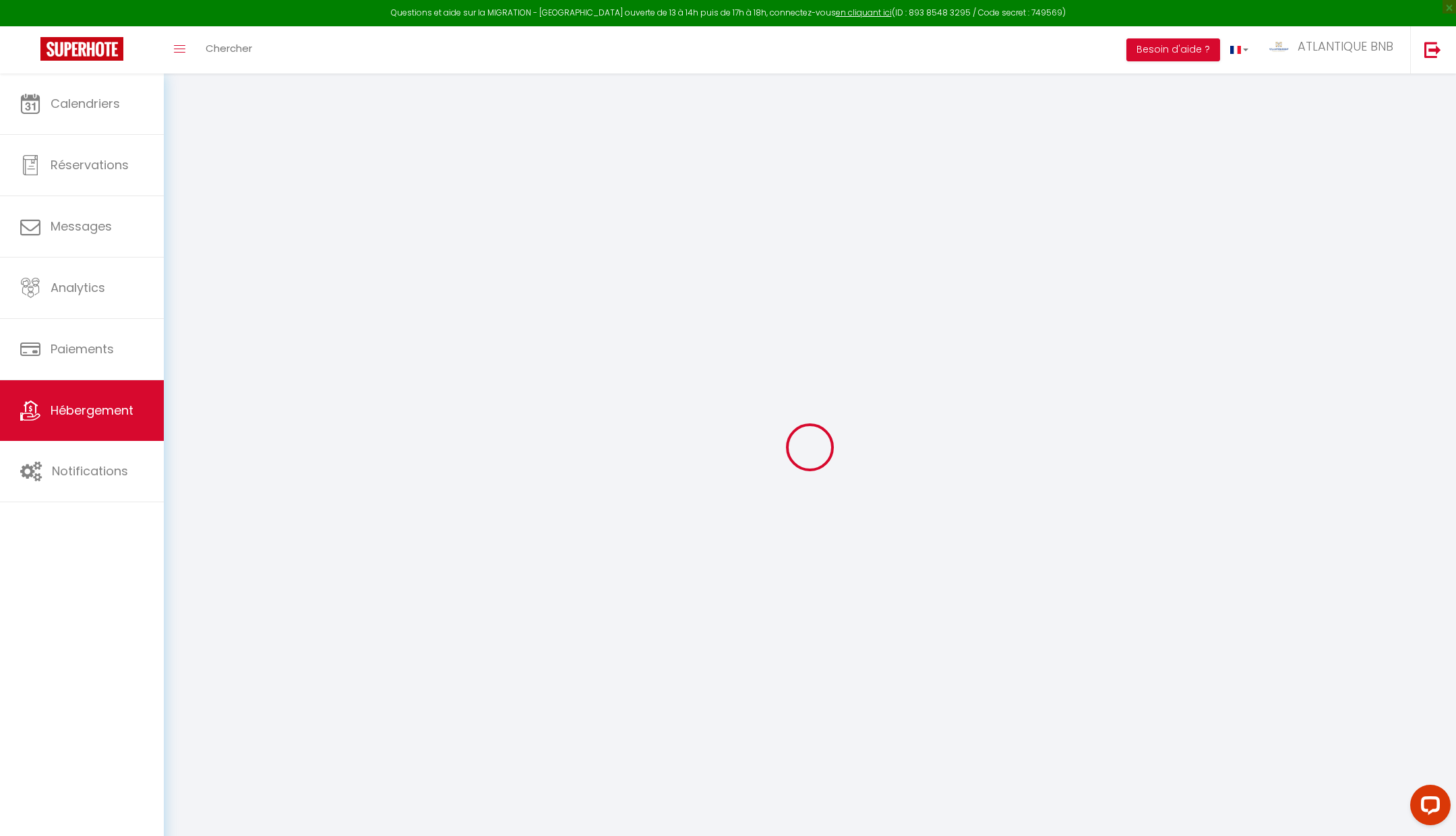
checkbox input "true"
checkbox input "false"
select select
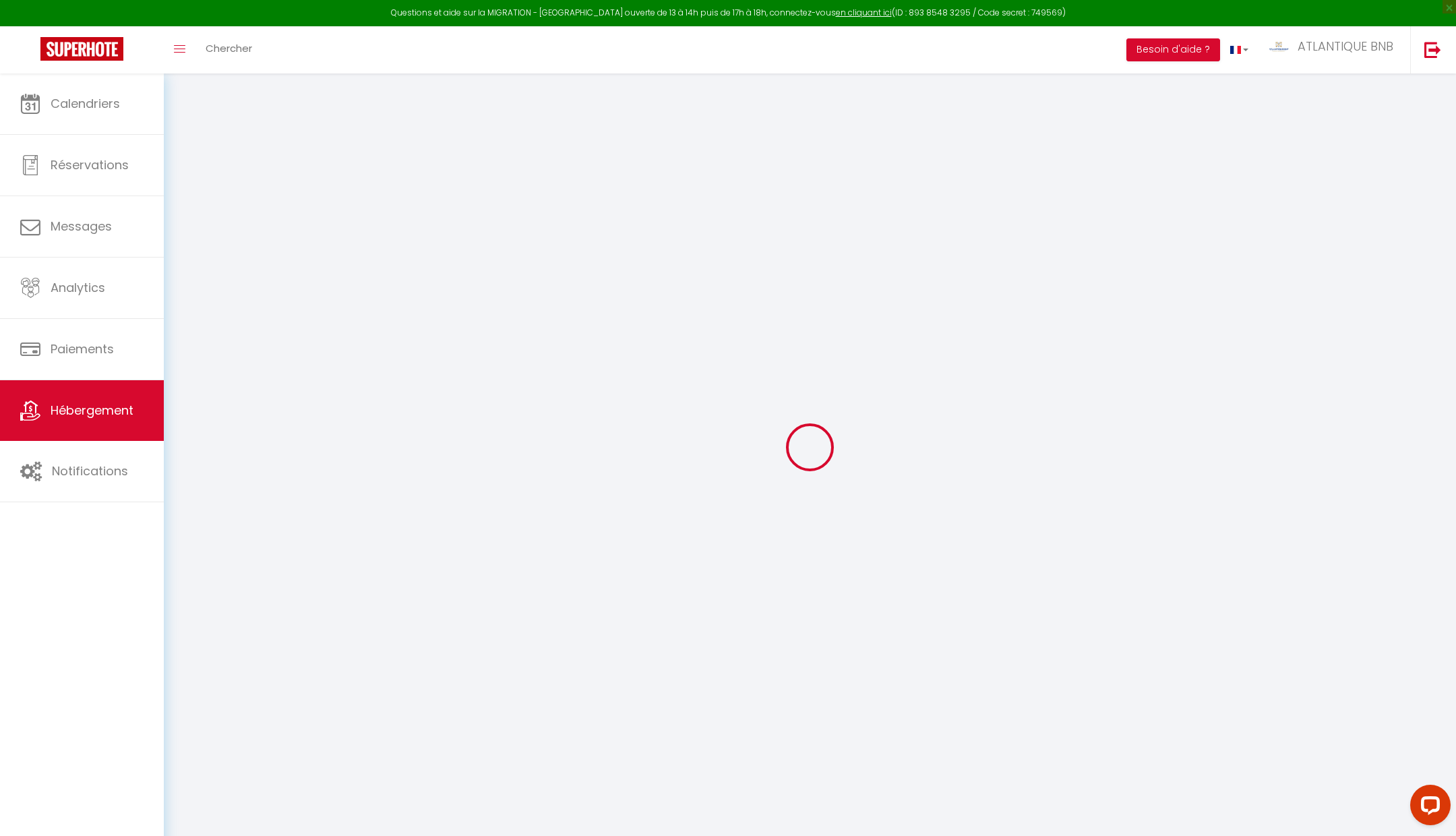
select select
checkbox input "true"
checkbox input "false"
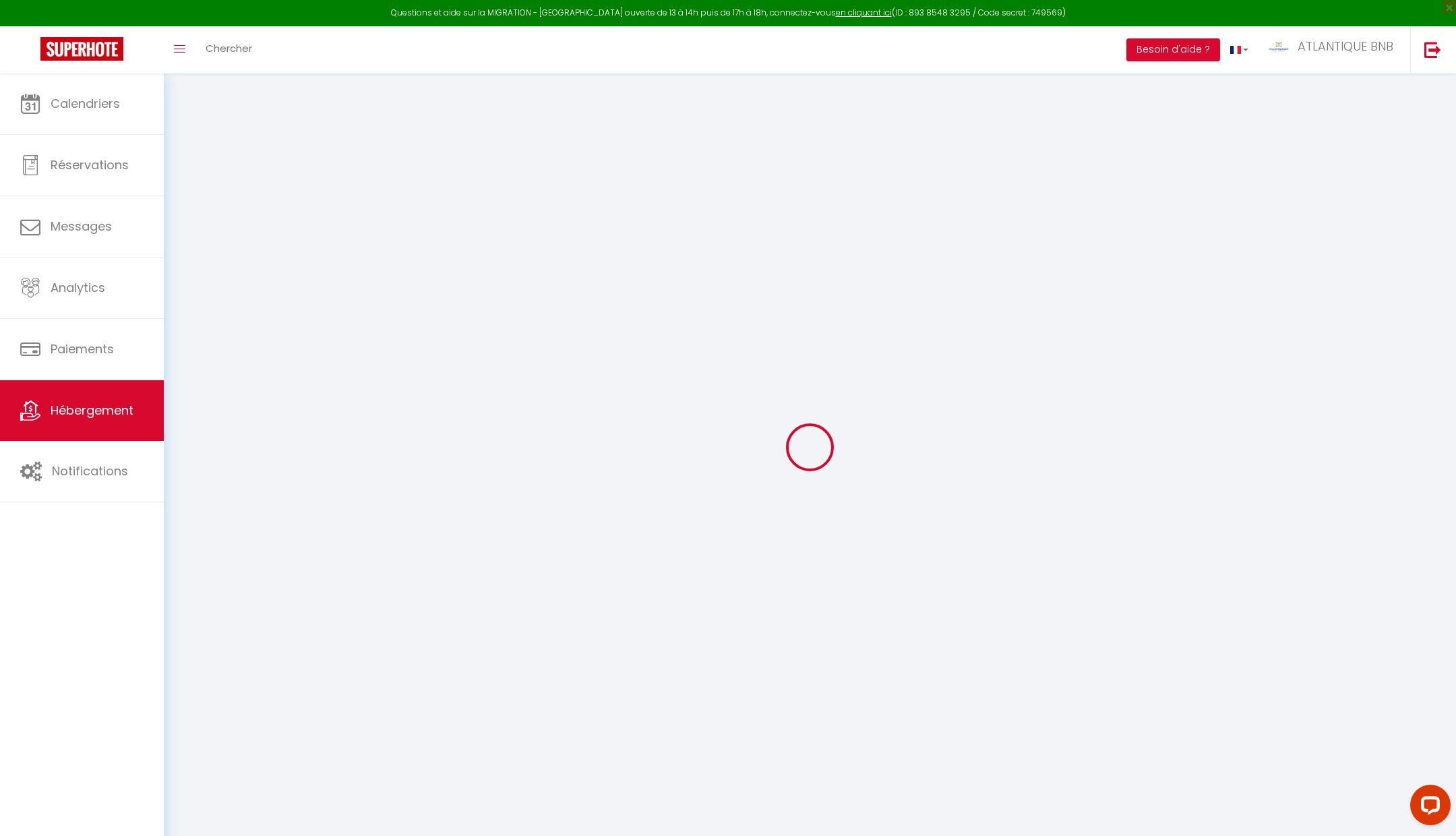
checkbox input "true"
checkbox input "false"
checkbox input "true"
checkbox input "false"
checkbox input "true"
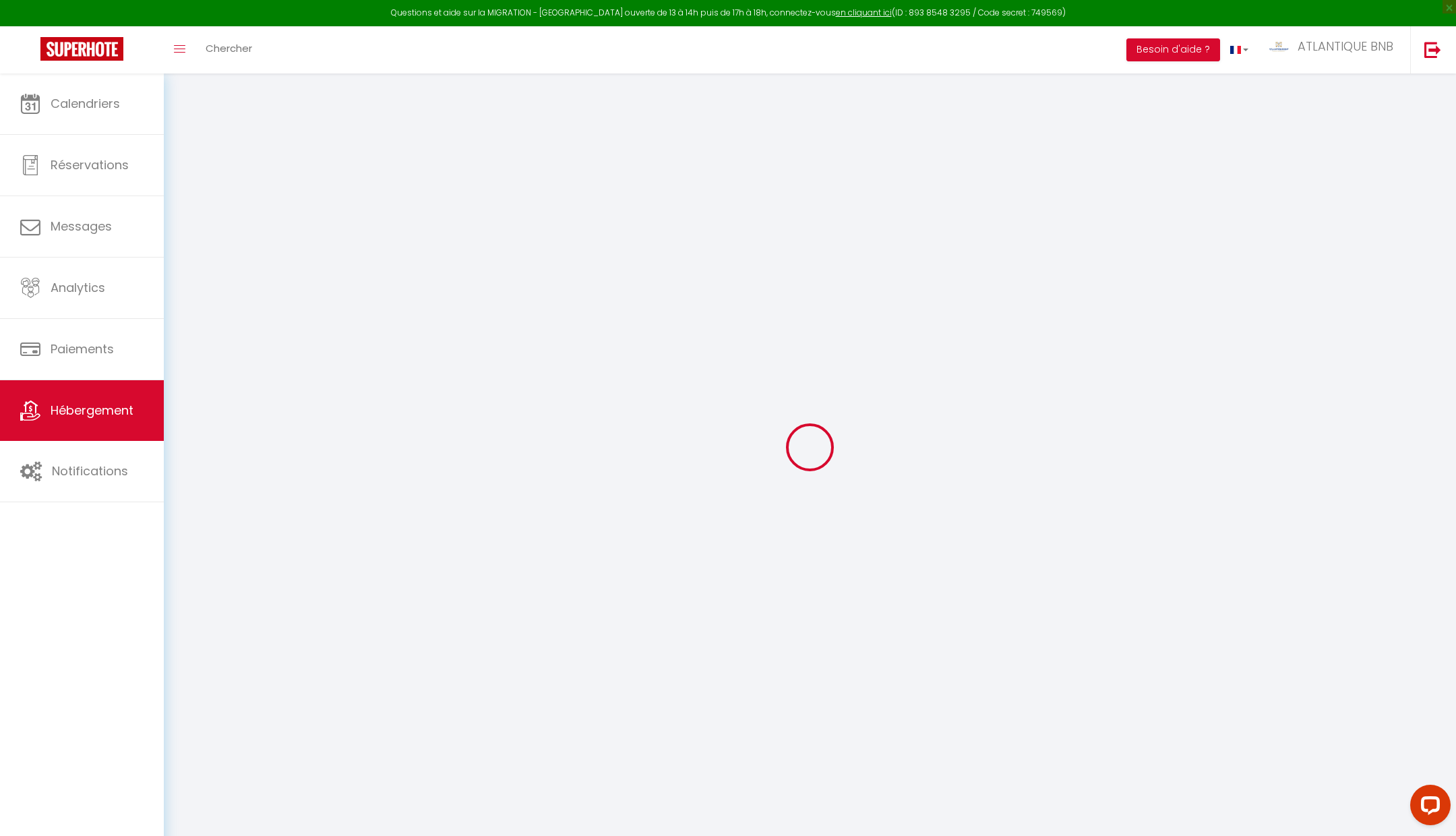
checkbox input "false"
select select "15:00"
select select "19:00"
select select "11:00"
select select "30"
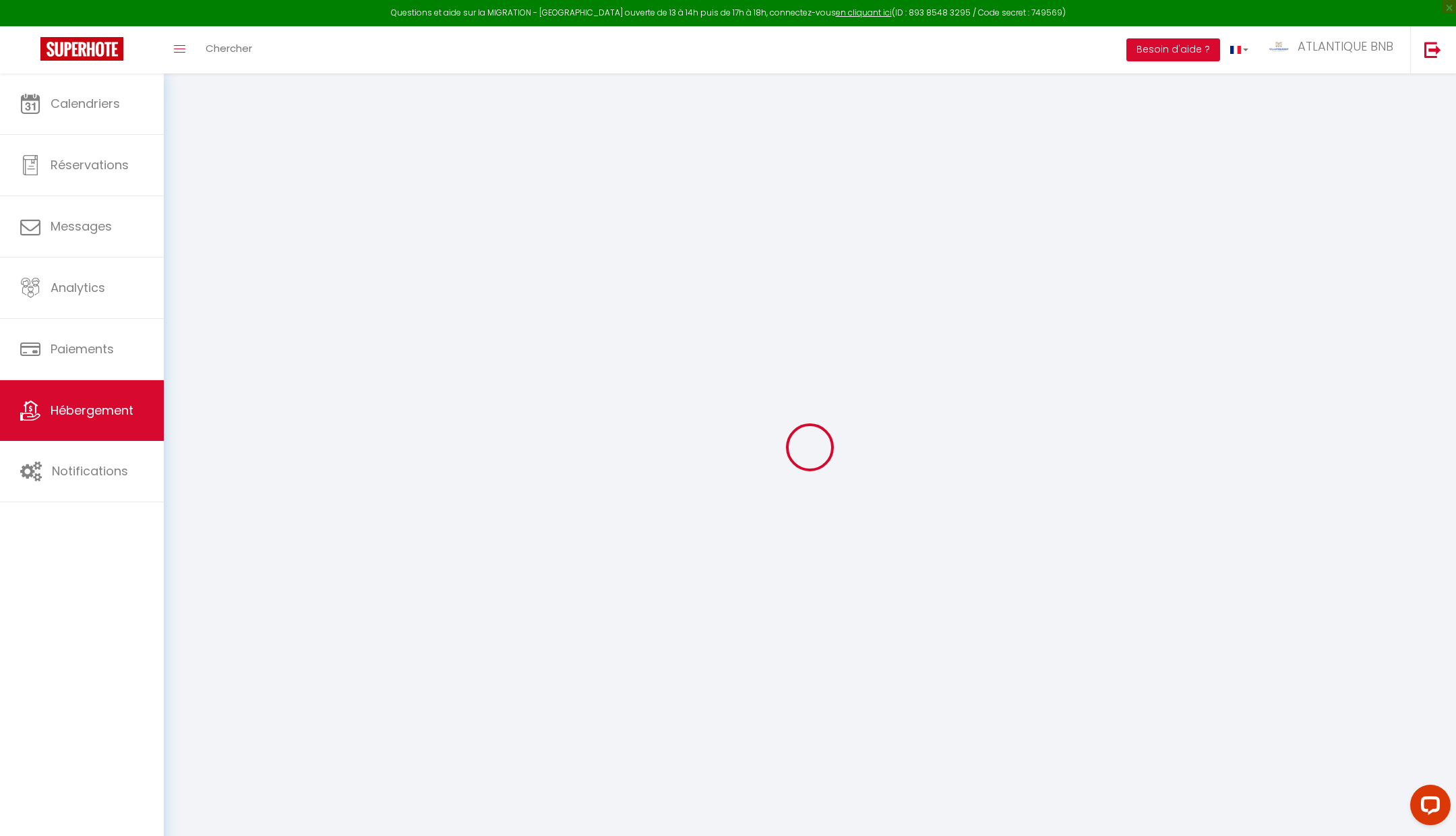
select select "120"
select select "01:00"
select select "34233"
checkbox input "true"
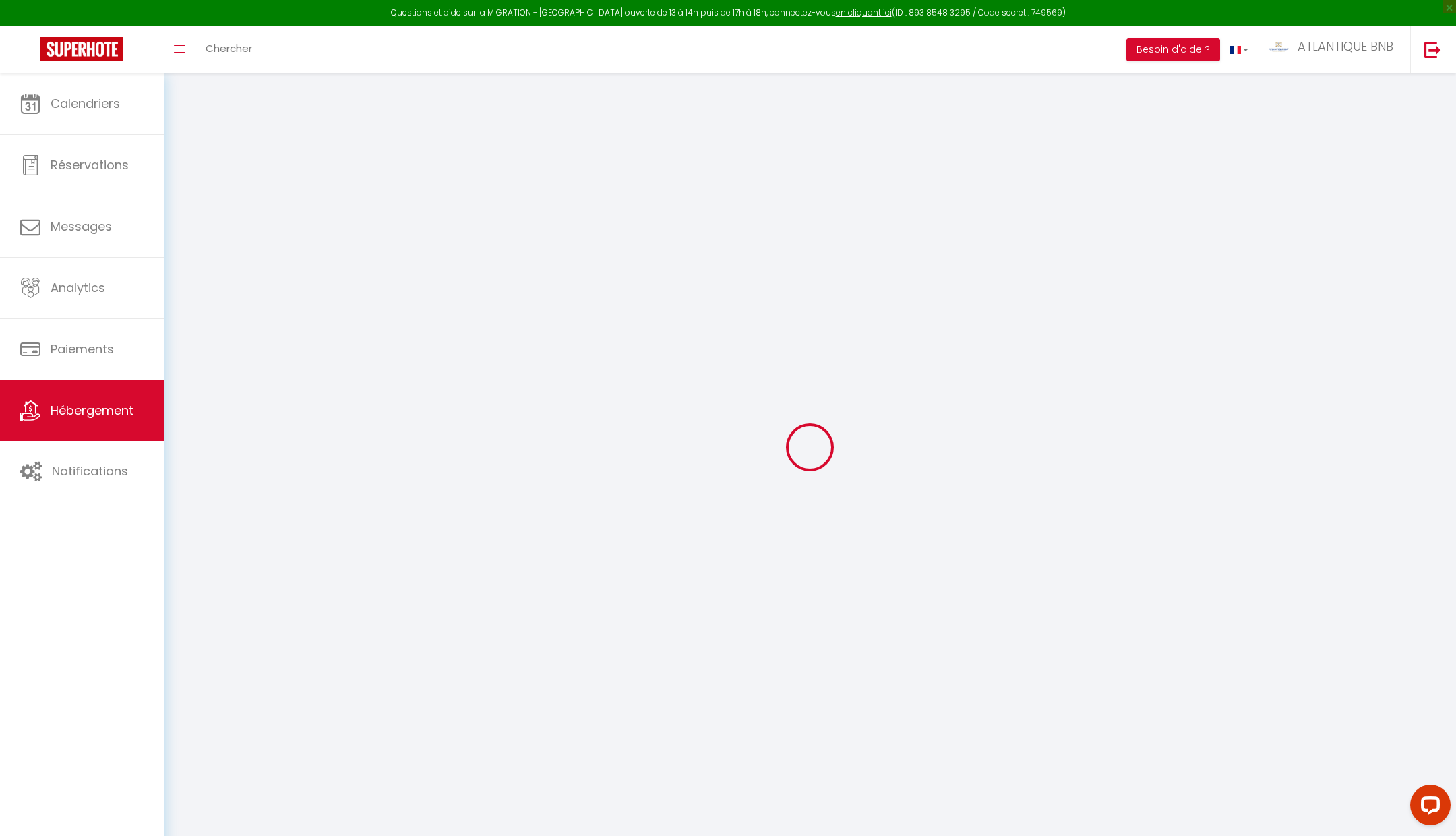
checkbox input "false"
checkbox input "true"
checkbox input "false"
checkbox input "true"
checkbox input "false"
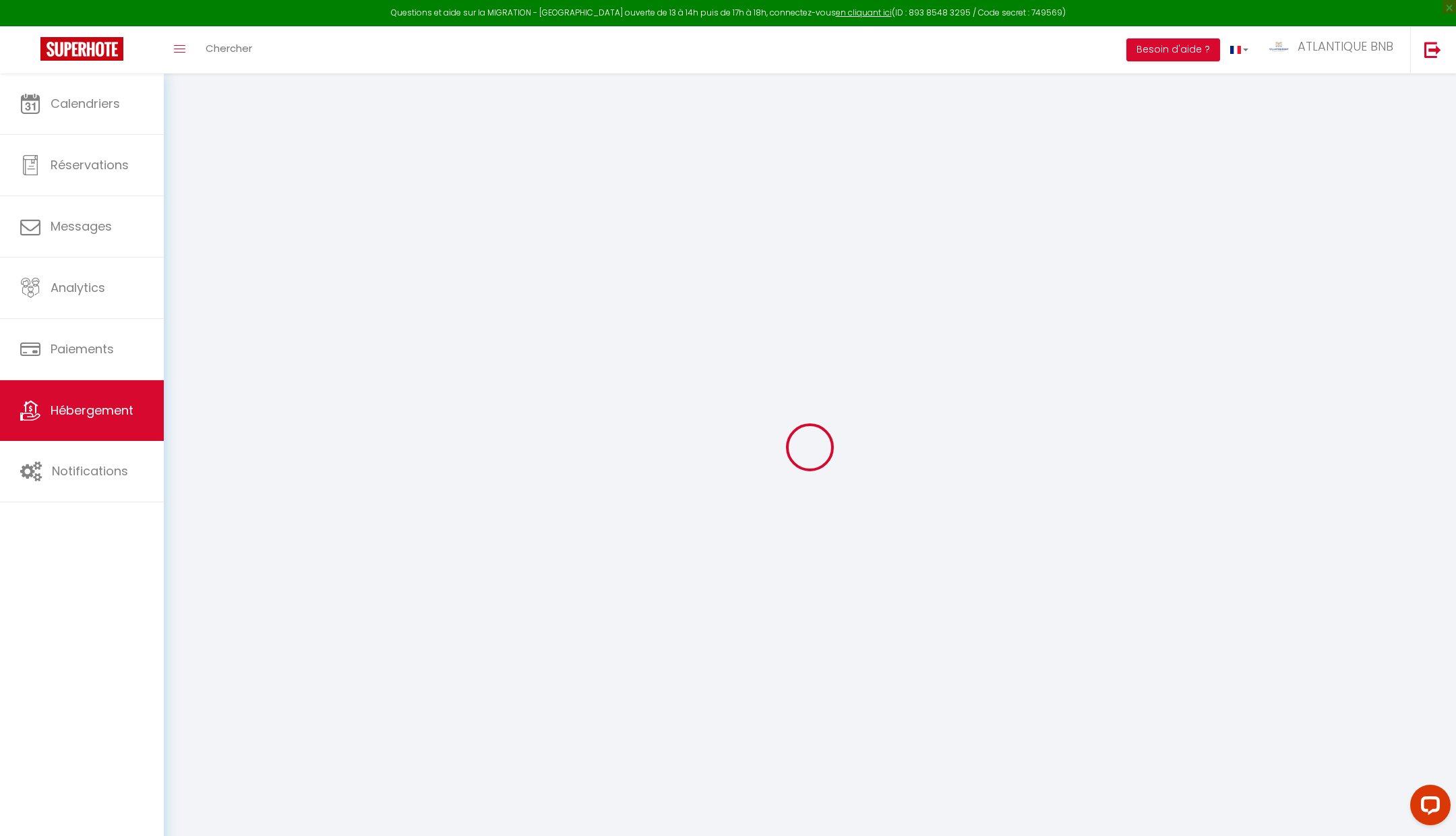
checkbox input "true"
checkbox input "false"
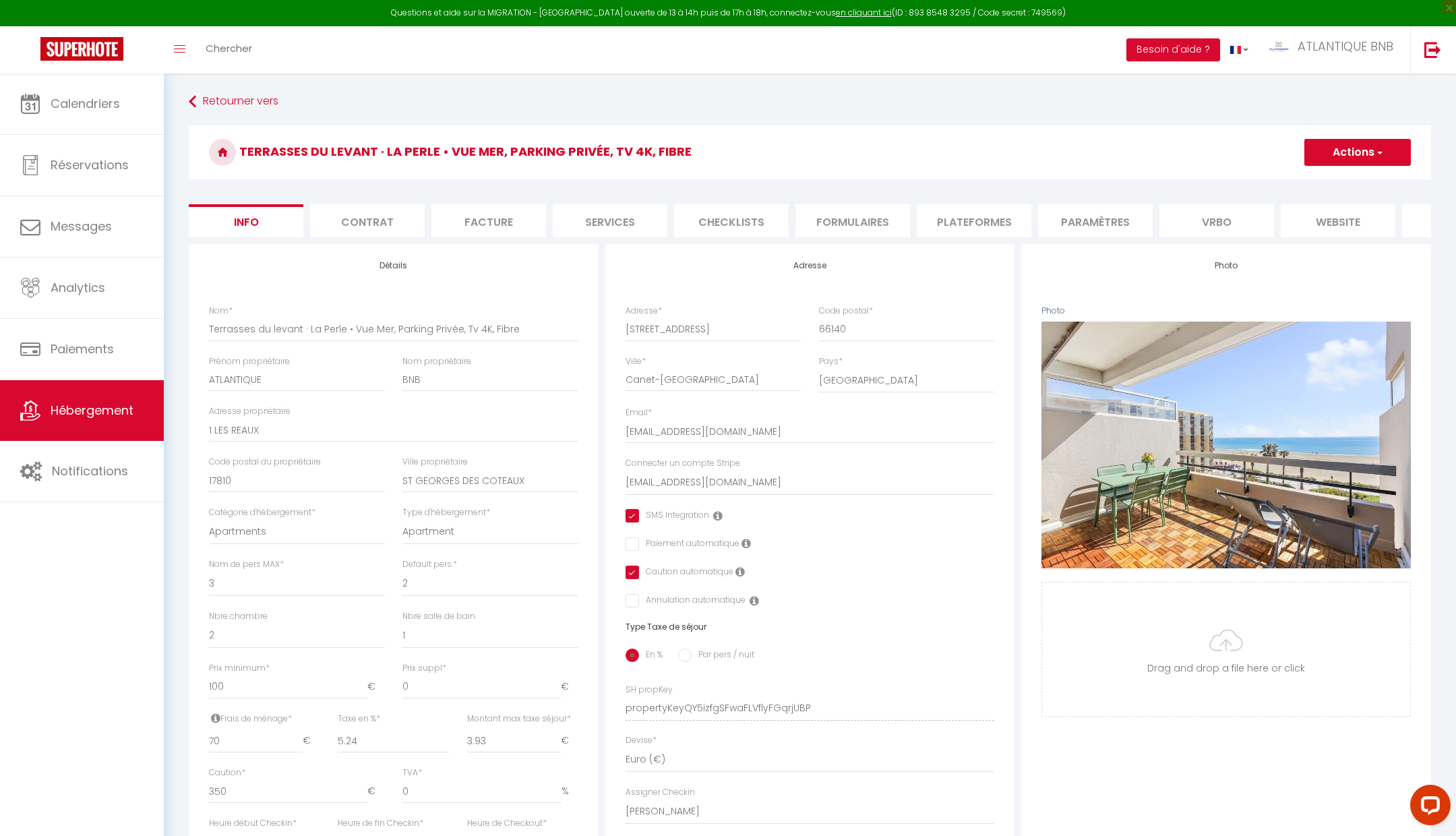
scroll to position [351, 0]
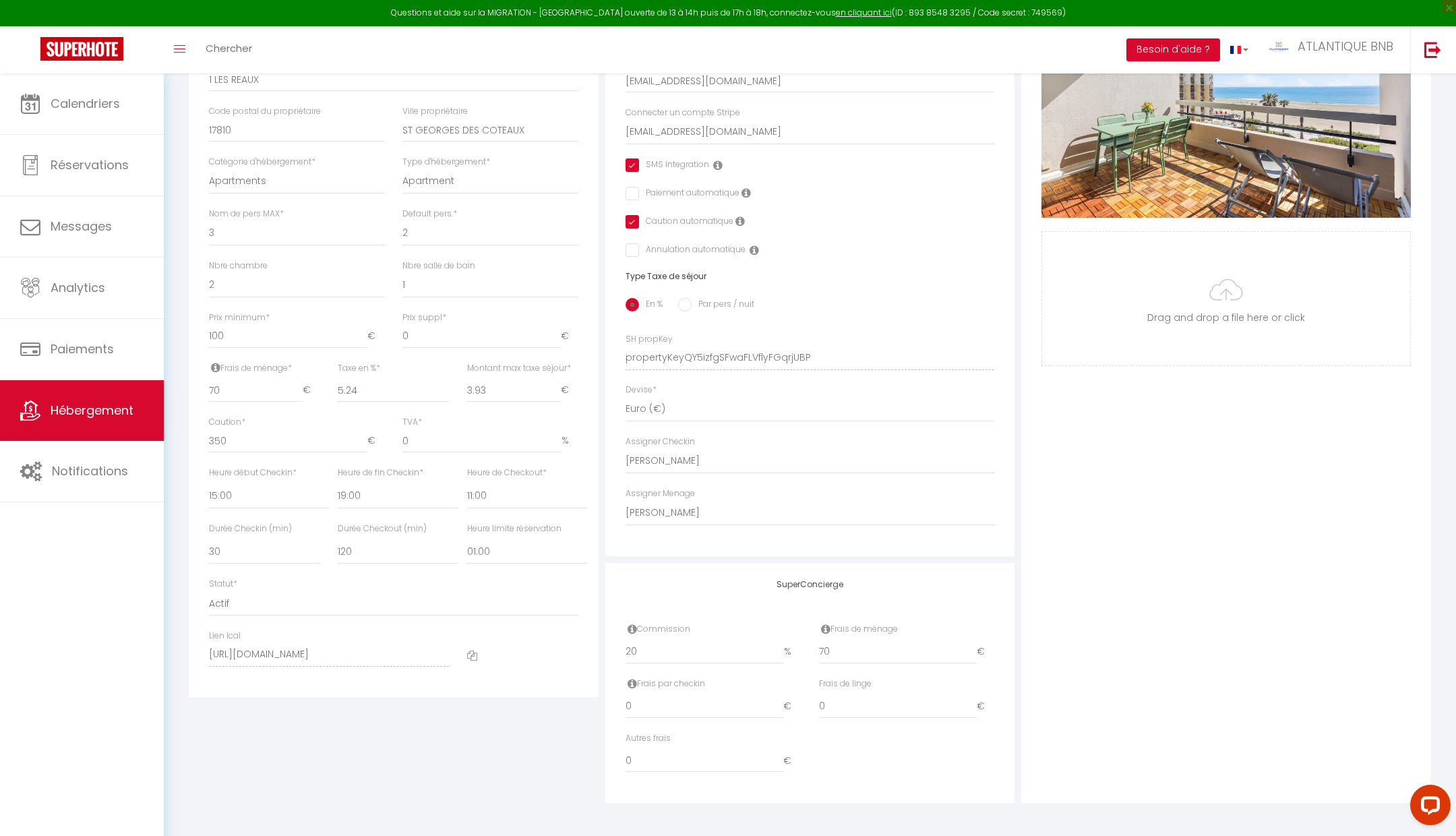
checkbox input "true"
checkbox input "false"
checkbox input "true"
checkbox input "false"
click at [537, 541] on select "Pas de limite 01:00 02:00 03:00 04:00 05:00 06:00 07:00 08:00 09:00 10:00 11:00…" at bounding box center [526, 551] width 120 height 25
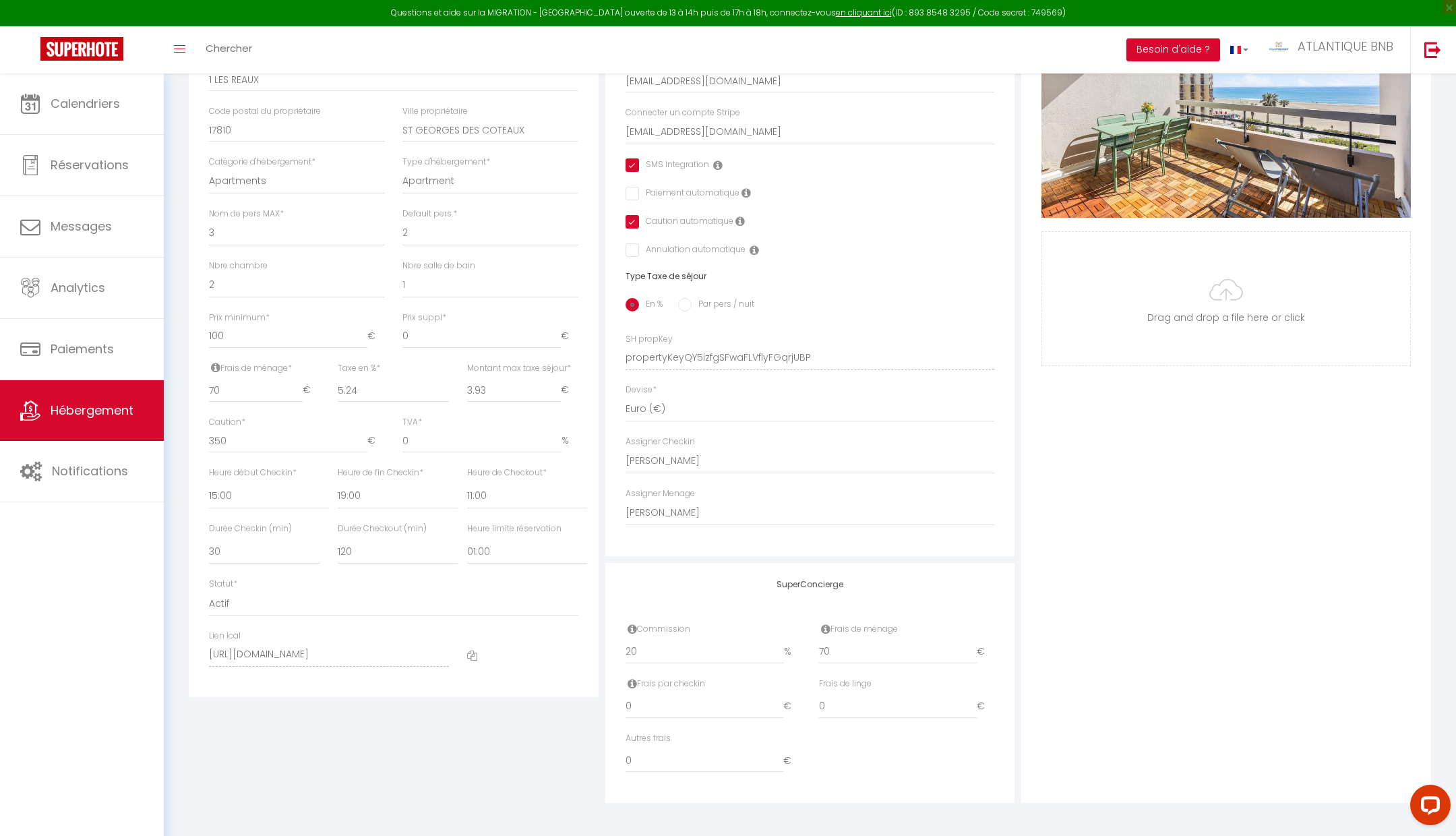
click at [602, 549] on div "Adresse Adresse * [STREET_ADDRESS] [GEOGRAPHIC_DATA] [GEOGRAPHIC_DATA] [GEOGRAP…" at bounding box center [810, 348] width 417 height 909
click at [522, 551] on select "Pas de limite 01:00 02:00 03:00 04:00 05:00 06:00 07:00 08:00 09:00 10:00 11:00…" at bounding box center [526, 551] width 120 height 25
click at [607, 669] on div "SuperConcierge Commission 20 % Frais de ménage 70 € Frais par checkin 0 € Frais…" at bounding box center [809, 683] width 410 height 241
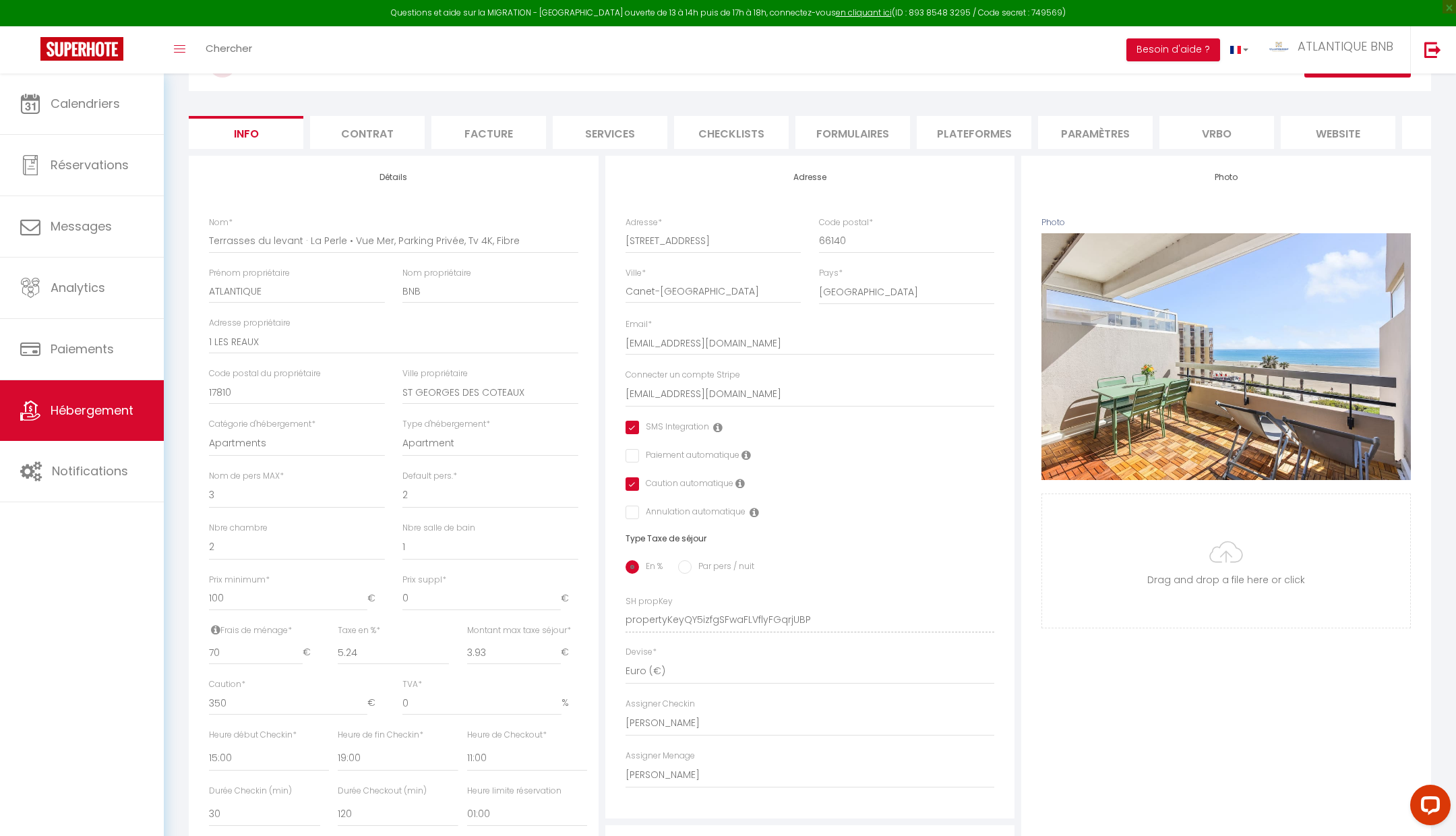
scroll to position [0, 0]
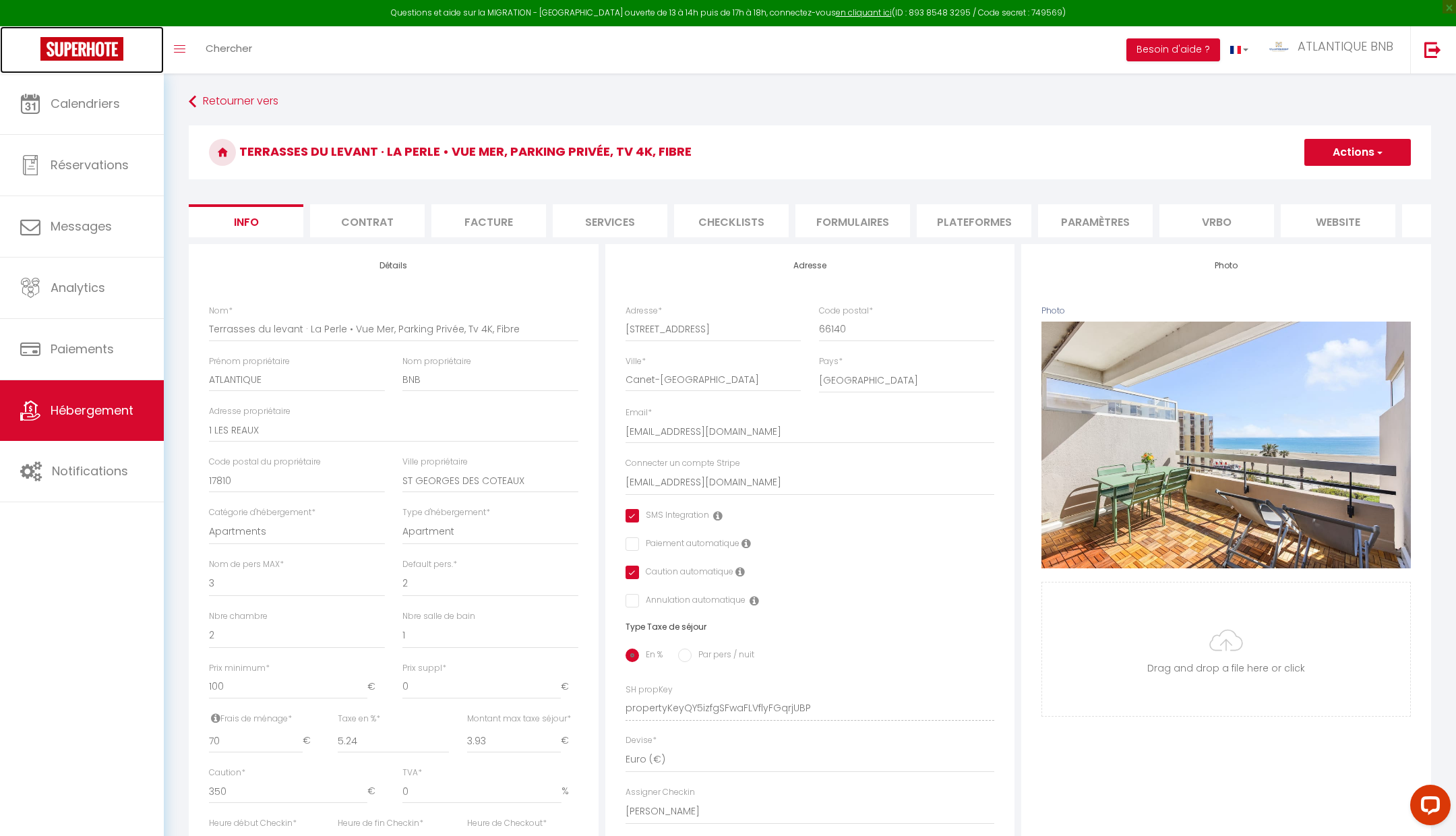
click at [105, 47] on img at bounding box center [82, 49] width 83 height 23
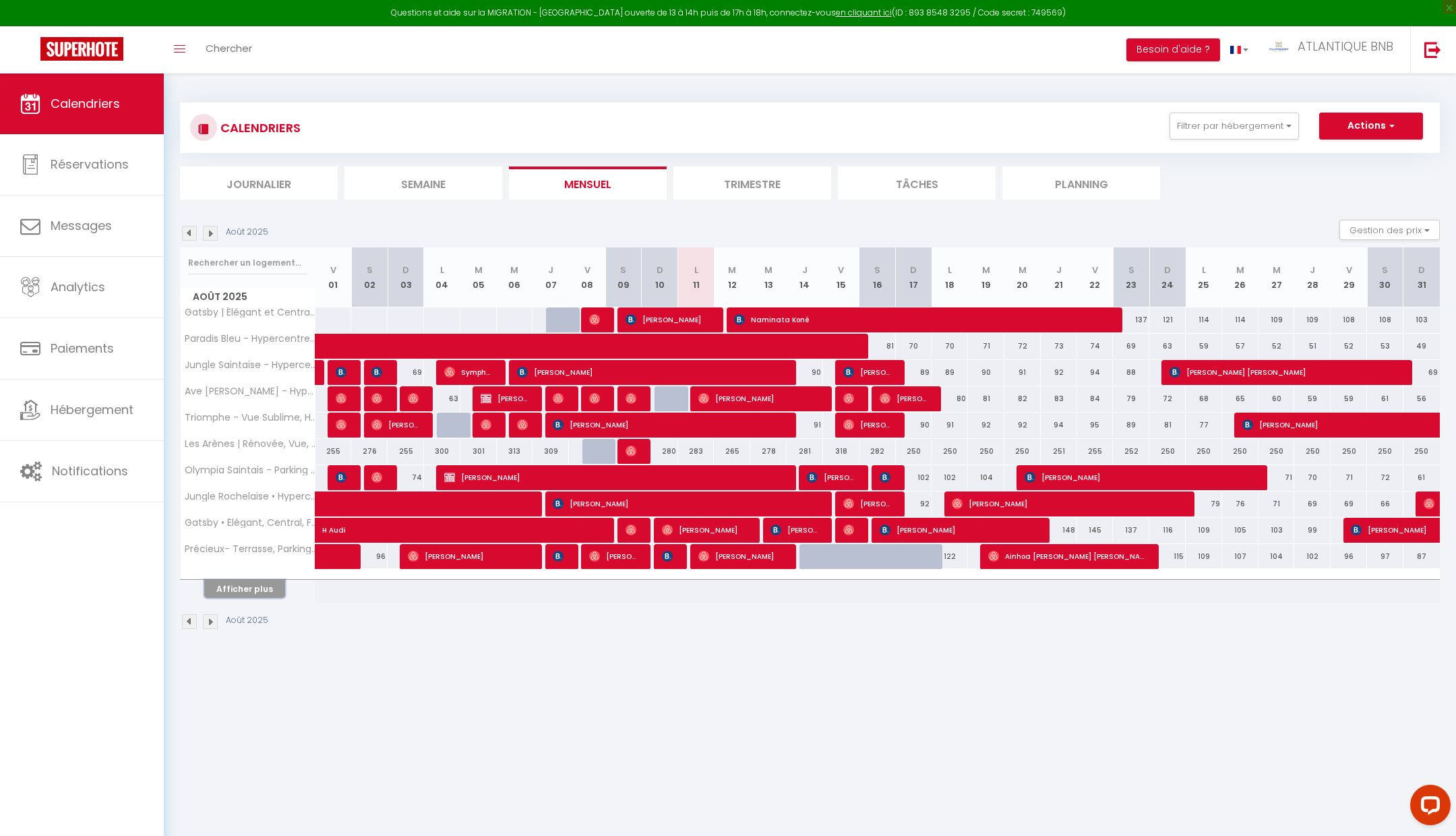
click at [259, 583] on button "Afficher plus" at bounding box center [244, 589] width 81 height 19
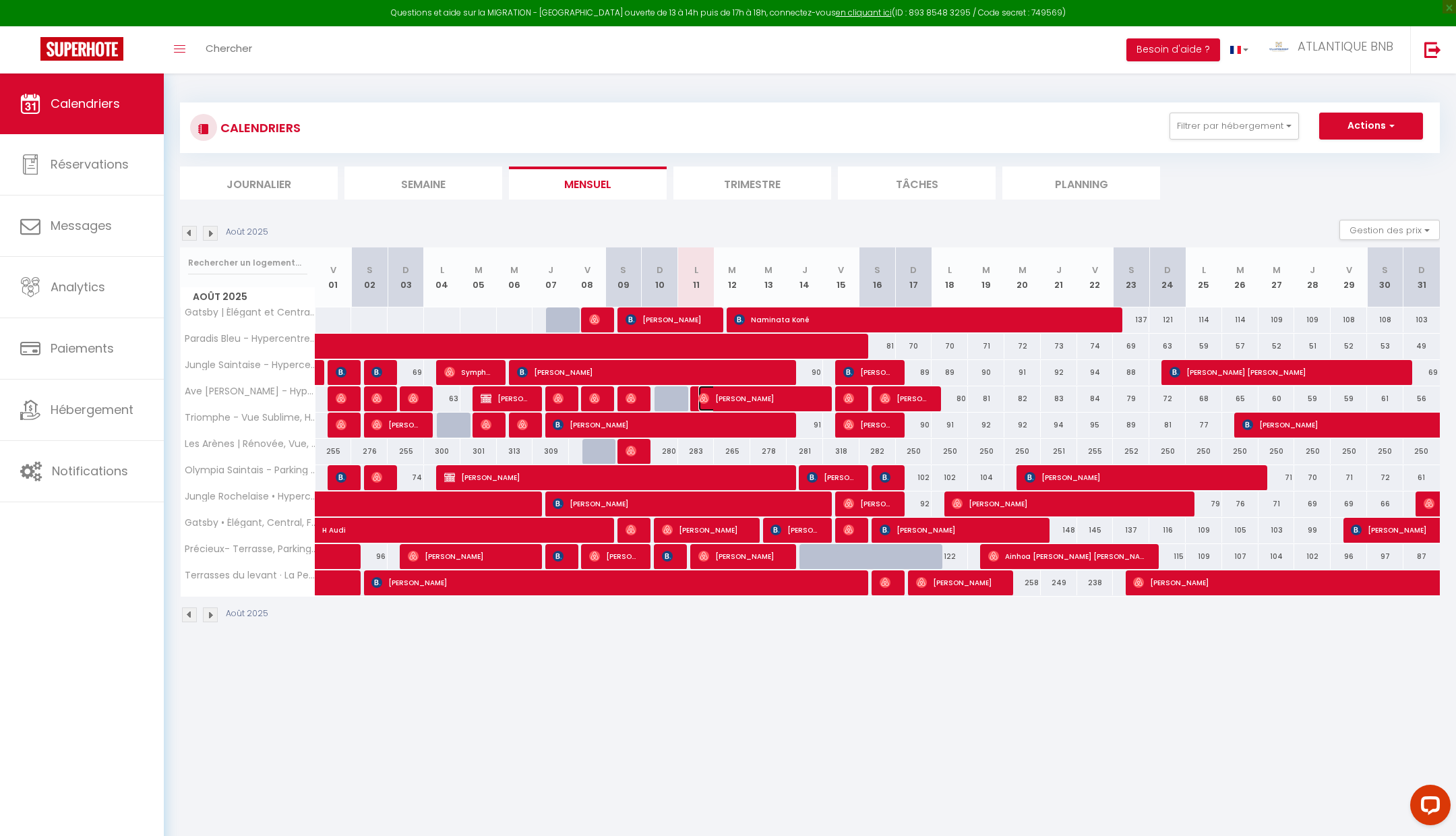
click at [714, 398] on span "[PERSON_NAME]" at bounding box center [759, 399] width 122 height 25
select select "OK"
select select "0"
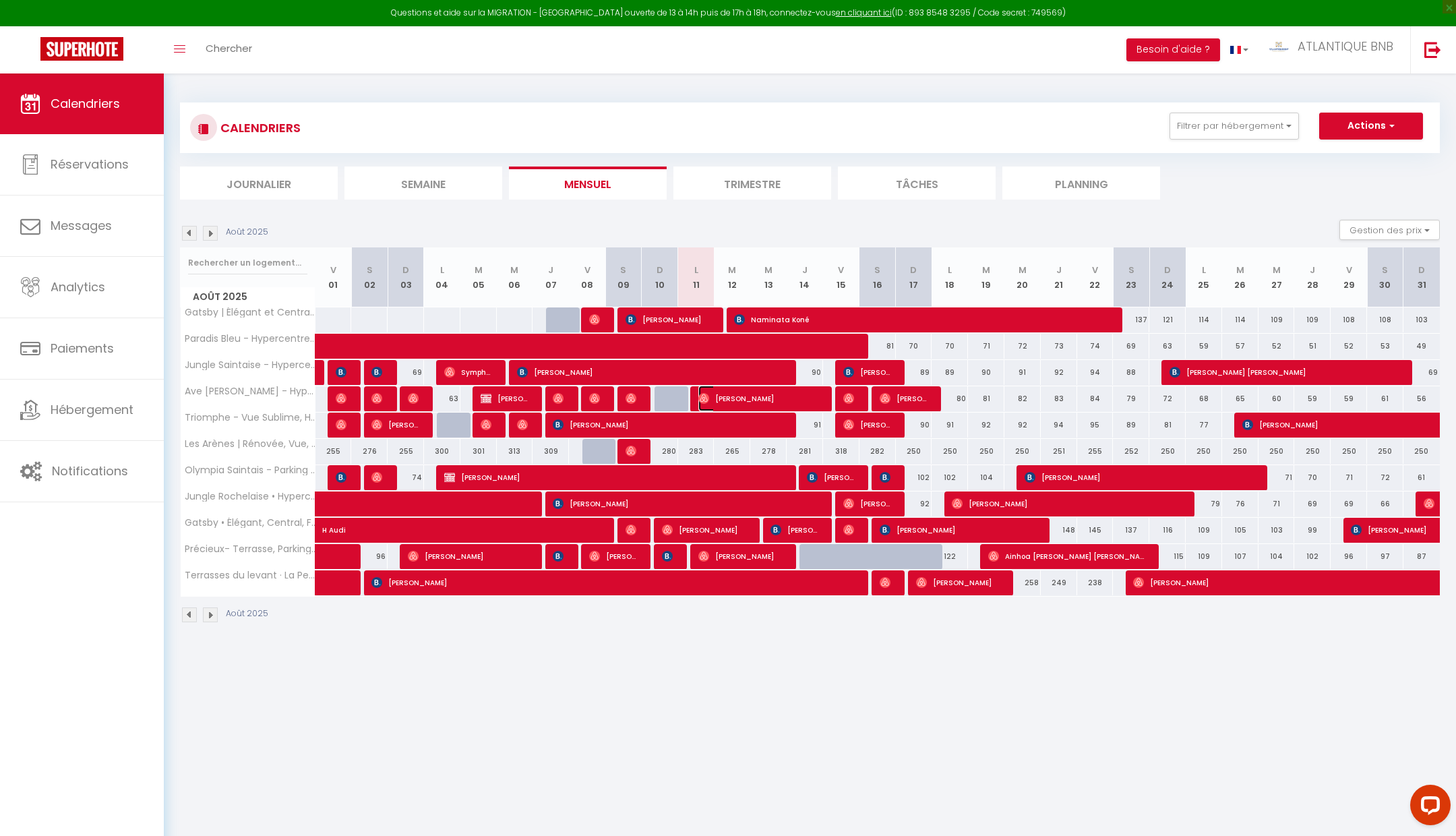
select select "1"
select select
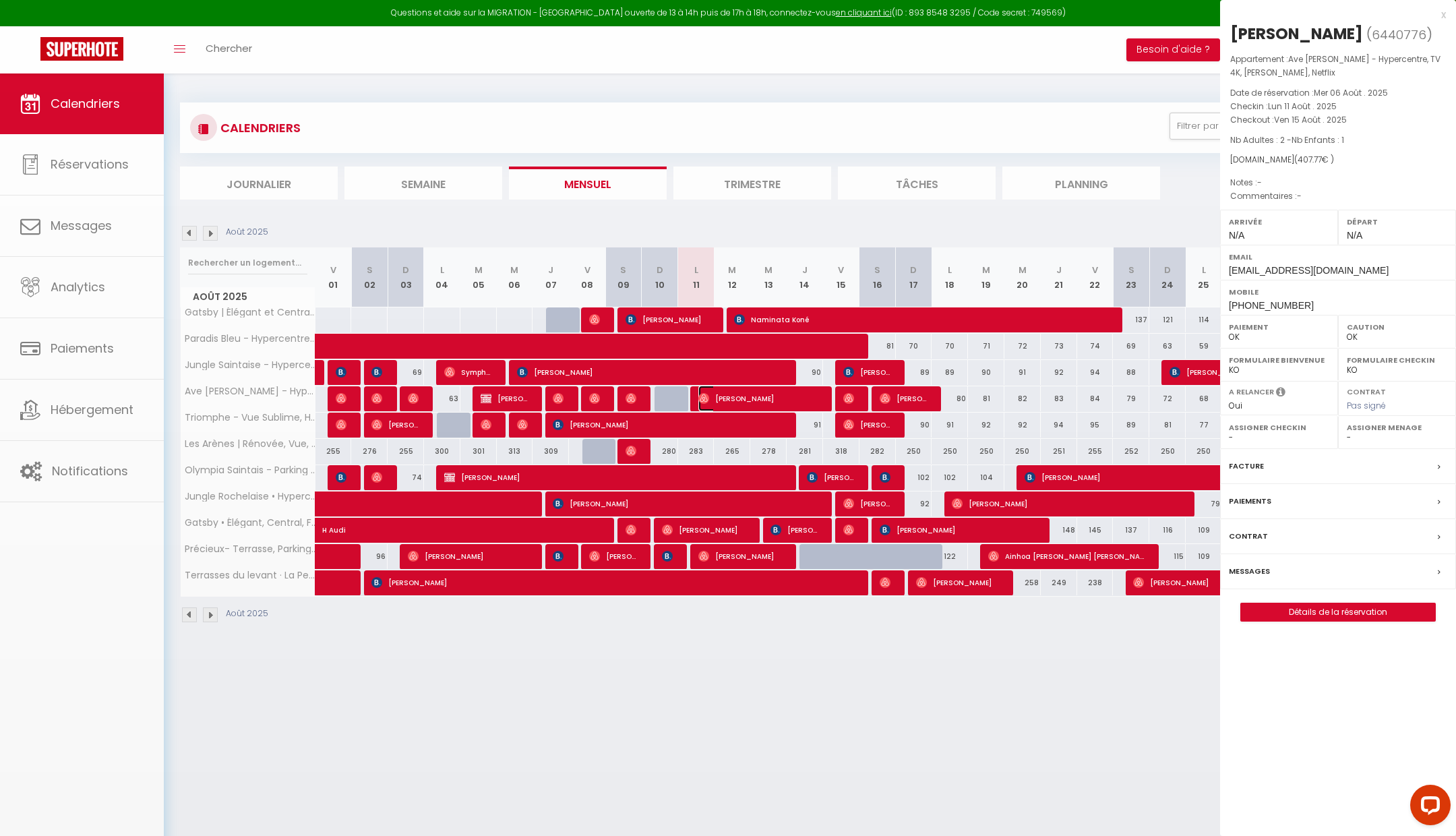
select select "16526"
select select "14850"
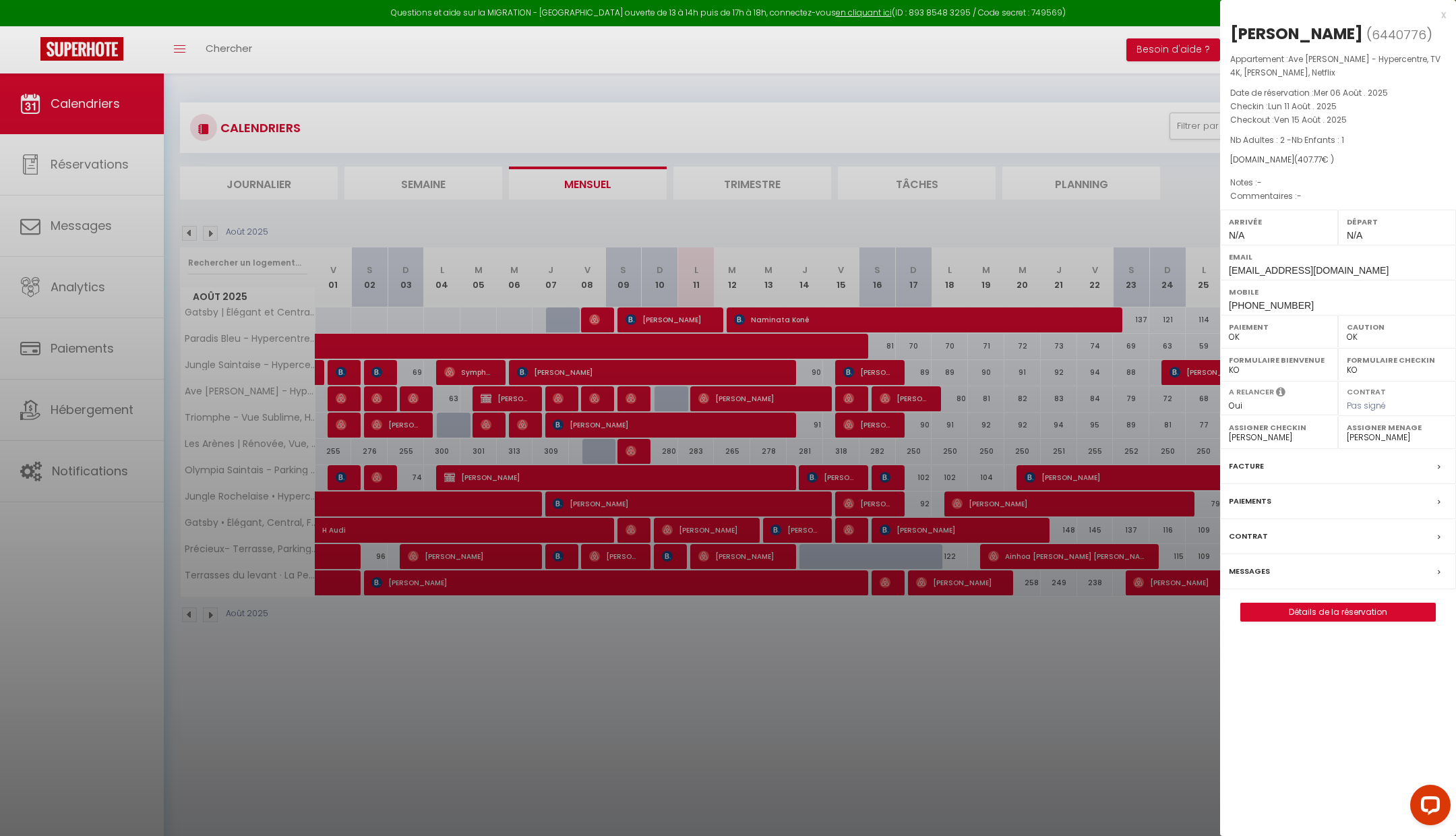
click at [822, 699] on div at bounding box center [728, 418] width 1456 height 836
